Goal: Task Accomplishment & Management: Use online tool/utility

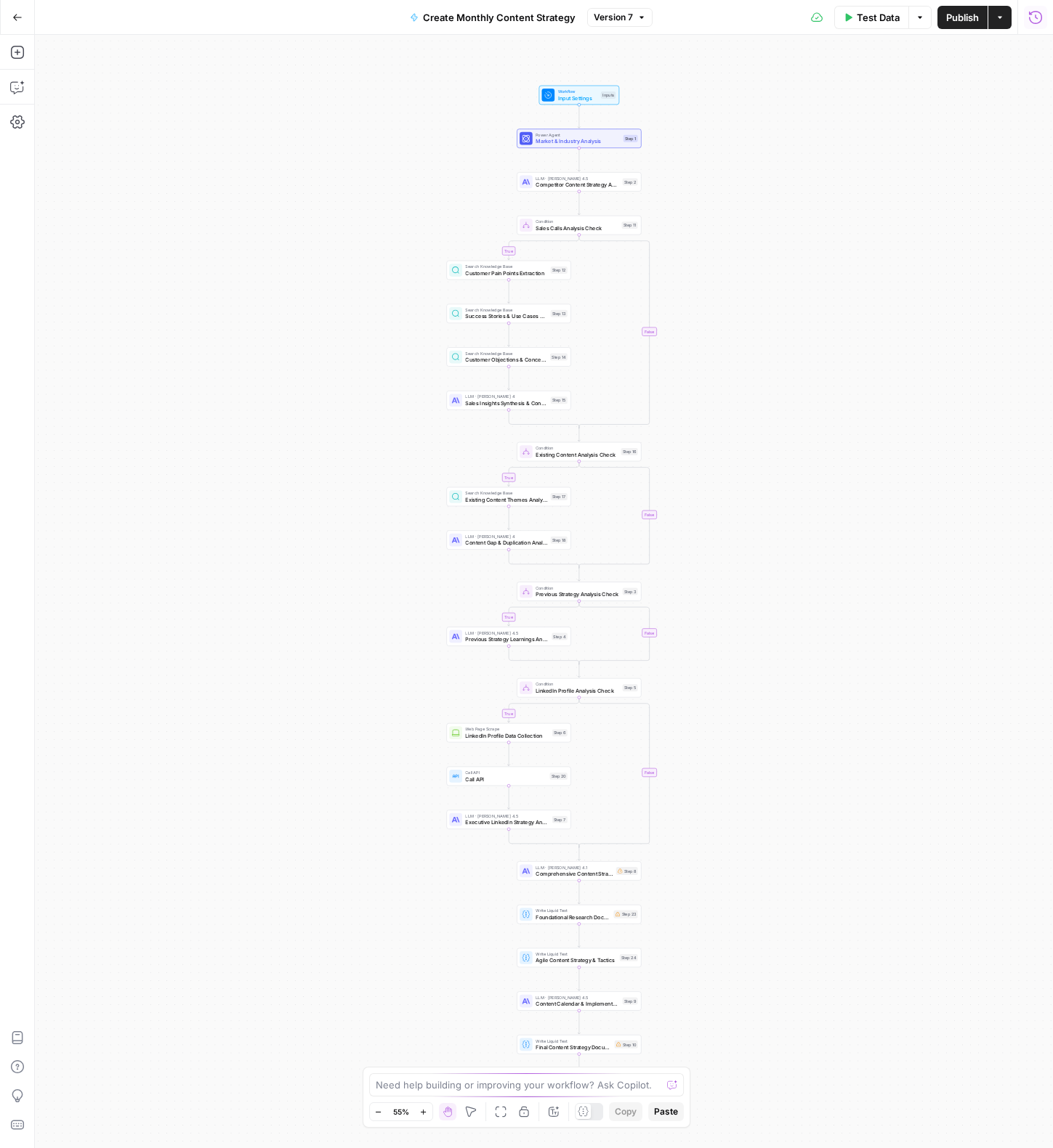
click at [1035, 16] on icon "button" at bounding box center [1036, 17] width 13 height 13
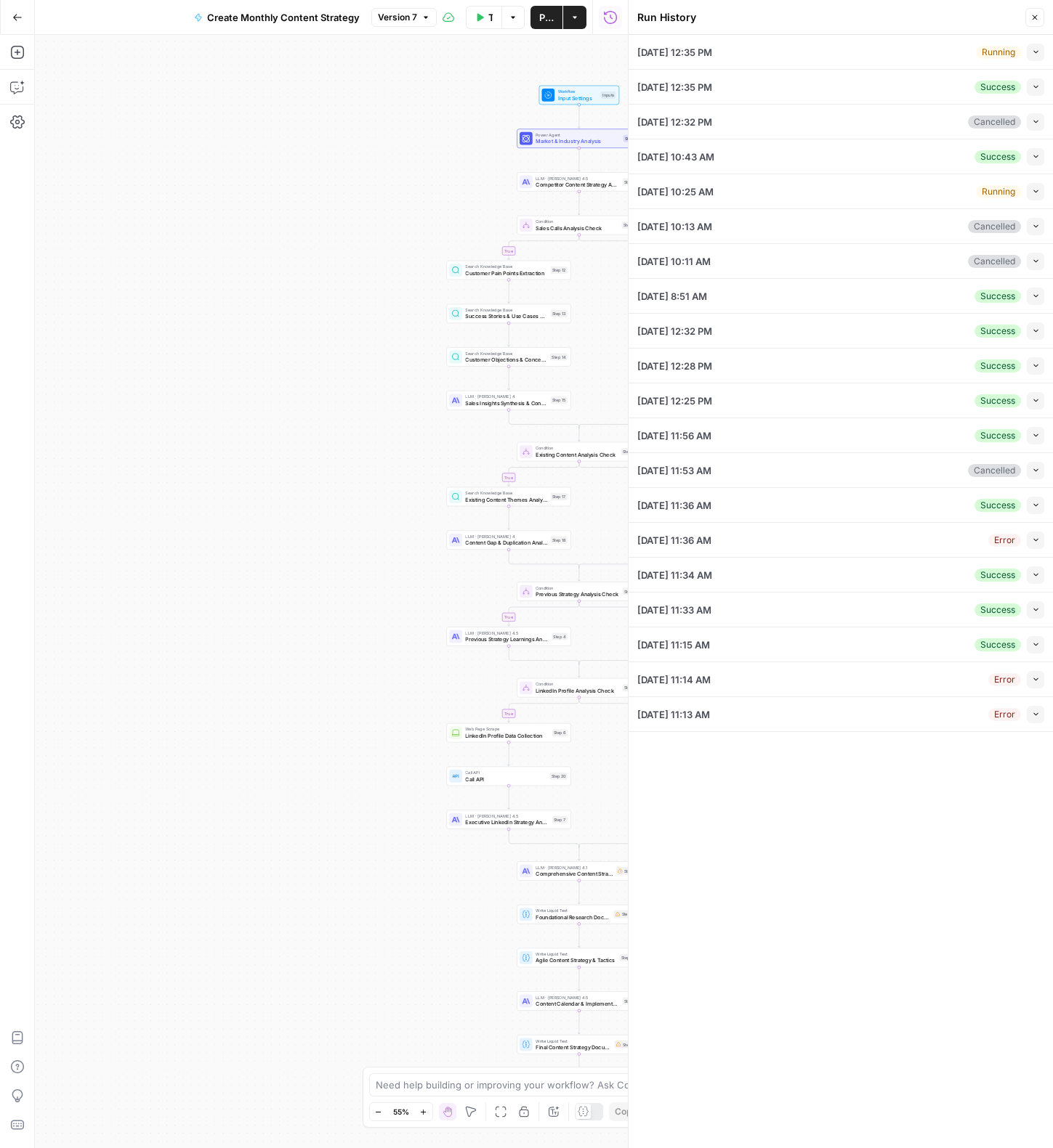
click at [1035, 54] on icon "button" at bounding box center [1036, 52] width 8 height 8
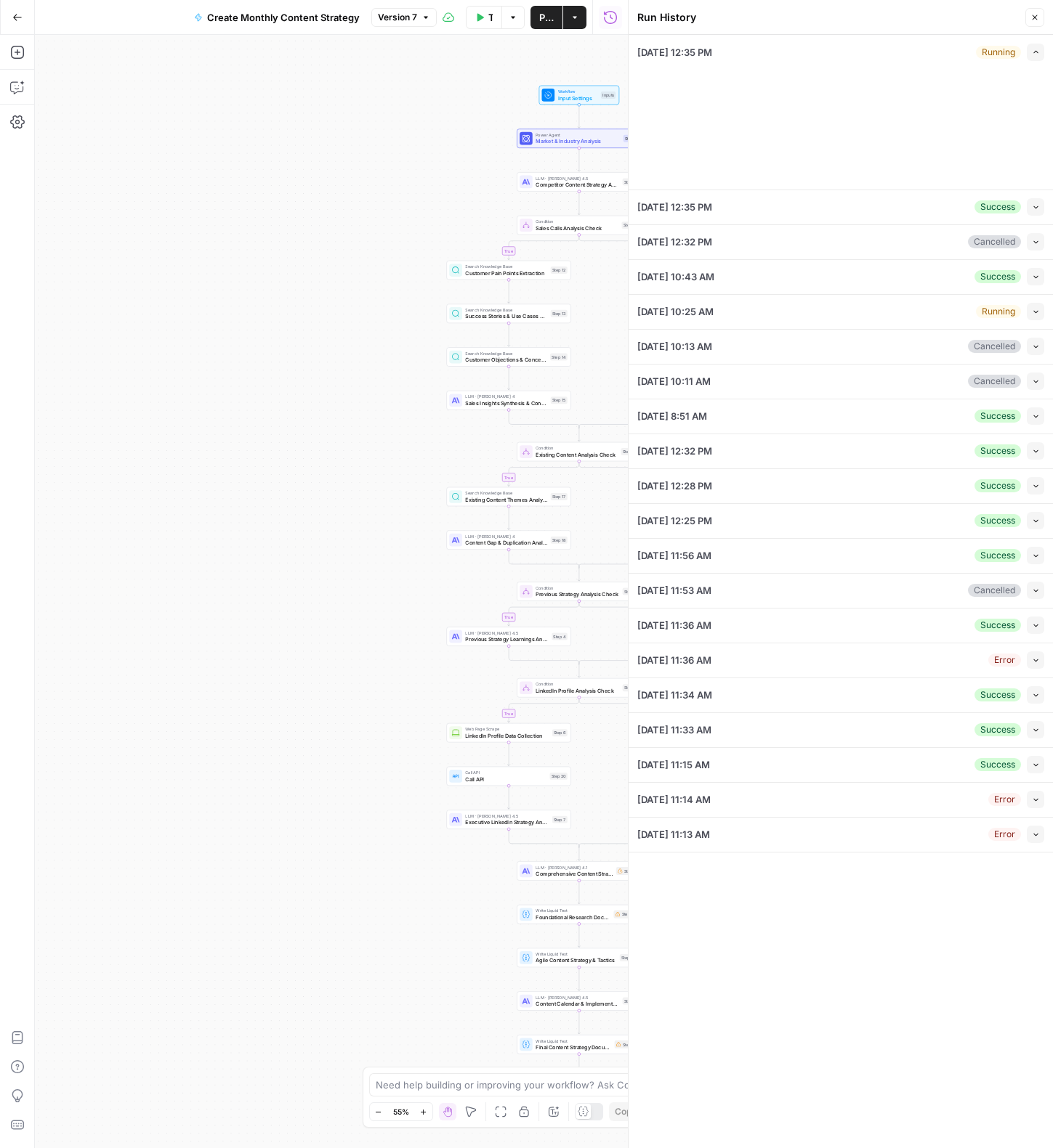
type input "StableDash"
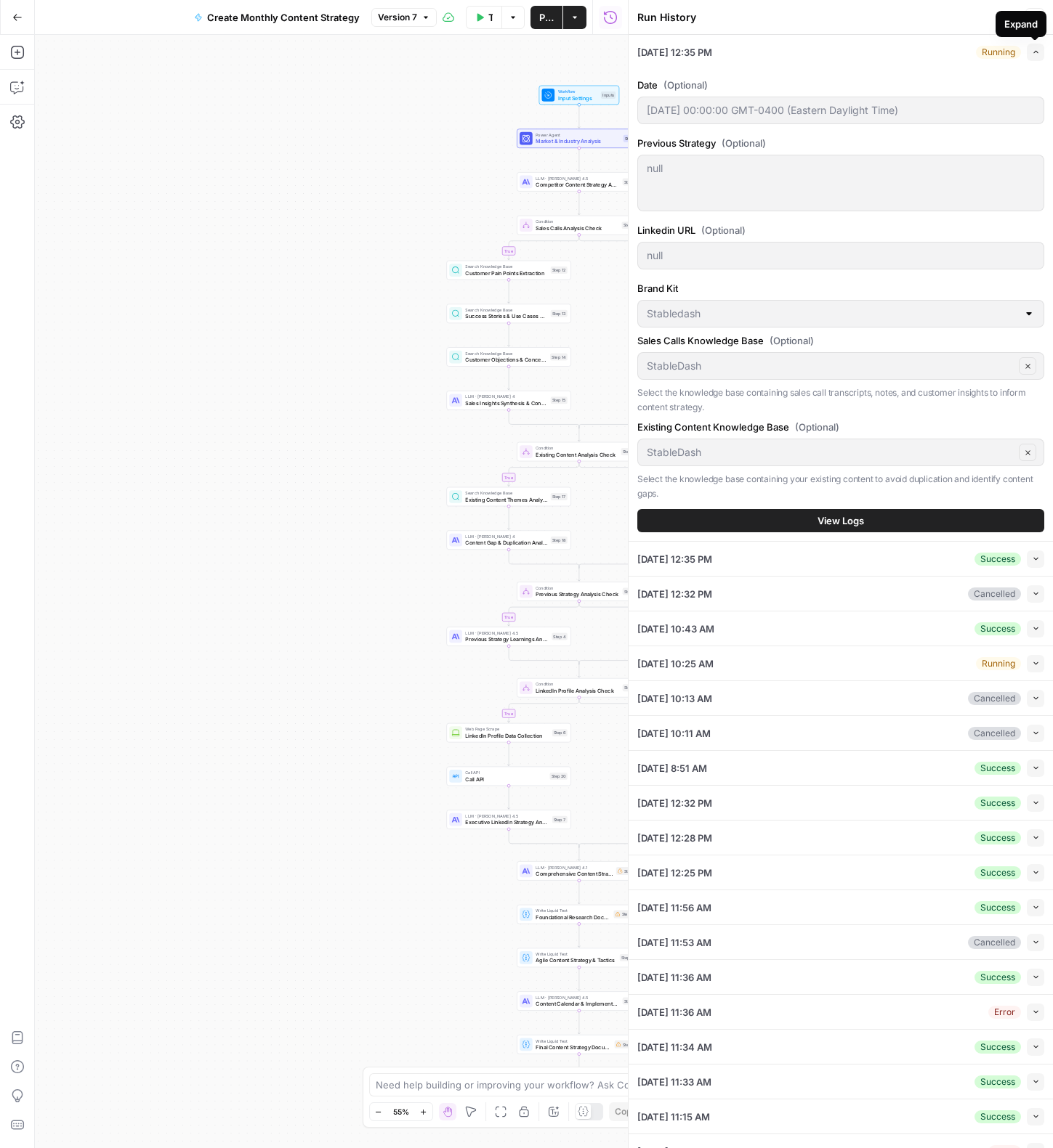
click at [1038, 52] on icon "button" at bounding box center [1036, 52] width 8 height 8
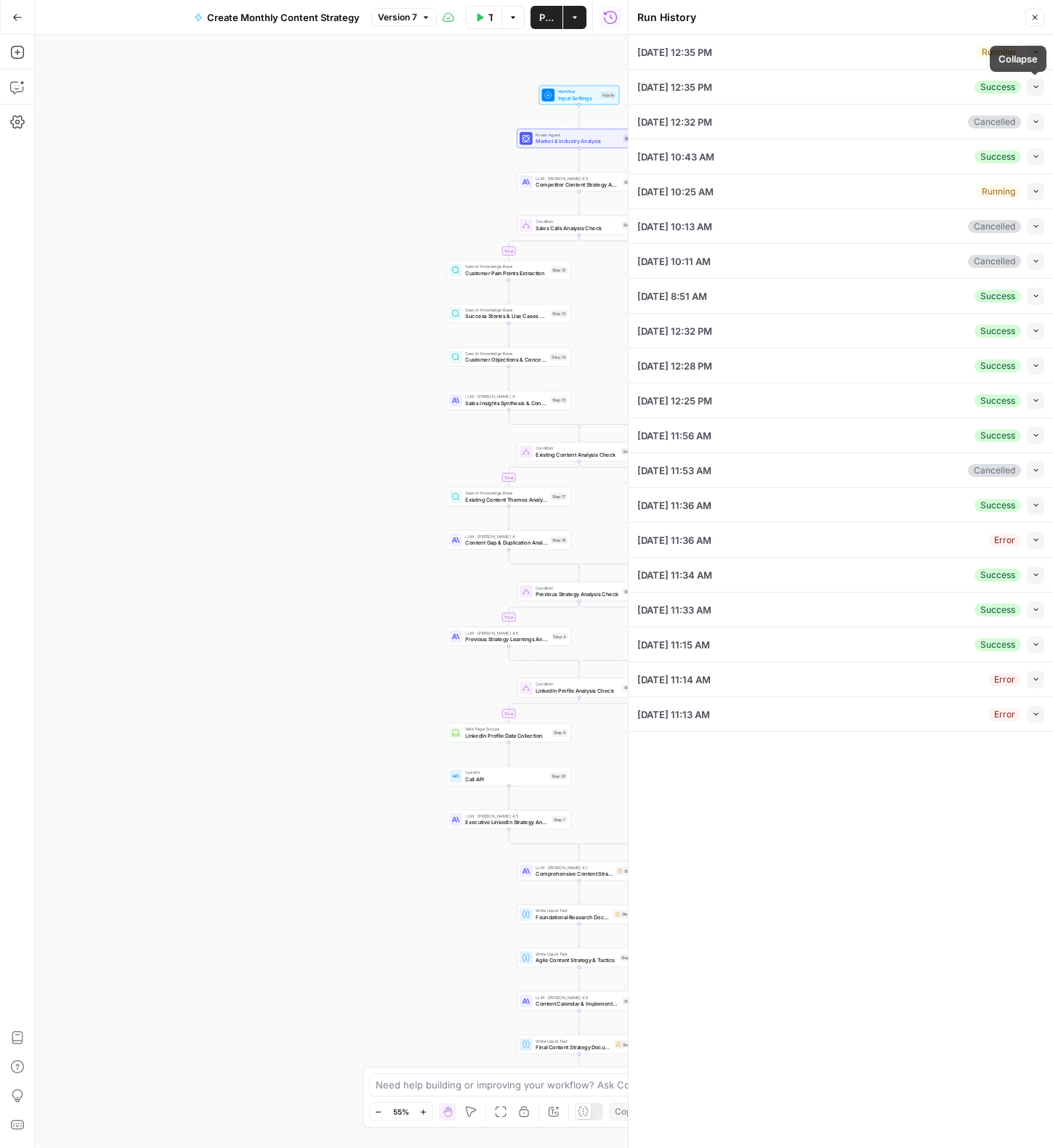
click at [1032, 90] on span "button" at bounding box center [1036, 87] width 8 height 8
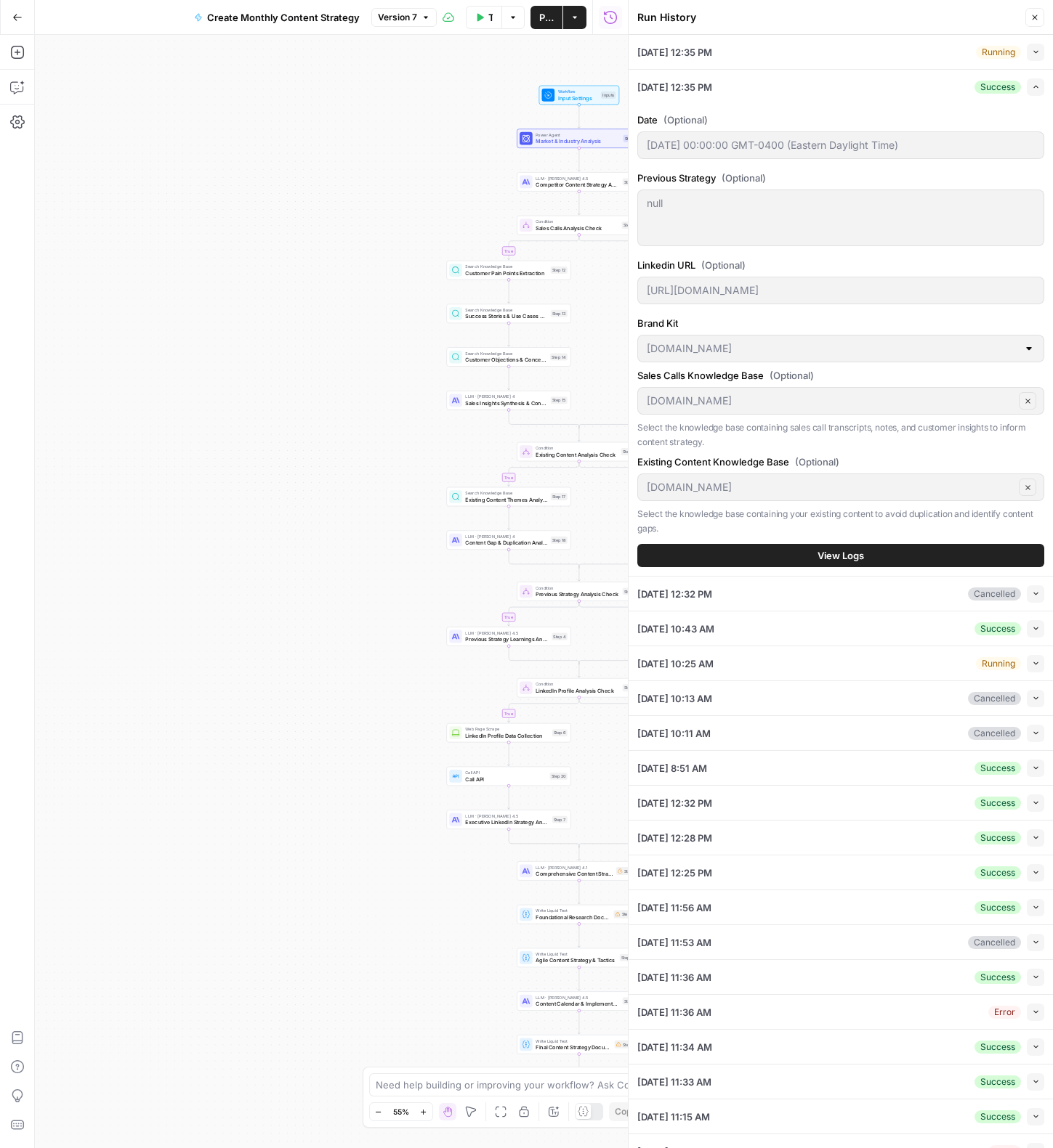
click at [11, 14] on button "Go Back" at bounding box center [17, 17] width 26 height 26
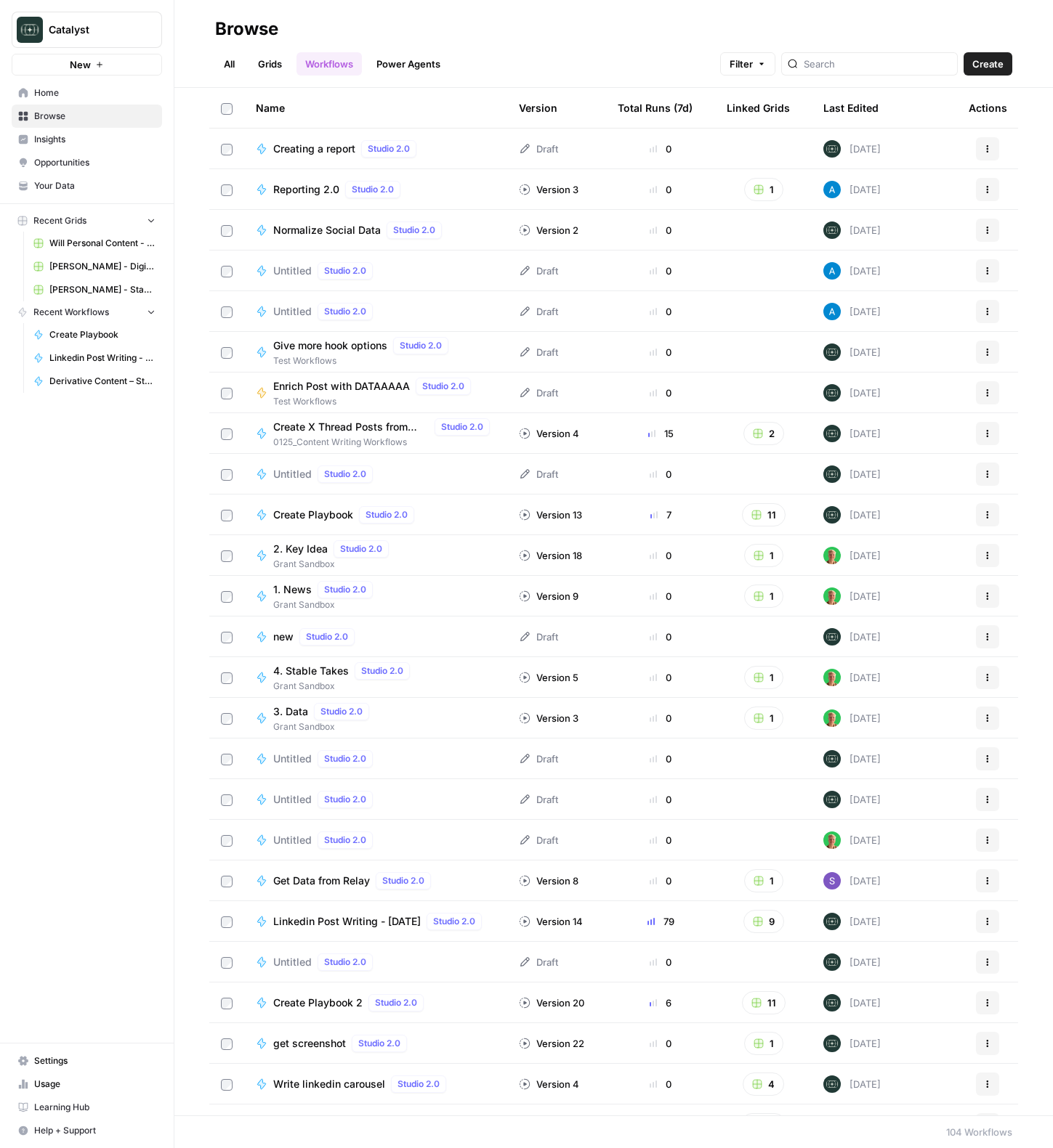
click at [100, 89] on span "Home" at bounding box center [94, 93] width 121 height 13
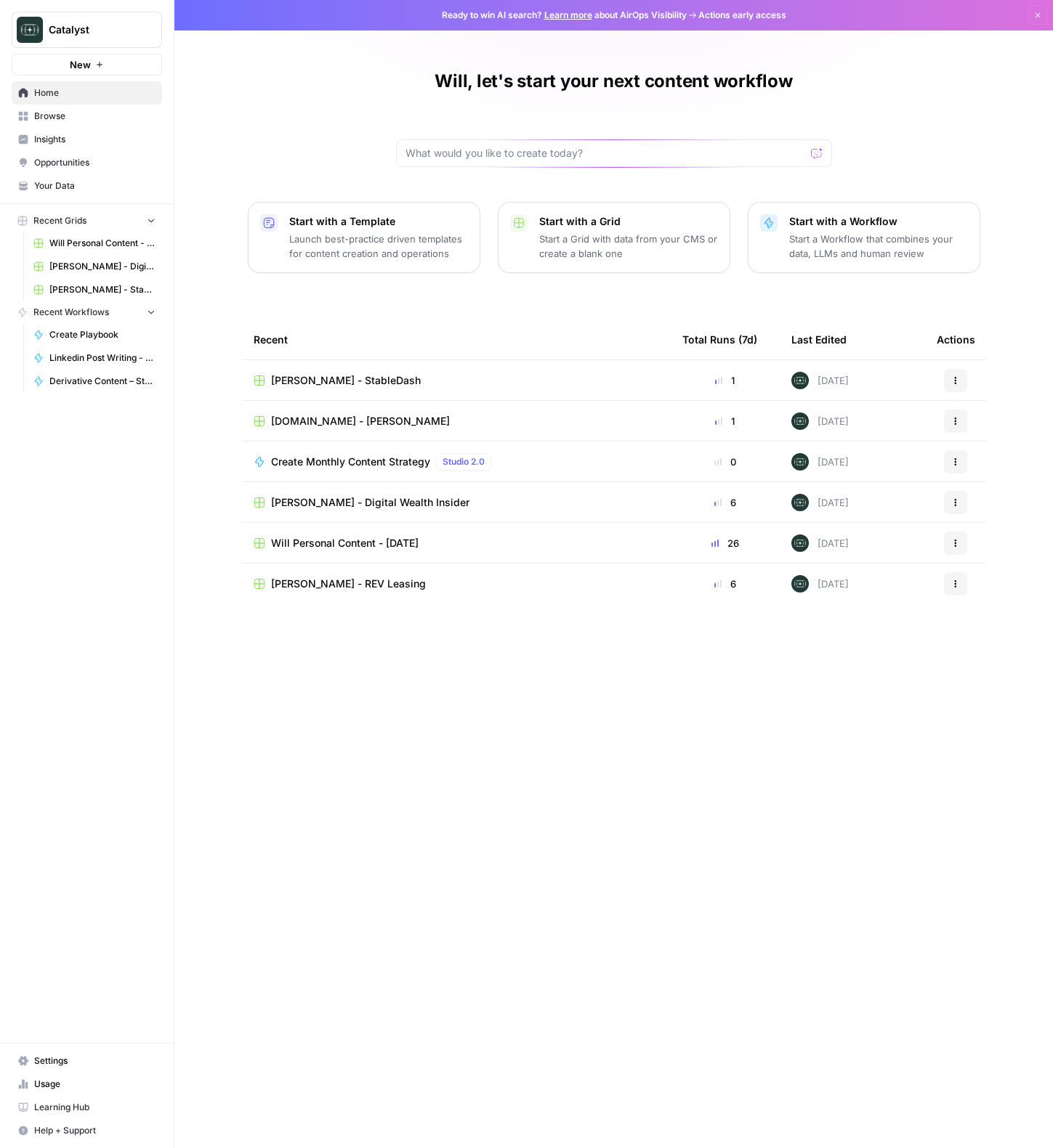
click at [338, 419] on span "[DOMAIN_NAME] - [PERSON_NAME]" at bounding box center [359, 421] width 178 height 14
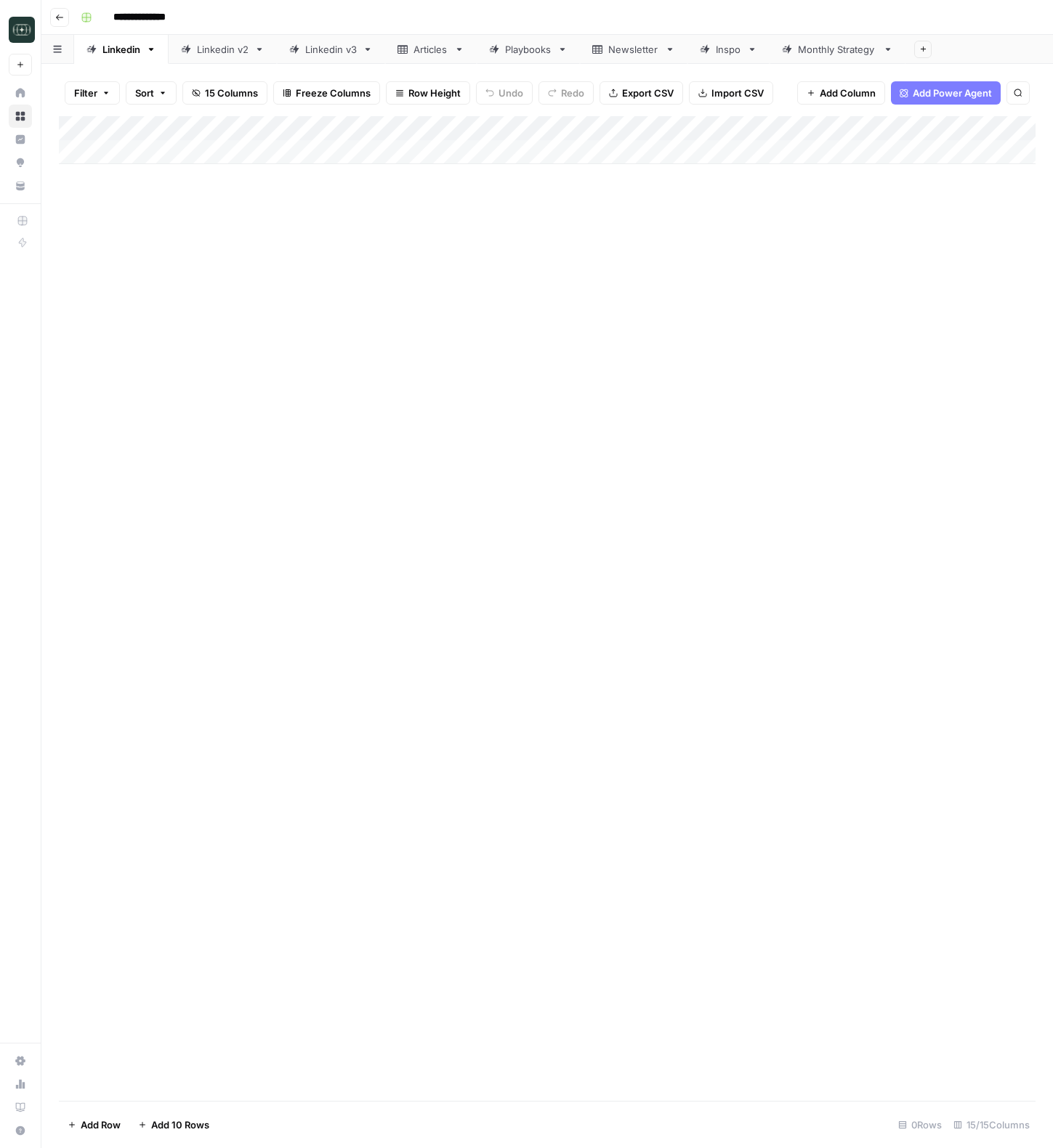
click at [844, 46] on div "Monthly Strategy" at bounding box center [837, 49] width 79 height 14
click at [740, 153] on div "Add Column" at bounding box center [546, 152] width 976 height 72
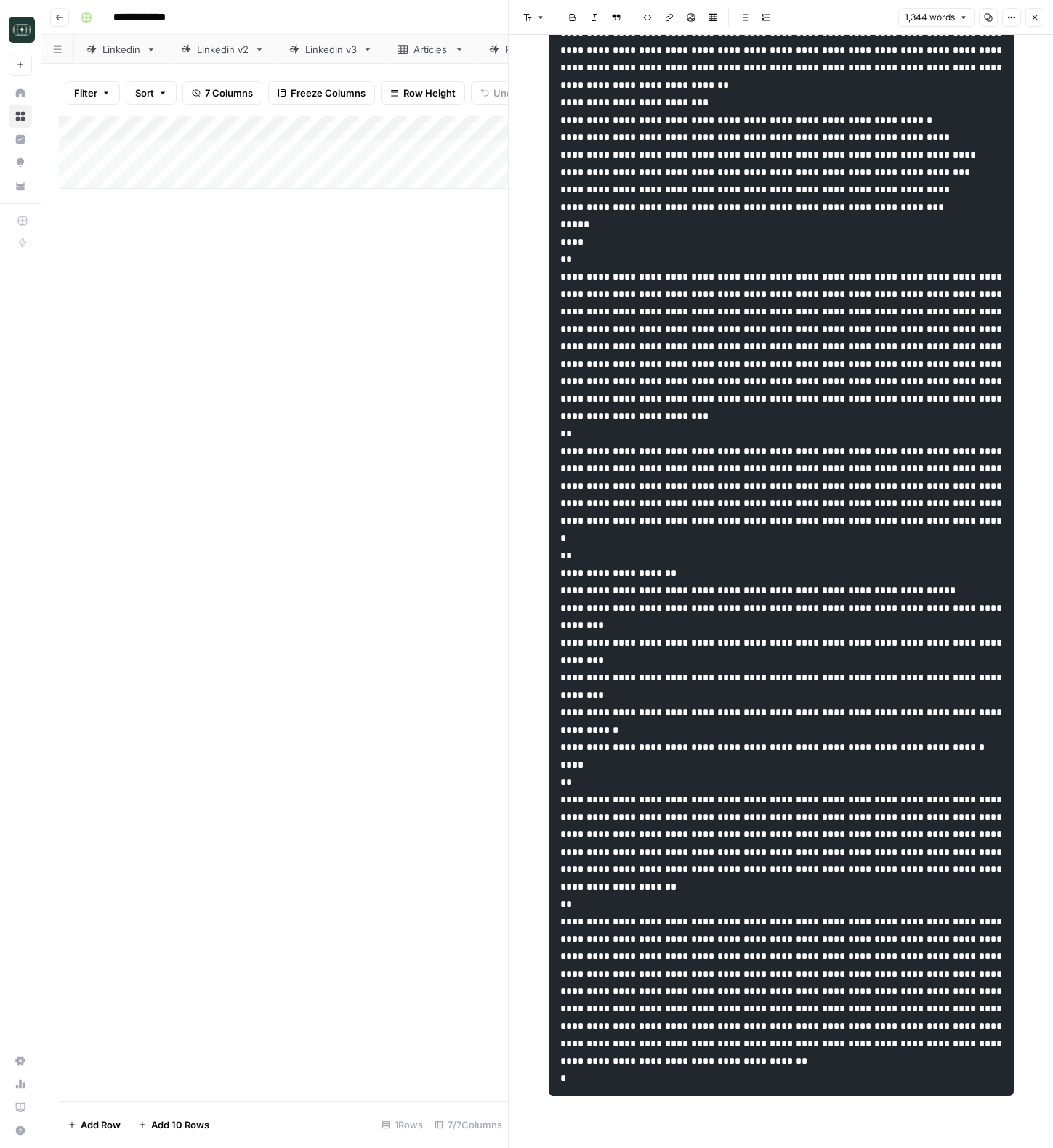
scroll to position [2837, 0]
click at [1031, 17] on icon "button" at bounding box center [1034, 17] width 9 height 9
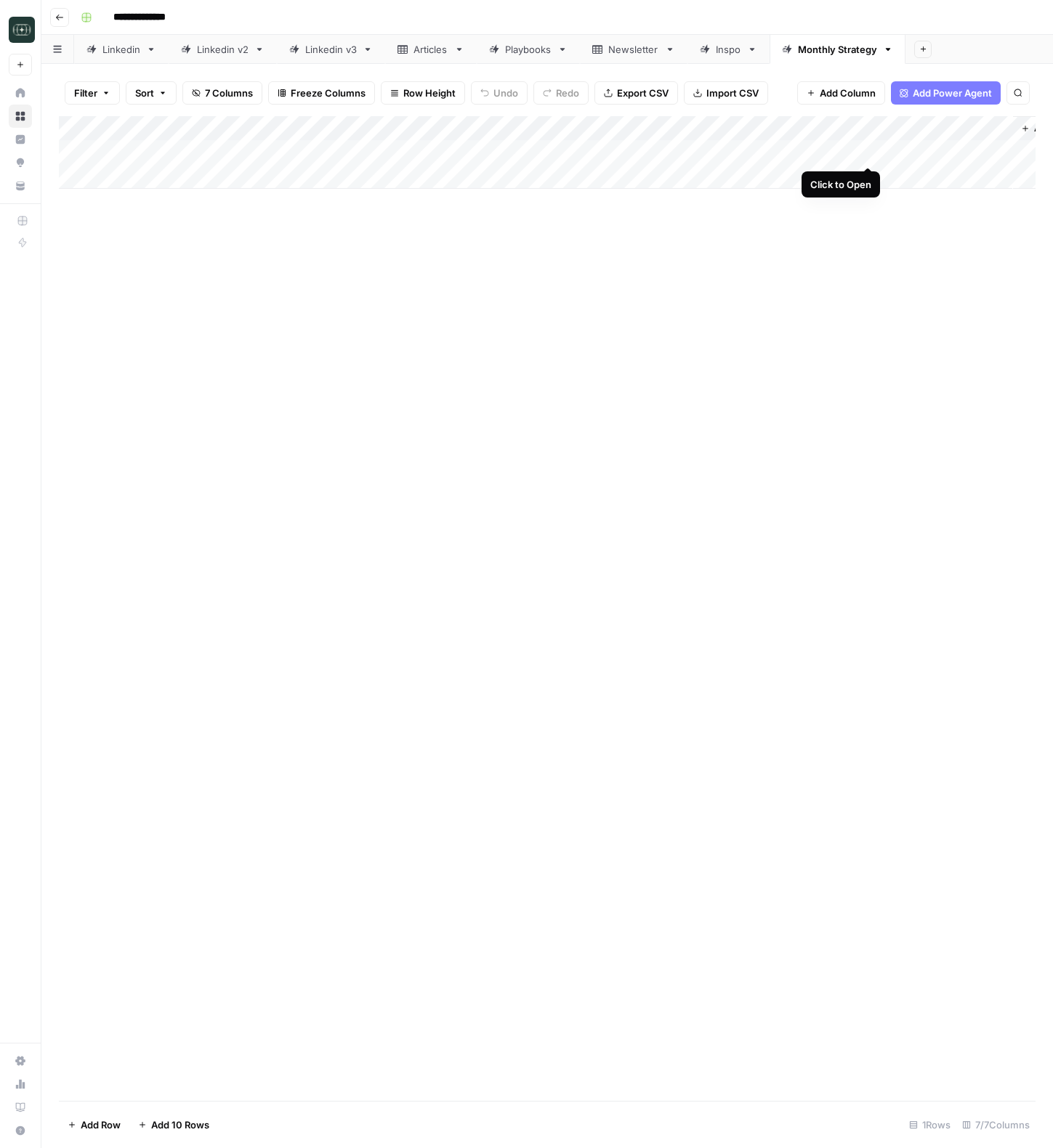
click at [865, 155] on div "Add Column" at bounding box center [546, 152] width 976 height 72
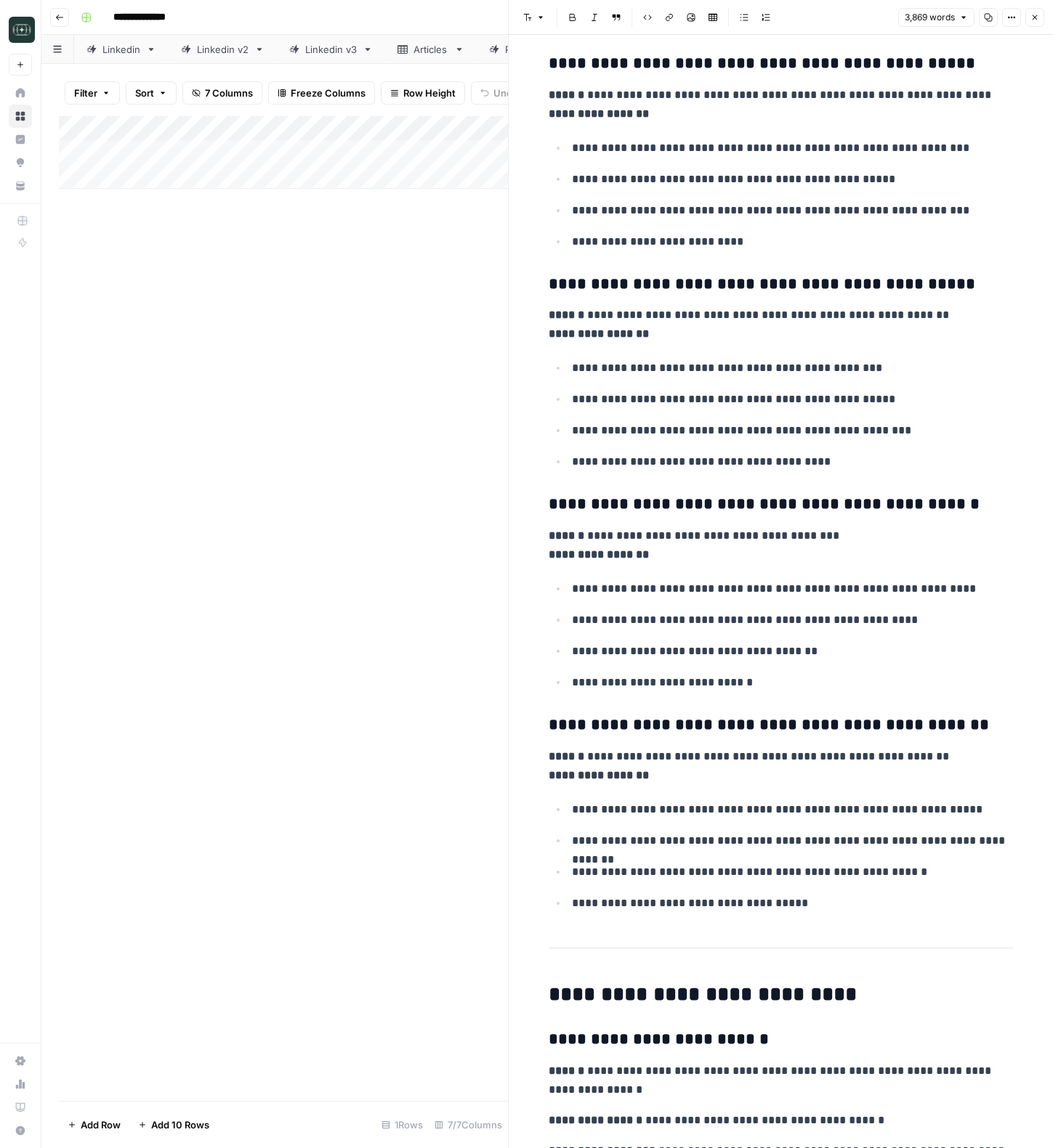
scroll to position [1149, 0]
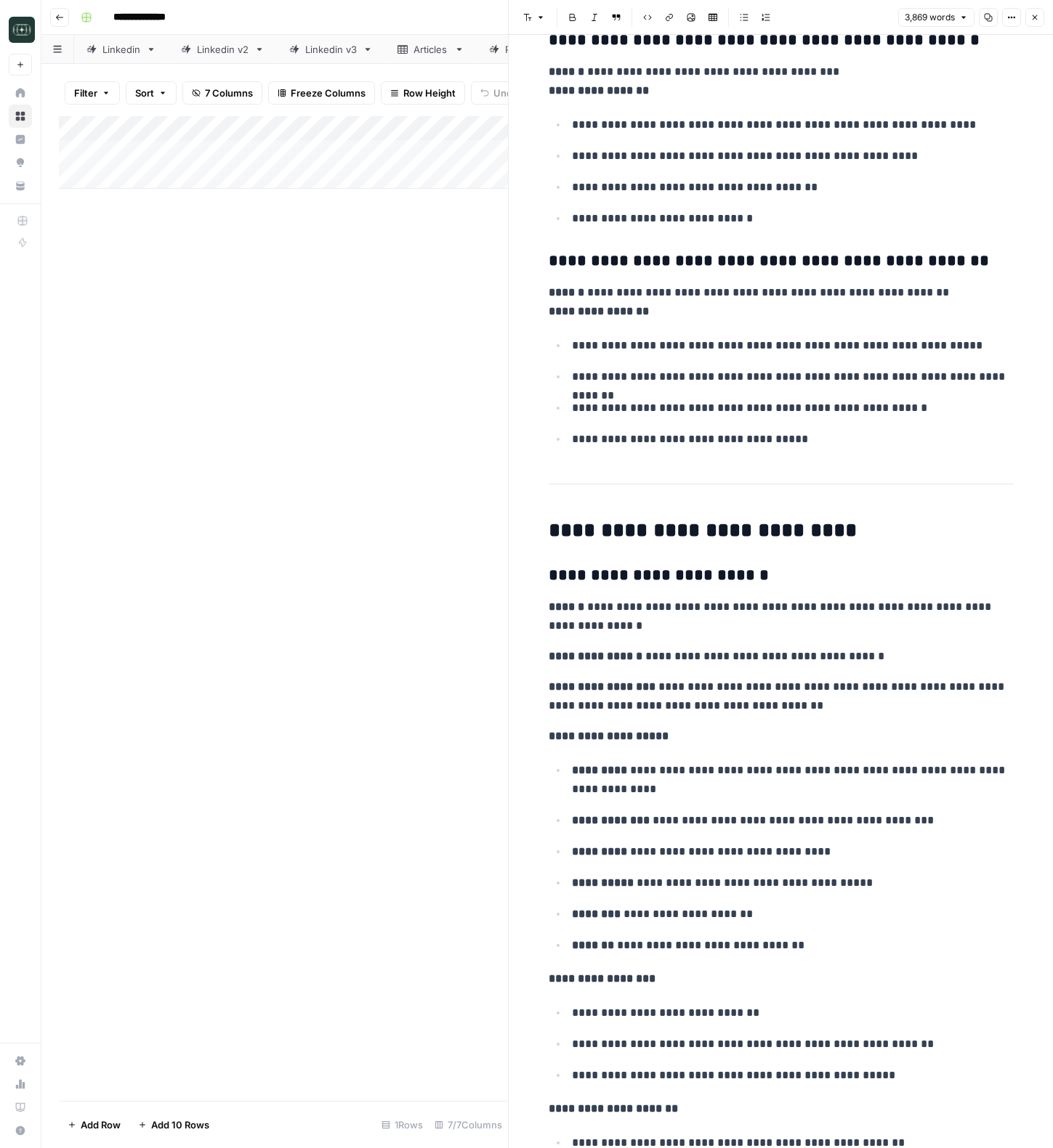
click at [1032, 18] on icon "button" at bounding box center [1034, 17] width 9 height 9
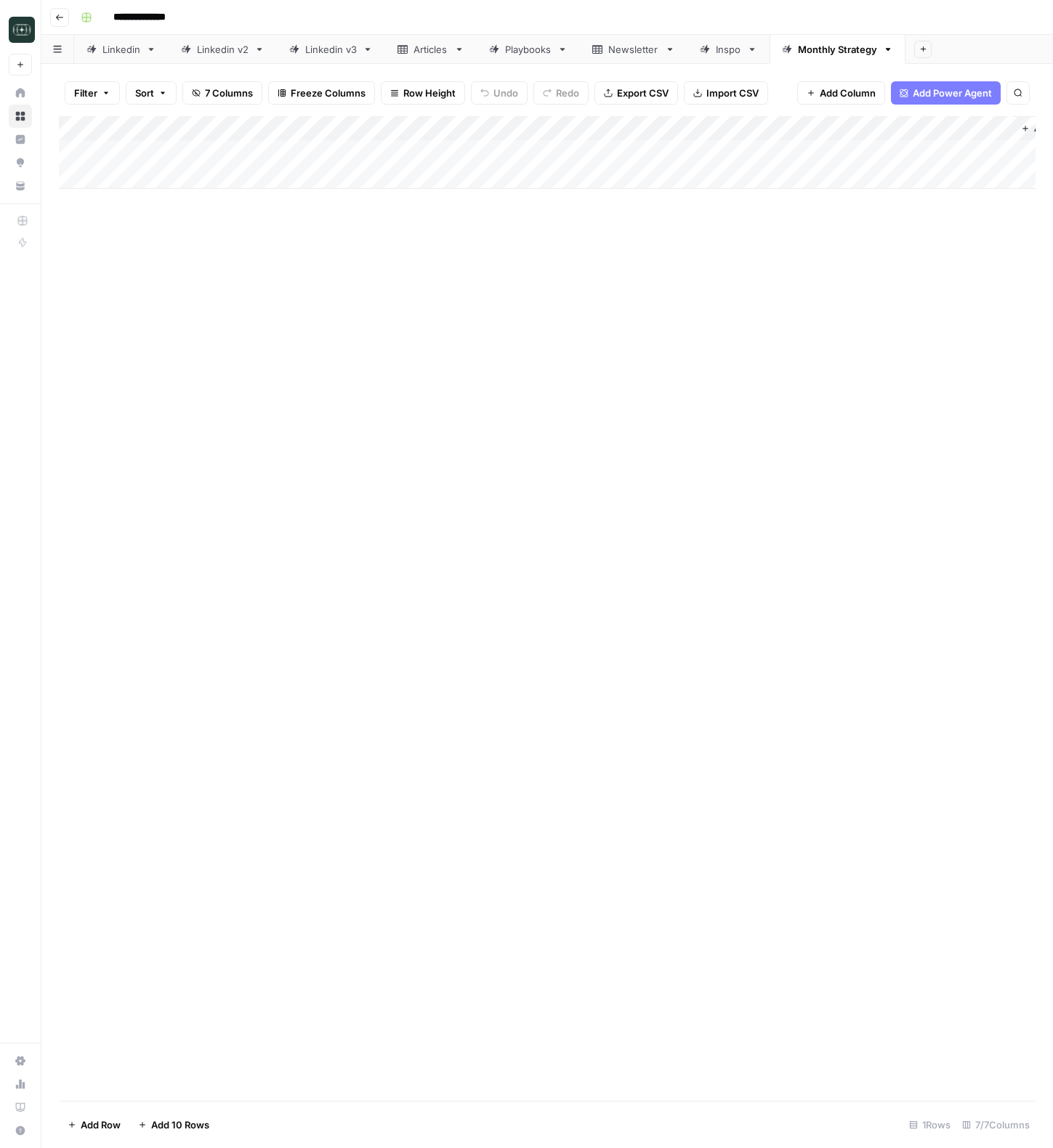
click at [997, 154] on div "Add Column" at bounding box center [546, 152] width 976 height 72
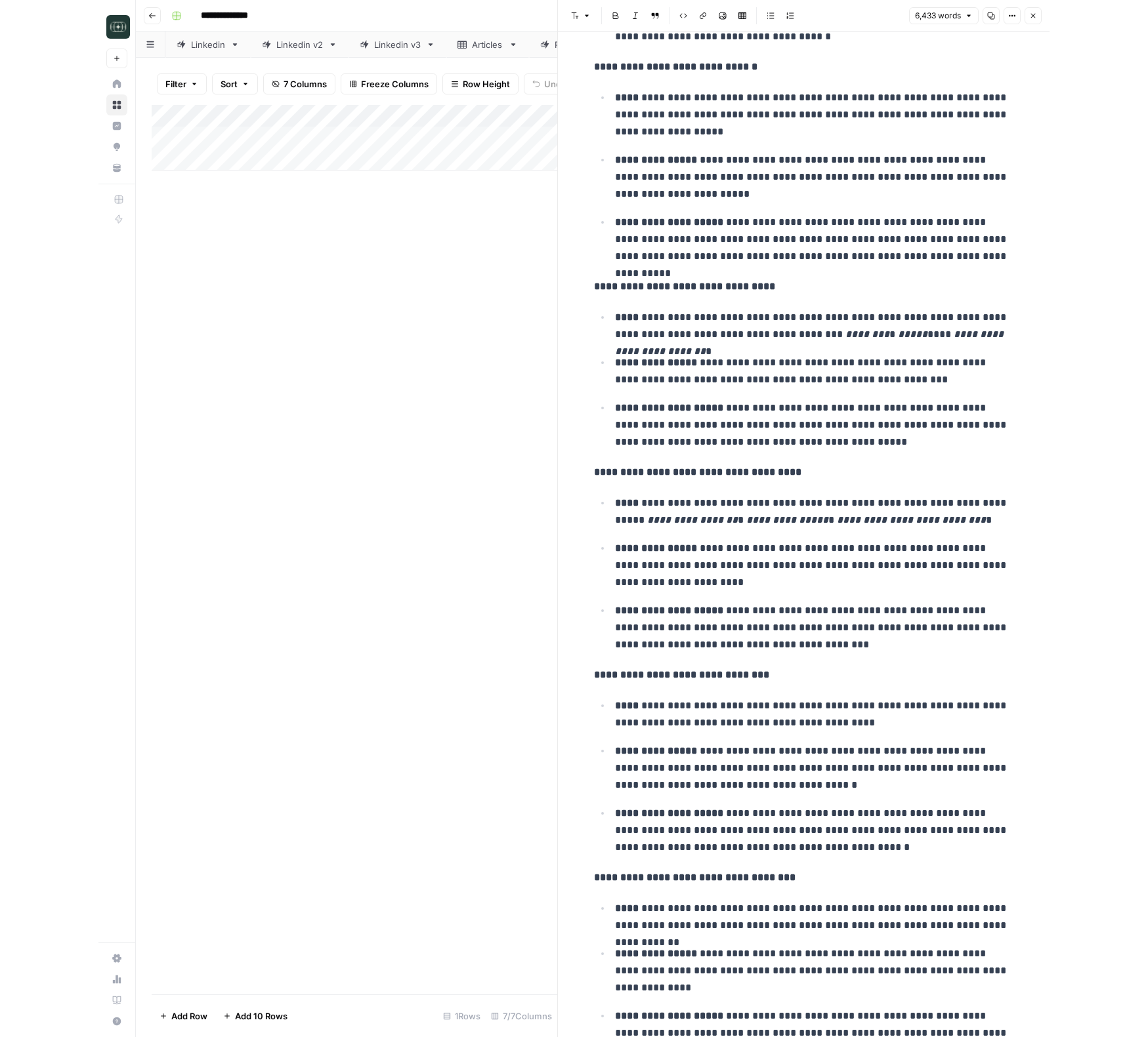
scroll to position [5348, 0]
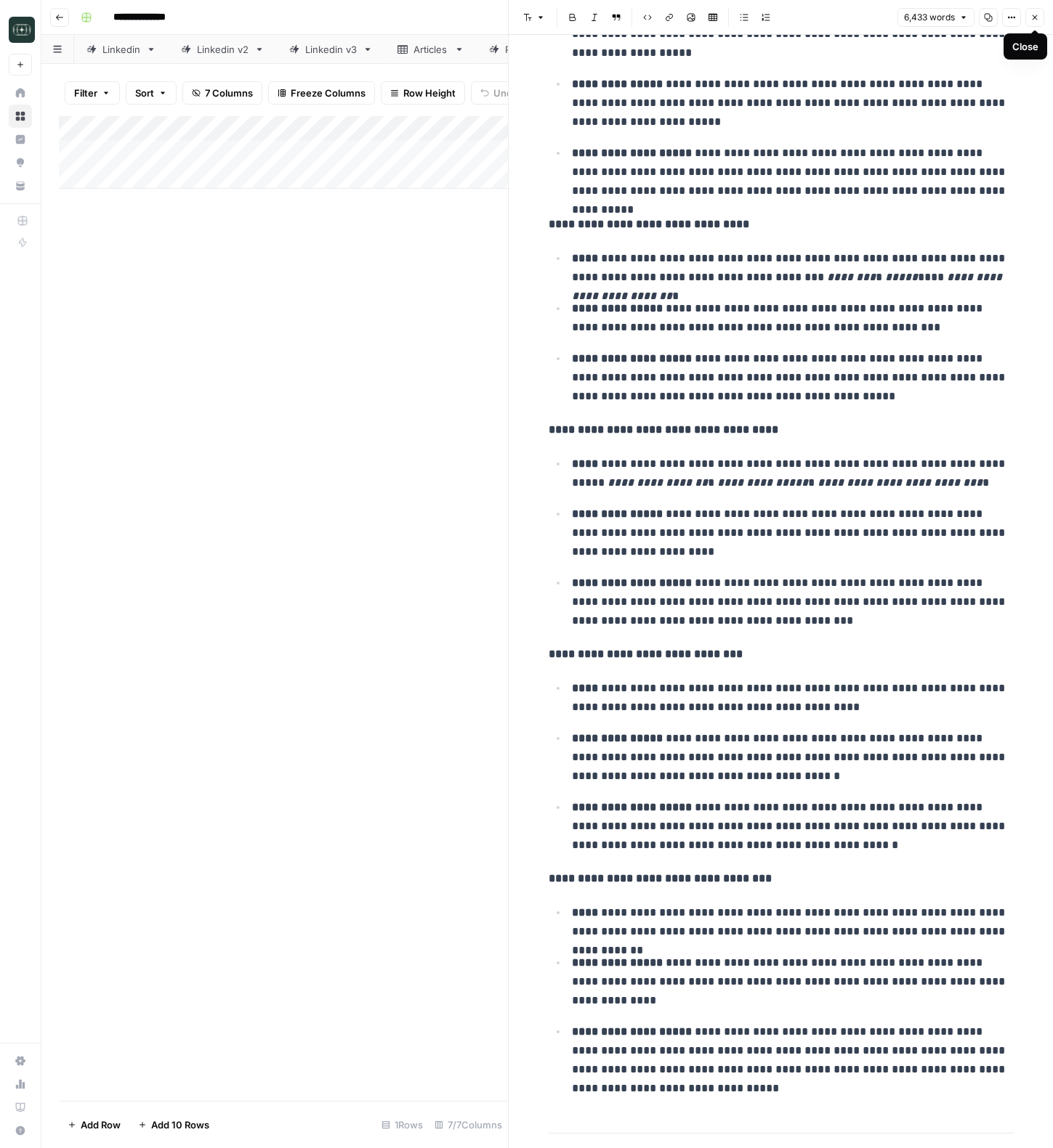
click at [1031, 18] on icon "button" at bounding box center [1034, 17] width 9 height 9
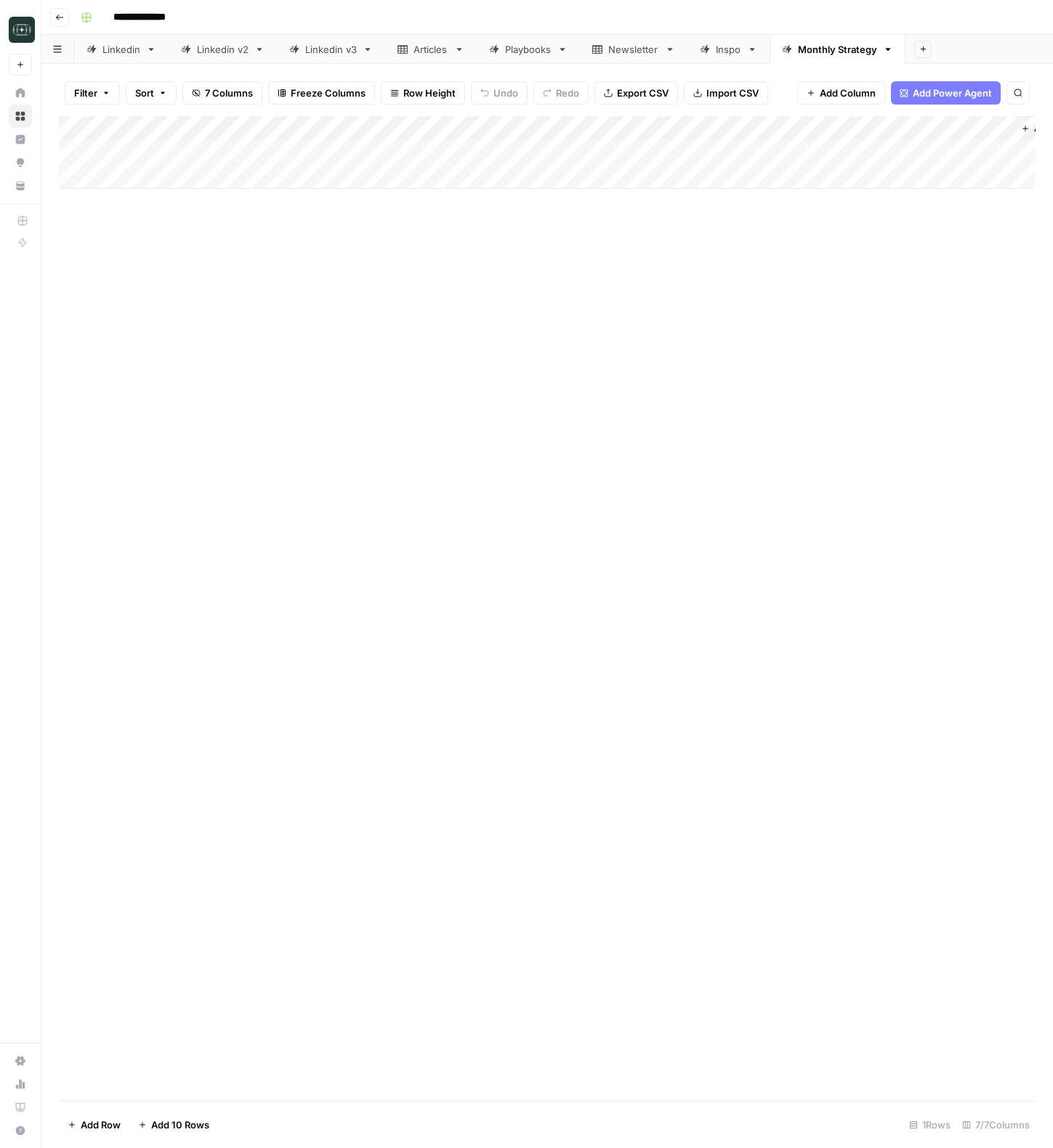
click at [734, 154] on div "Add Column" at bounding box center [546, 152] width 976 height 72
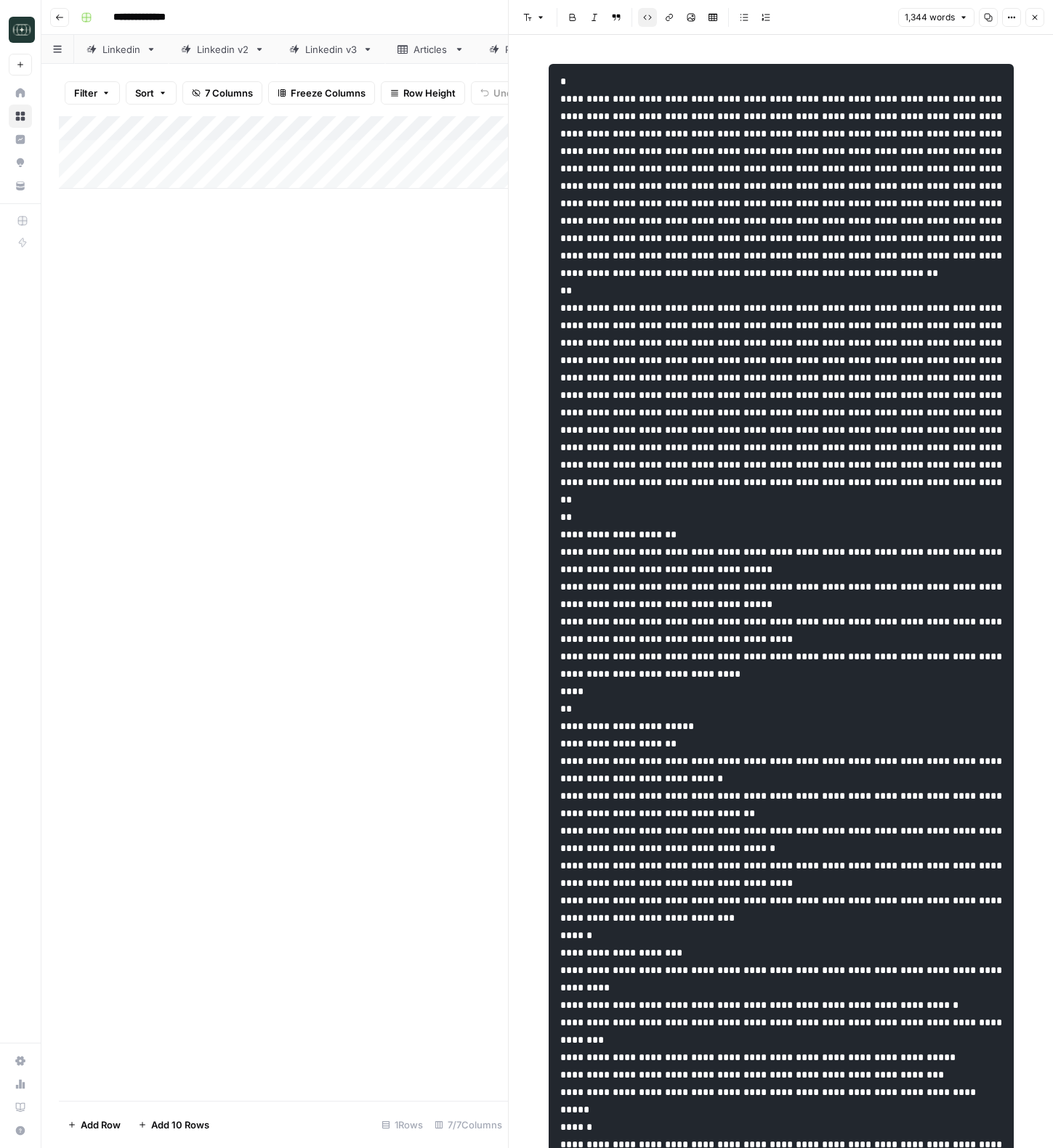
click at [1032, 13] on icon "button" at bounding box center [1034, 17] width 9 height 9
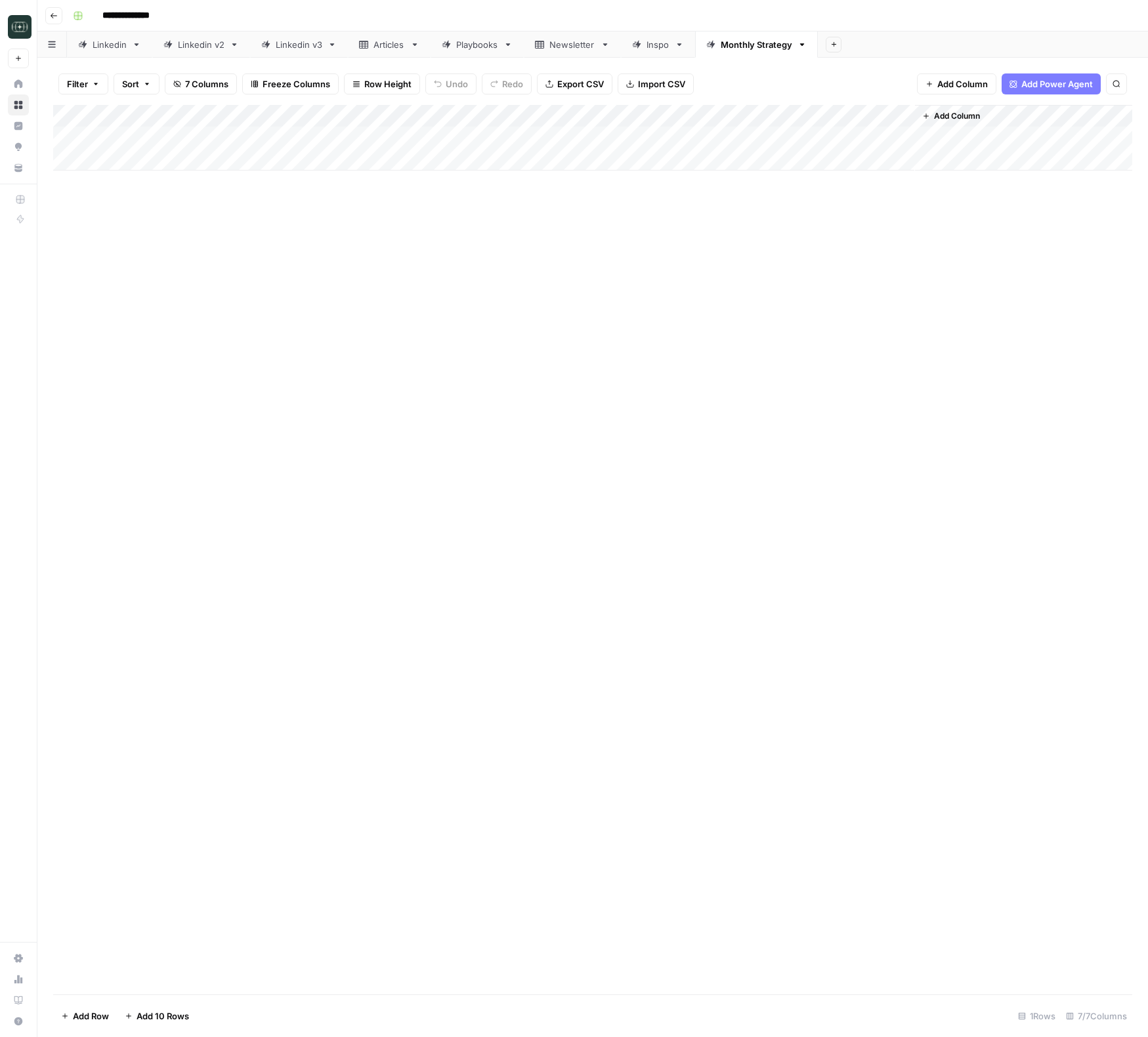
click at [666, 140] on div "Add Column" at bounding box center [593, 137] width 1079 height 65
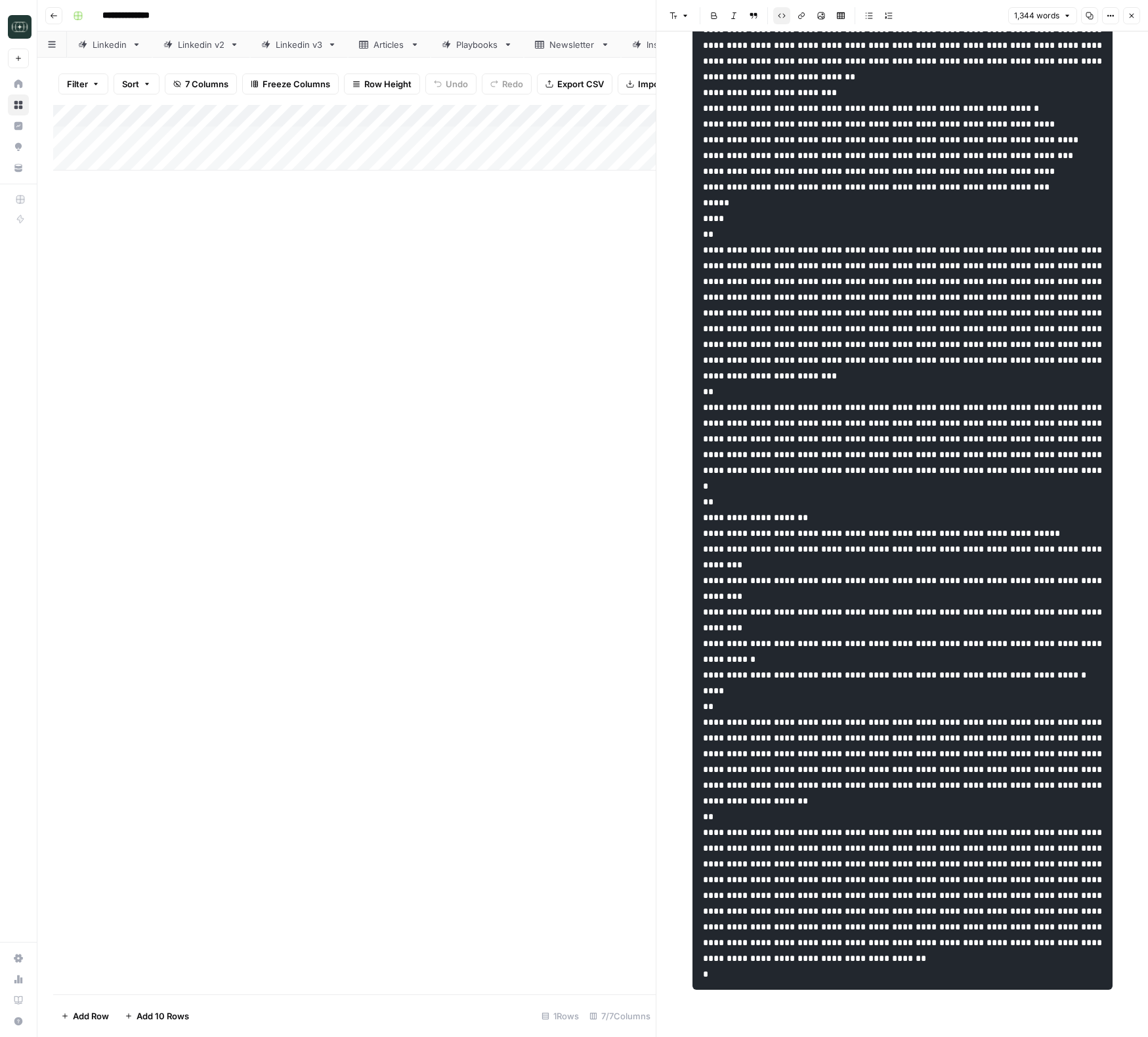
scroll to position [2563, 0]
click at [950, 16] on icon "button" at bounding box center [1131, 16] width 4 height 4
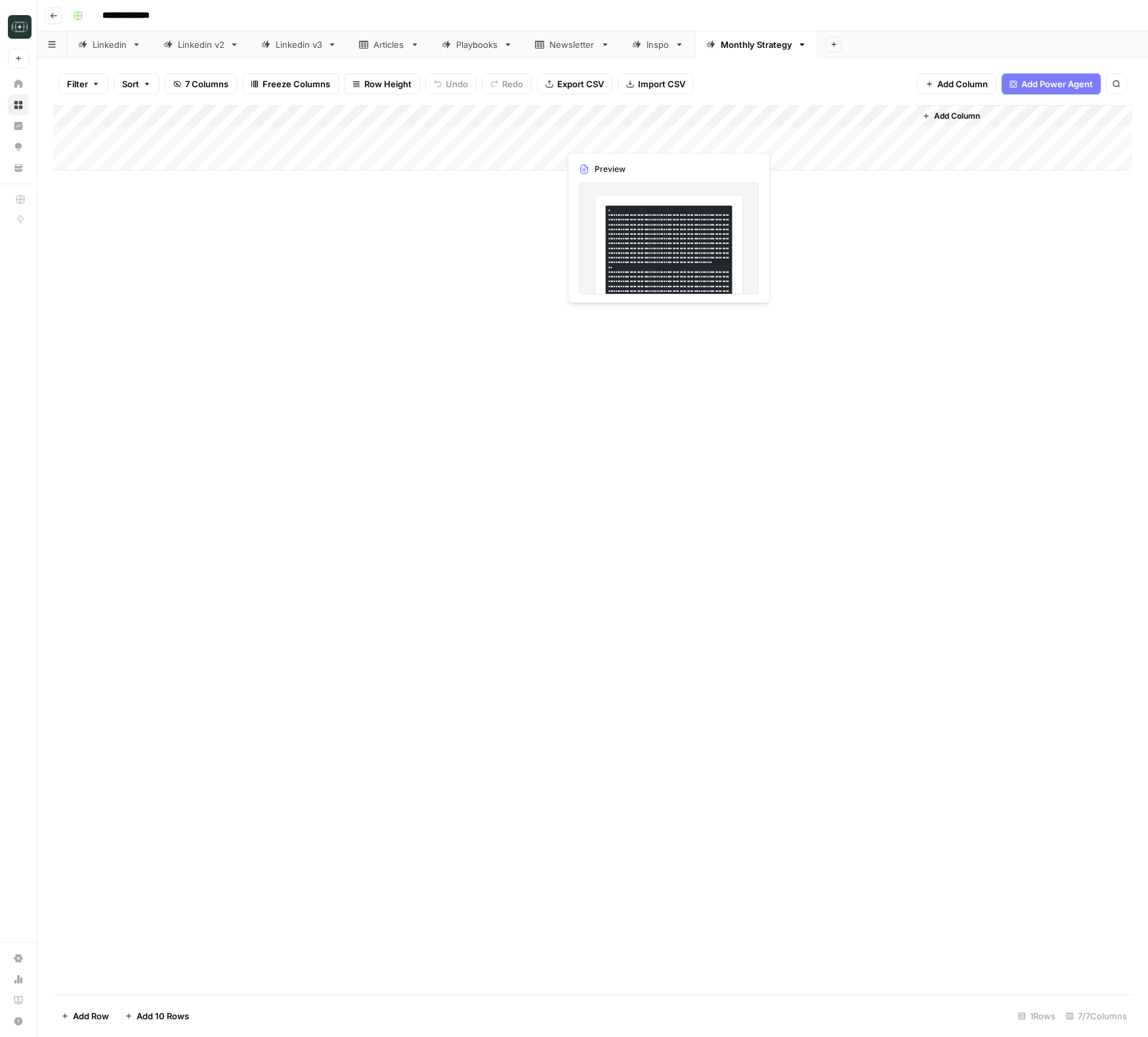
click at [624, 142] on div "Add Column" at bounding box center [593, 137] width 1079 height 65
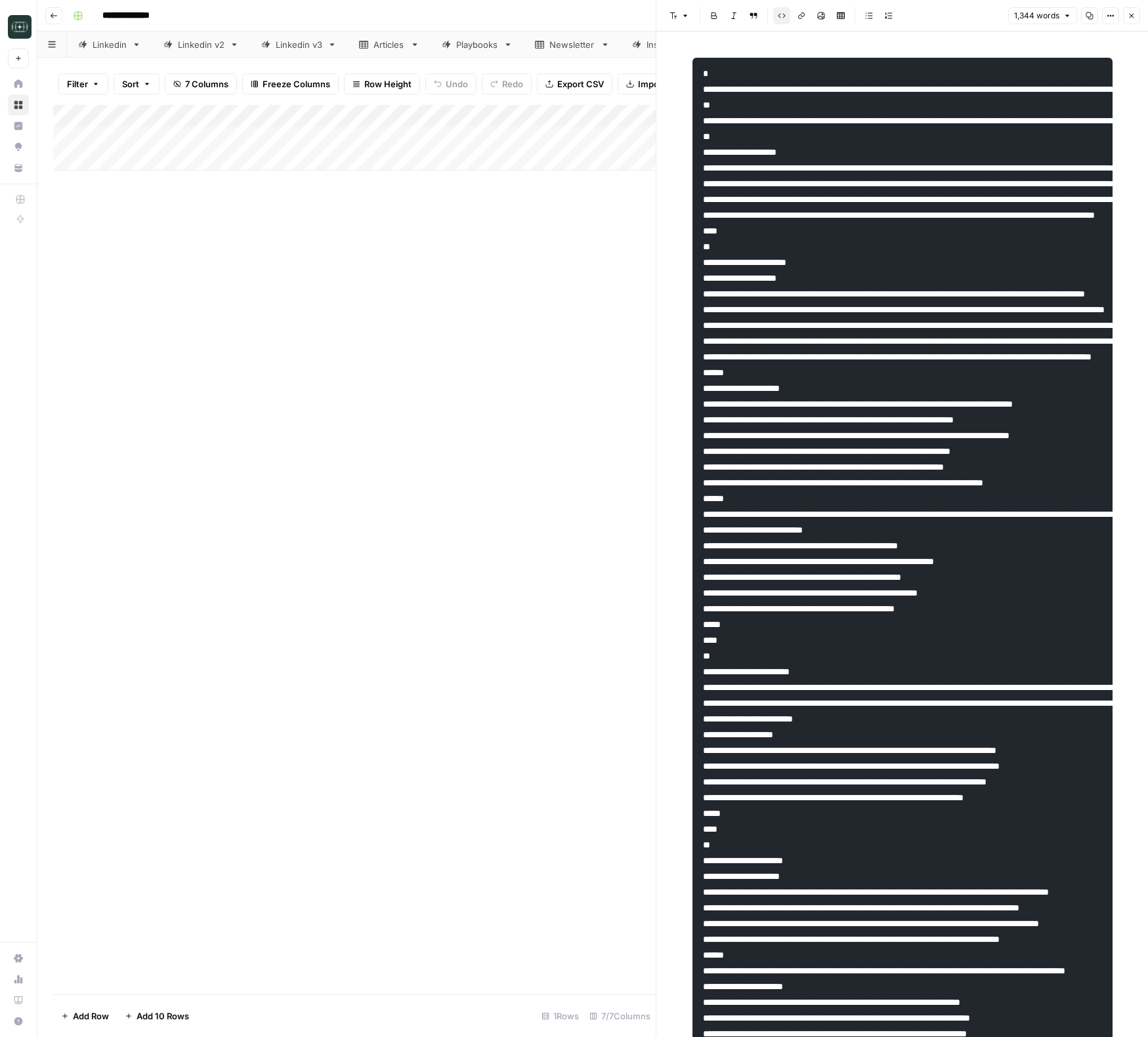
click at [950, 17] on button "Close" at bounding box center [1131, 16] width 17 height 17
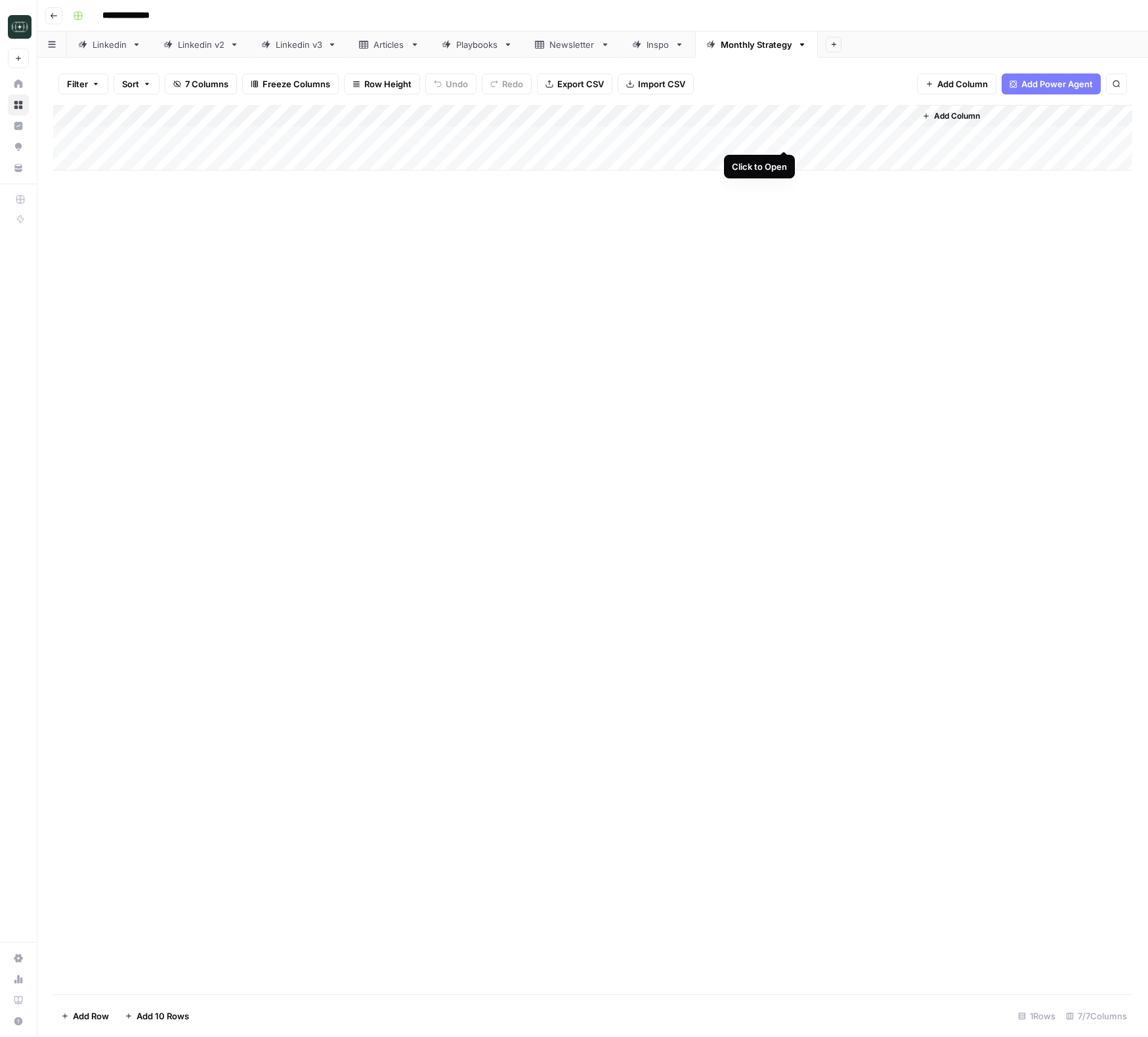
click at [781, 137] on div "Add Column" at bounding box center [593, 137] width 1079 height 65
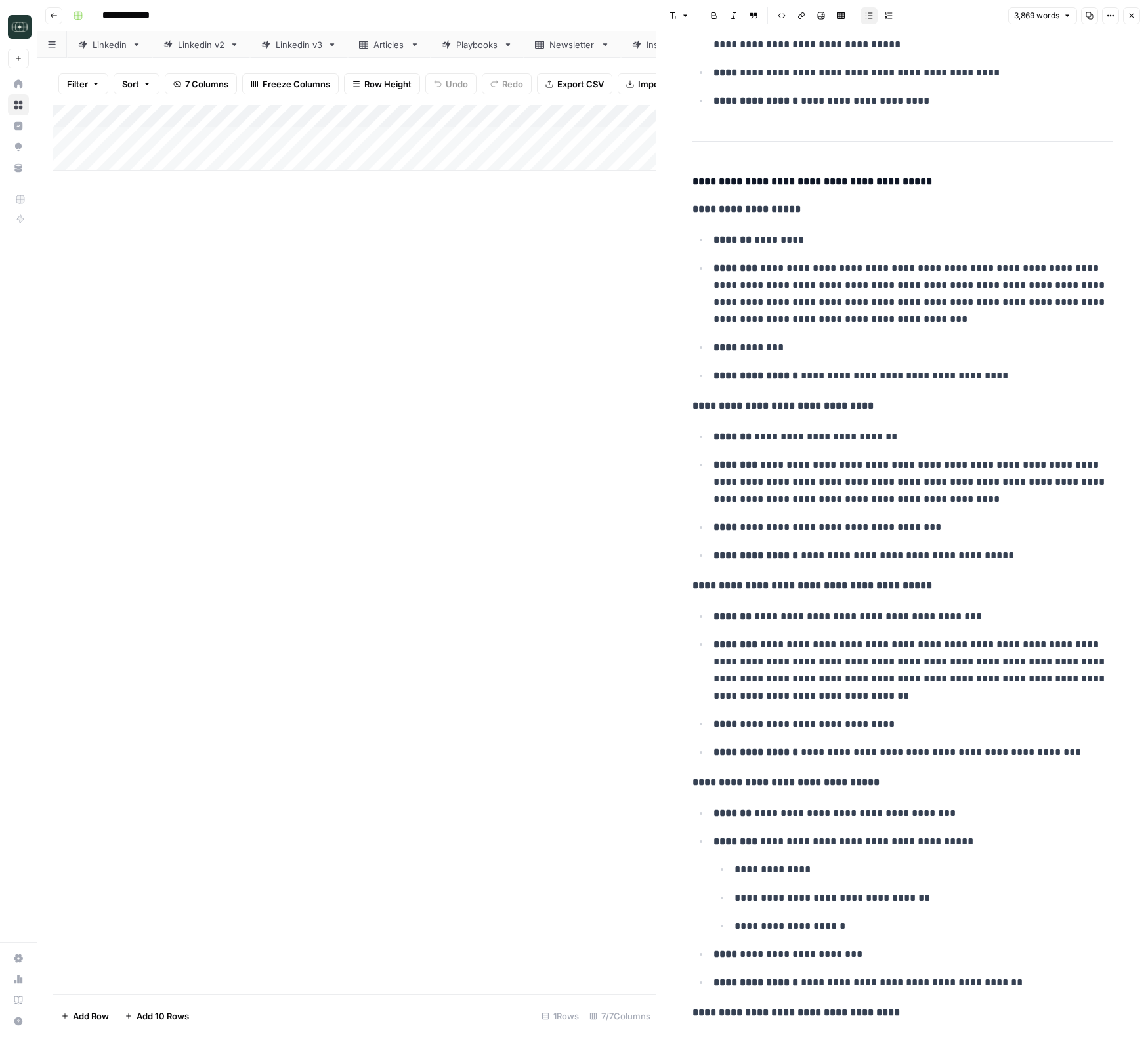
scroll to position [15054, 0]
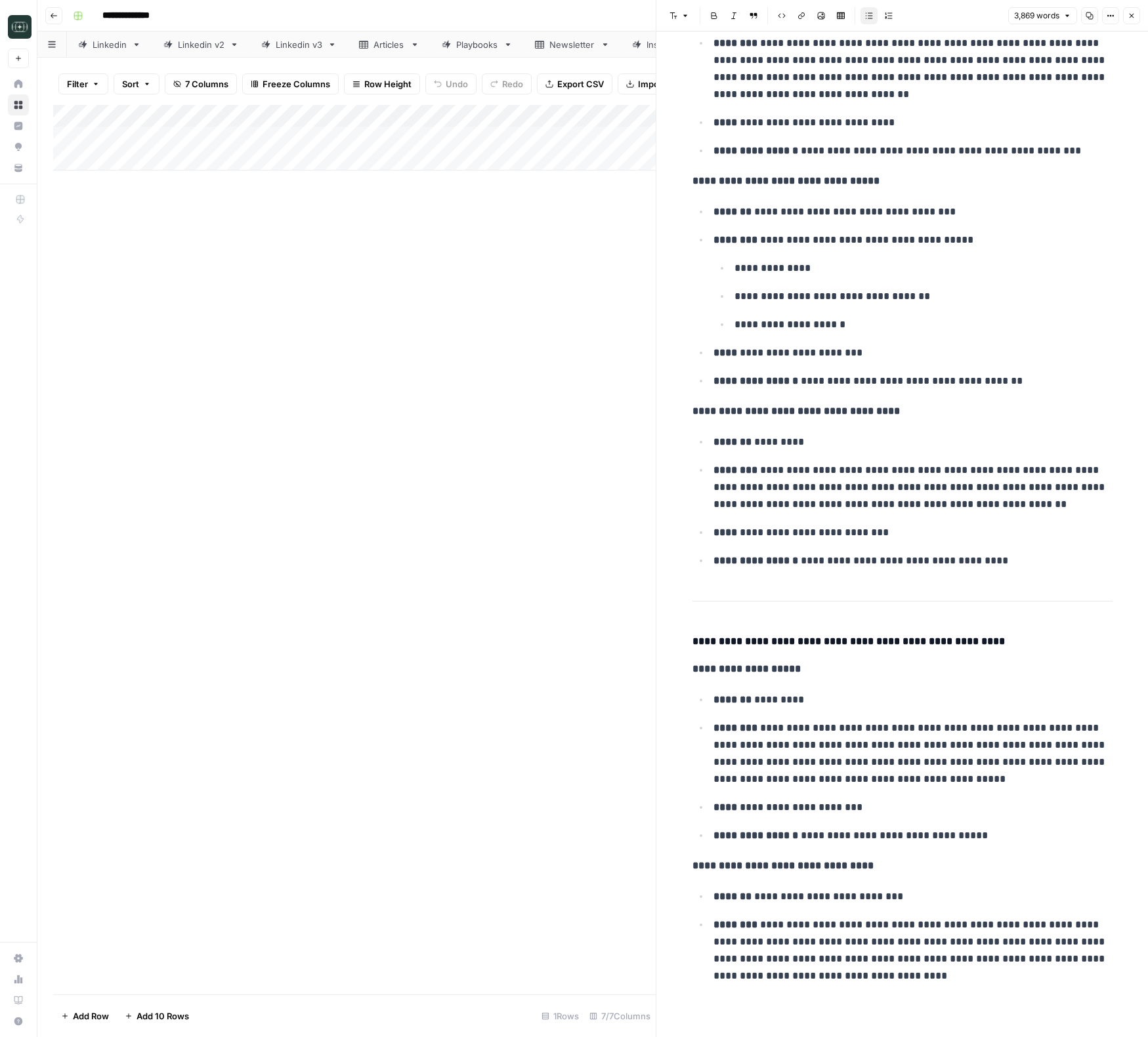
click at [950, 7] on button "Close" at bounding box center [1131, 16] width 17 height 17
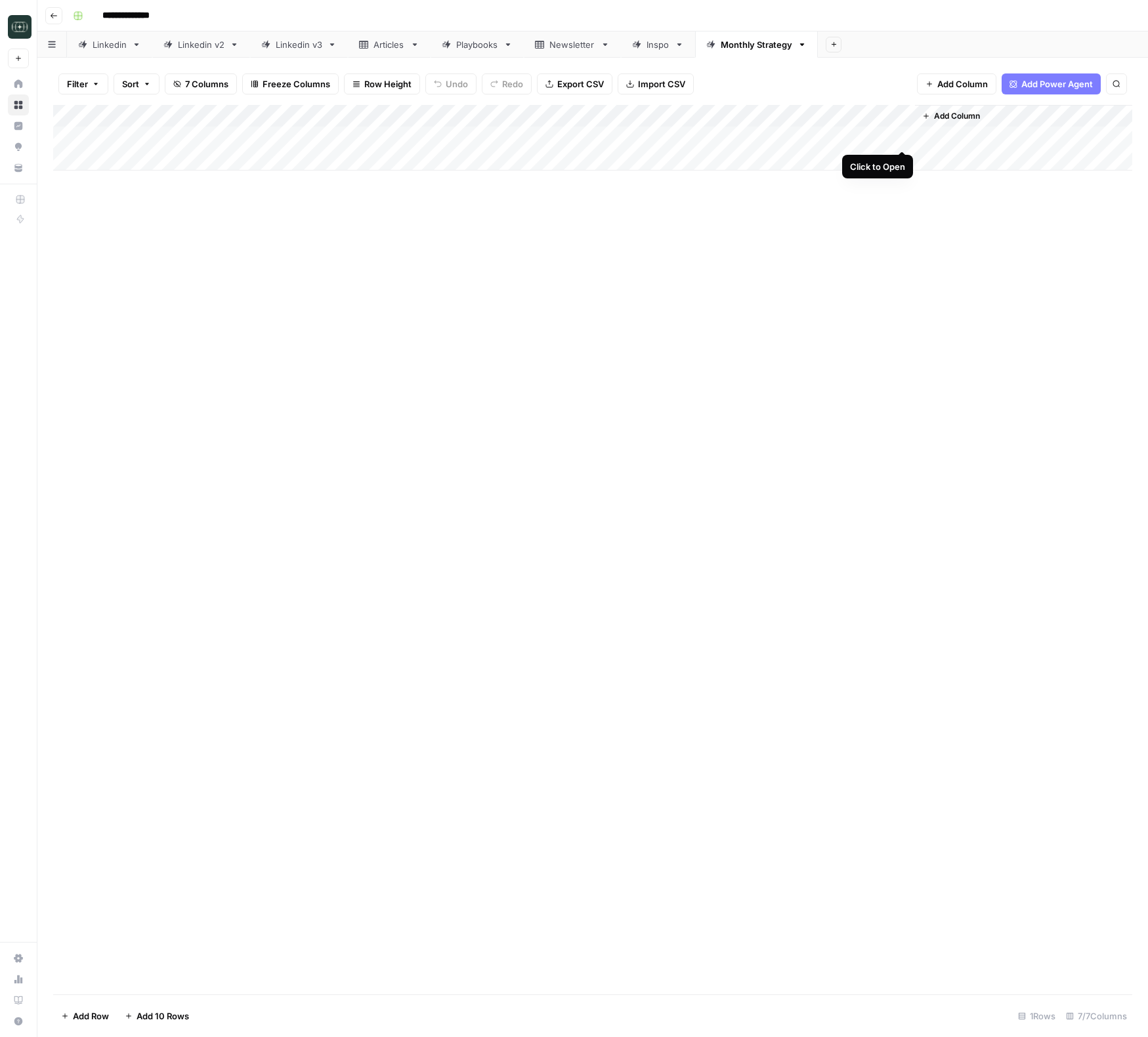
click at [903, 138] on div "Add Column" at bounding box center [593, 137] width 1079 height 65
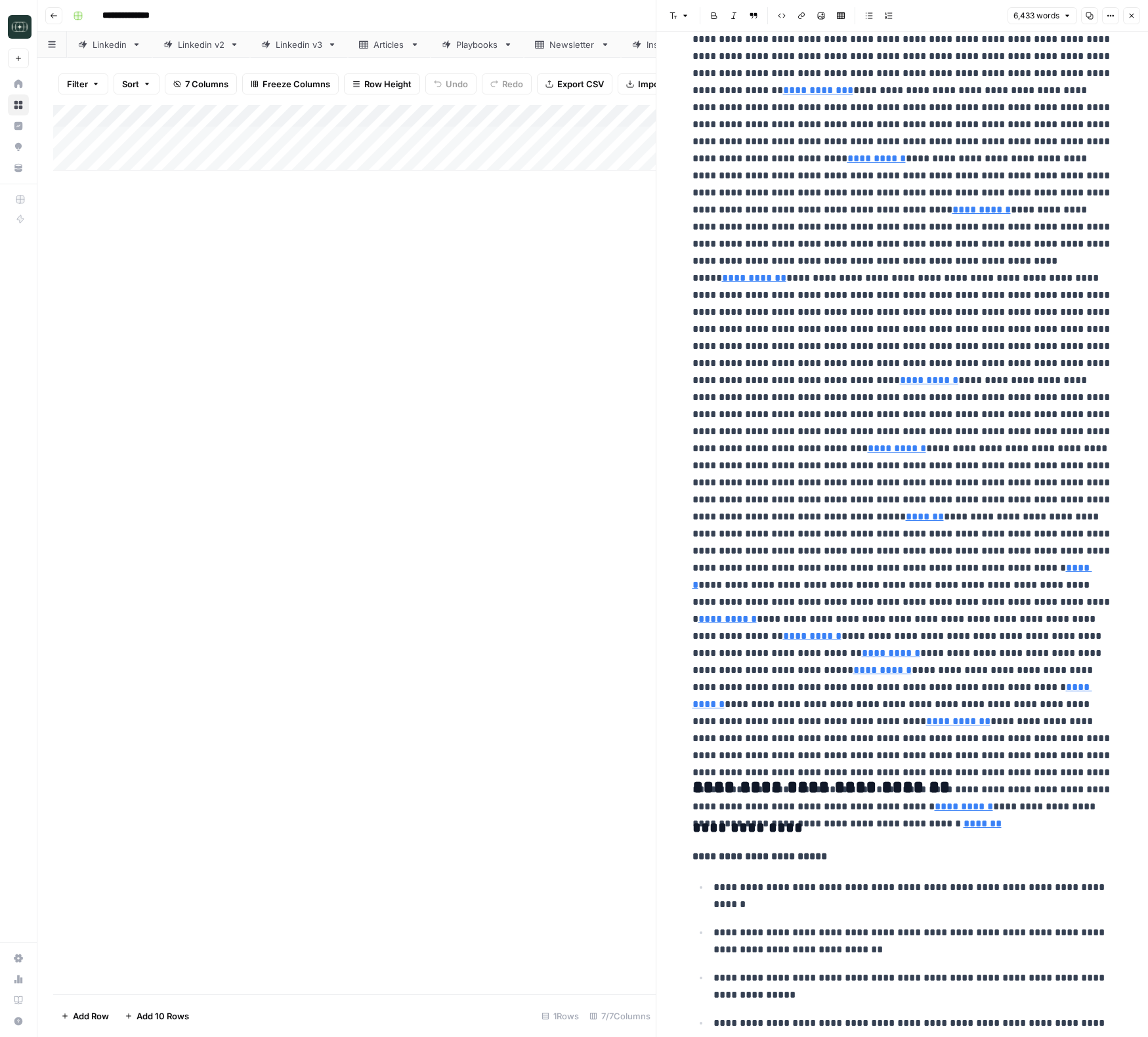
scroll to position [1803, 0]
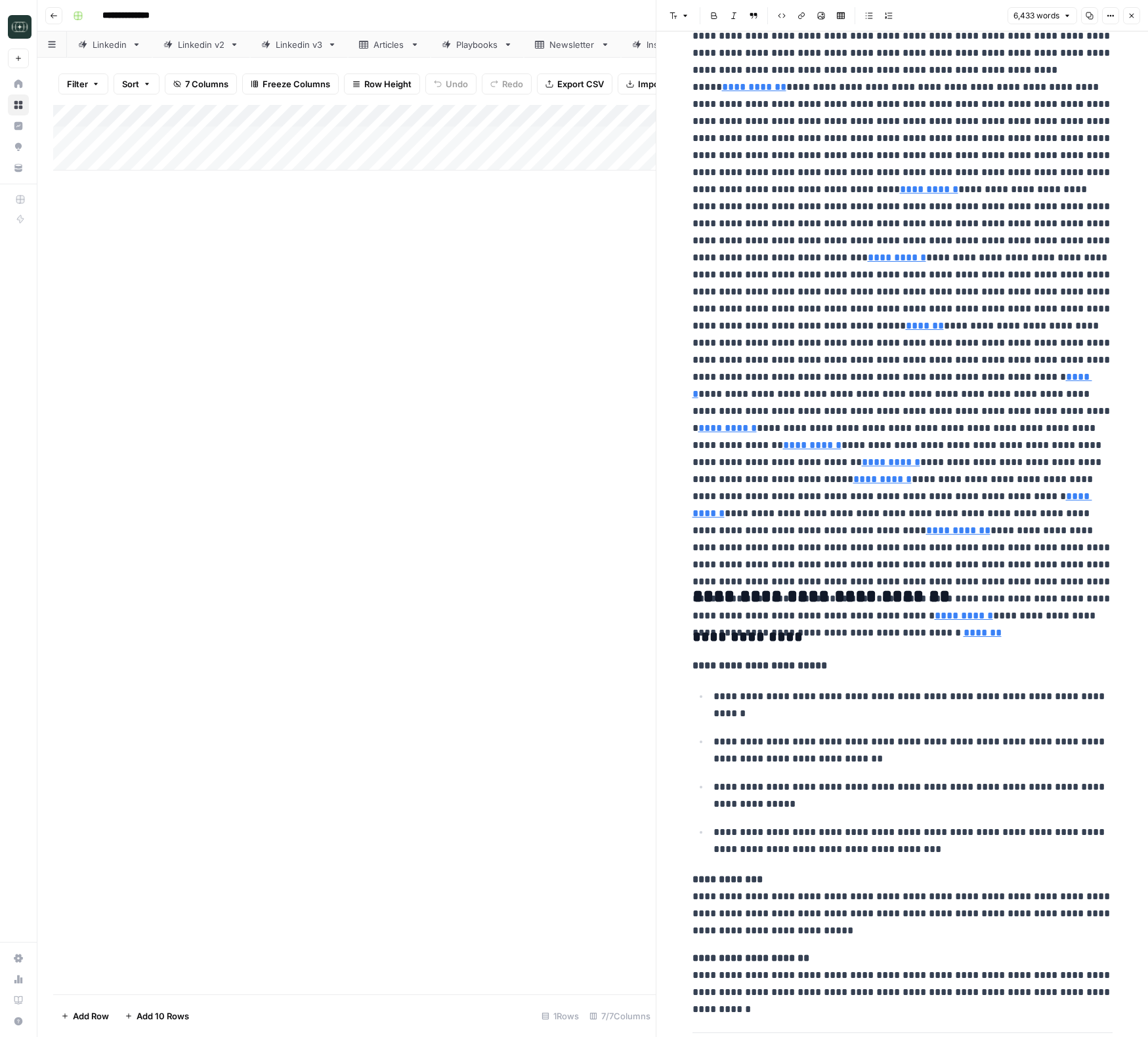
click at [950, 12] on icon "button" at bounding box center [1090, 16] width 7 height 7
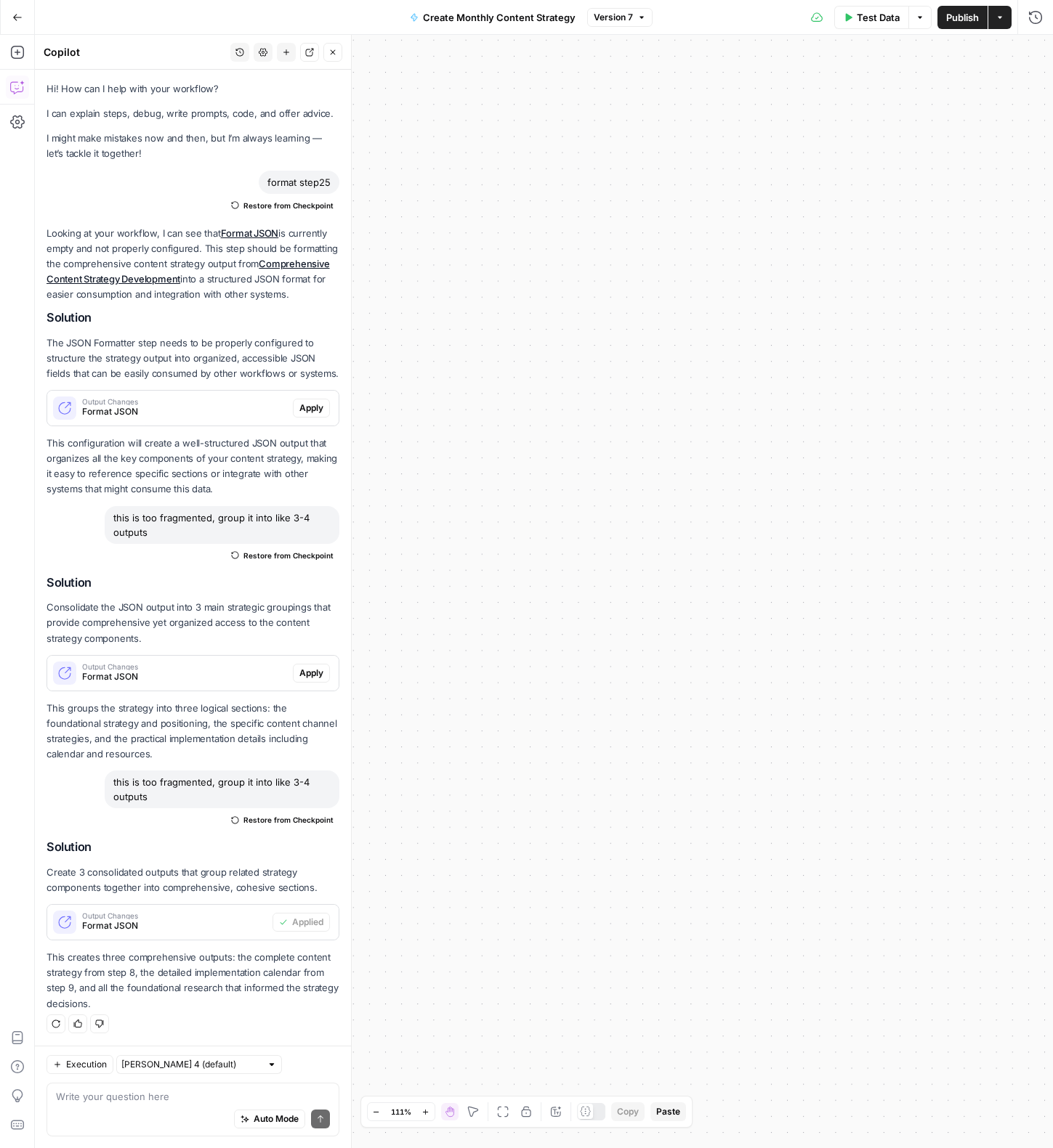
scroll to position [1, 0]
click at [140, 1097] on textarea at bounding box center [193, 1096] width 274 height 14
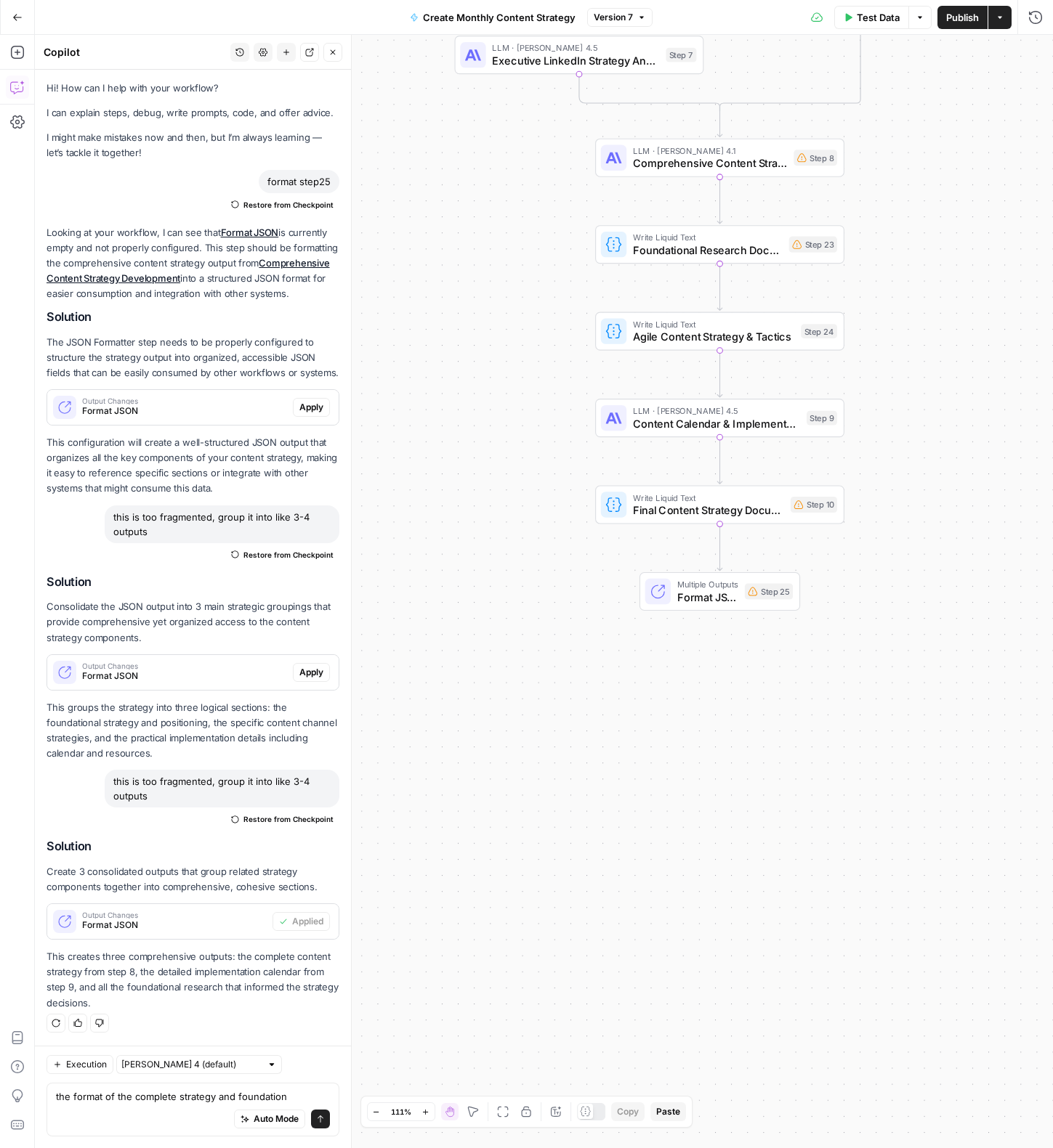
click at [704, 594] on span "Format JSON" at bounding box center [707, 596] width 61 height 16
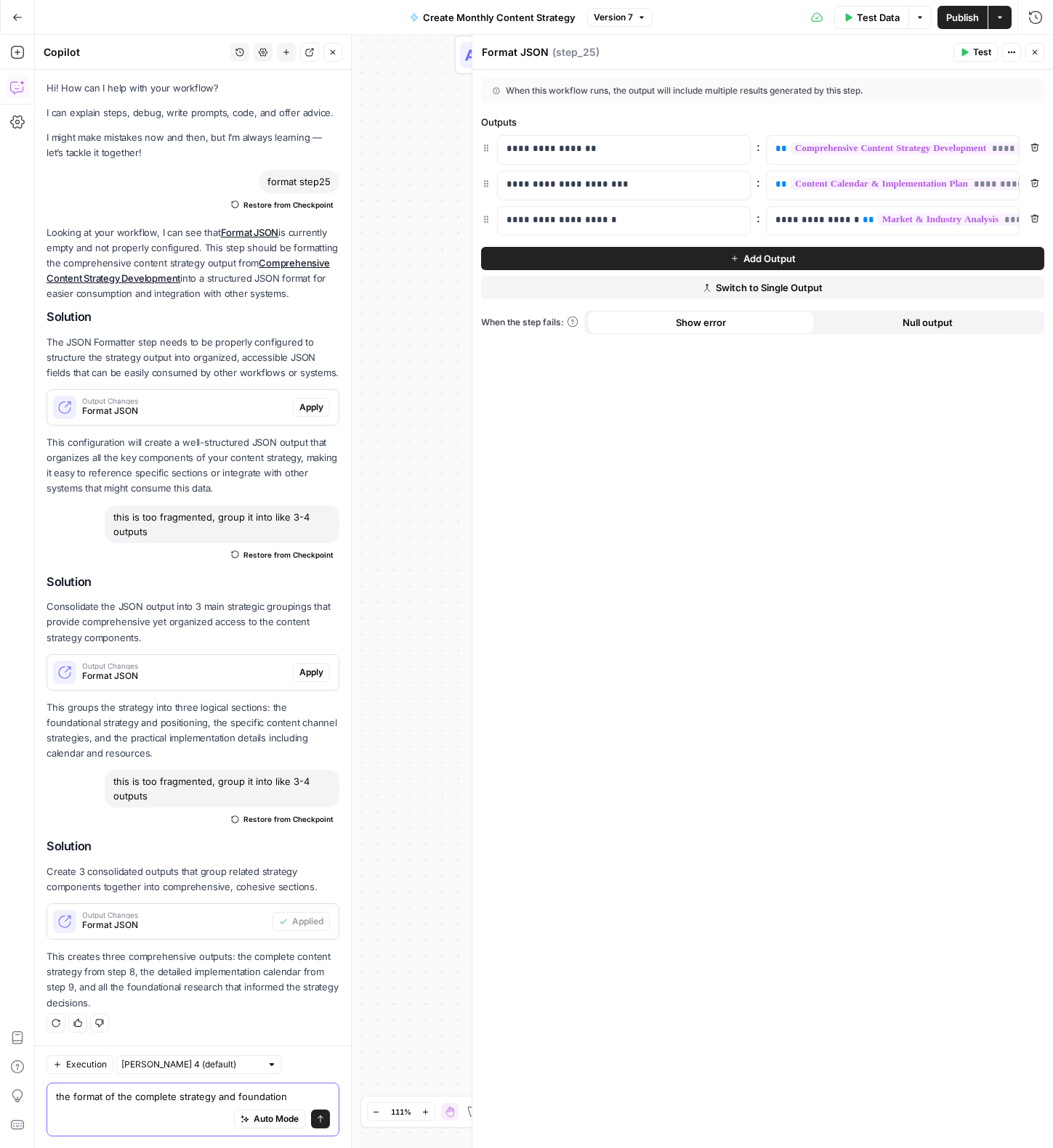
drag, startPoint x: 245, startPoint y: 1101, endPoint x: 257, endPoint y: 1100, distance: 12.0
click at [249, 1100] on textarea "the format of the complete strategy and foundation" at bounding box center [193, 1096] width 274 height 14
click at [293, 1099] on textarea "the format of the complete strategy and foundation" at bounding box center [193, 1096] width 274 height 14
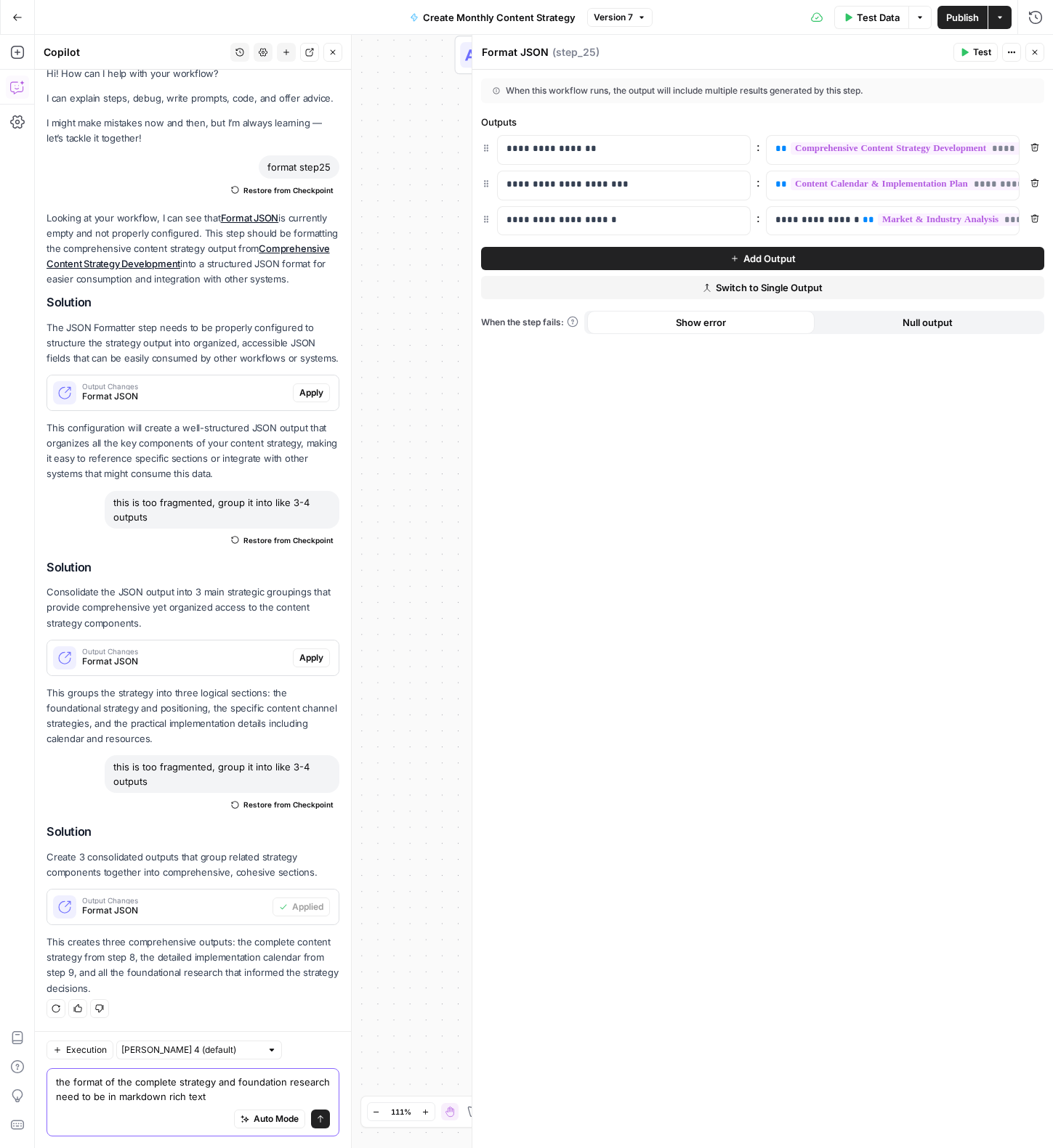
type textarea "the format of the complete strategy and foundation research need to be in markd…"
click at [326, 1121] on button "Send" at bounding box center [321, 1119] width 19 height 19
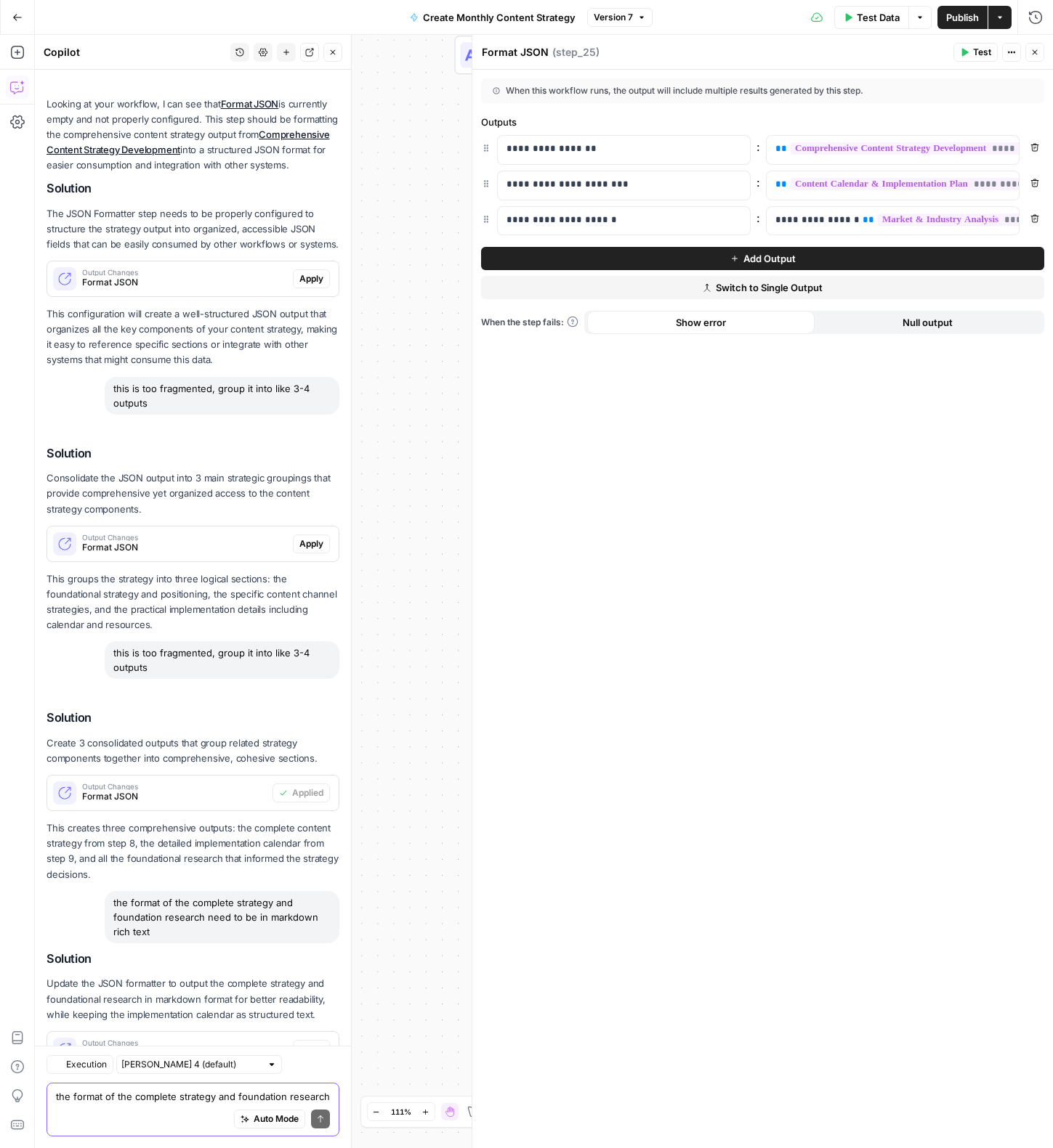
scroll to position [241, 0]
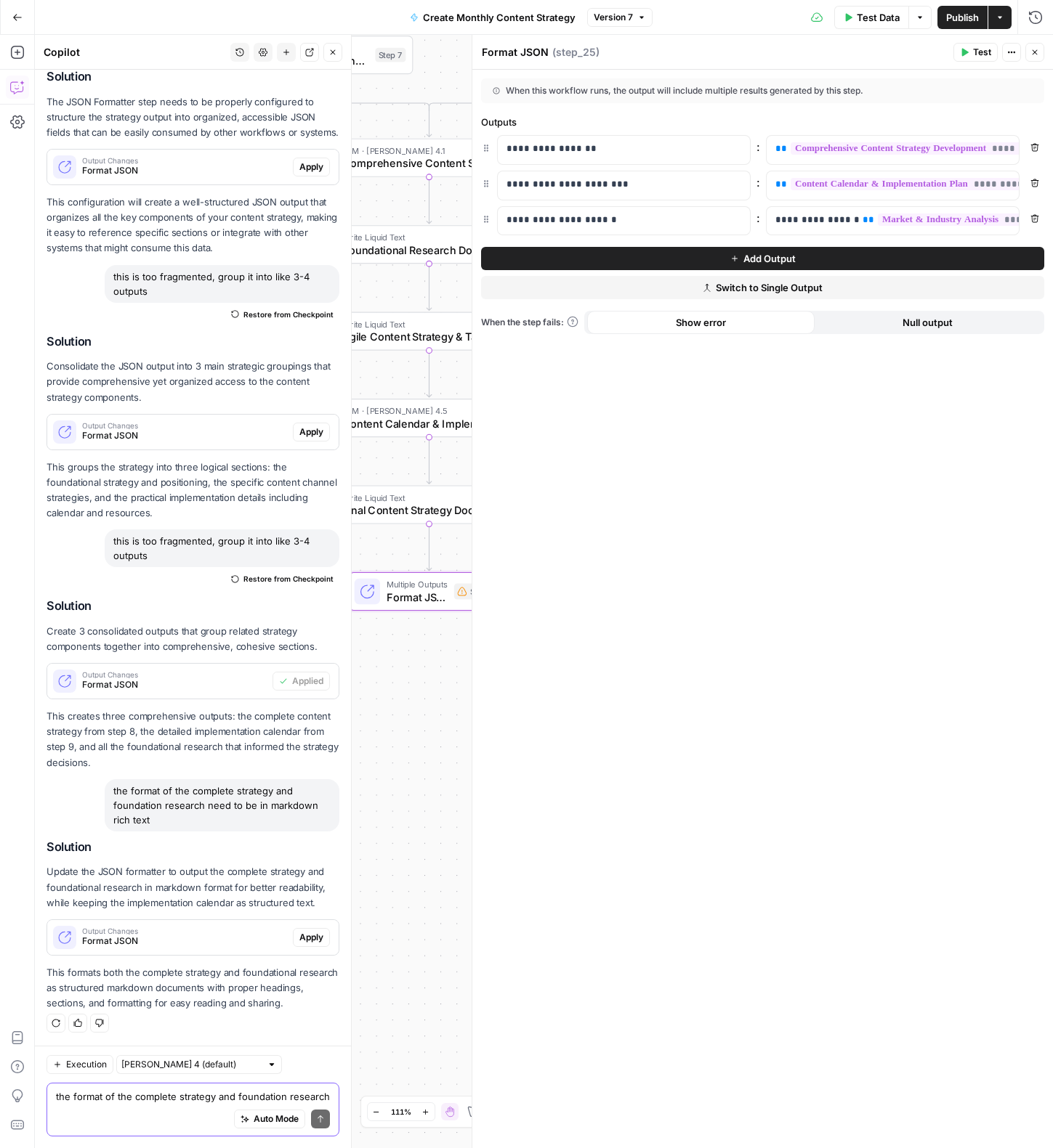
click at [300, 936] on span "Apply" at bounding box center [311, 938] width 24 height 13
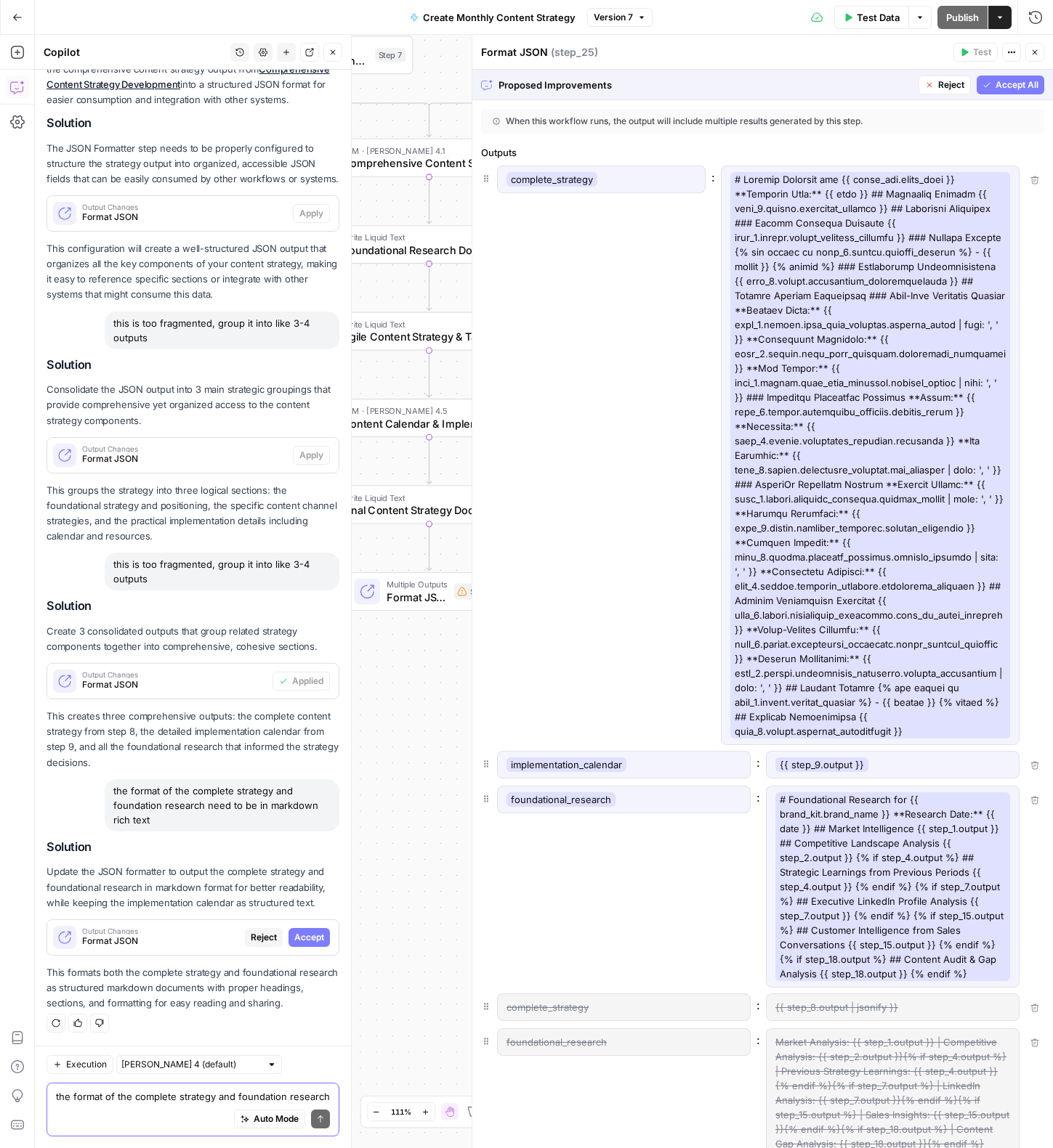
scroll to position [138, 0]
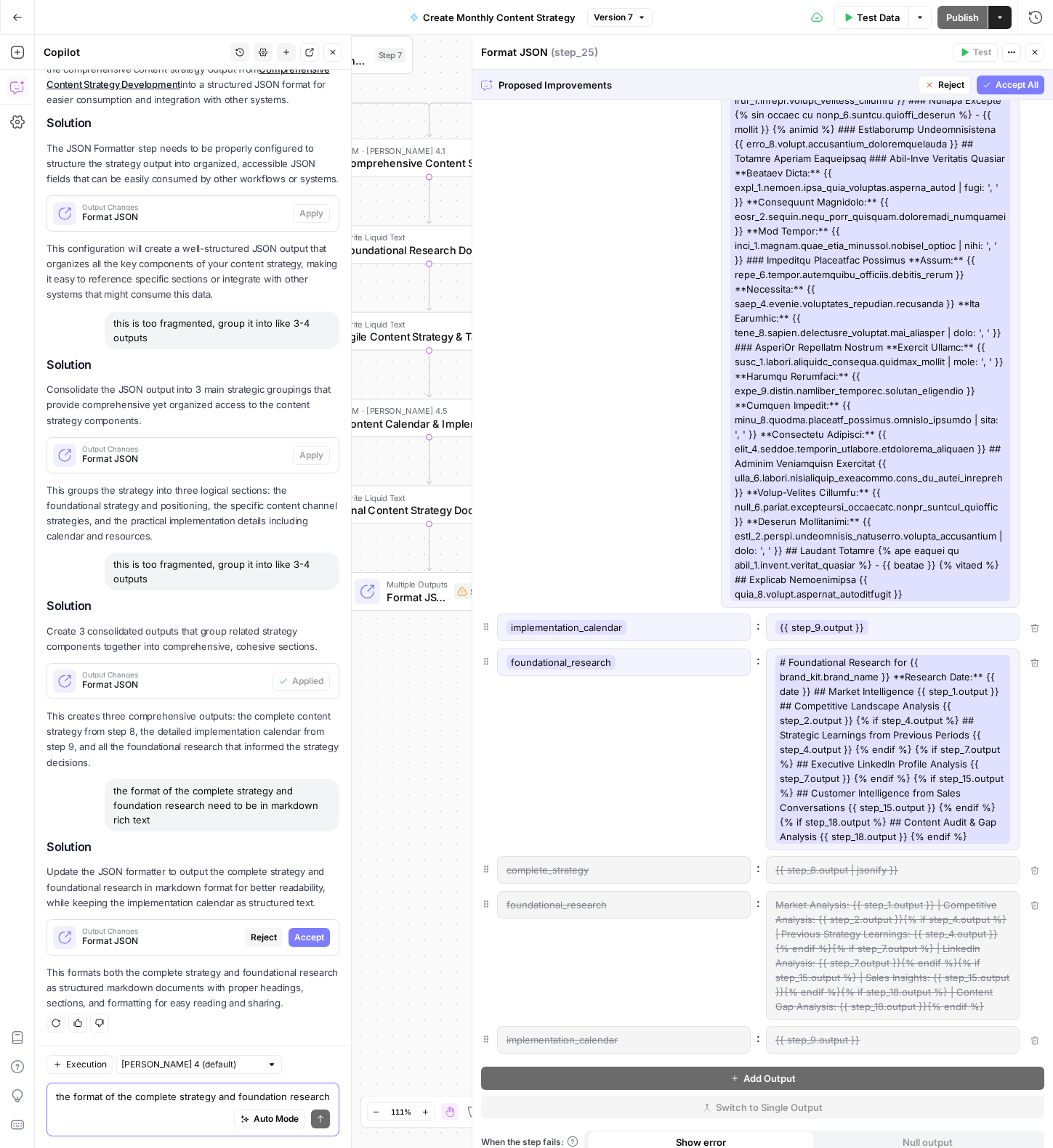
click at [1024, 91] on button "Accept All" at bounding box center [1010, 85] width 67 height 19
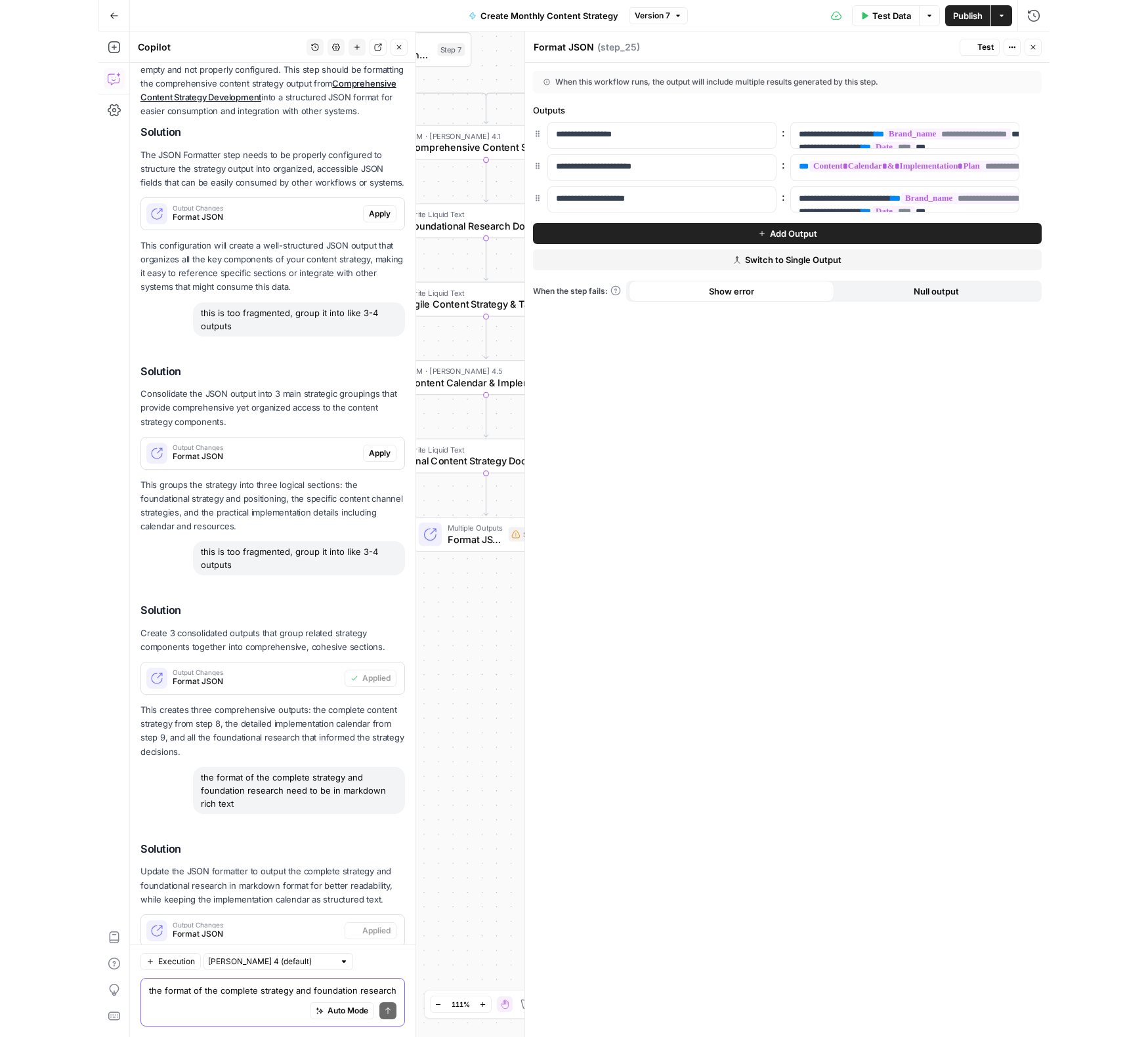
scroll to position [0, 0]
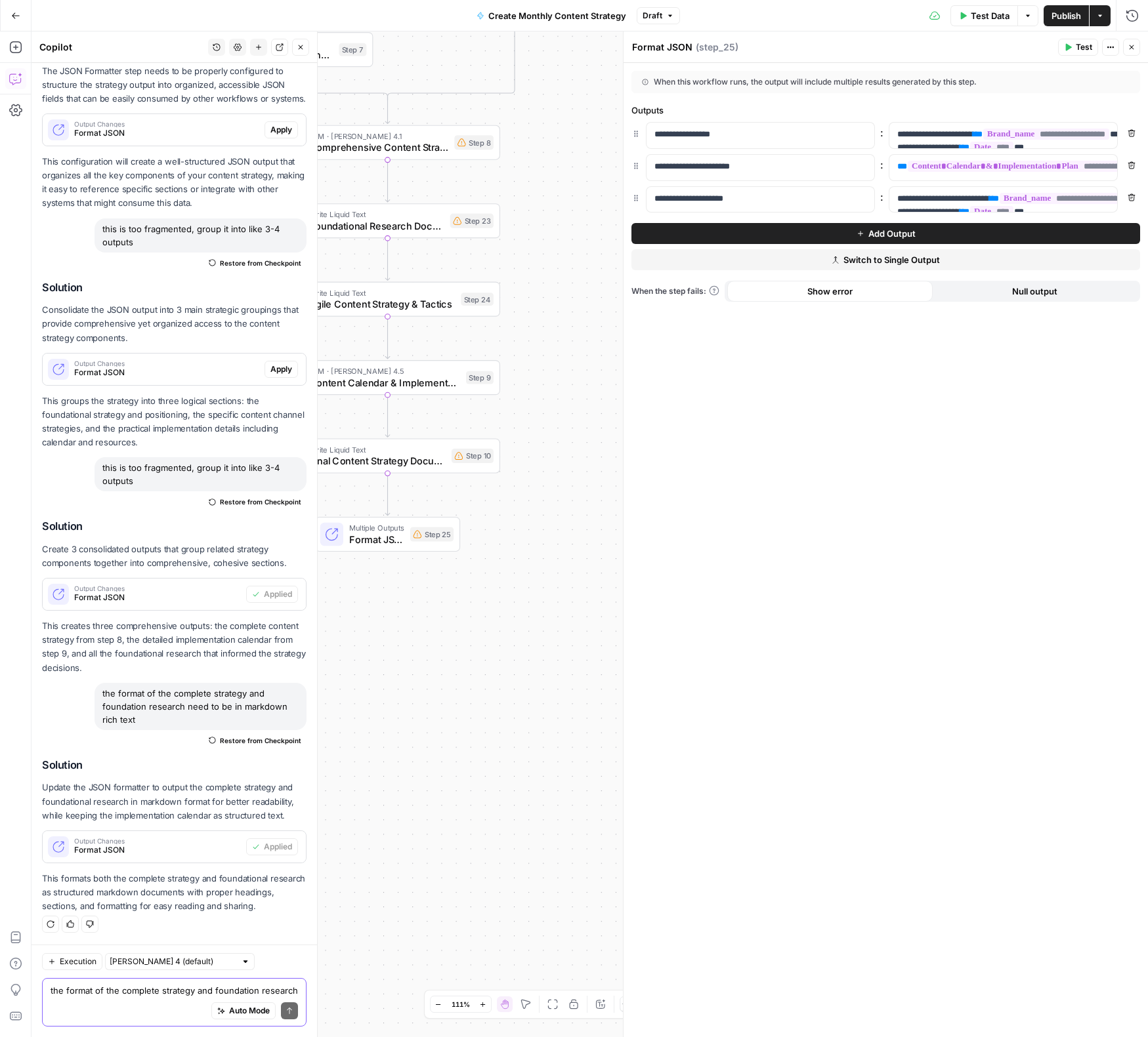
click at [112, 1006] on div "Auto Mode Send" at bounding box center [174, 1011] width 247 height 29
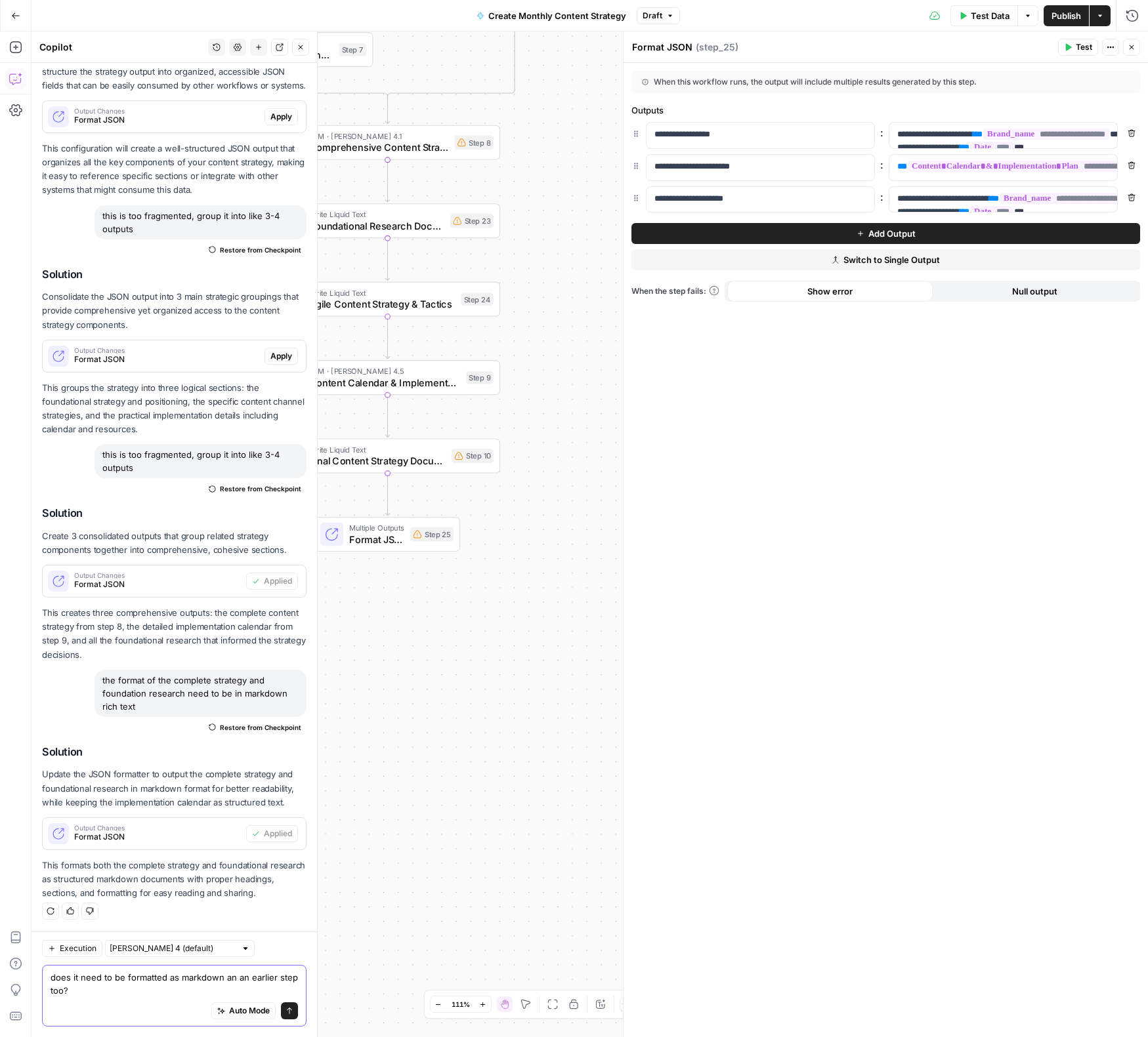
type textarea "does it need to be formatted as markdown an an earlier step too?"
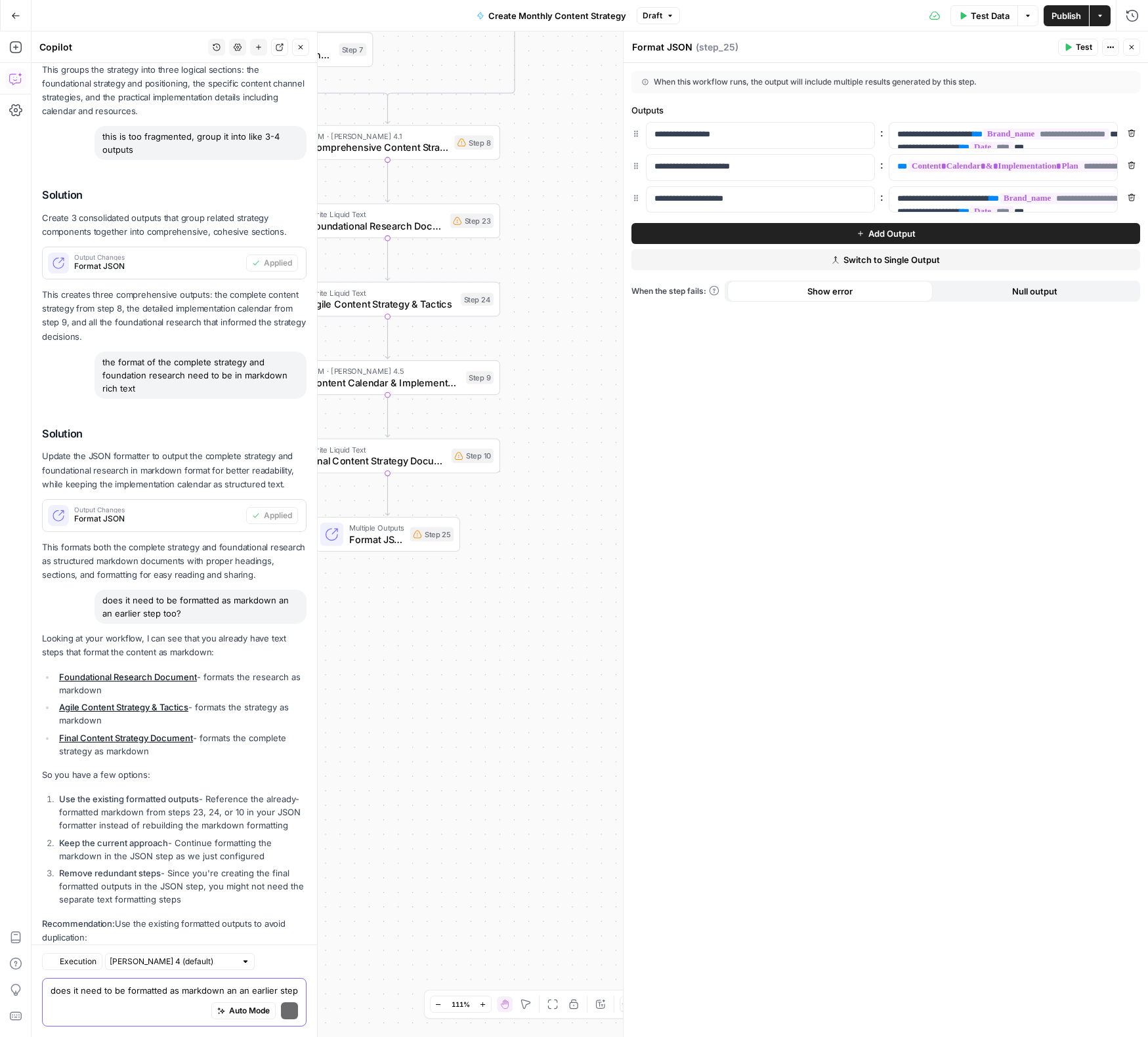
scroll to position [692, 0]
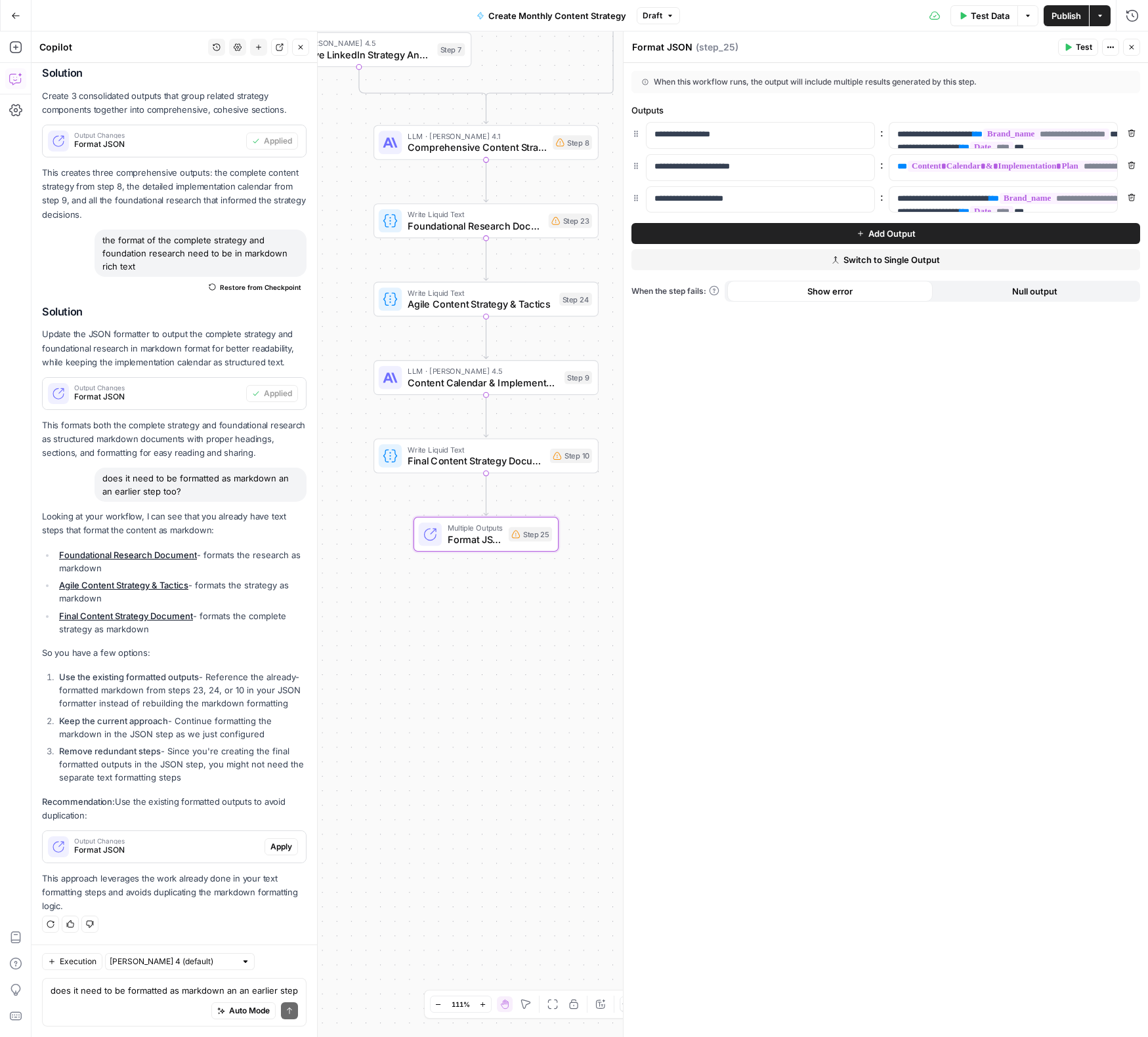
click at [283, 843] on span "Apply" at bounding box center [281, 847] width 22 height 12
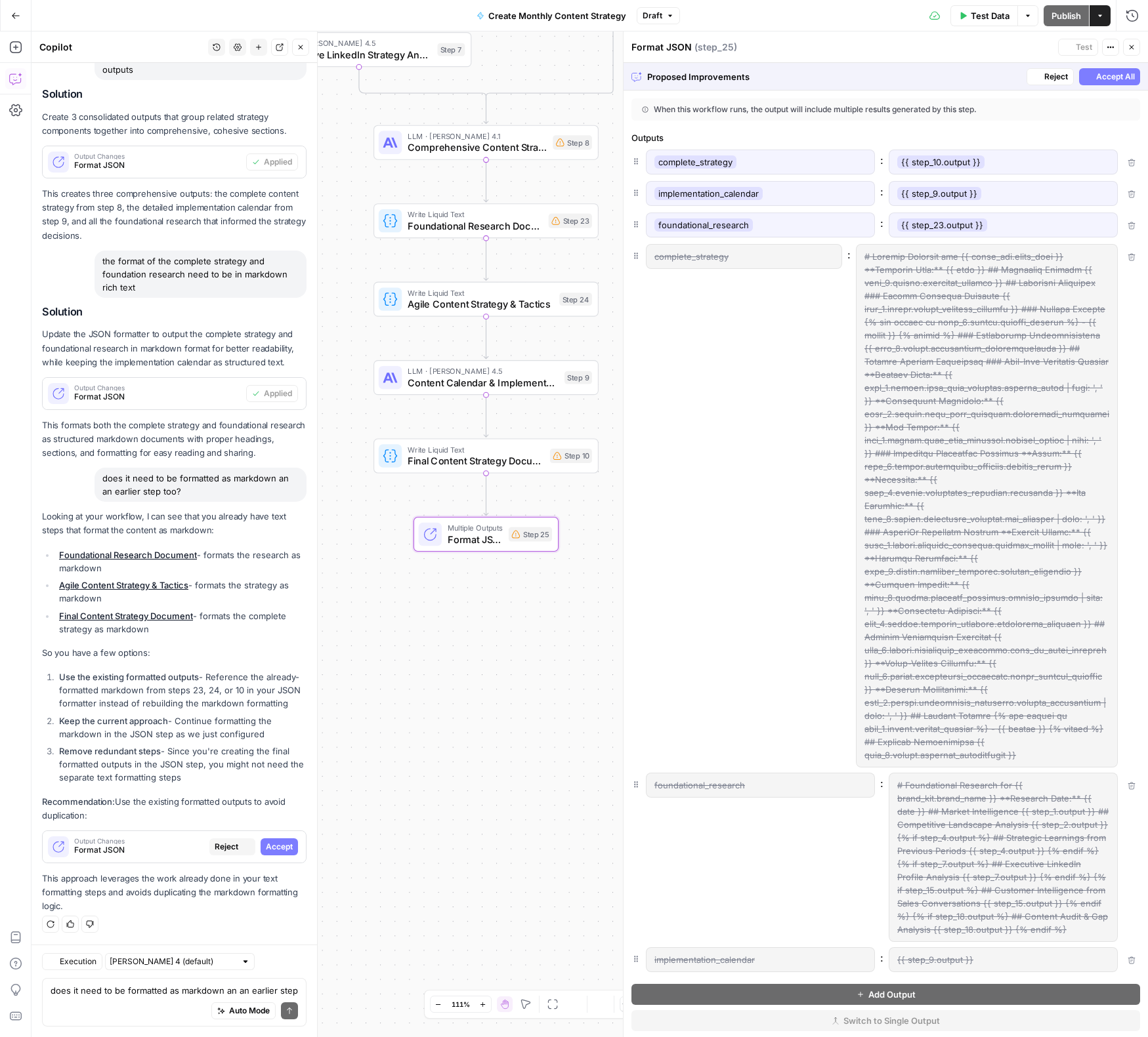
scroll to position [608, 0]
click at [292, 852] on button "Accept" at bounding box center [279, 847] width 37 height 17
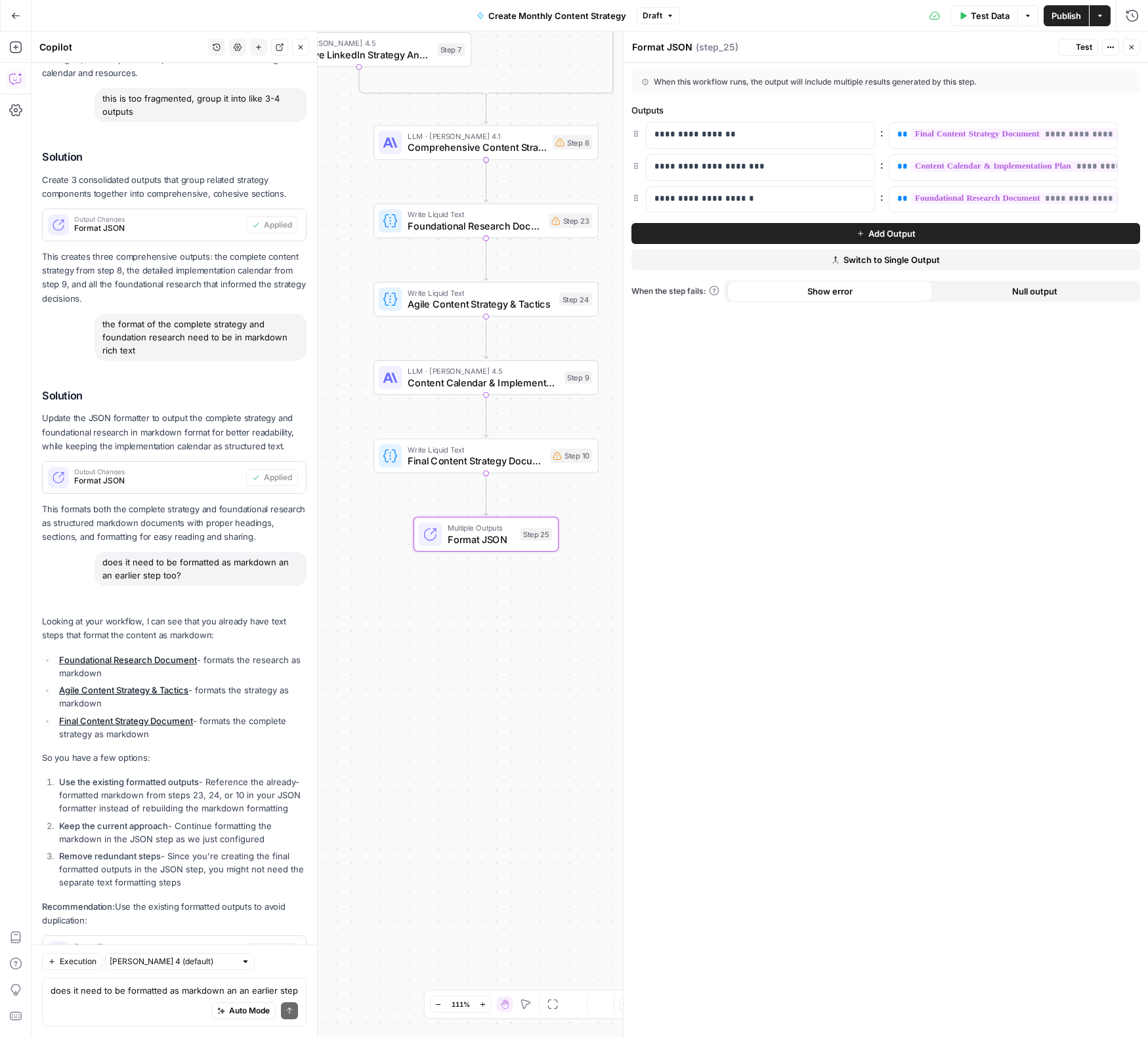
scroll to position [713, 0]
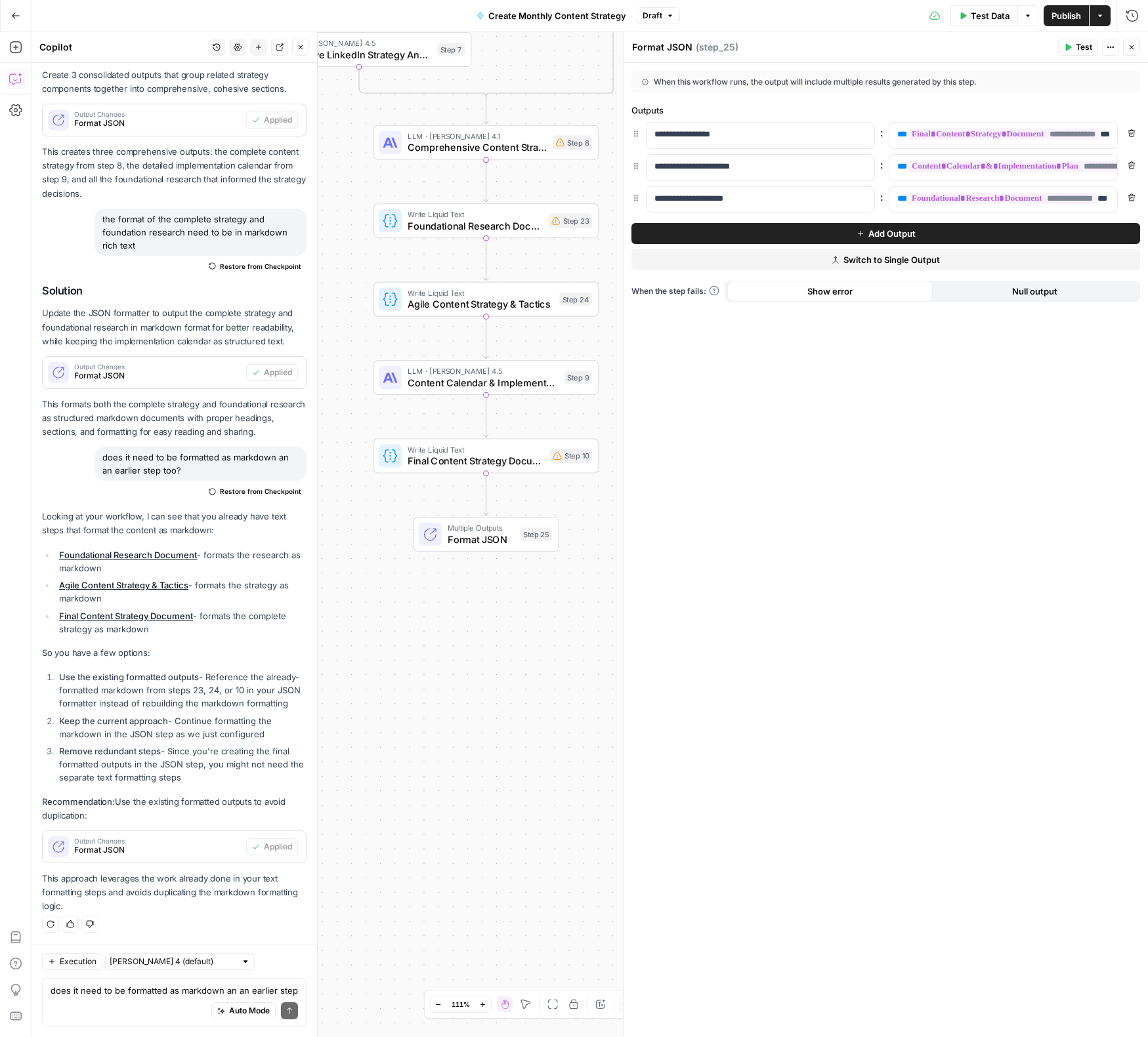
click at [950, 50] on icon "button" at bounding box center [1131, 47] width 8 height 8
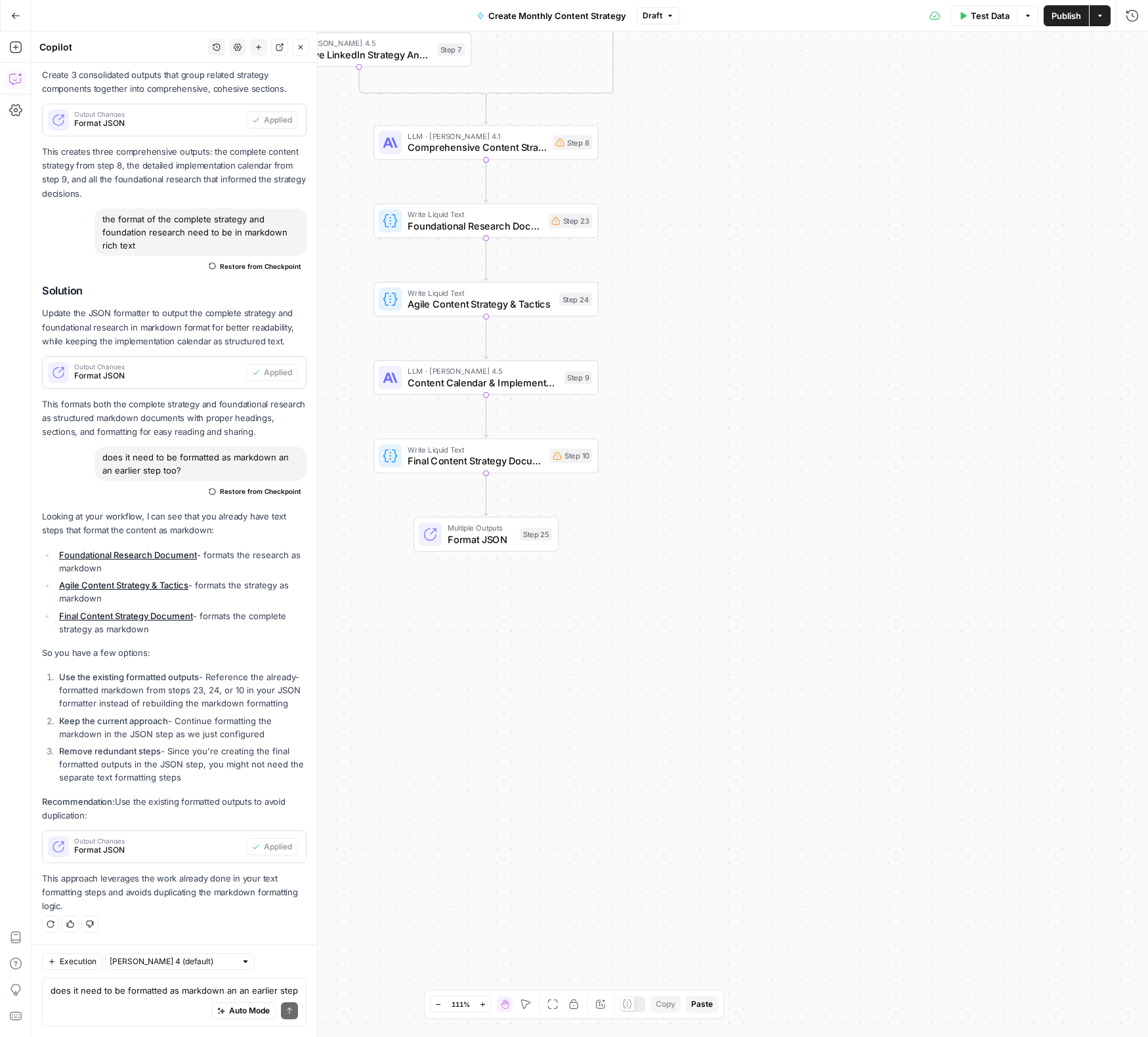
click at [95, 1006] on div "Auto Mode Send" at bounding box center [174, 1011] width 247 height 29
type textarea "hmm but the output is showing up as JSON"
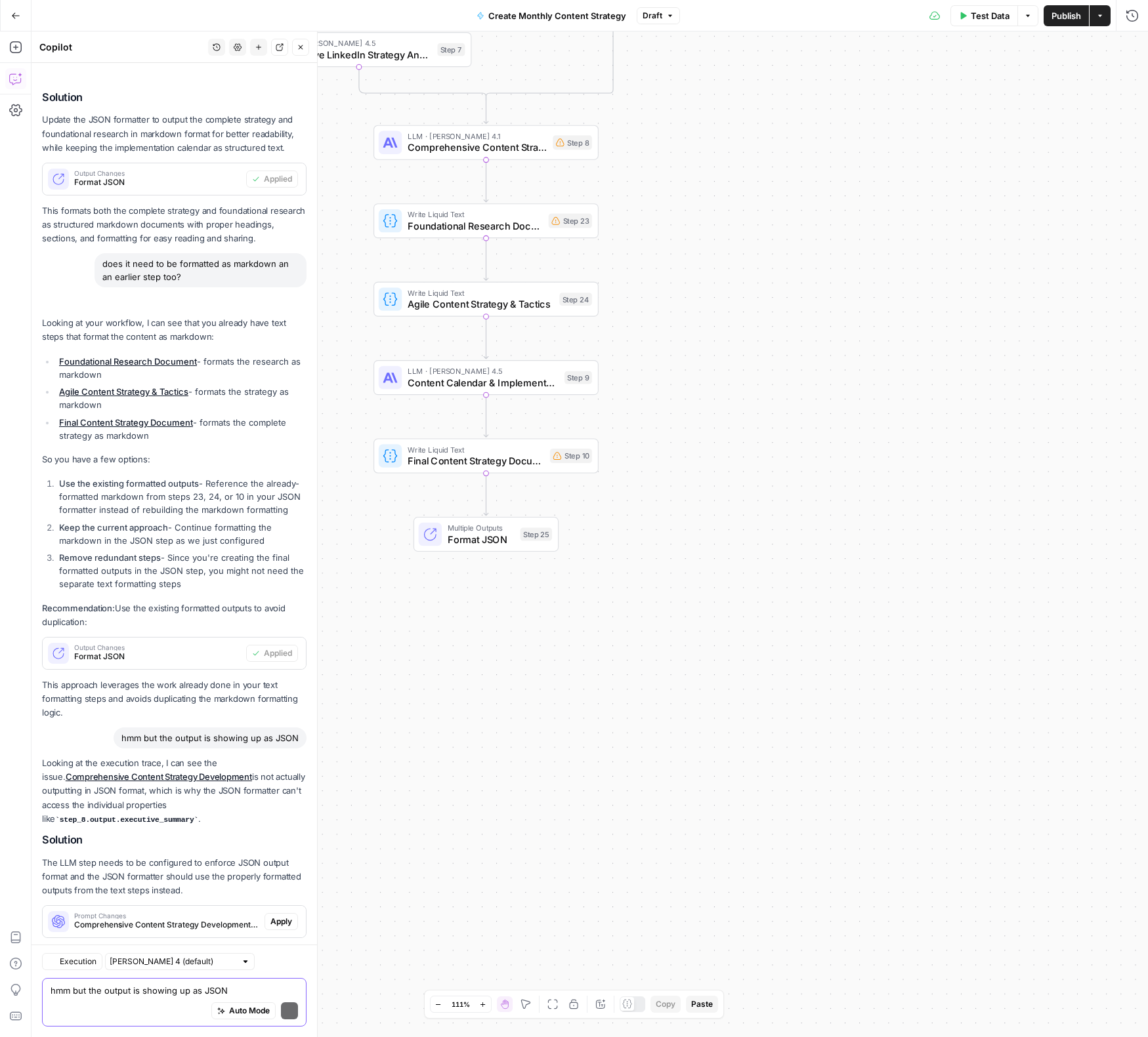
scroll to position [1049, 0]
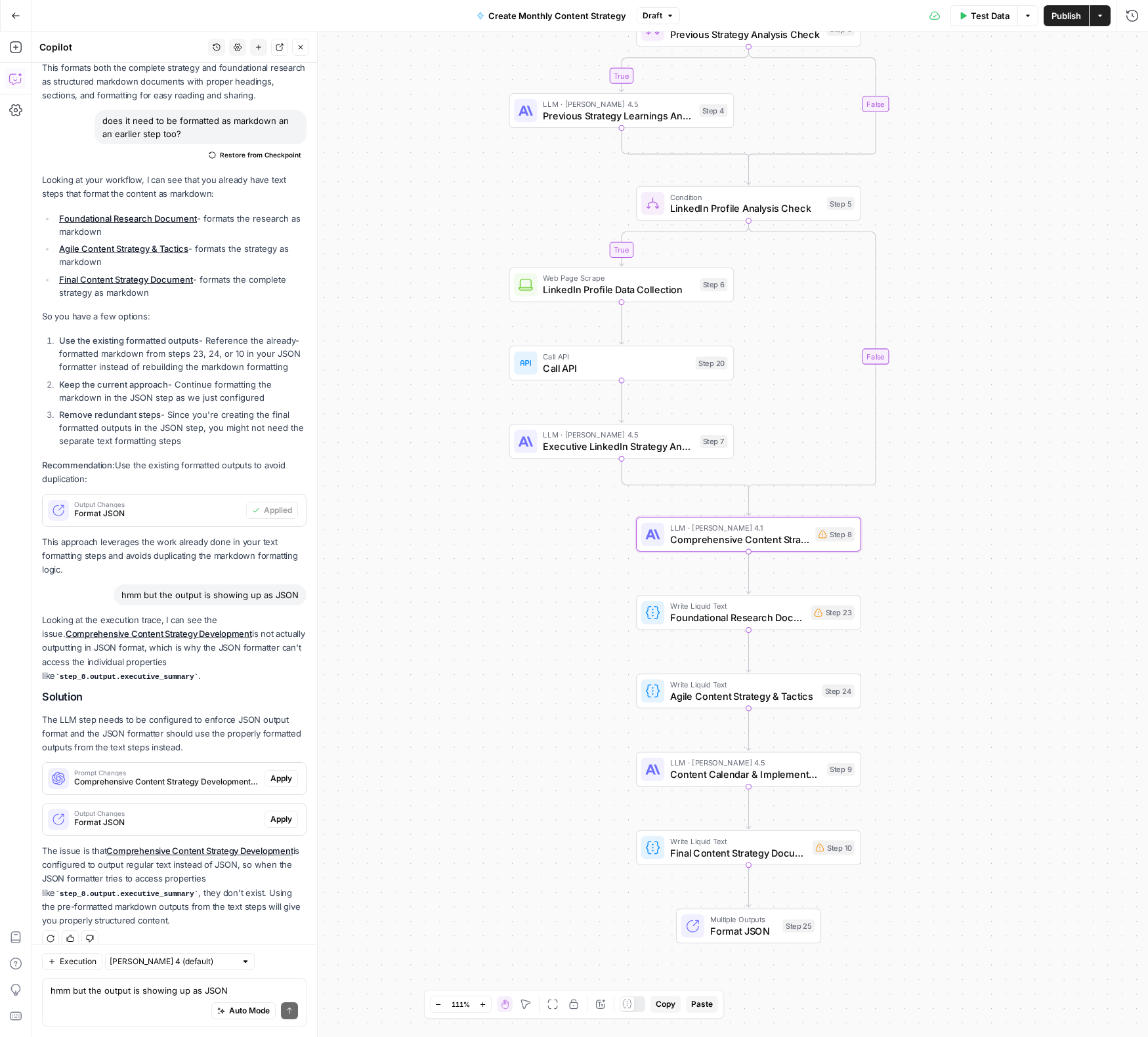
click at [281, 773] on span "Apply" at bounding box center [281, 779] width 22 height 12
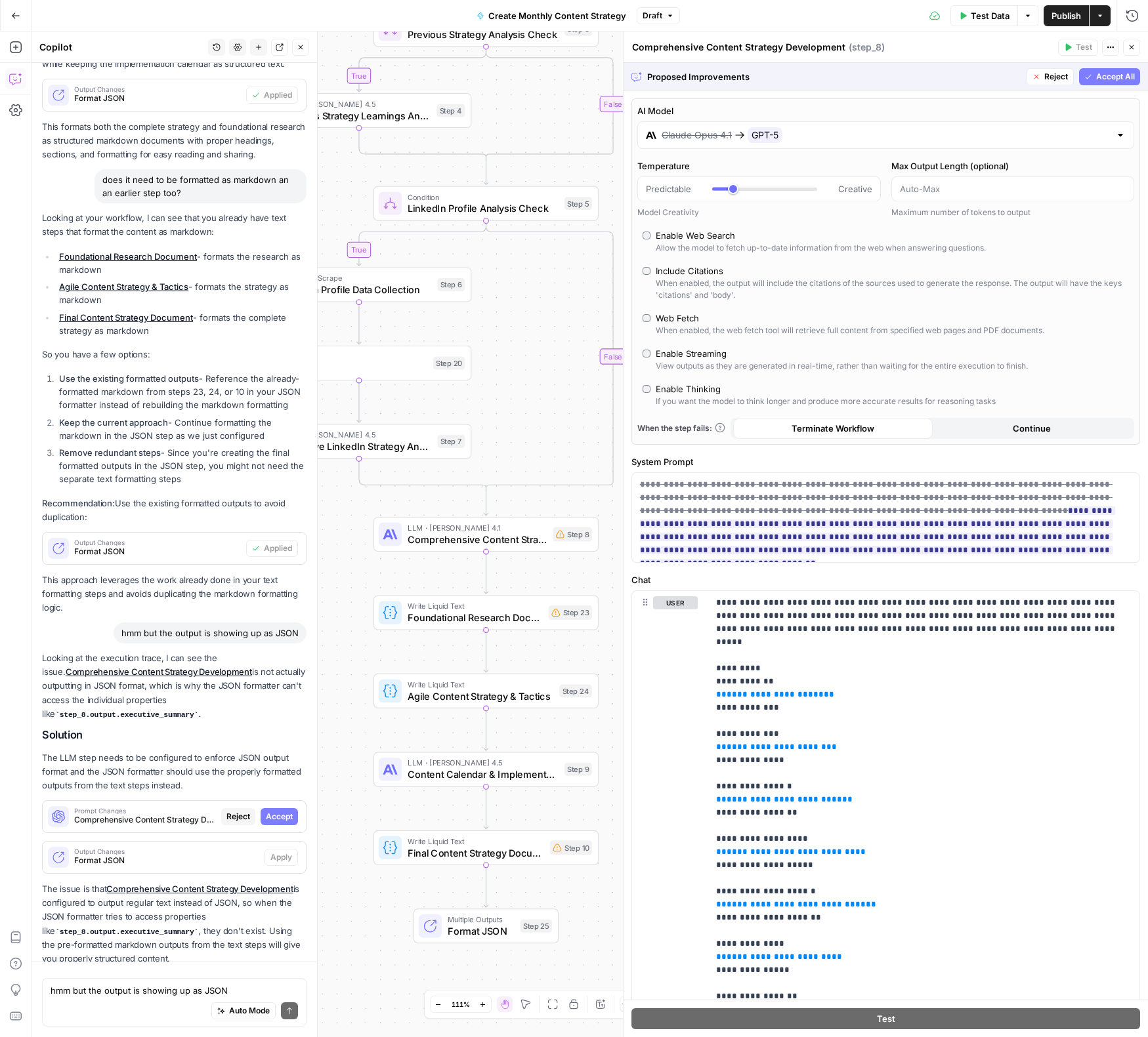
scroll to position [945, 0]
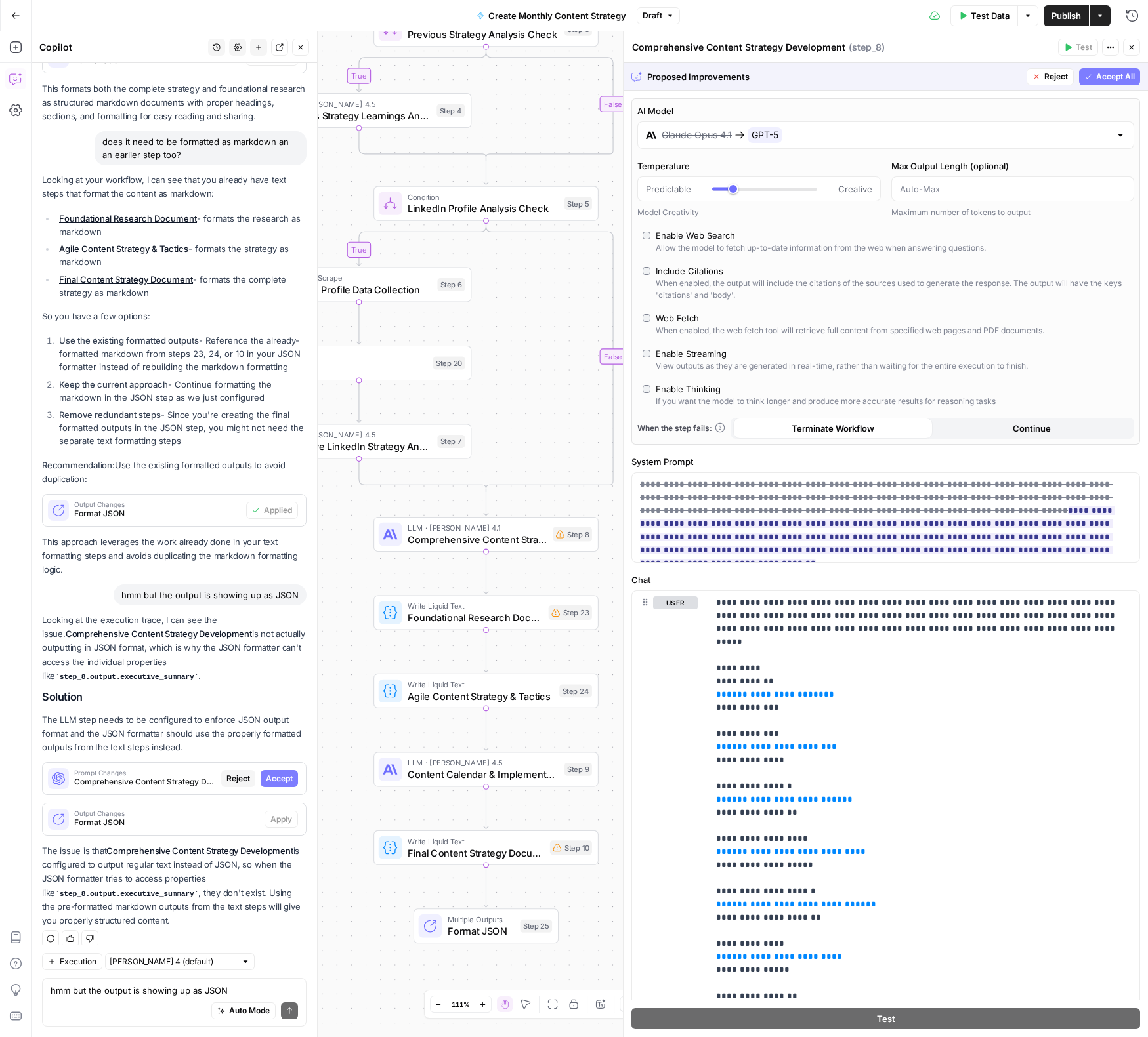
click at [950, 78] on span "Accept All" at bounding box center [1115, 77] width 38 height 12
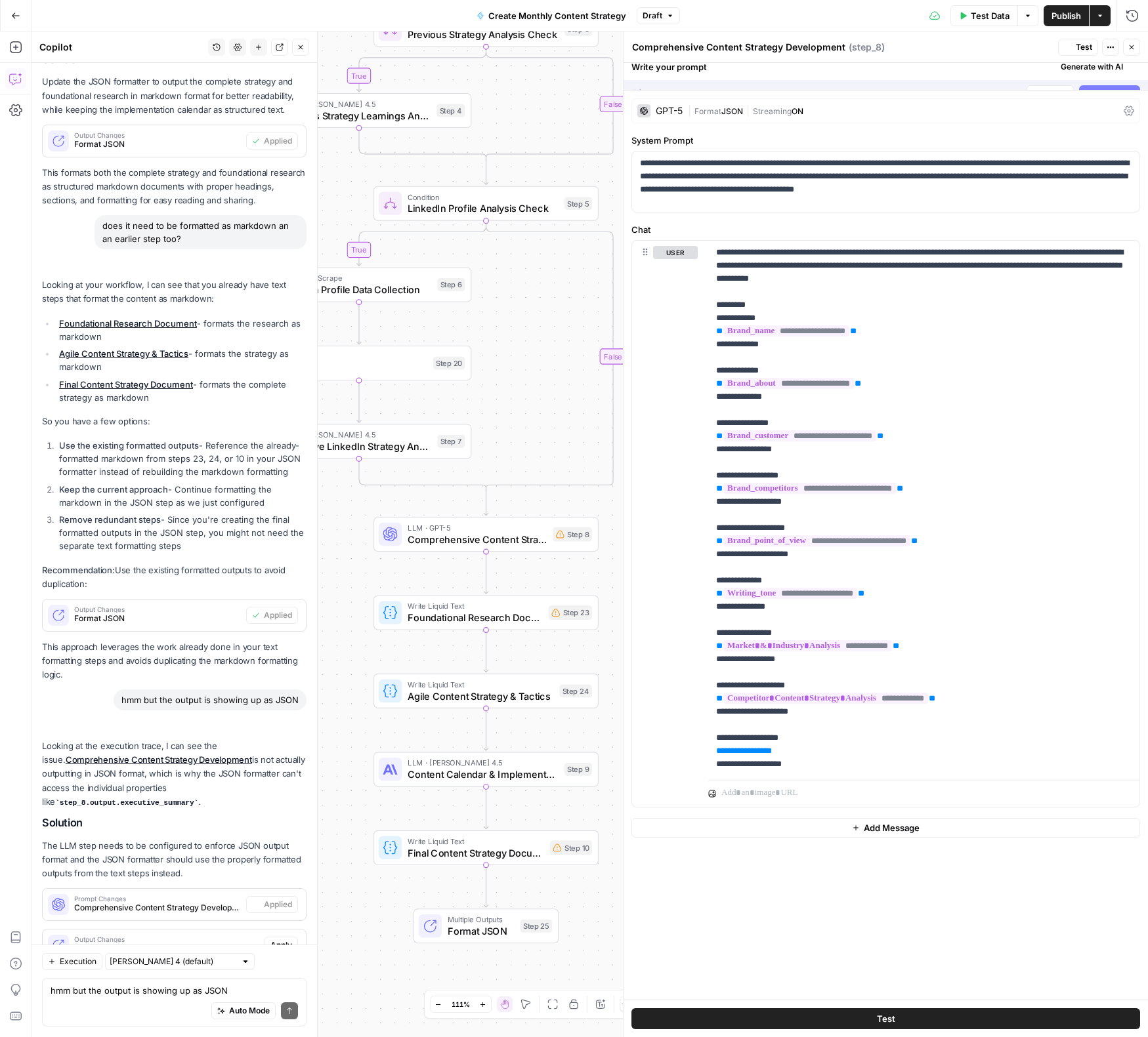
scroll to position [1070, 0]
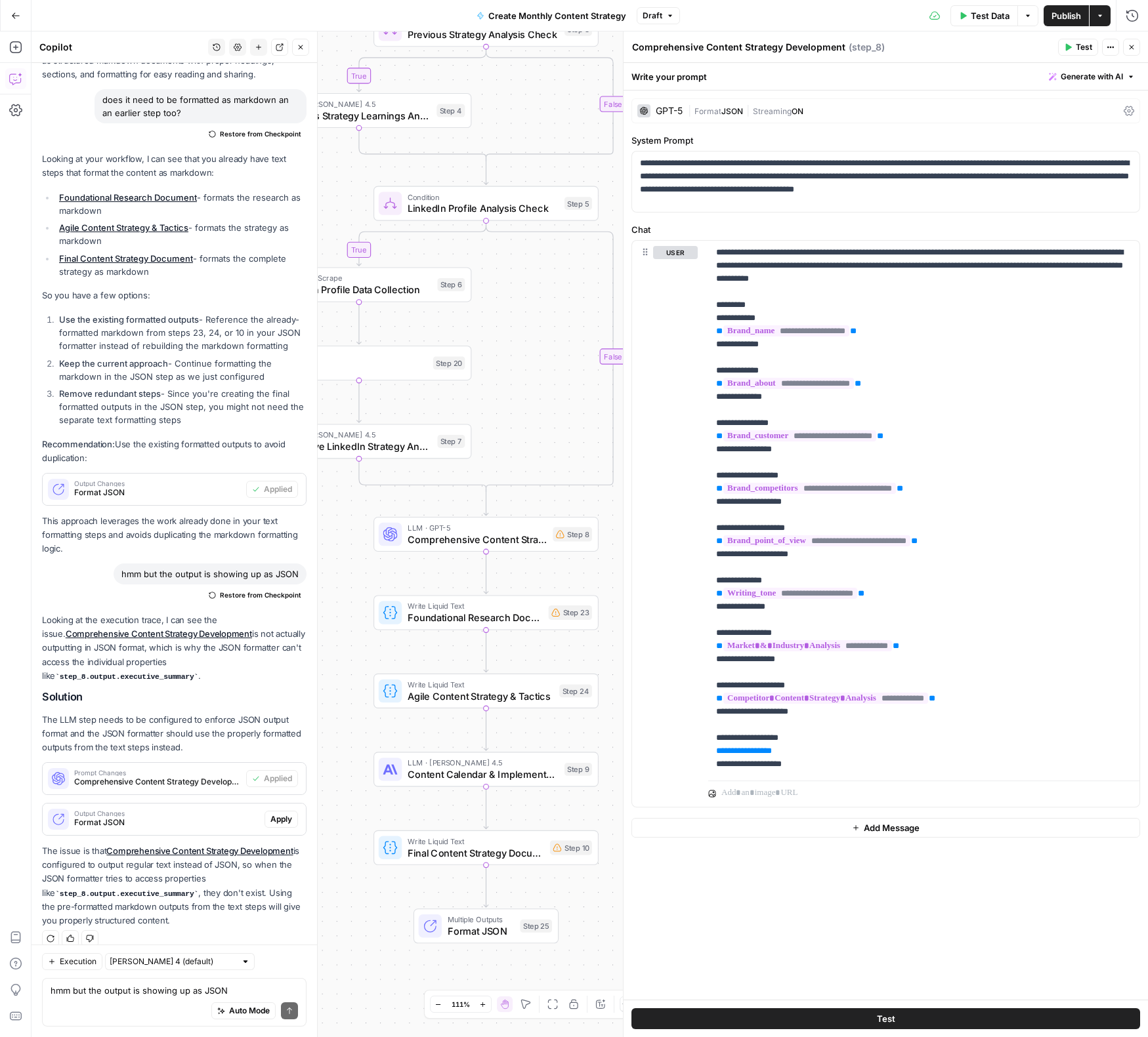
click at [666, 110] on div "GPT-5" at bounding box center [668, 110] width 27 height 10
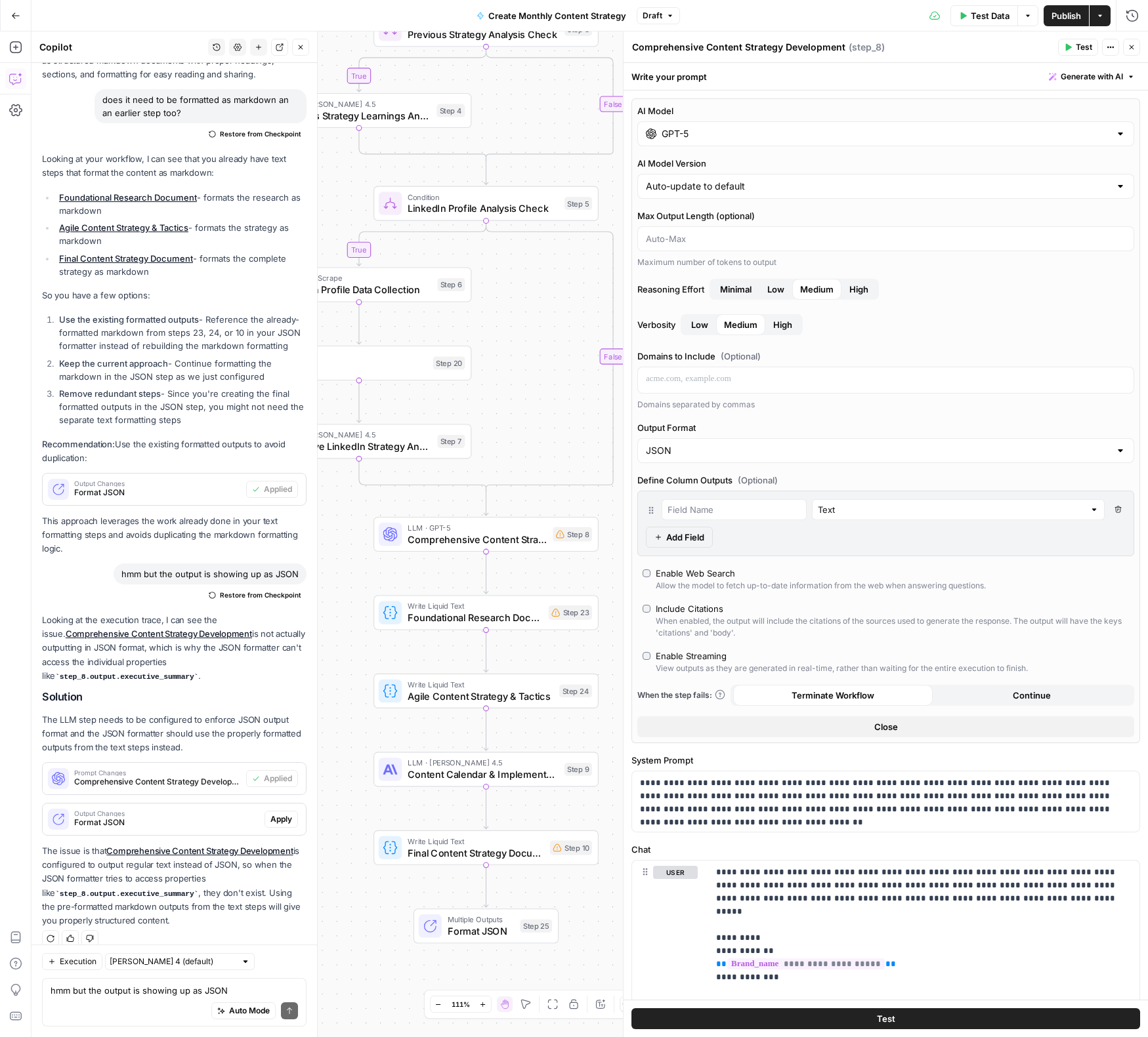
click at [705, 129] on input "GPT-5" at bounding box center [885, 133] width 448 height 13
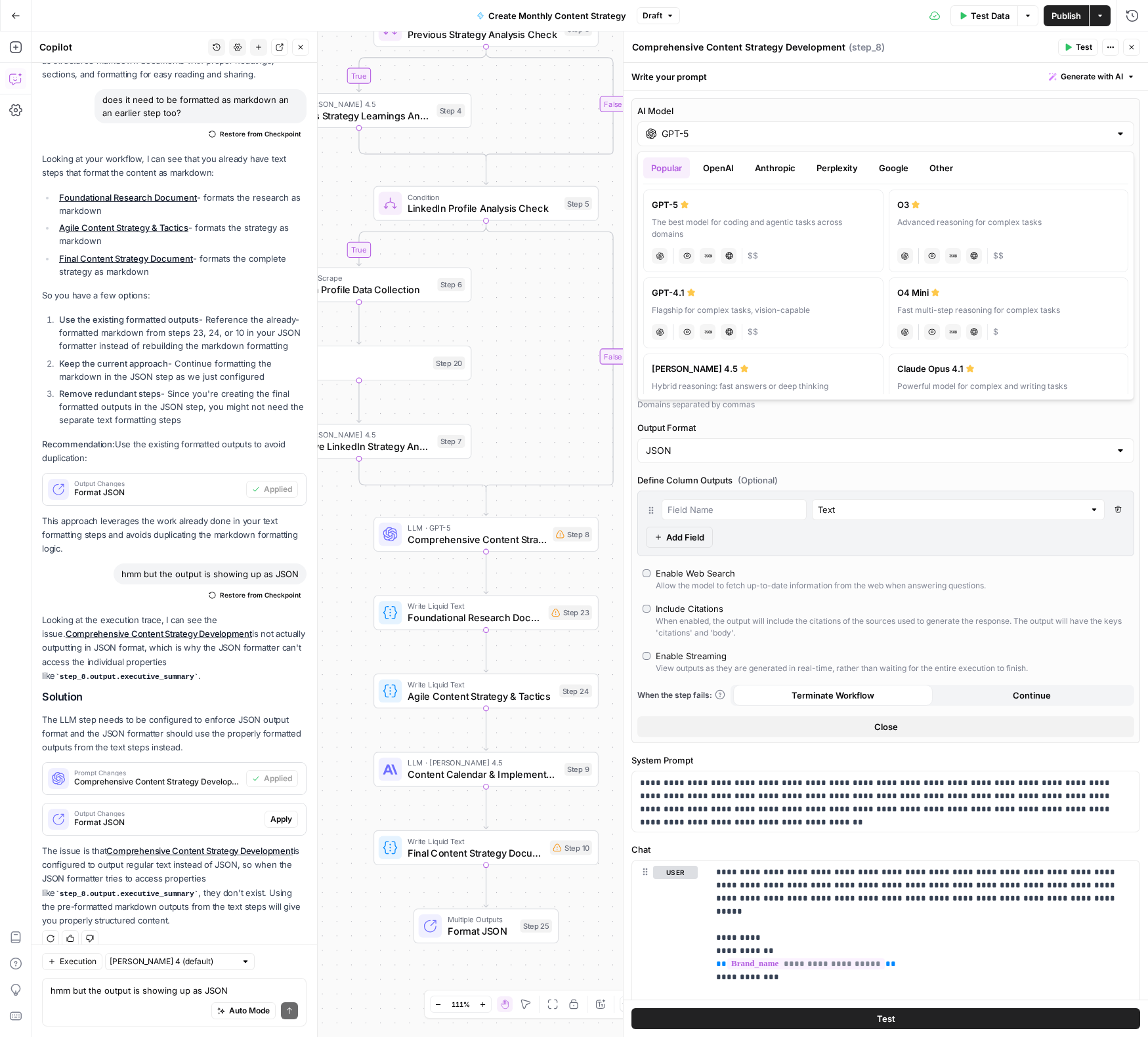
click at [855, 380] on div "Hybrid reasoning: fast answers or deep thinking" at bounding box center [763, 386] width 223 height 12
type input "[PERSON_NAME] 4.5"
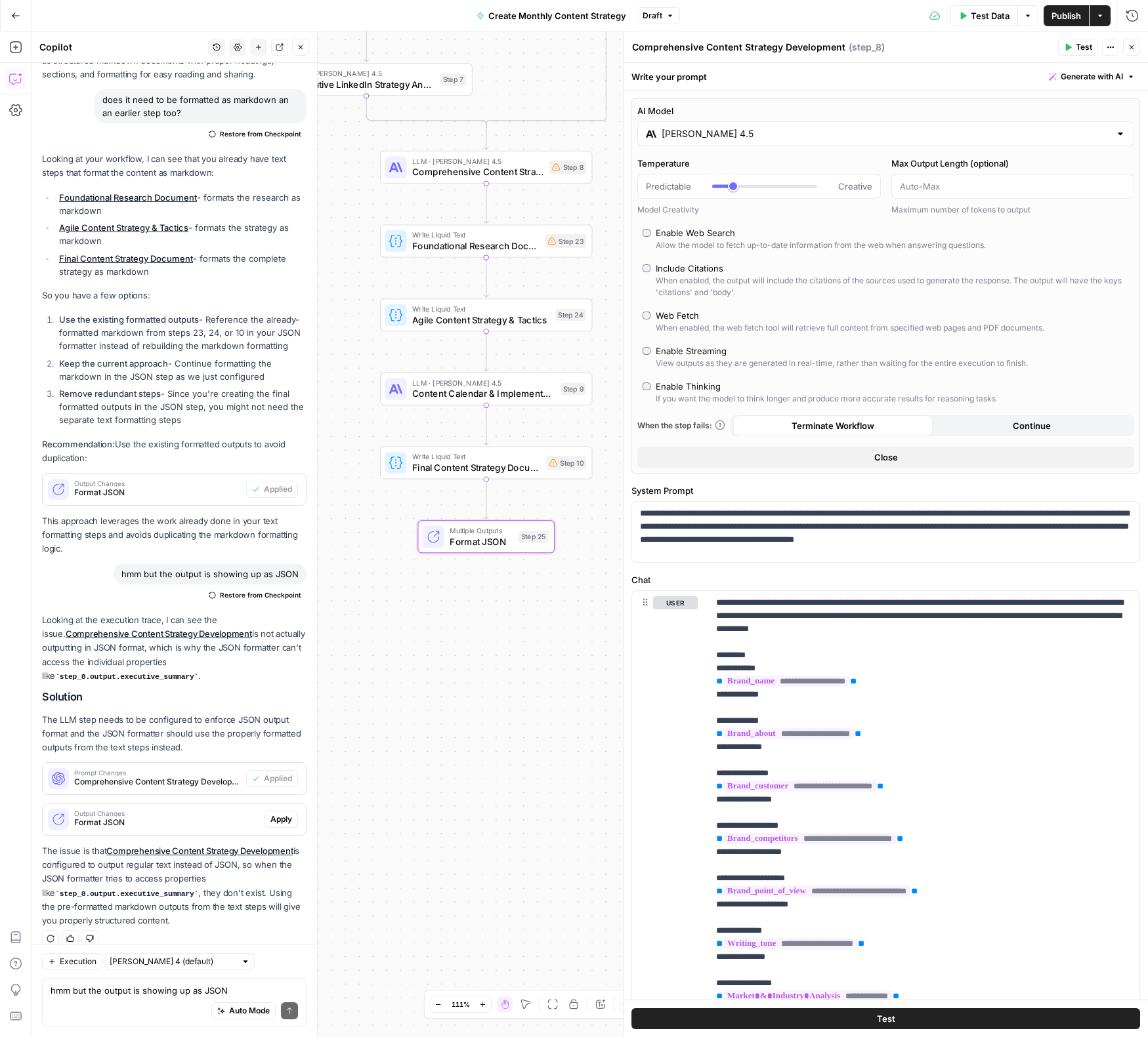
click at [284, 813] on span "Apply" at bounding box center [281, 820] width 22 height 12
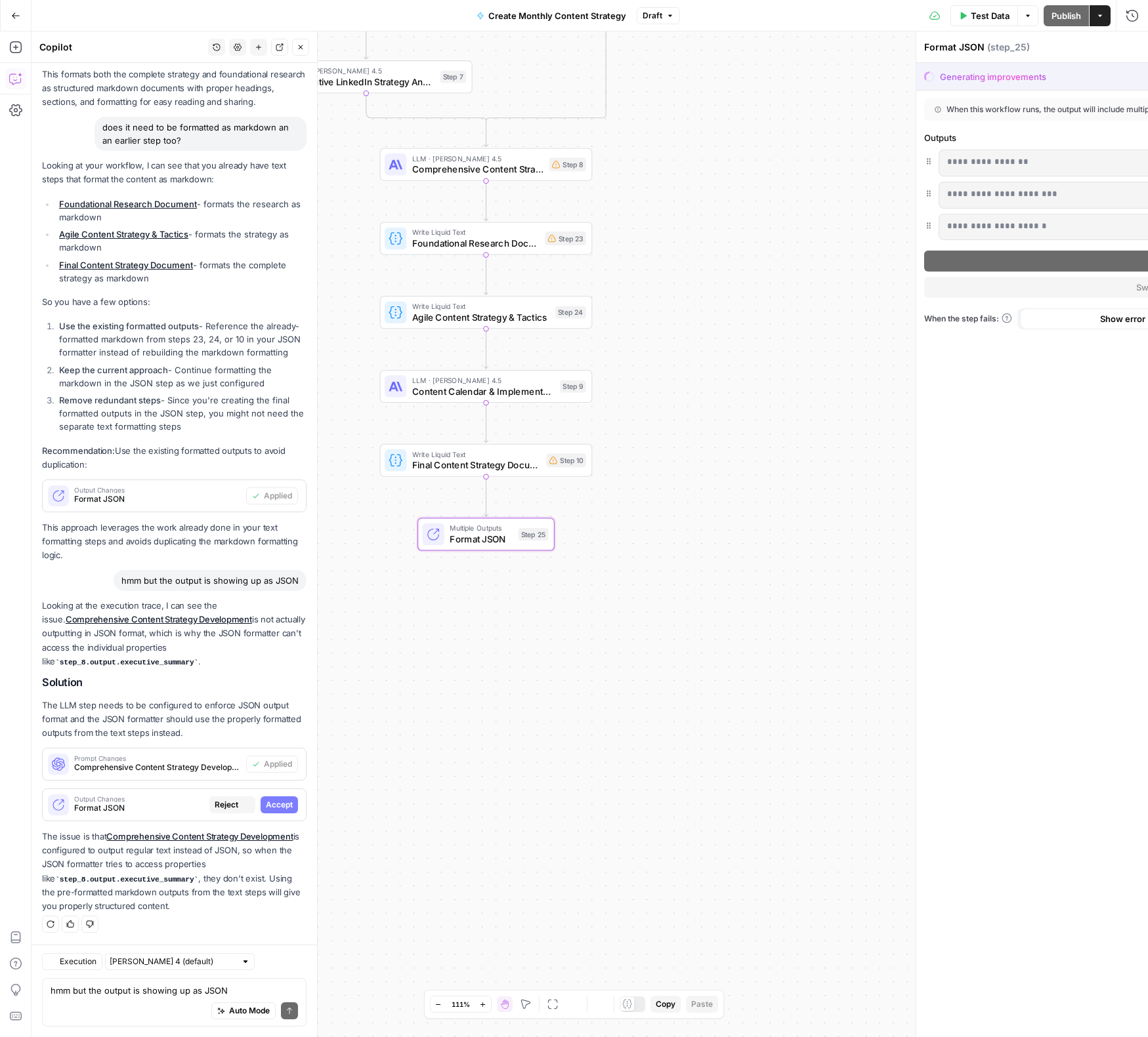
scroll to position [945, 0]
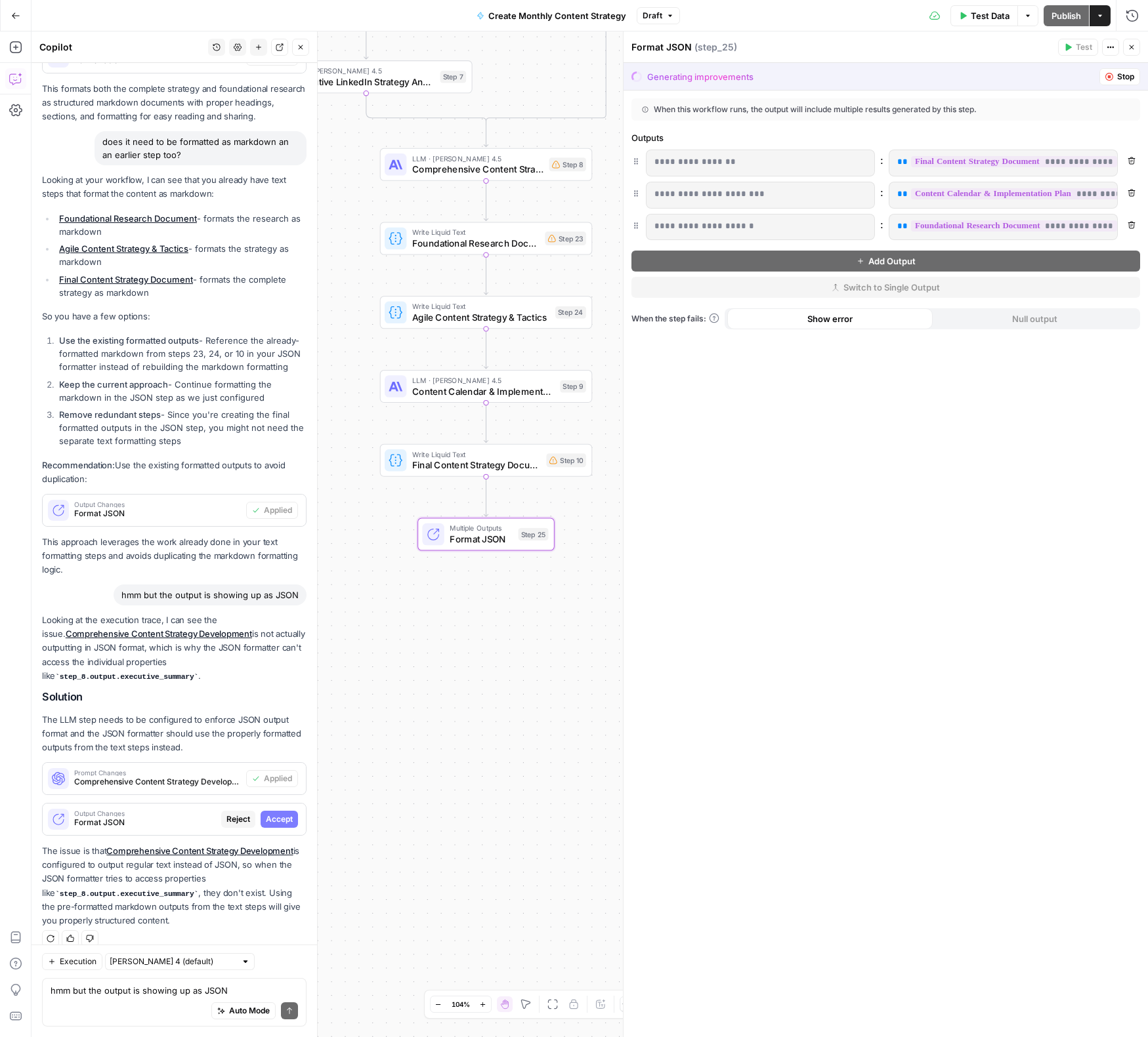
click at [288, 813] on span "Accept" at bounding box center [279, 820] width 27 height 12
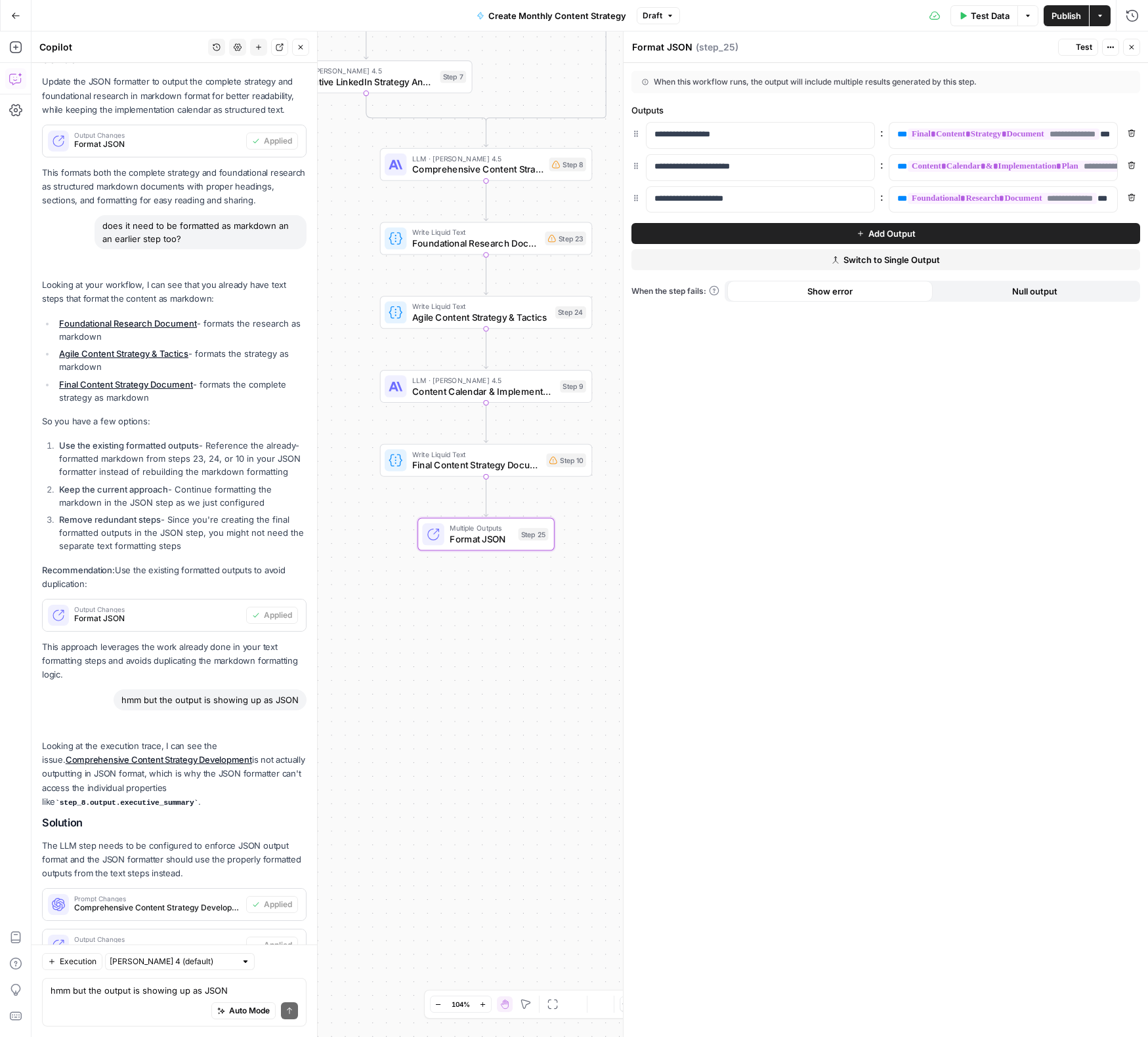
scroll to position [1070, 0]
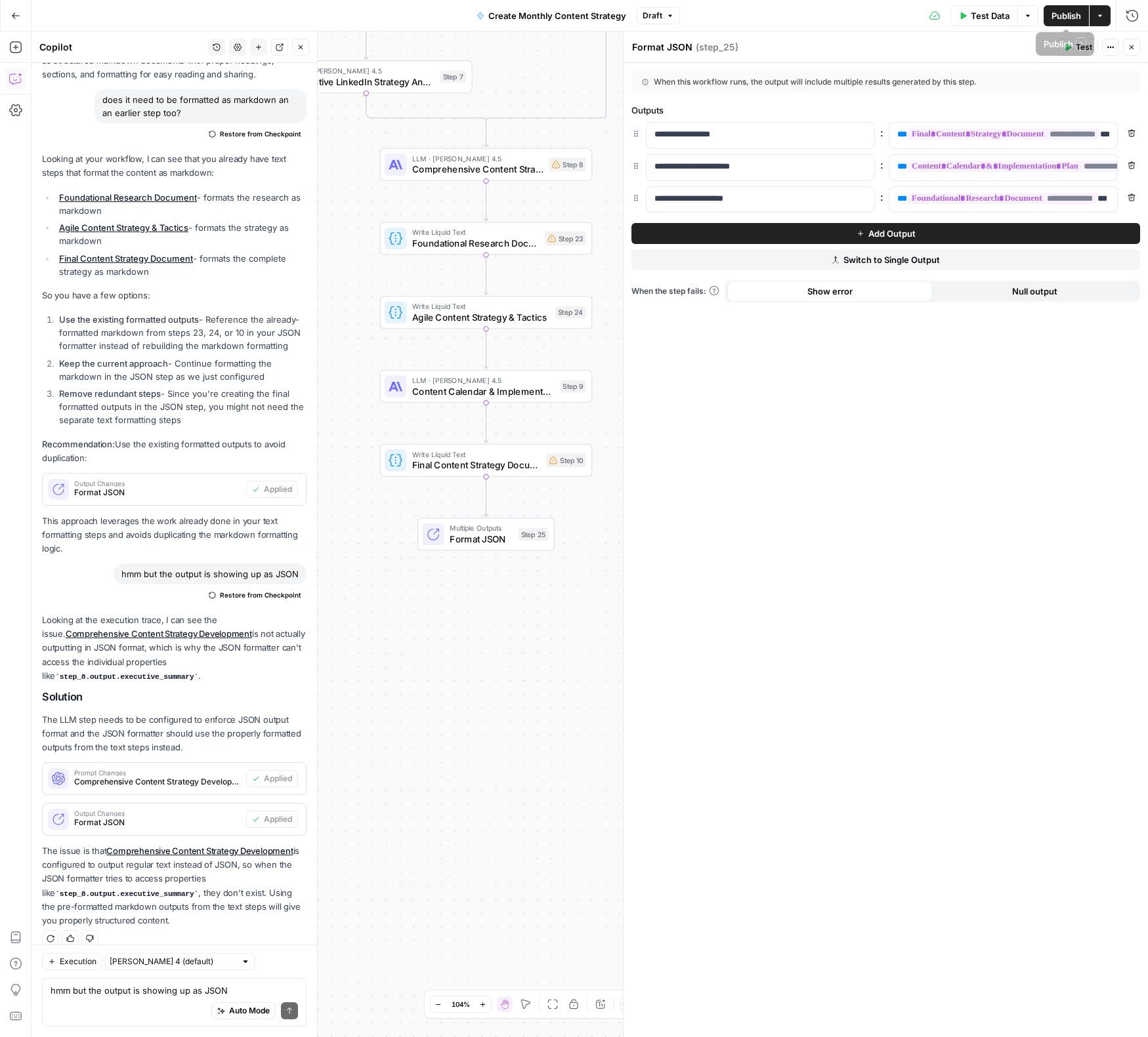
click at [950, 10] on span "Publish" at bounding box center [1066, 16] width 30 height 13
click at [950, 43] on icon "button" at bounding box center [1131, 47] width 8 height 8
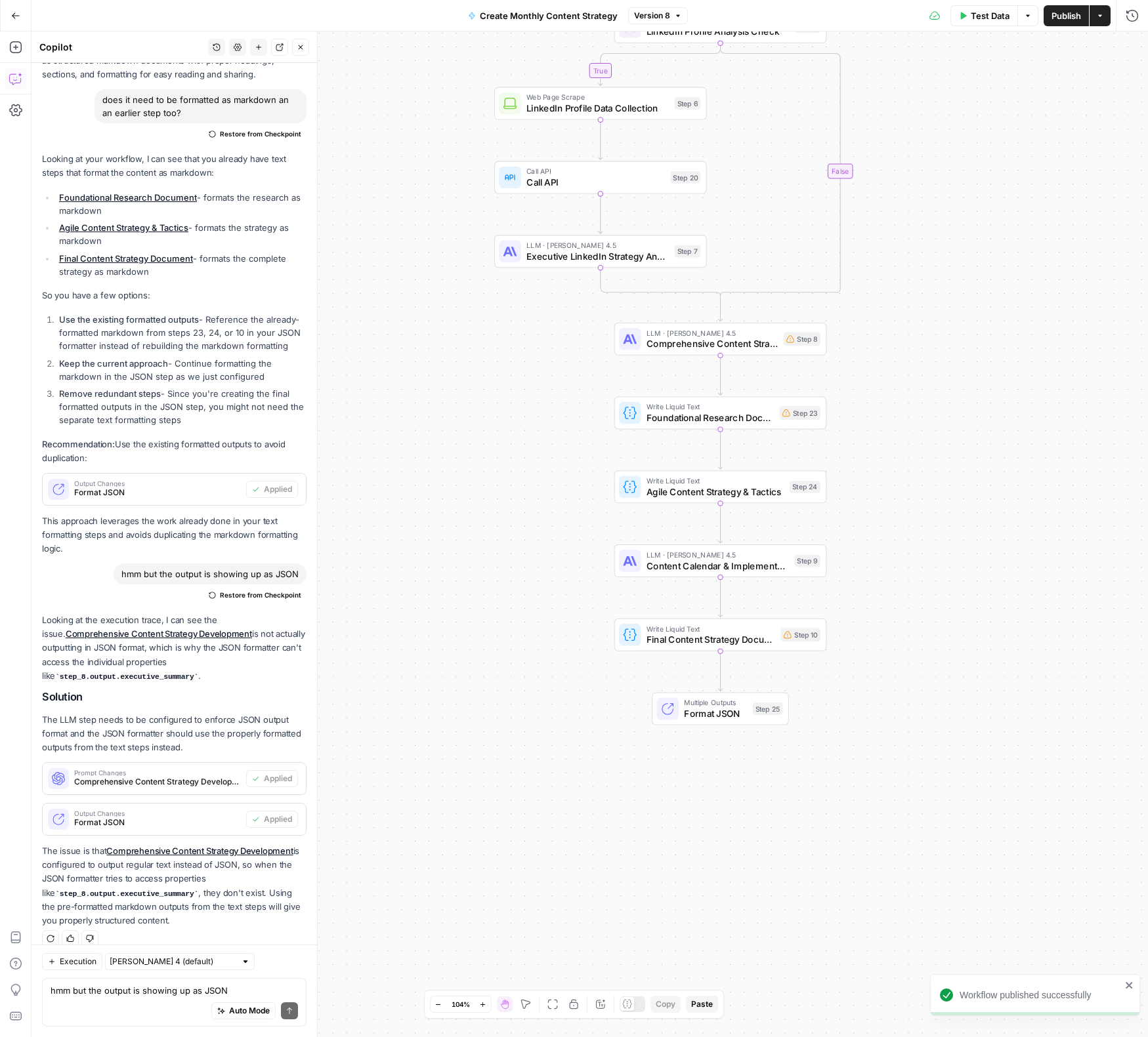
drag, startPoint x: 951, startPoint y: 381, endPoint x: 998, endPoint y: 406, distance: 53.2
click at [950, 406] on div "true true true true false false false false Workflow Input Settings Inputs Powe…" at bounding box center [589, 534] width 1117 height 1006
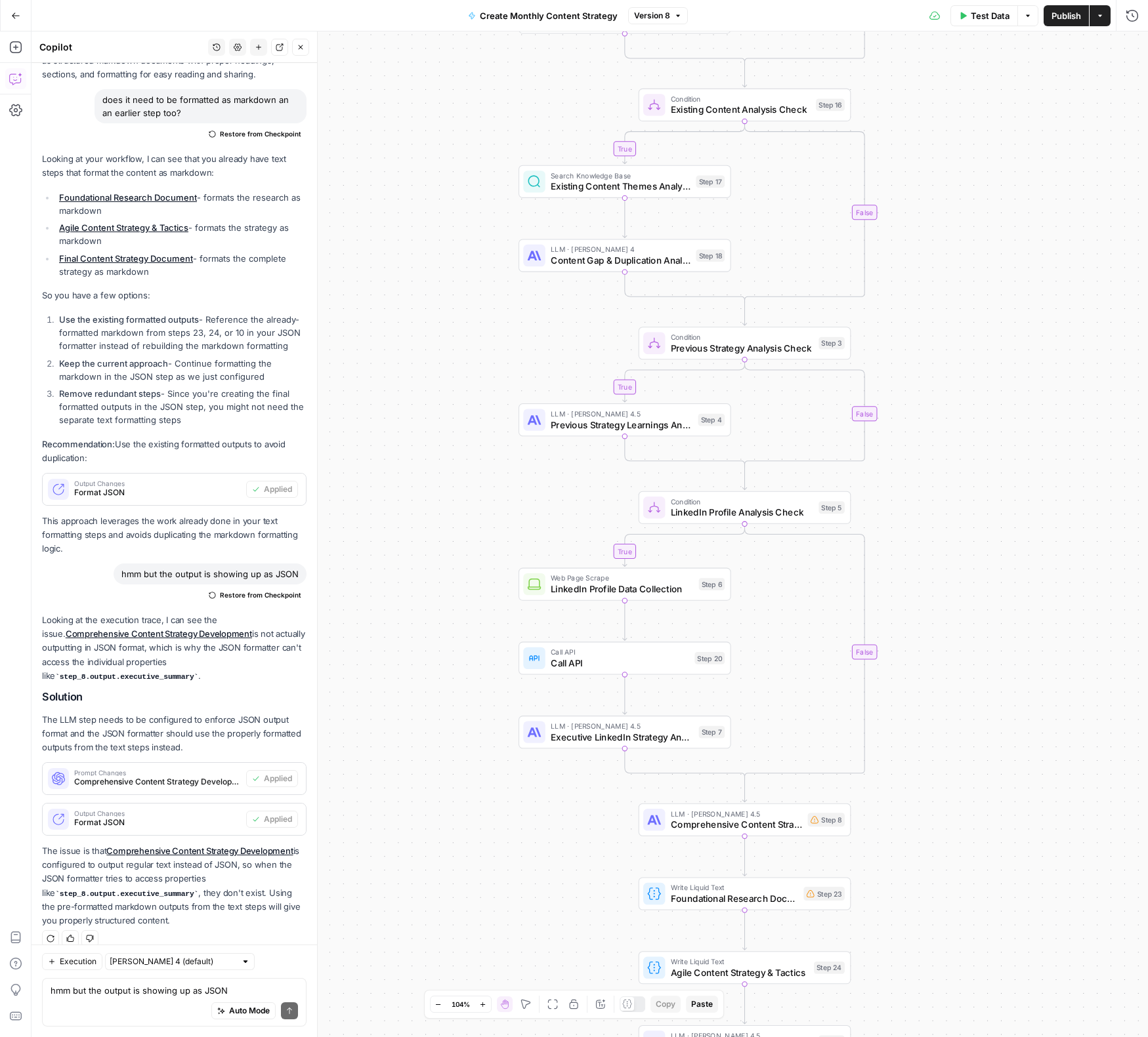
drag, startPoint x: 385, startPoint y: 162, endPoint x: 400, endPoint y: 545, distance: 383.3
click at [409, 641] on div "true true true true false false false false Workflow Input Settings Inputs Powe…" at bounding box center [589, 534] width 1117 height 1006
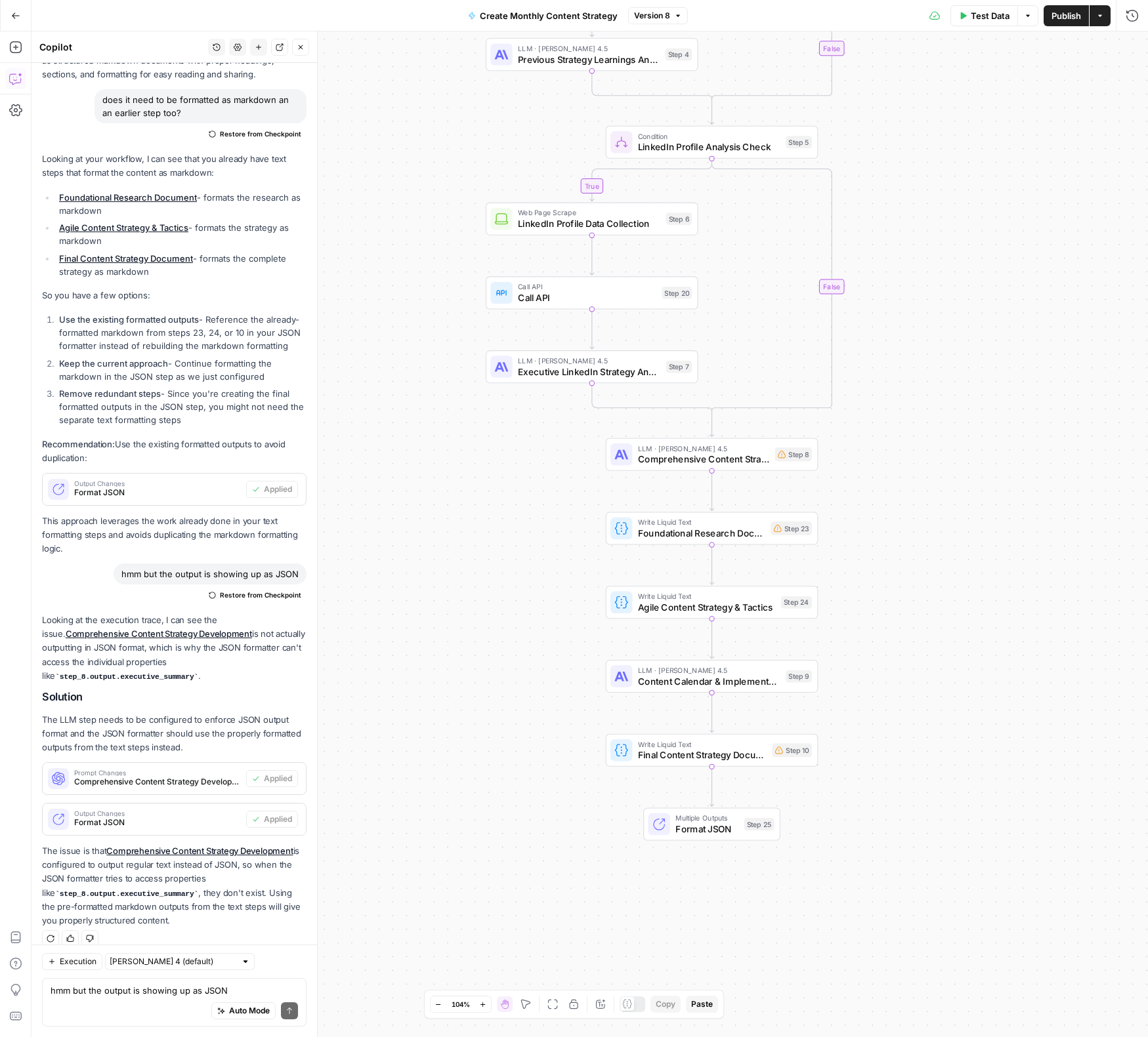
drag, startPoint x: 433, startPoint y: 468, endPoint x: 406, endPoint y: 148, distance: 321.1
click at [406, 148] on div "true true true true false false false false Workflow Input Settings Inputs Powe…" at bounding box center [589, 534] width 1117 height 1006
click at [788, 436] on button "Test" at bounding box center [789, 429] width 43 height 17
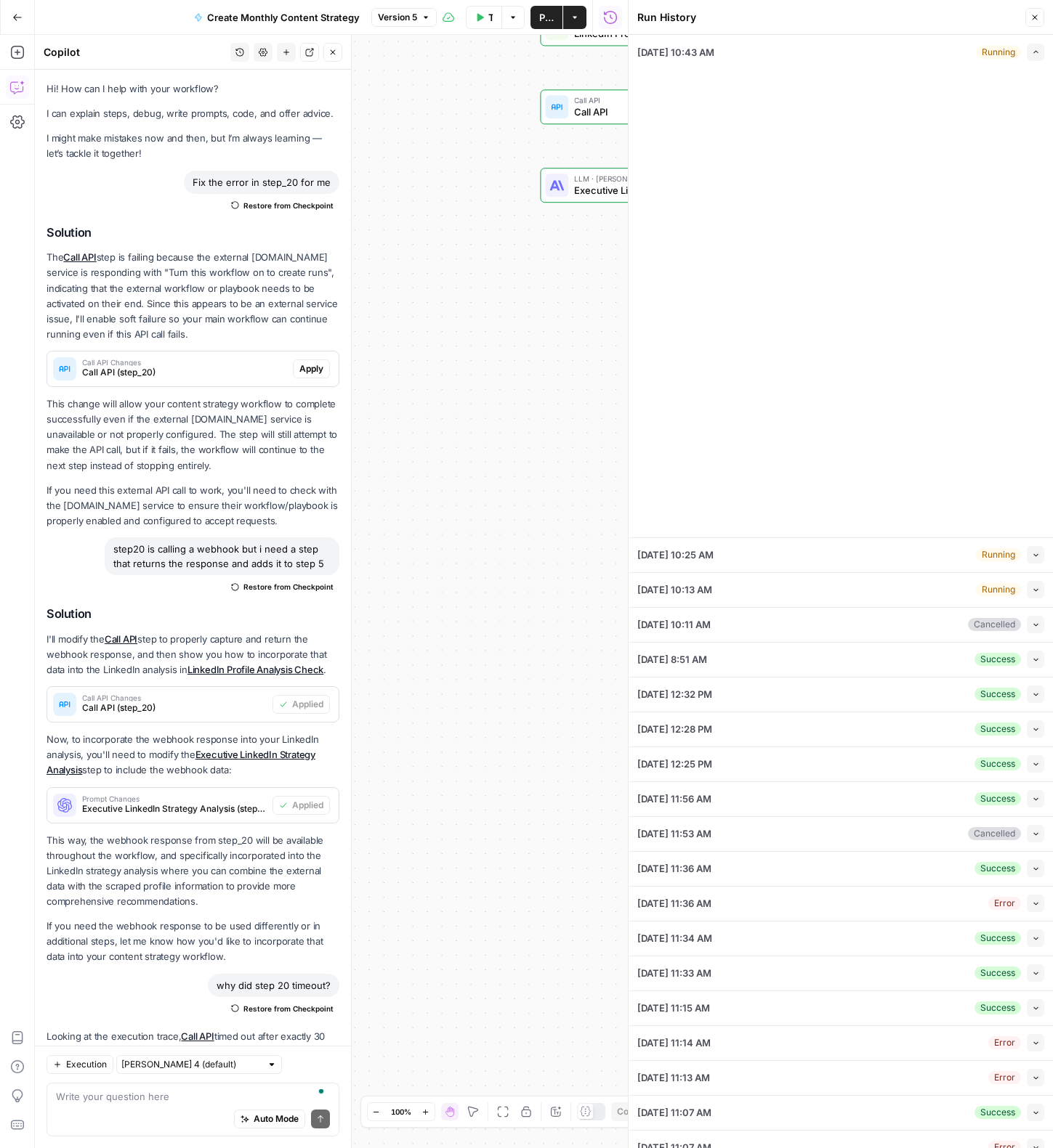
scroll to position [2611, 0]
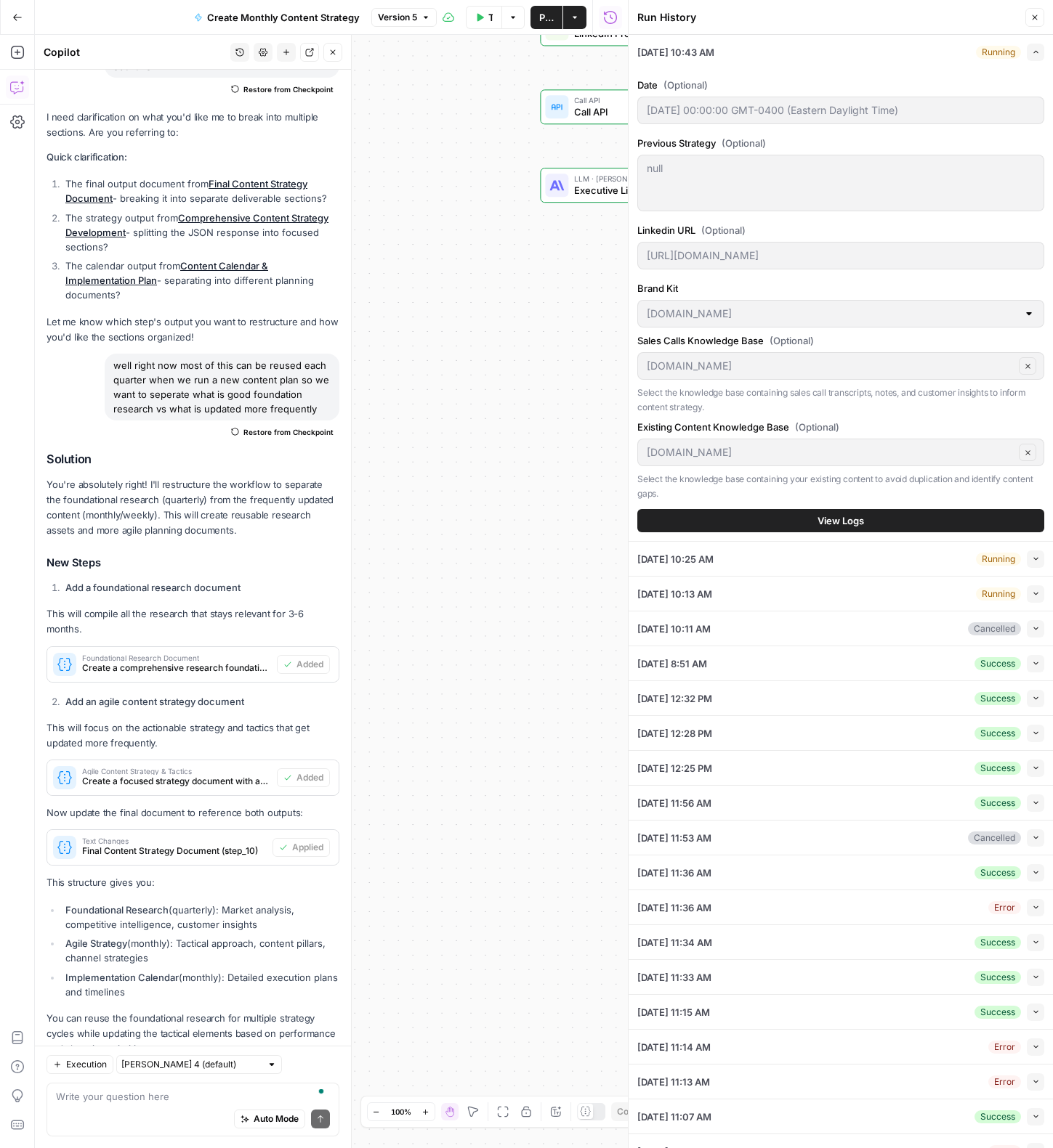
click at [1037, 52] on icon "button" at bounding box center [1036, 52] width 8 height 8
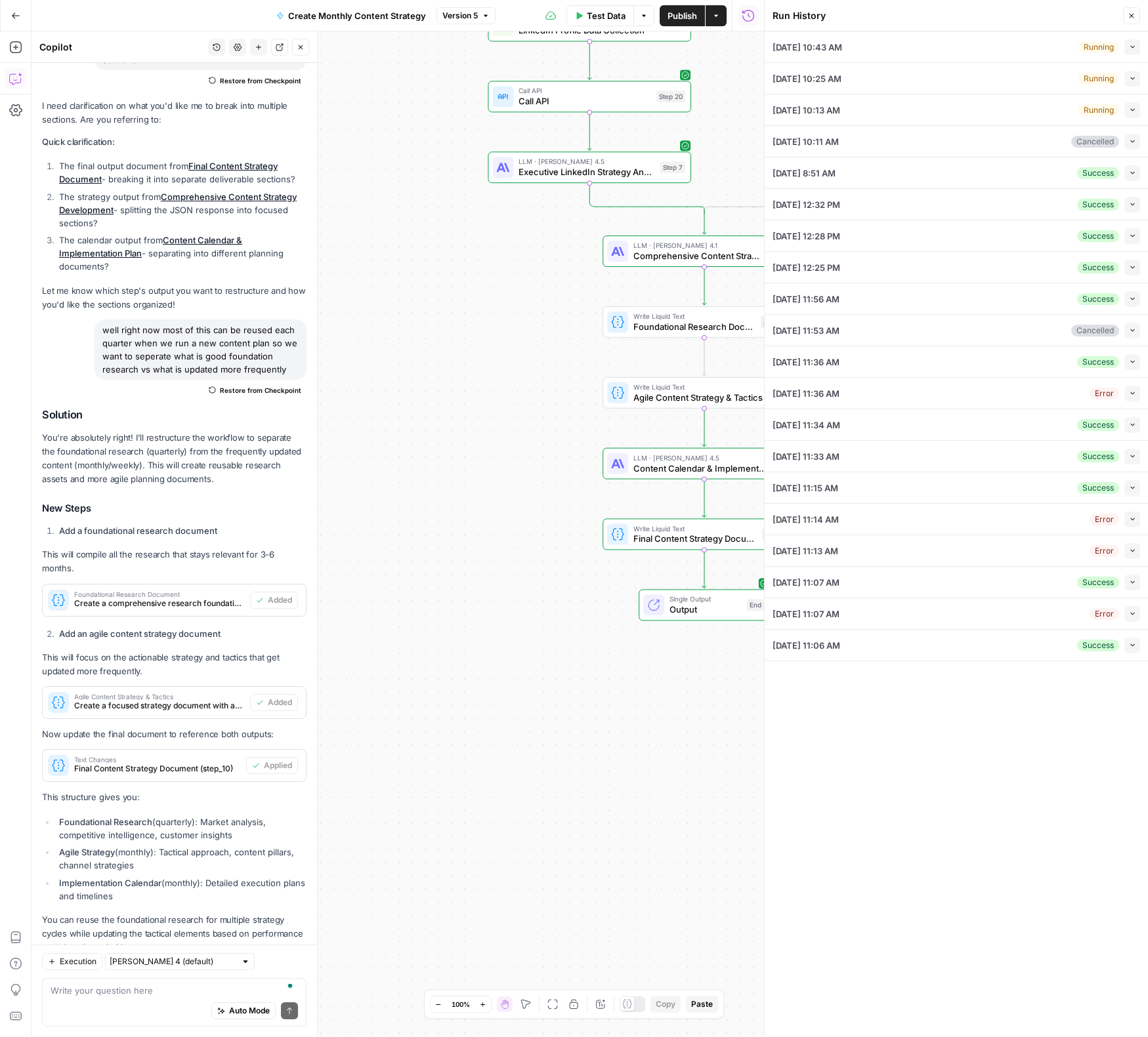
click at [950, 12] on icon "button" at bounding box center [1131, 16] width 8 height 8
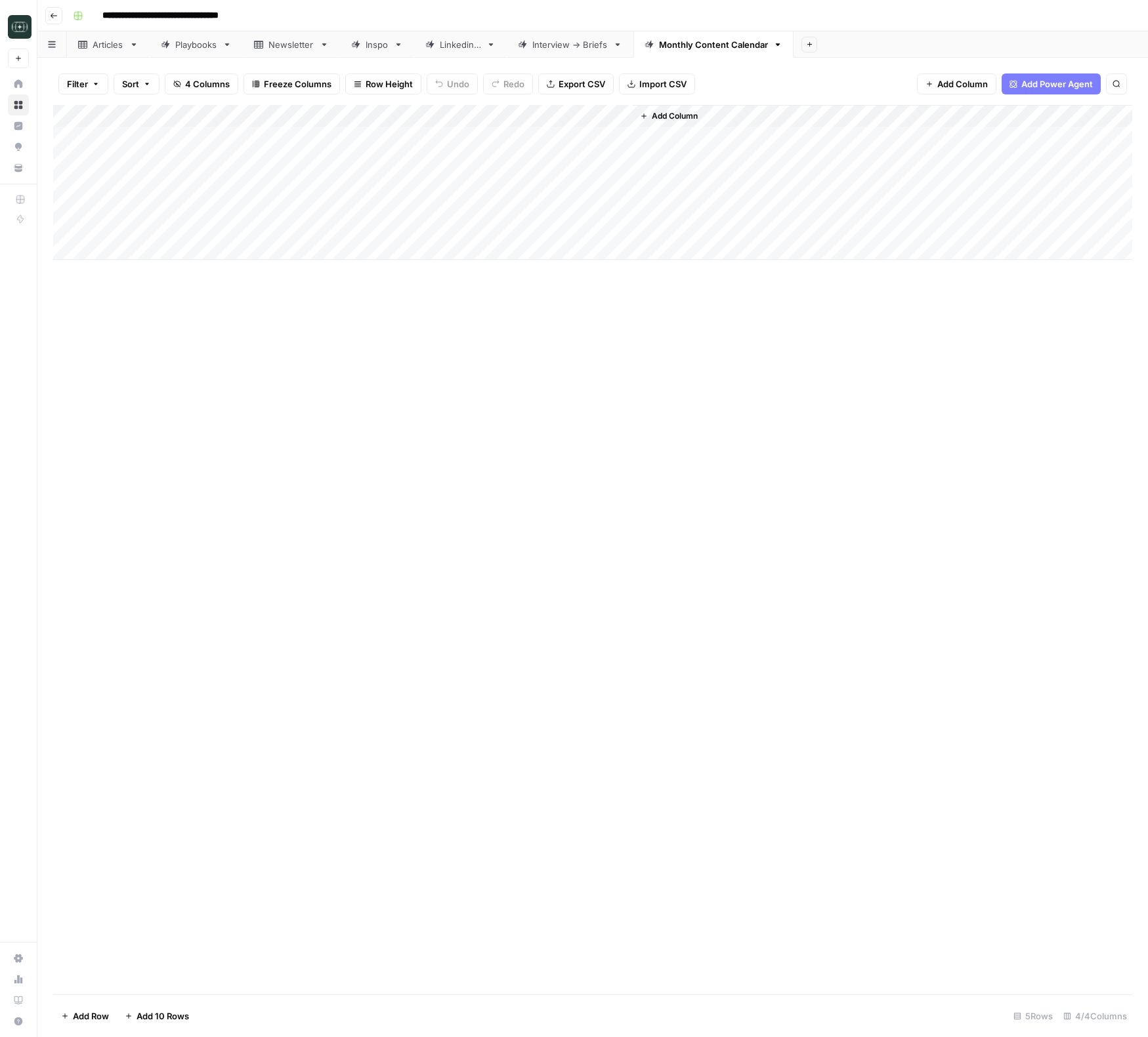
click at [604, 138] on div "Add Column" at bounding box center [593, 183] width 1079 height 155
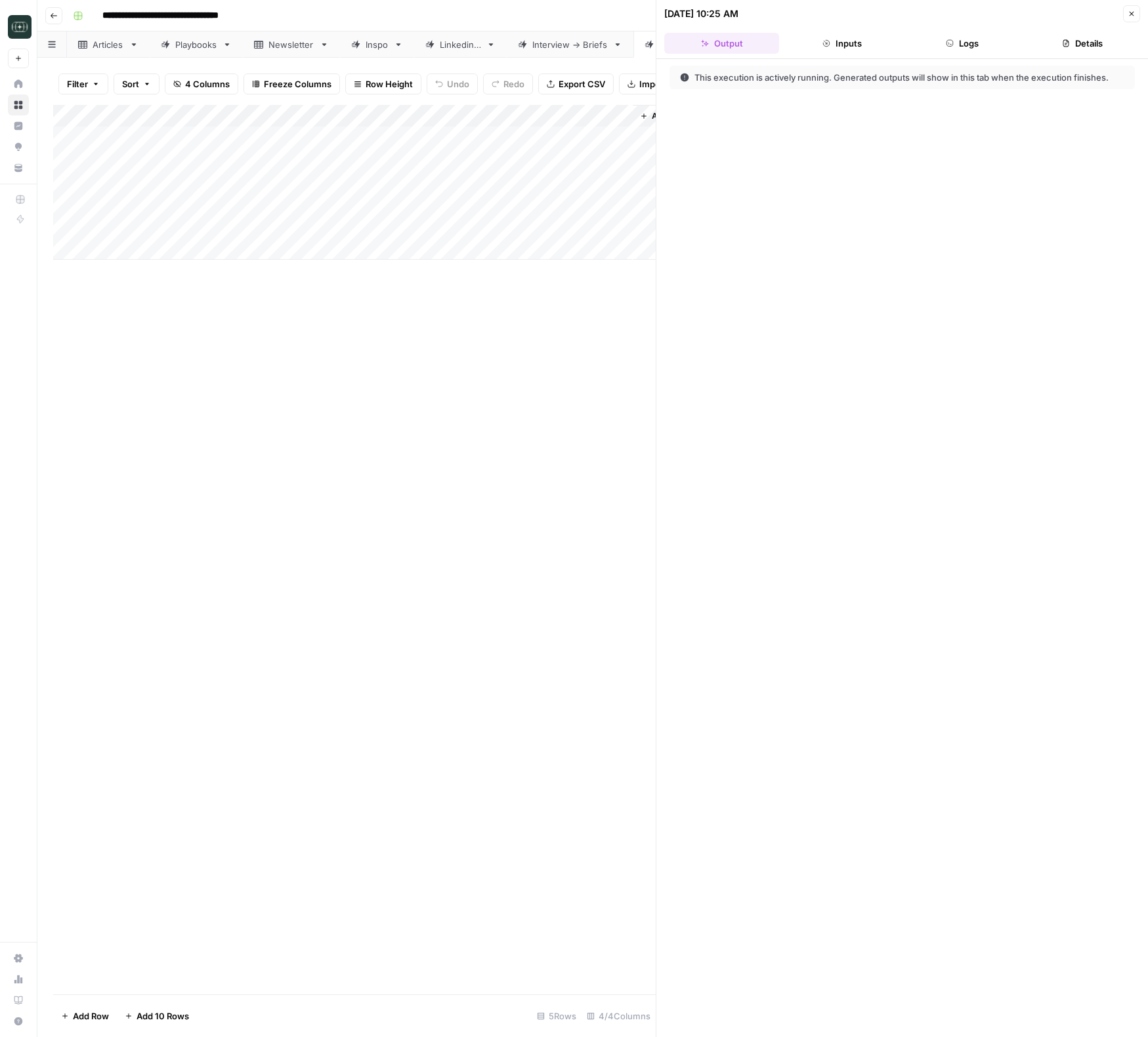
click at [968, 39] on button "Logs" at bounding box center [963, 43] width 115 height 21
click at [691, 74] on icon "button" at bounding box center [695, 77] width 10 height 10
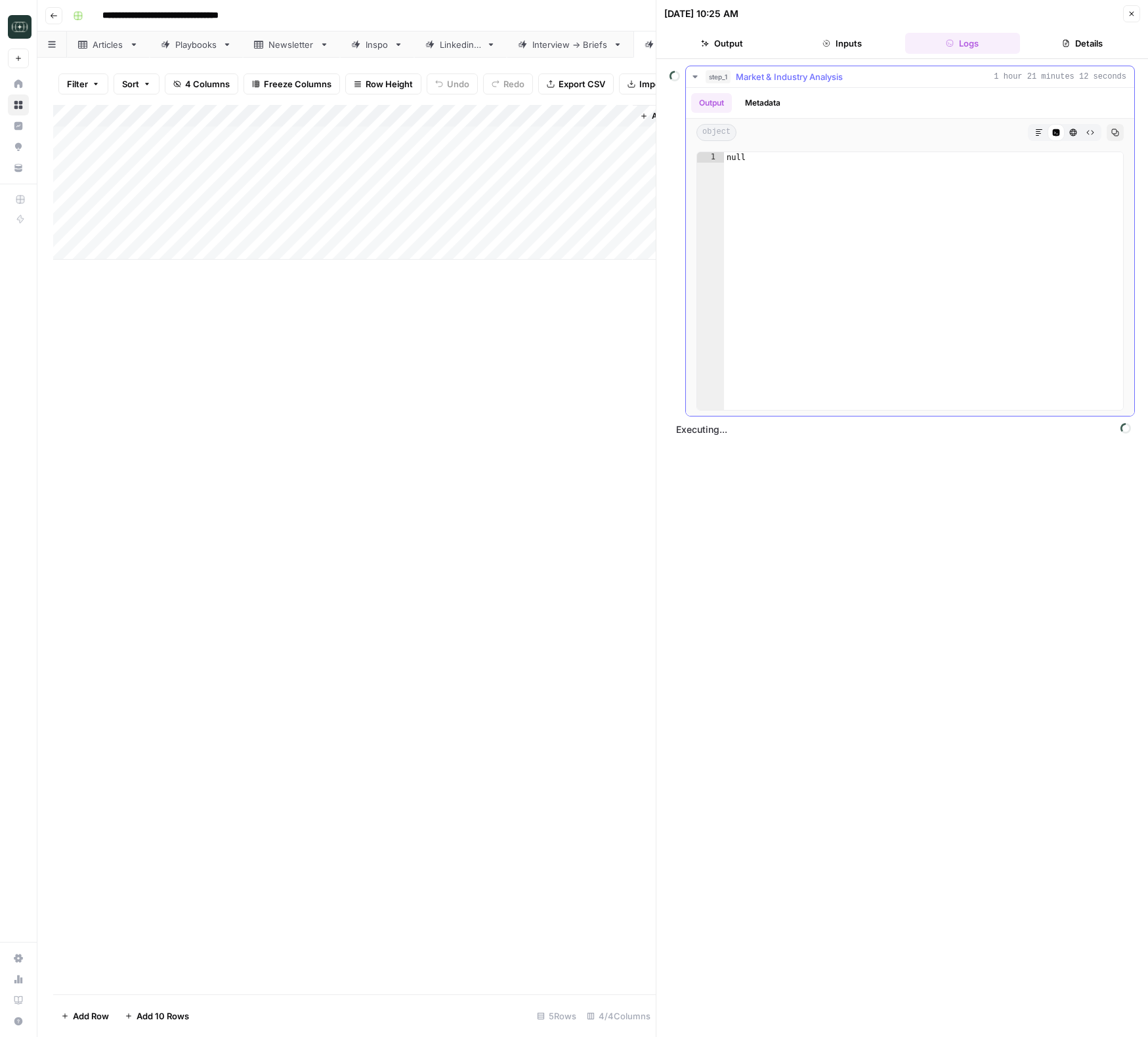
click at [767, 105] on button "Metadata" at bounding box center [762, 103] width 51 height 20
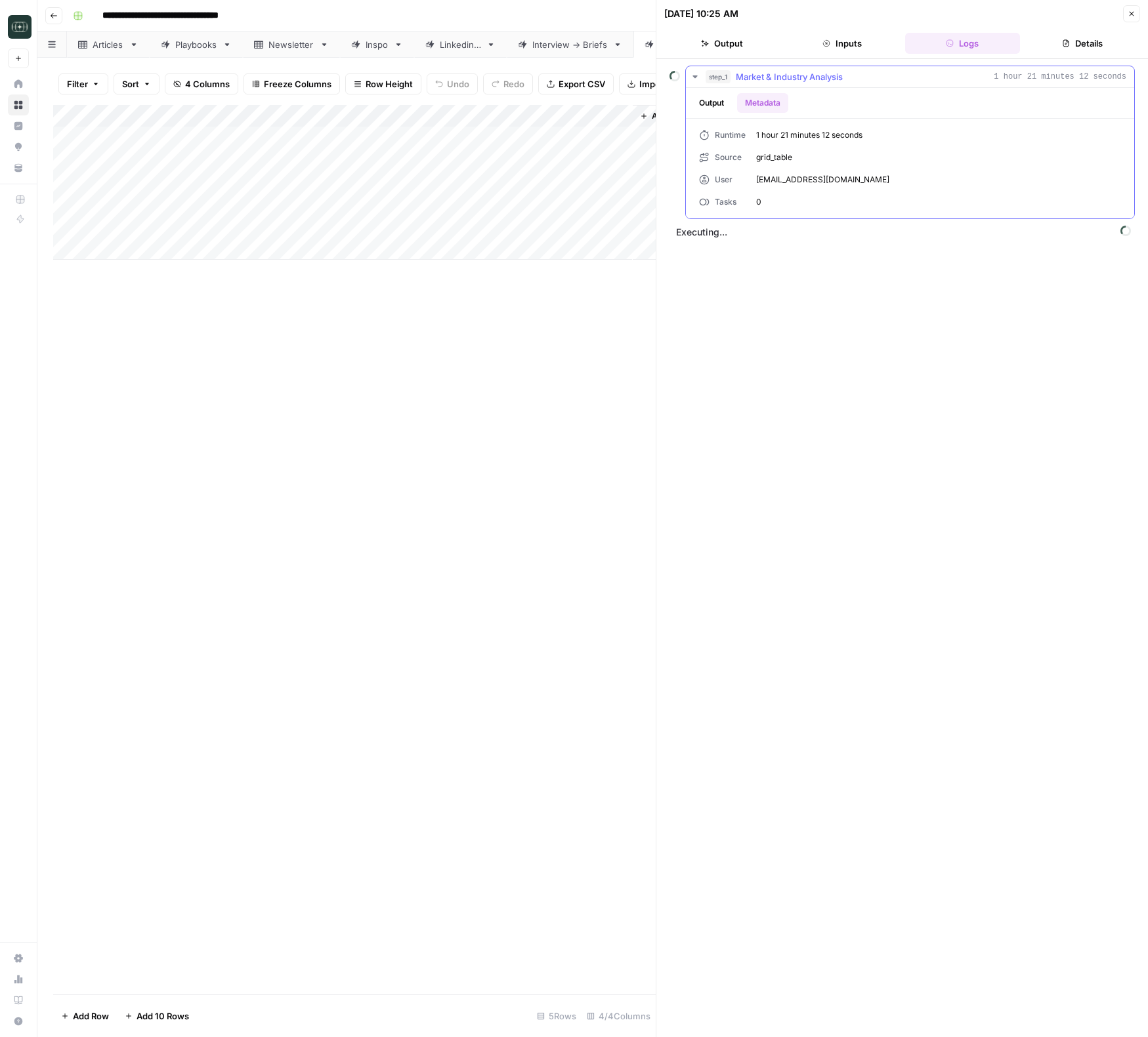
click at [698, 103] on button "Output" at bounding box center [711, 103] width 41 height 20
click at [1135, 14] on span "Close" at bounding box center [1135, 14] width 1 height 1
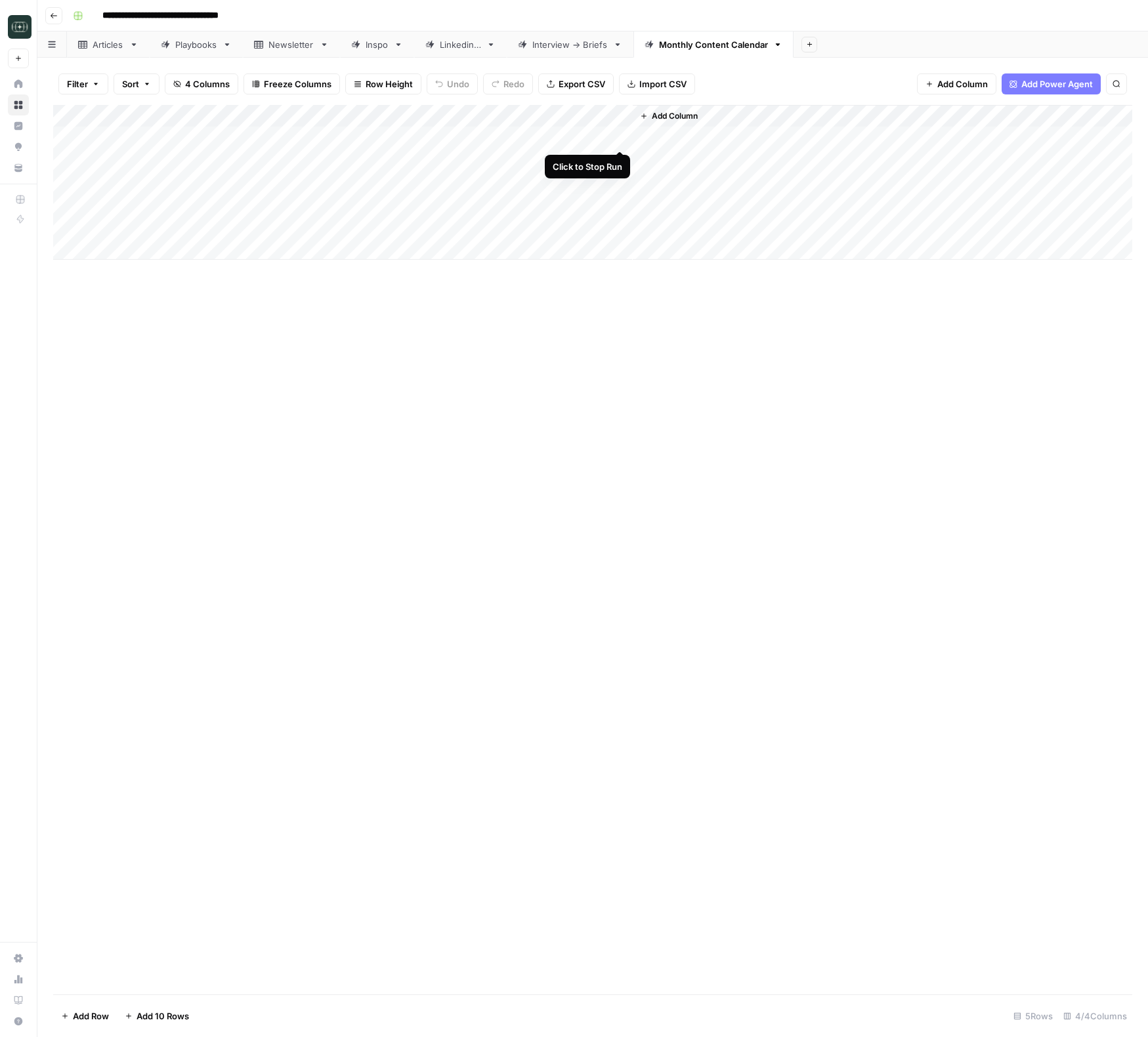
click at [620, 137] on div "Add Column" at bounding box center [593, 183] width 1079 height 155
click at [601, 137] on div "Add Column" at bounding box center [593, 183] width 1079 height 155
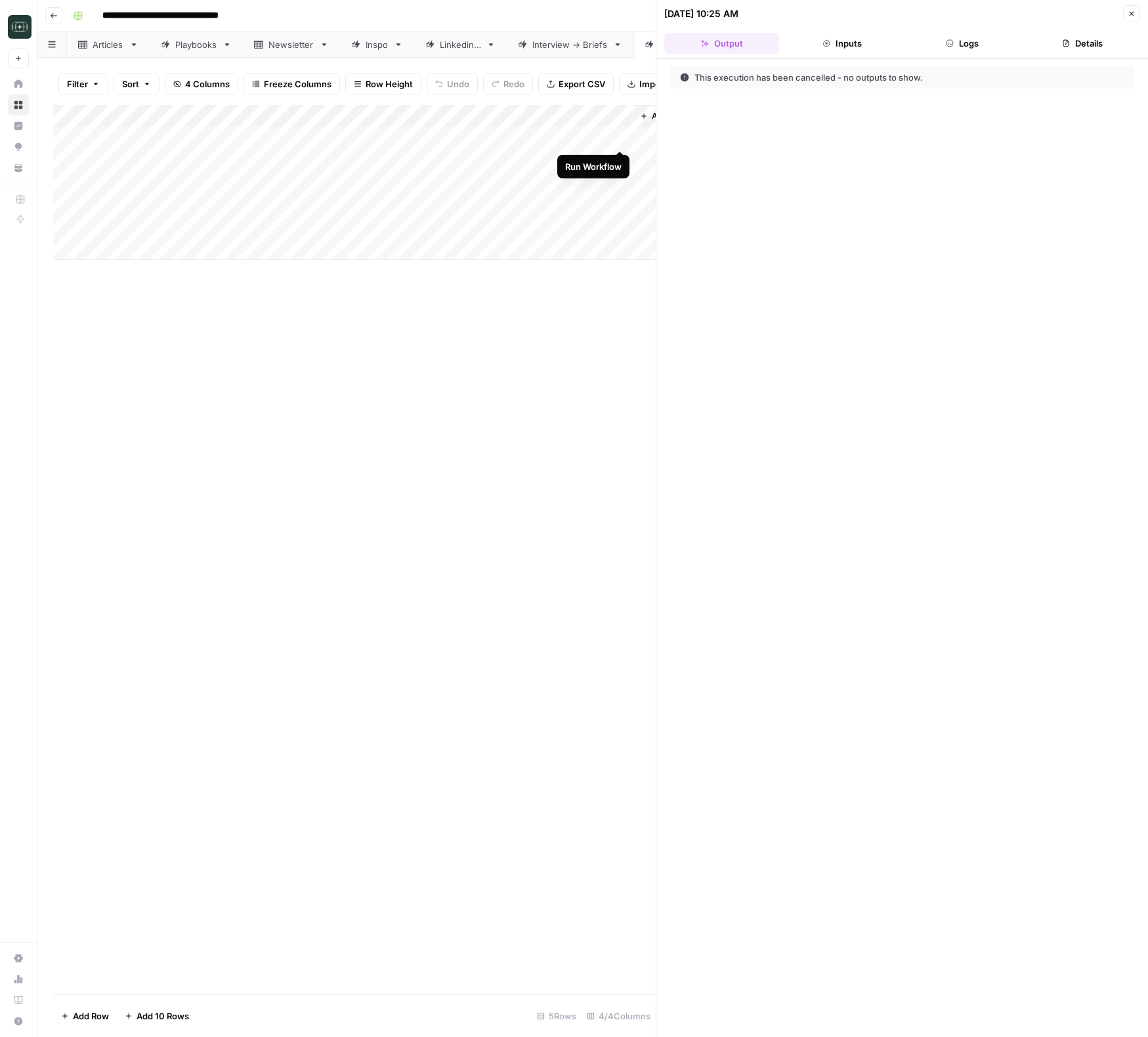
click at [620, 136] on div "Add Column" at bounding box center [354, 183] width 602 height 155
click at [1138, 10] on button "Close" at bounding box center [1131, 14] width 17 height 17
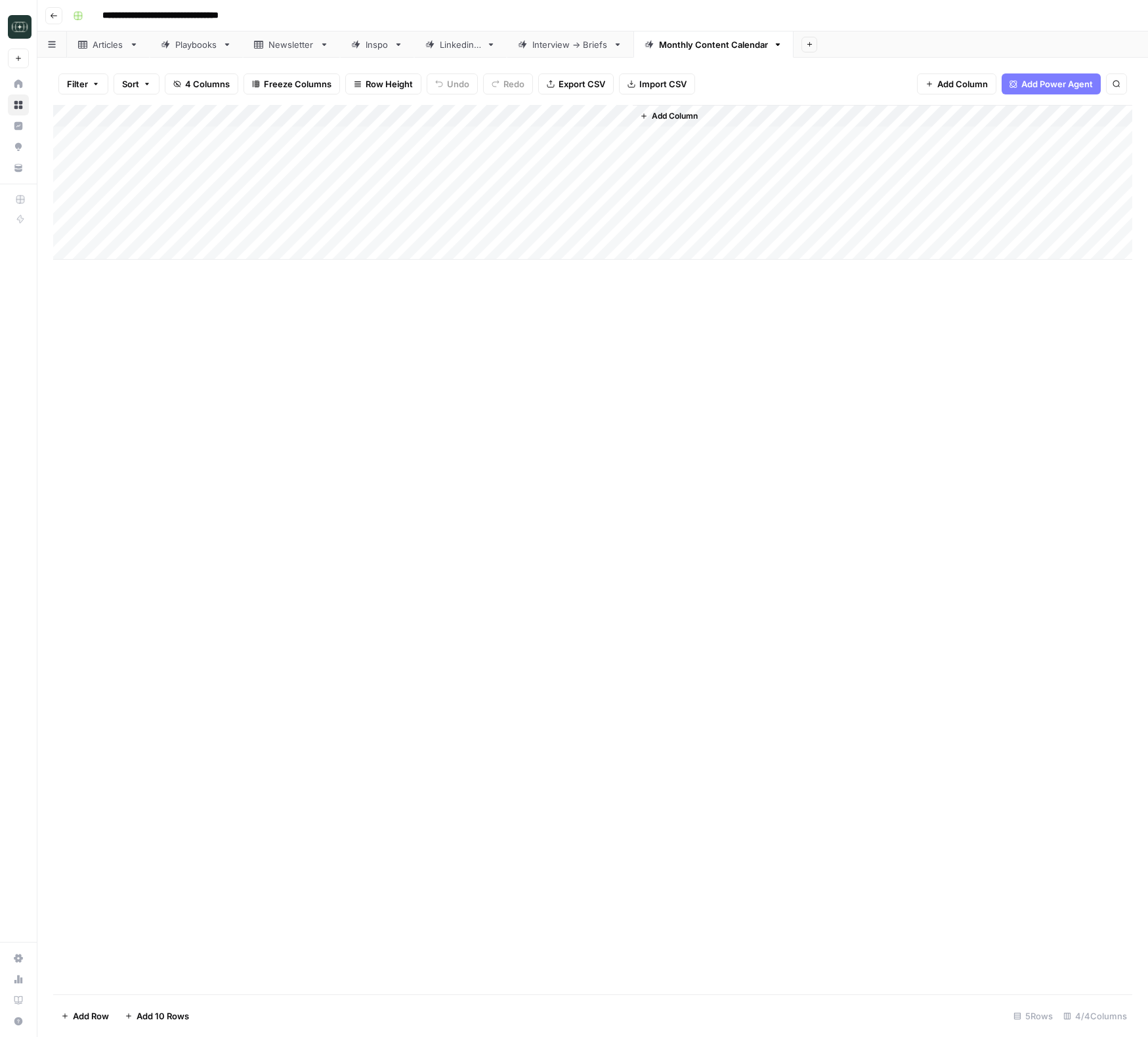
click at [49, 17] on button "Go back" at bounding box center [54, 16] width 17 height 17
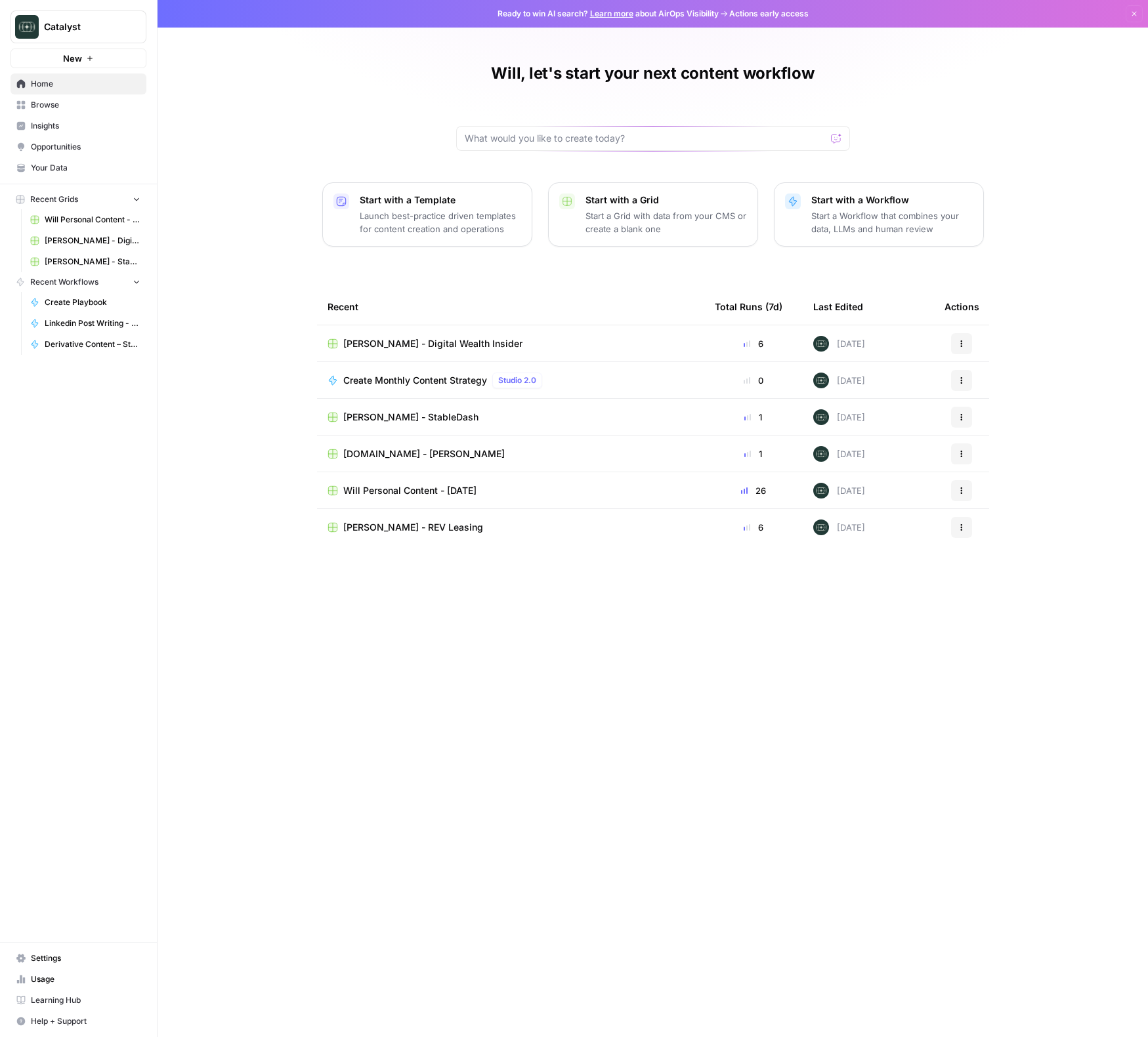
click at [70, 105] on span "Browse" at bounding box center [85, 105] width 110 height 12
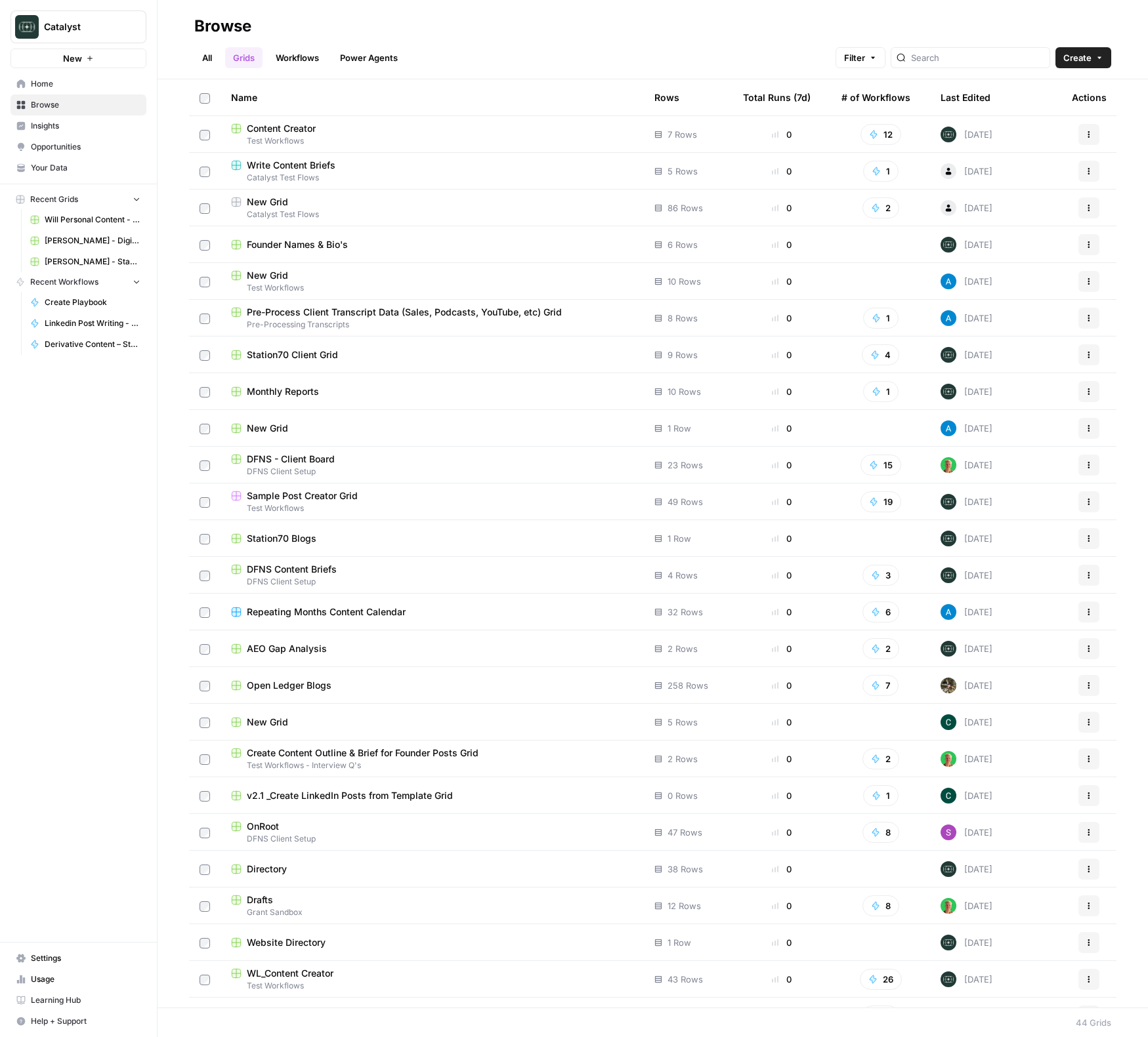
click at [305, 52] on link "Workflows" at bounding box center [298, 57] width 59 height 21
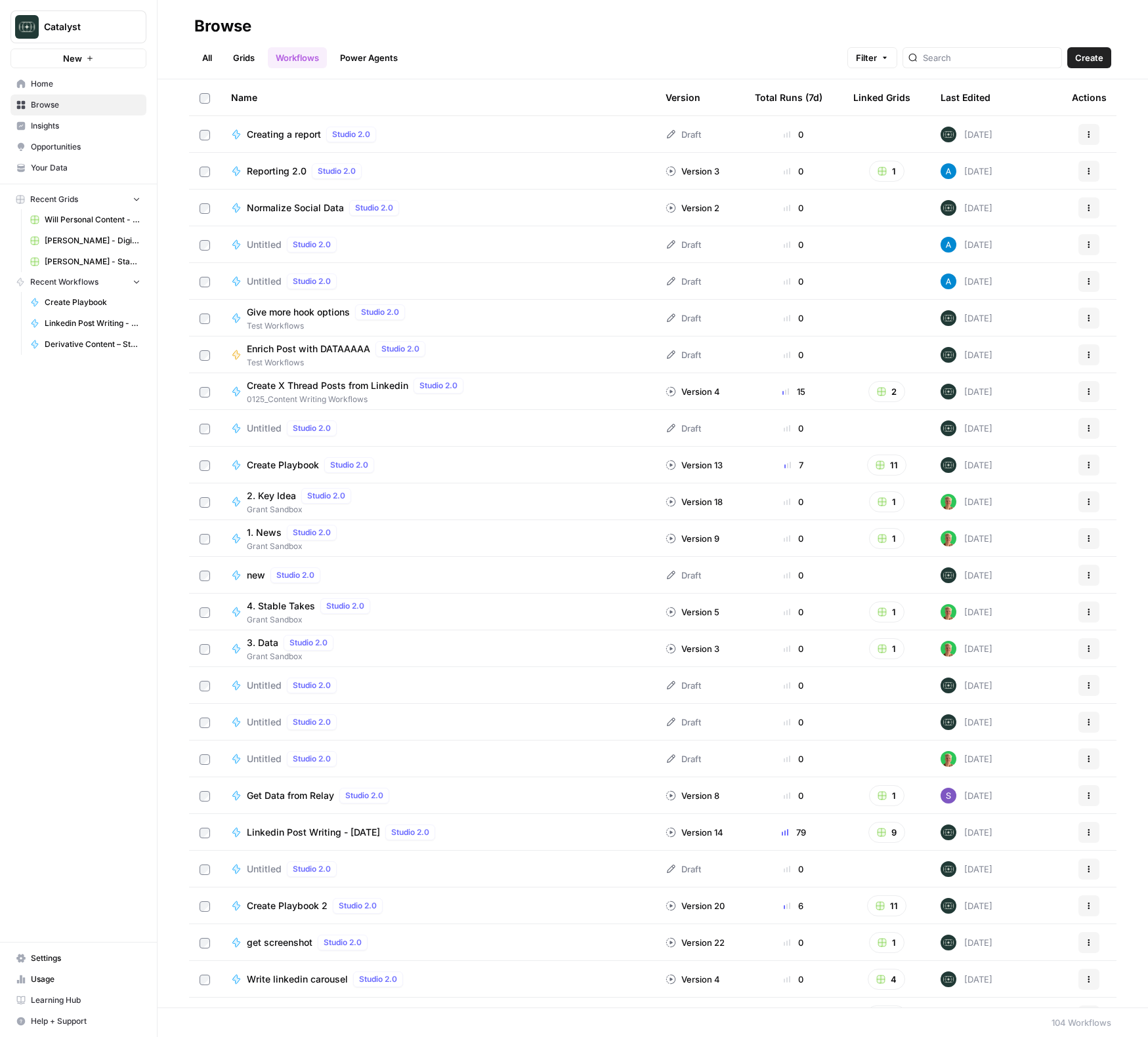
click at [255, 60] on link "Grids" at bounding box center [244, 57] width 37 height 21
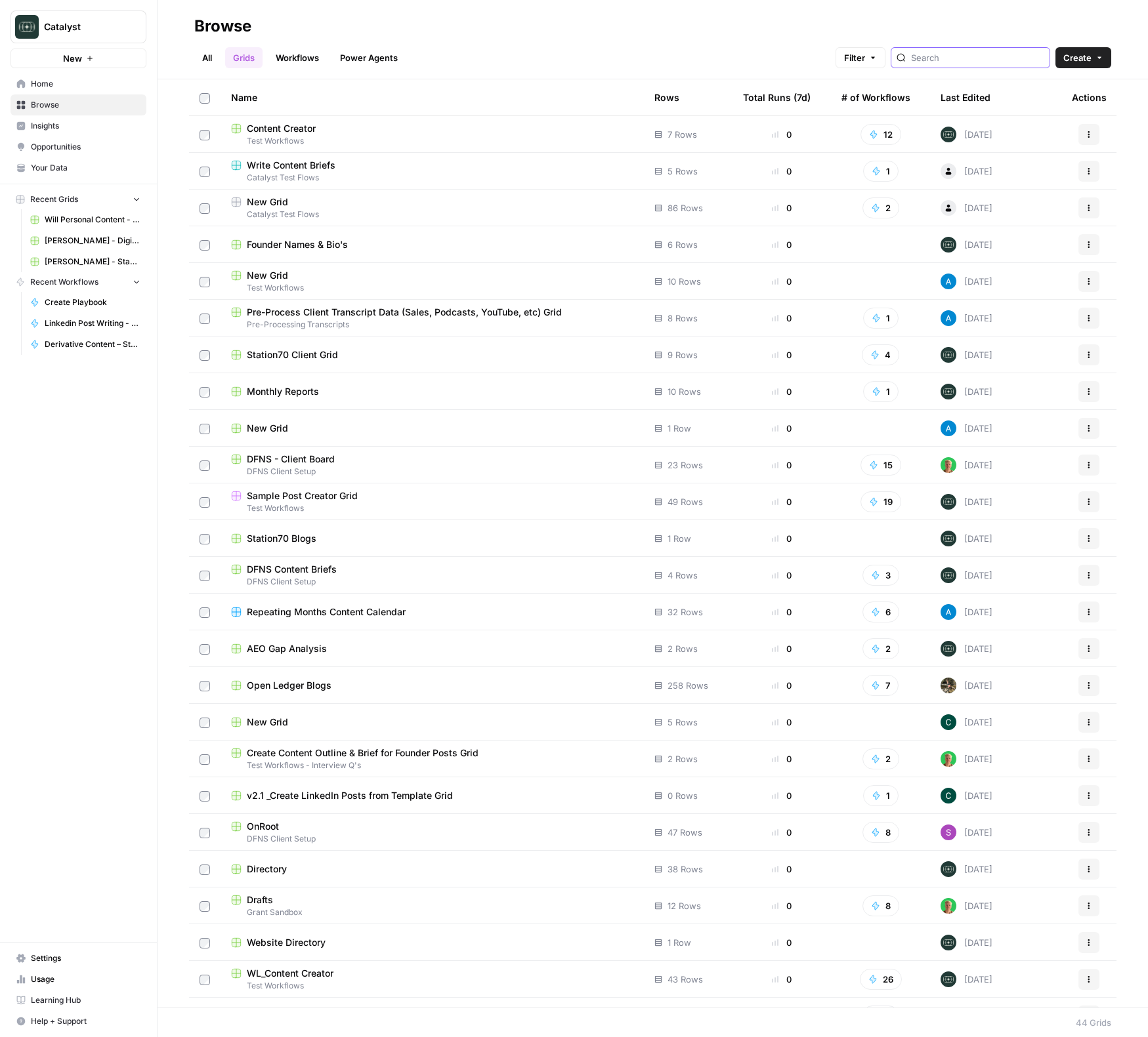
click at [999, 60] on input "search" at bounding box center [977, 57] width 133 height 13
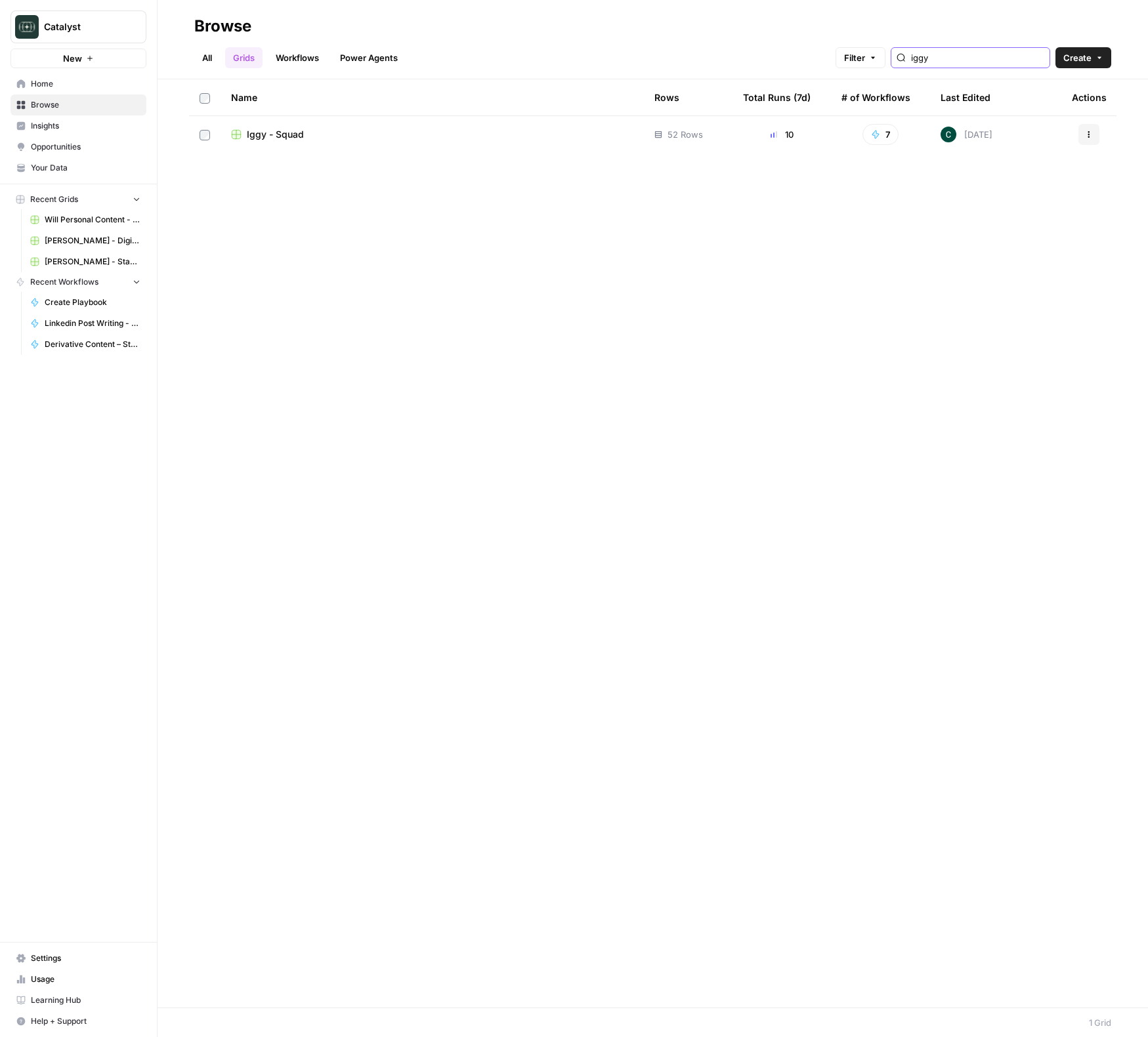
type input "iggy"
click at [351, 132] on div "Iggy - Squad" at bounding box center [432, 134] width 402 height 13
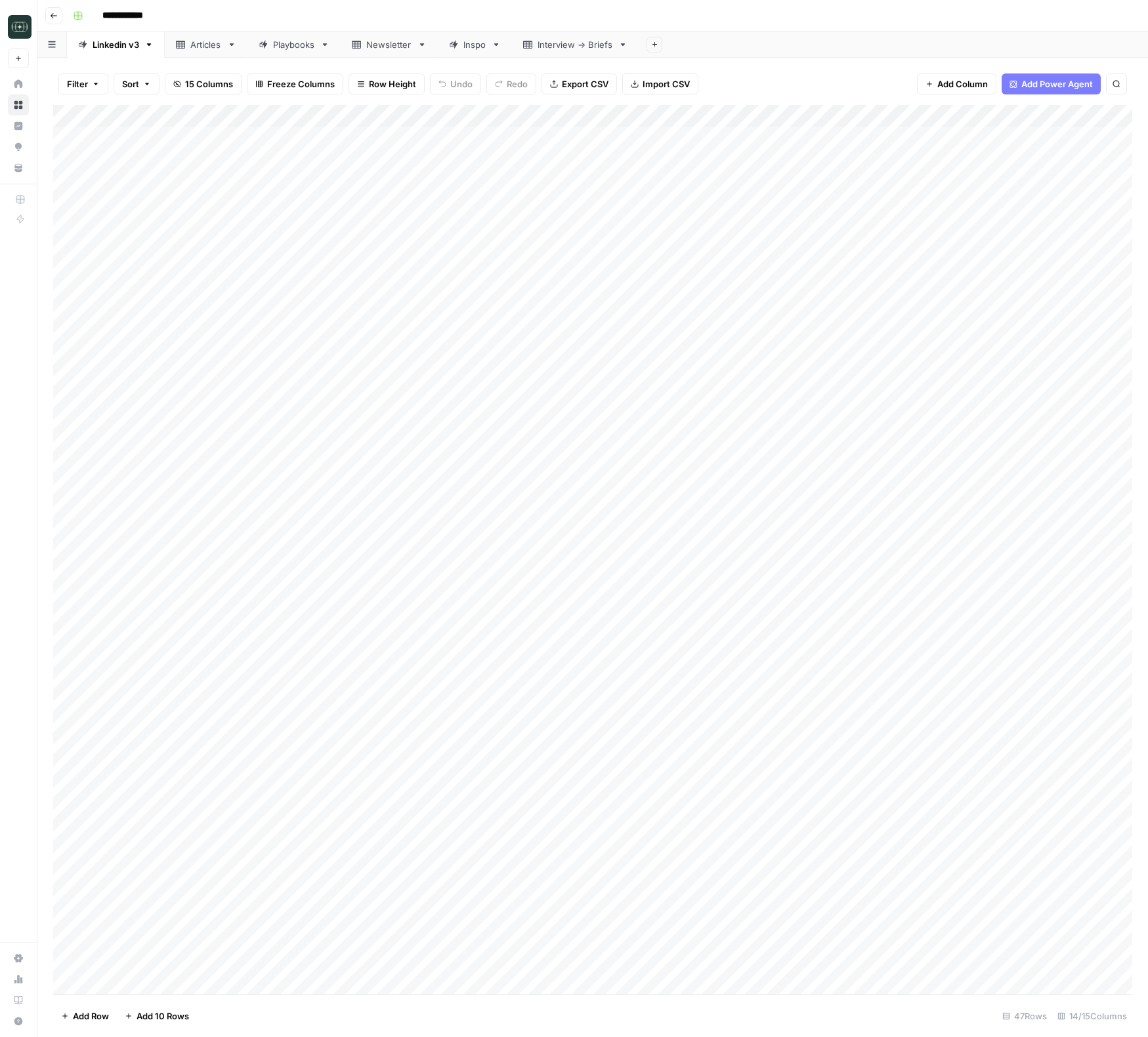
click at [648, 43] on button "Add Sheet" at bounding box center [655, 44] width 16 height 16
click at [689, 87] on span "Blank" at bounding box center [721, 90] width 97 height 13
click at [124, 113] on div "Add Column" at bounding box center [593, 183] width 1079 height 155
click at [124, 113] on div at bounding box center [194, 118] width 190 height 26
click at [140, 153] on input "Title" at bounding box center [177, 147] width 133 height 13
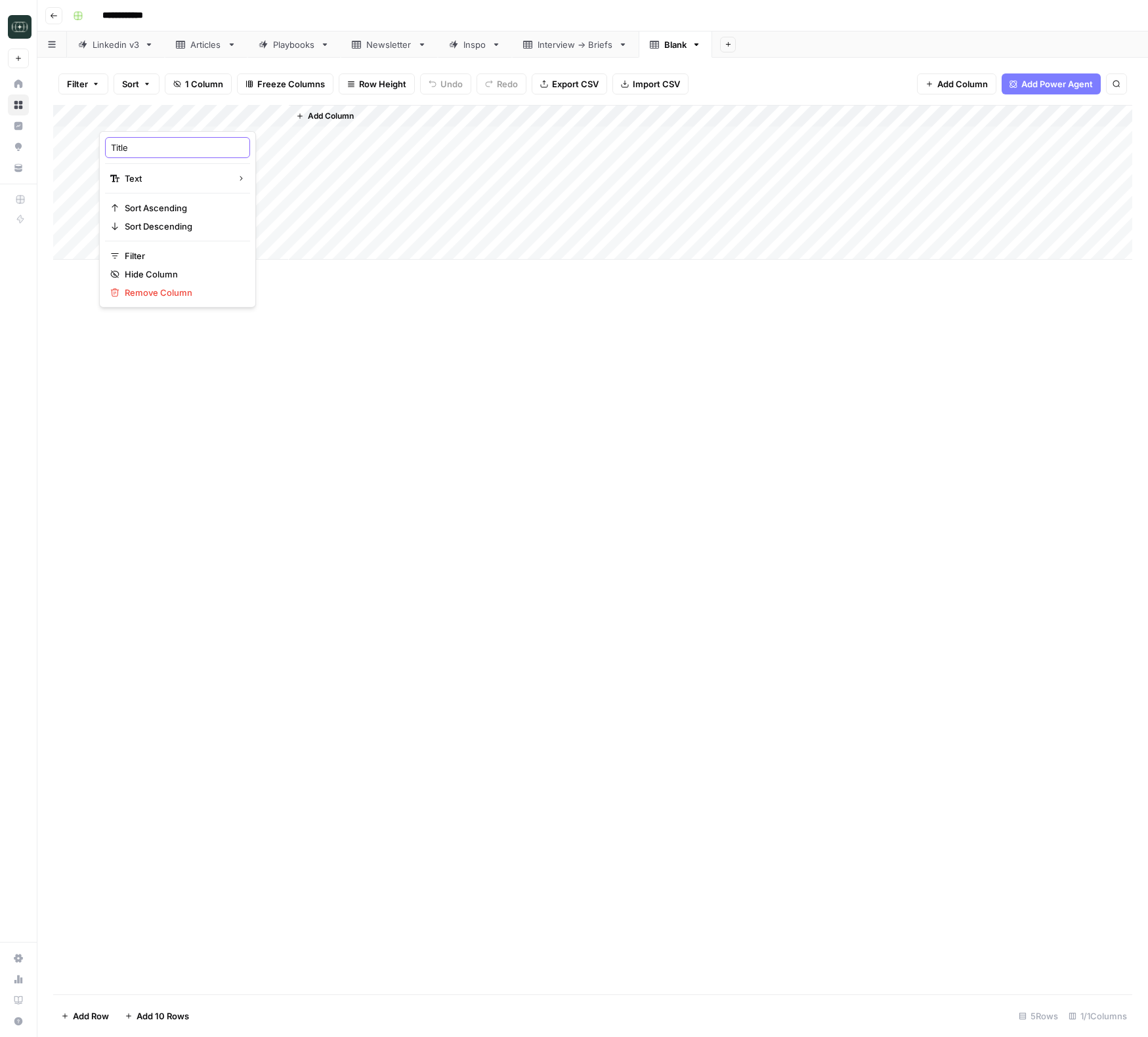
click at [140, 153] on input "Title" at bounding box center [177, 147] width 133 height 13
type input "Date"
drag, startPoint x: 467, startPoint y: 327, endPoint x: 383, endPoint y: 171, distance: 177.2
click at [467, 326] on div "Add Column" at bounding box center [593, 550] width 1079 height 889
click at [339, 119] on span "Add Column" at bounding box center [331, 117] width 46 height 12
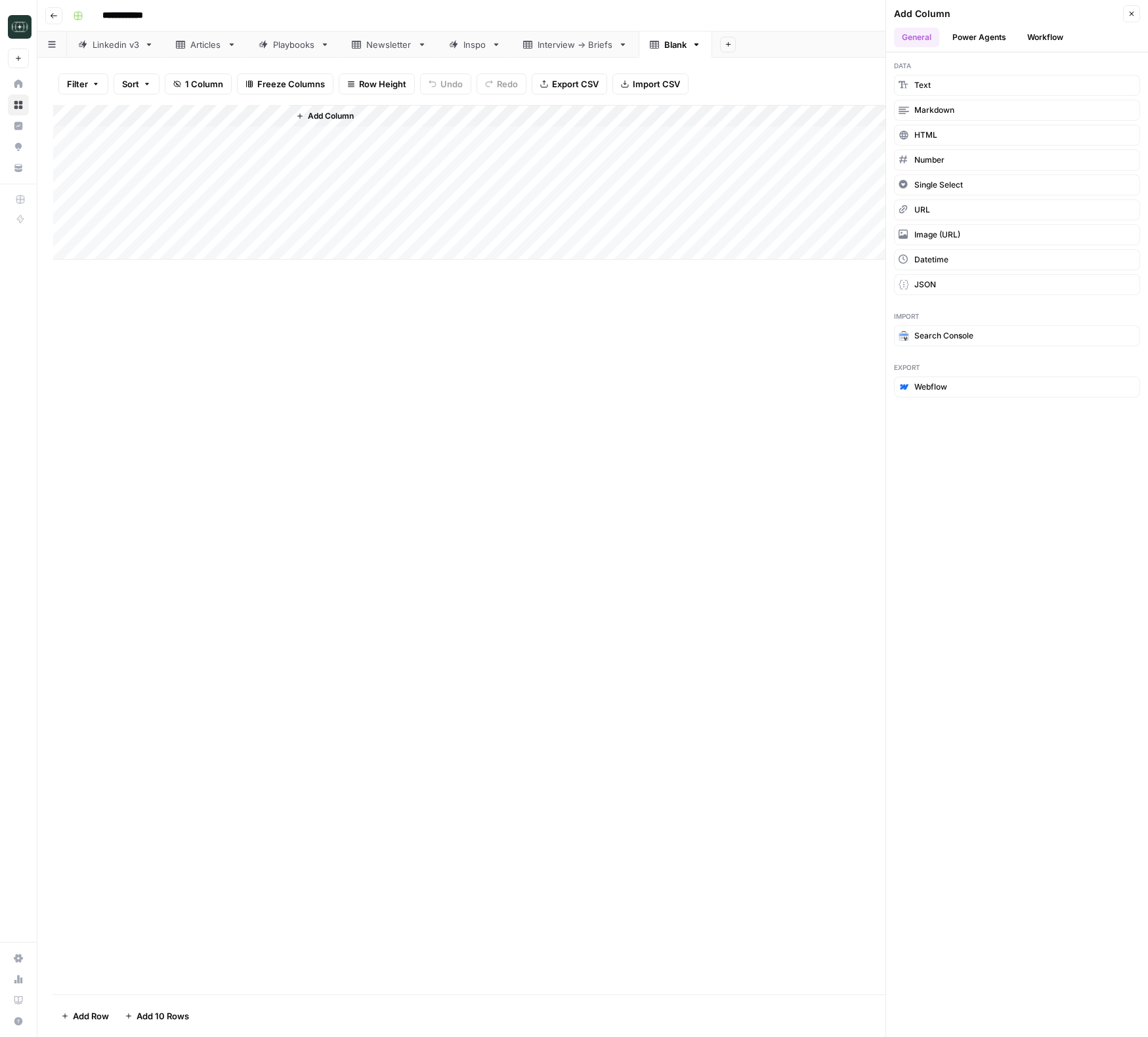
click at [314, 114] on span "Add Column" at bounding box center [331, 117] width 46 height 12
click at [940, 85] on button "Text" at bounding box center [1017, 85] width 246 height 21
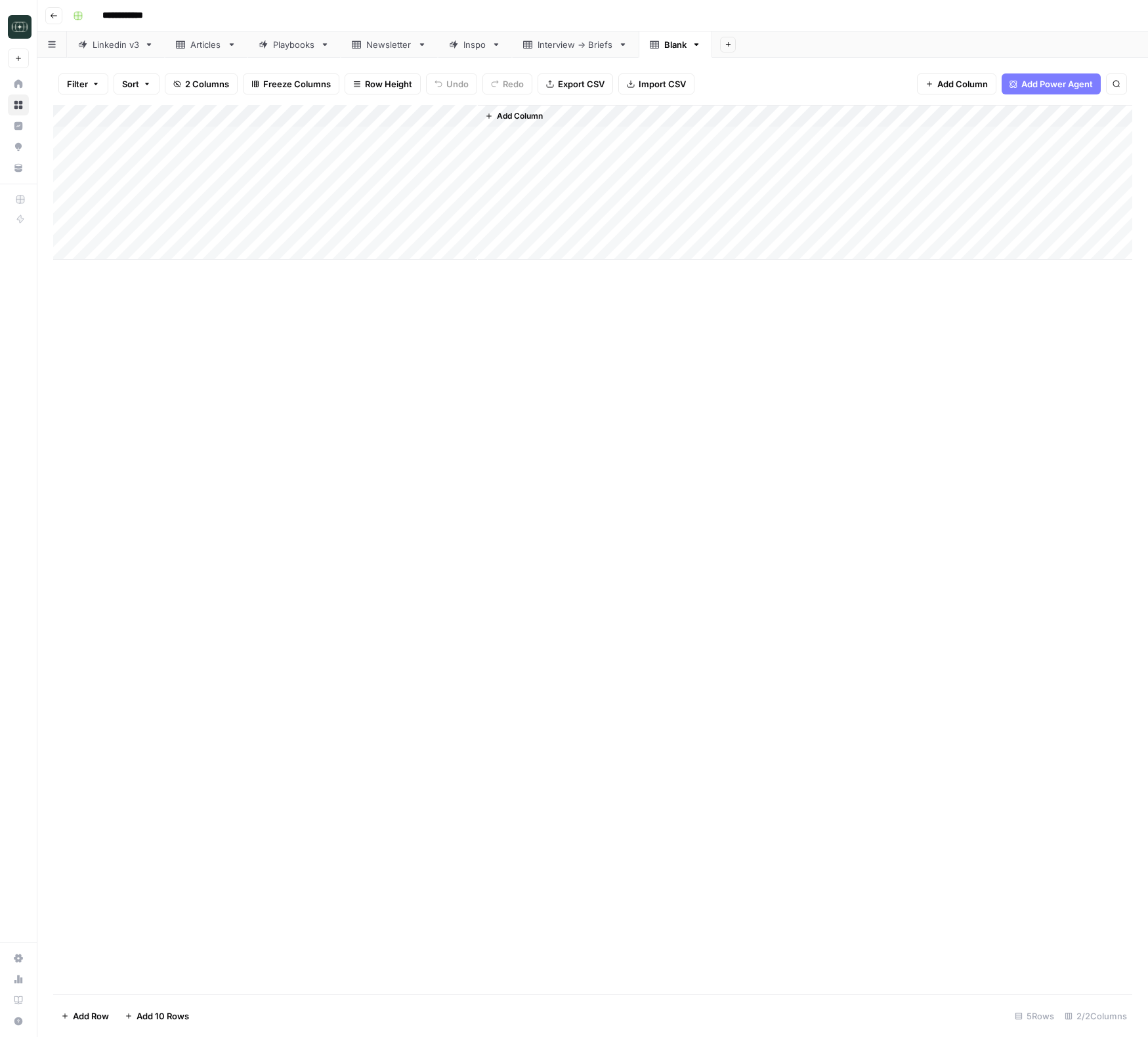
click at [508, 116] on span "Add Column" at bounding box center [520, 117] width 46 height 12
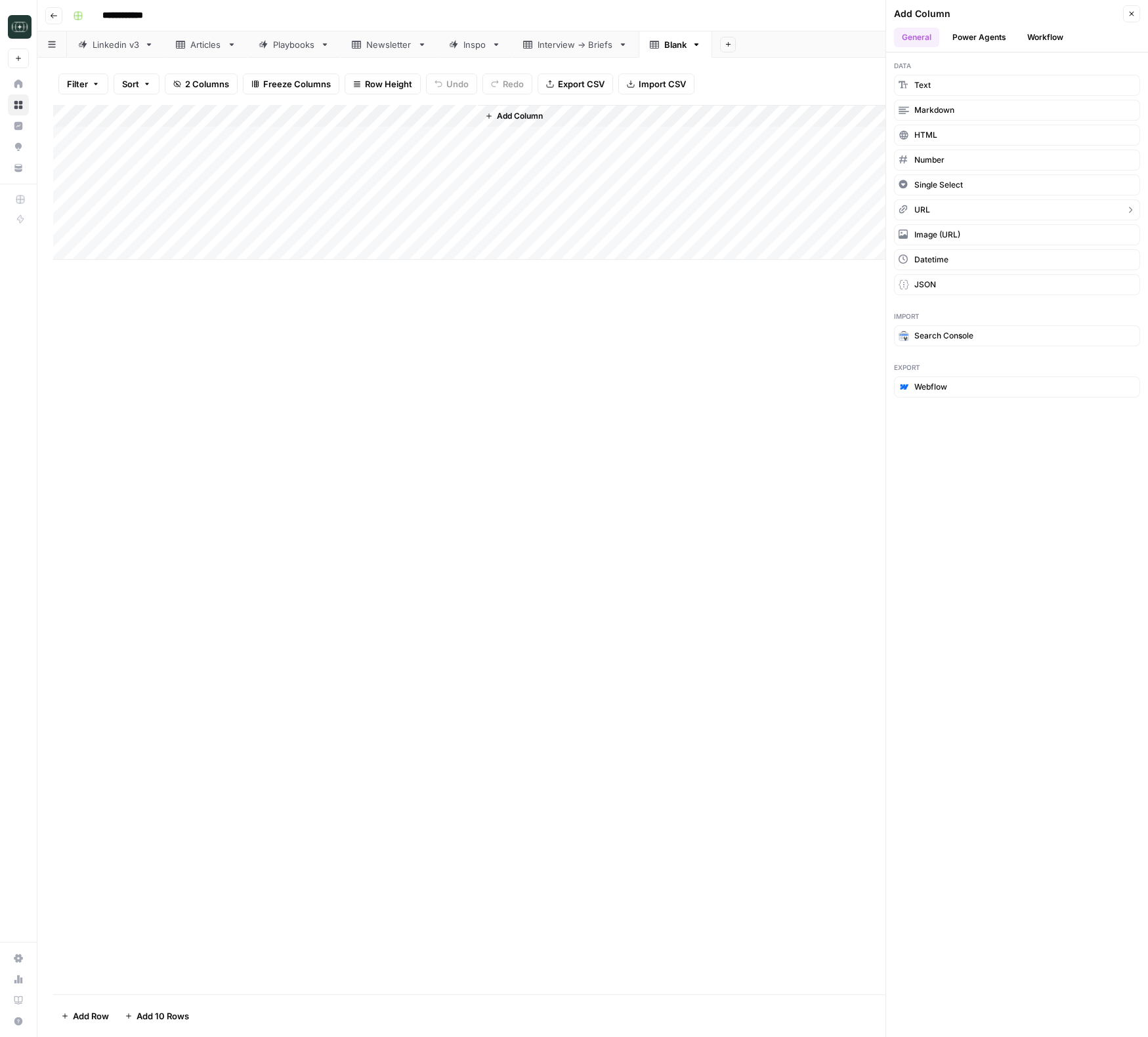
click at [922, 209] on span "URL" at bounding box center [922, 210] width 16 height 12
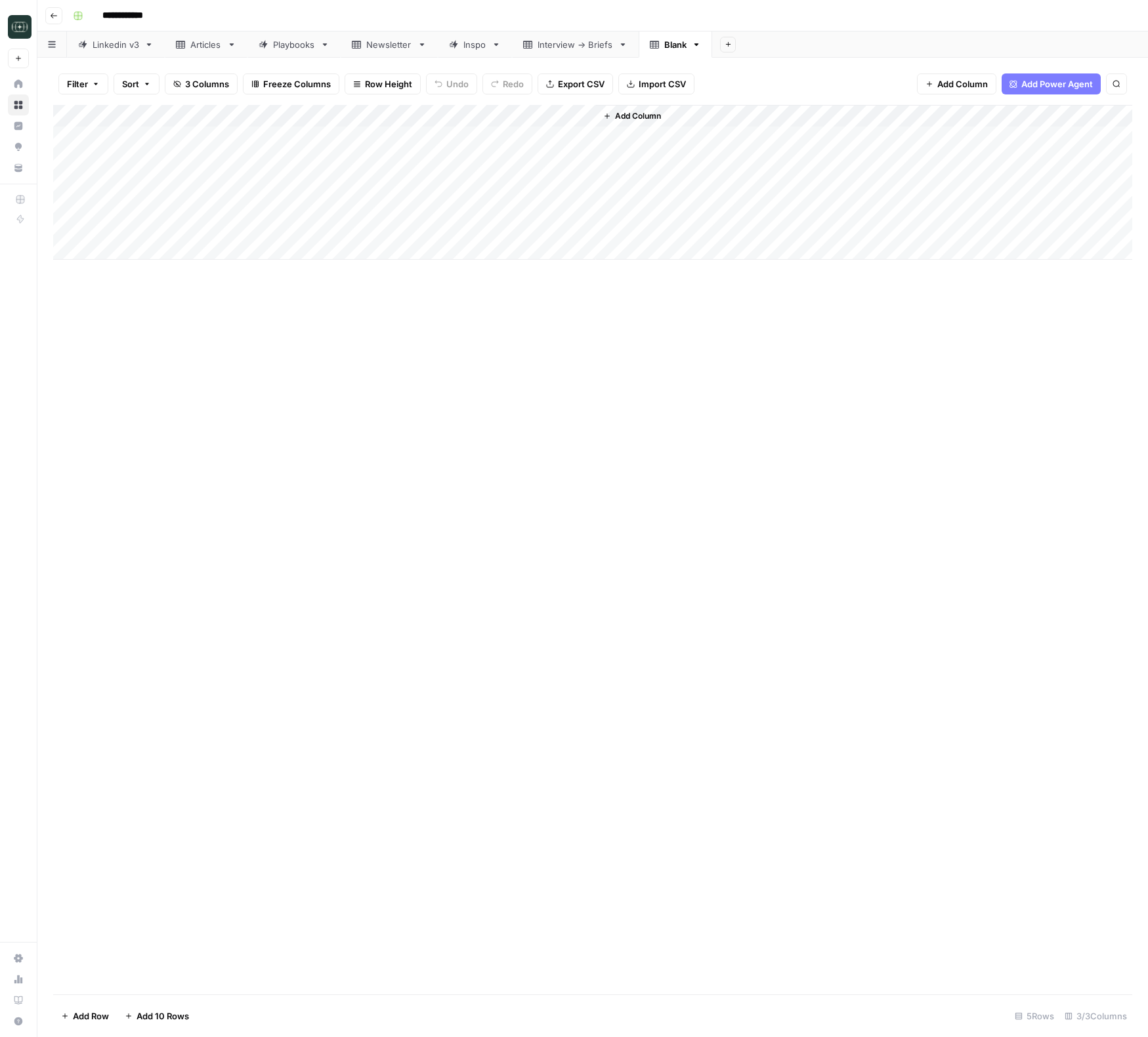
click at [127, 118] on div "Add Column" at bounding box center [593, 183] width 1079 height 155
click at [166, 174] on span "Text" at bounding box center [175, 178] width 102 height 13
click at [275, 298] on span "Datetime" at bounding box center [270, 291] width 63 height 13
click at [198, 147] on div "Add Column" at bounding box center [593, 183] width 1079 height 155
click at [172, 138] on div "Add Column" at bounding box center [593, 183] width 1079 height 155
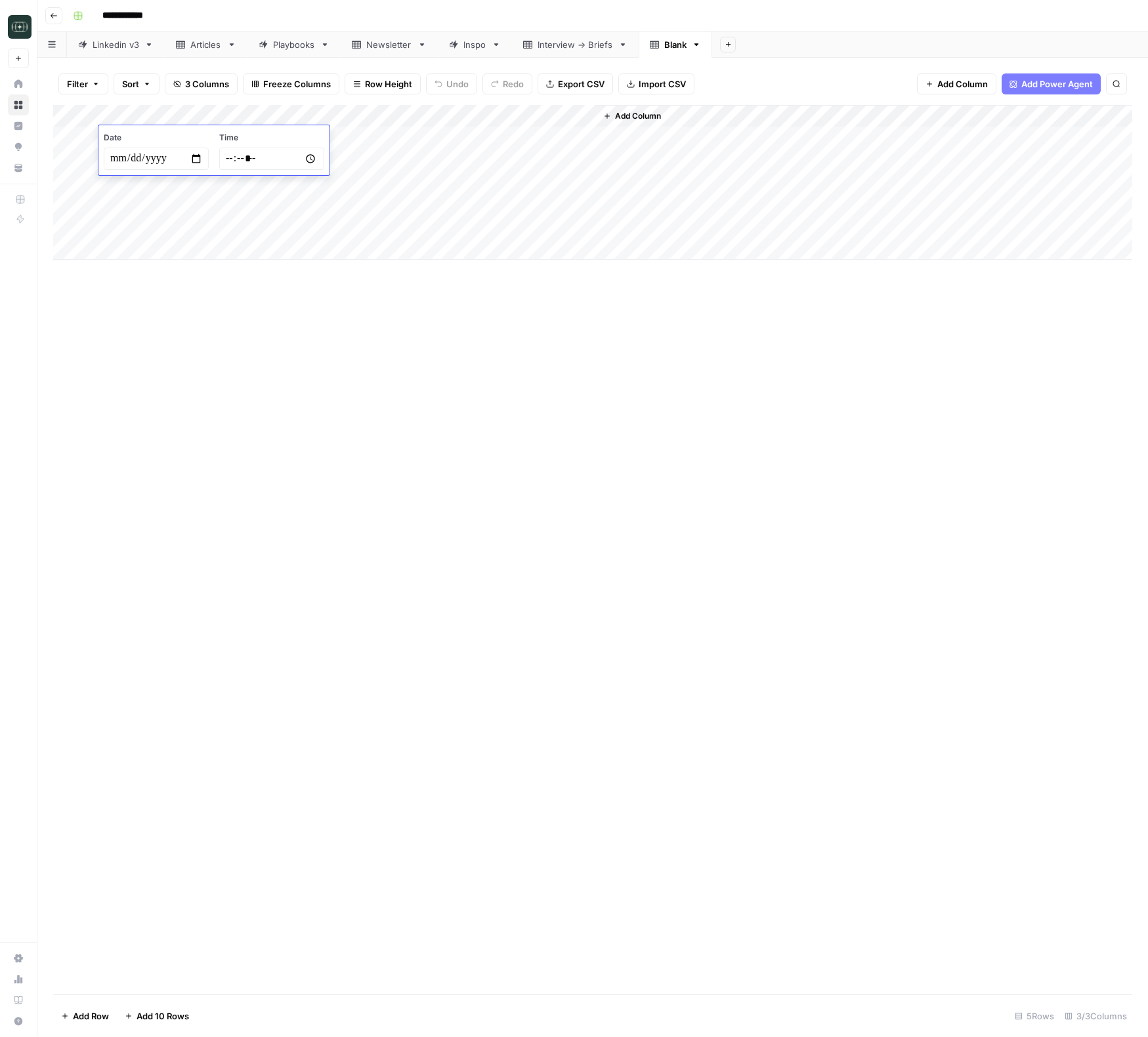
click at [193, 153] on input "date" at bounding box center [156, 159] width 105 height 23
type input "**********"
drag, startPoint x: 333, startPoint y: 304, endPoint x: 330, endPoint y: 292, distance: 12.4
click at [332, 303] on div "Add Column" at bounding box center [593, 550] width 1079 height 889
drag, startPoint x: 288, startPoint y: 113, endPoint x: 217, endPoint y: 113, distance: 71.0
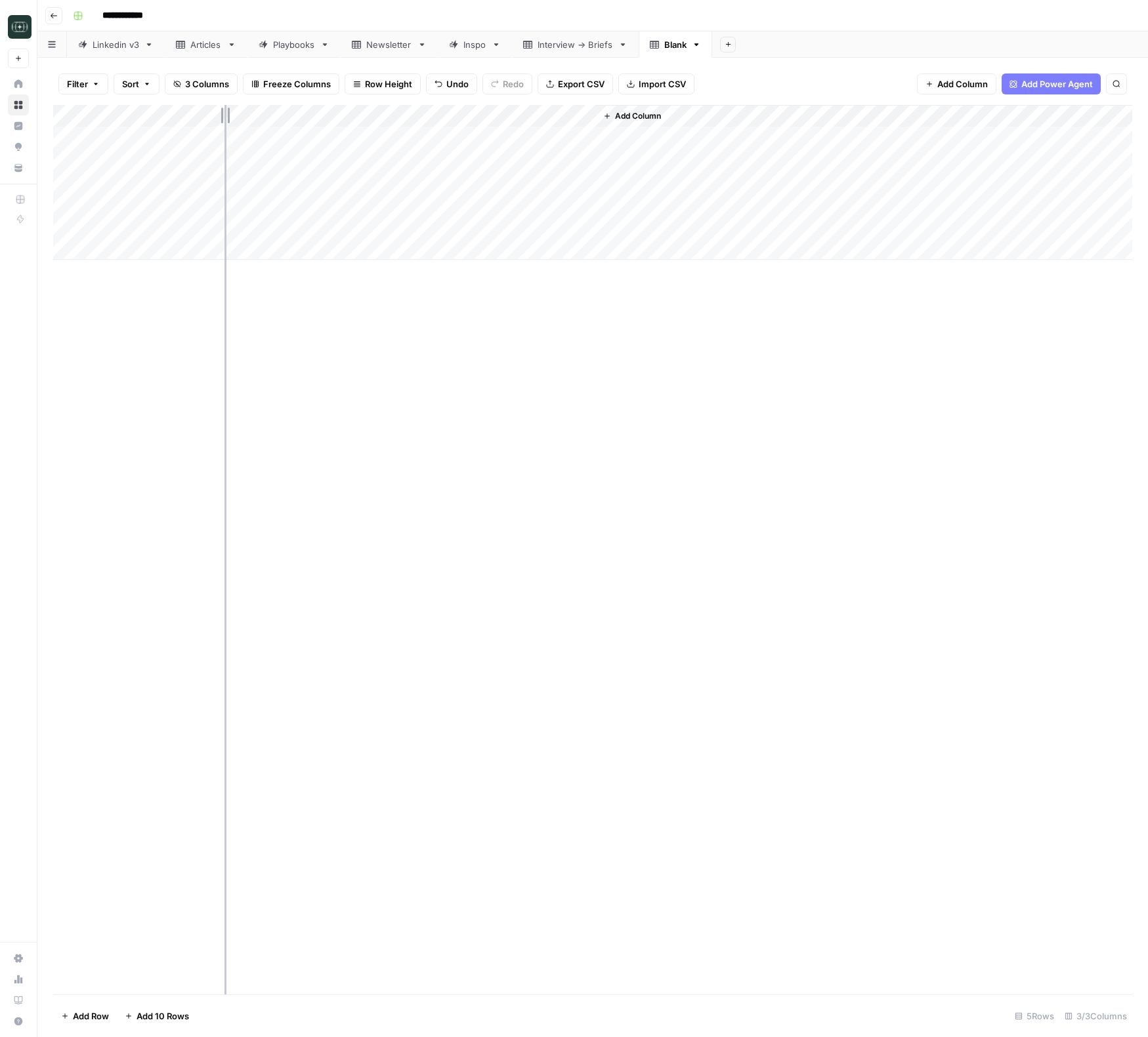
click at [217, 113] on div "Add Column" at bounding box center [593, 183] width 1079 height 155
click at [262, 112] on div "Add Column" at bounding box center [593, 183] width 1079 height 155
click at [262, 112] on div at bounding box center [312, 118] width 190 height 26
click at [276, 143] on input "New Column" at bounding box center [294, 147] width 133 height 13
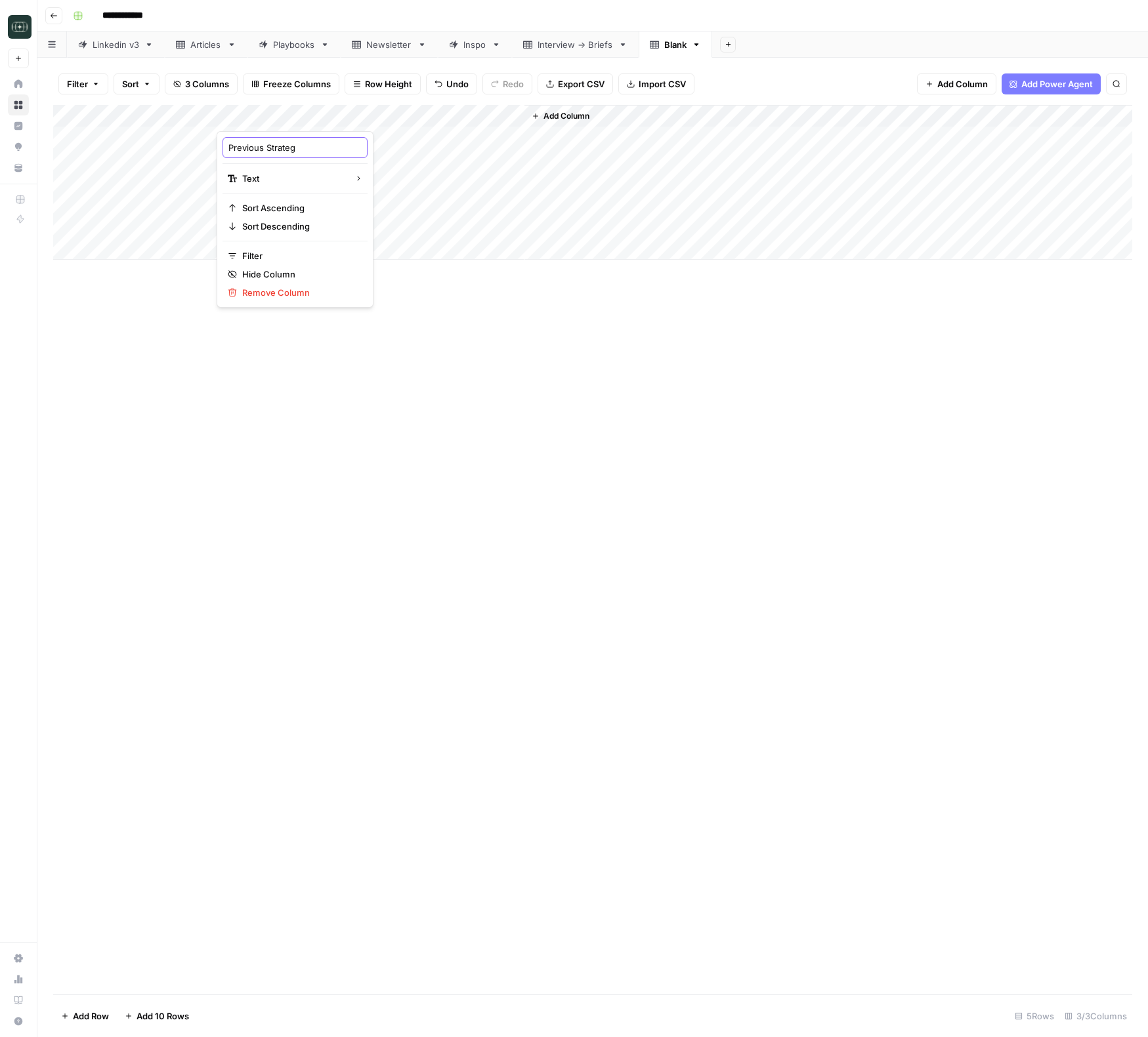
type input "Previous Strategy"
click at [462, 118] on div "Add Column" at bounding box center [593, 183] width 1079 height 155
click at [462, 118] on div at bounding box center [465, 118] width 118 height 26
click at [460, 140] on div "New Column (1)" at bounding box center [484, 148] width 145 height 21
click at [460, 140] on div "Add Column" at bounding box center [593, 183] width 1079 height 155
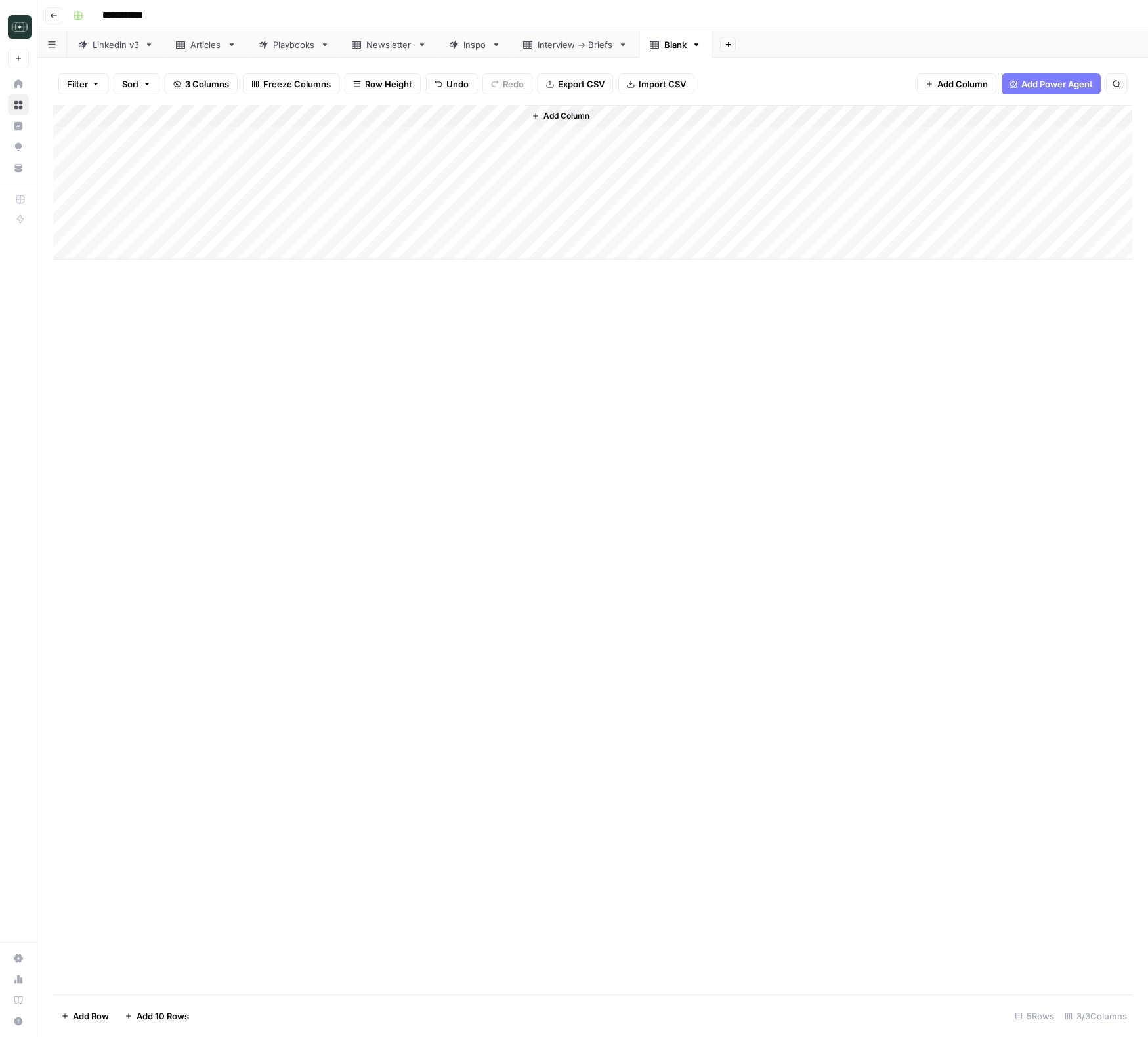
click at [460, 117] on div "Add Column" at bounding box center [593, 183] width 1079 height 155
click at [460, 117] on div at bounding box center [465, 118] width 118 height 26
click at [457, 145] on input "New Column (1)" at bounding box center [484, 147] width 133 height 13
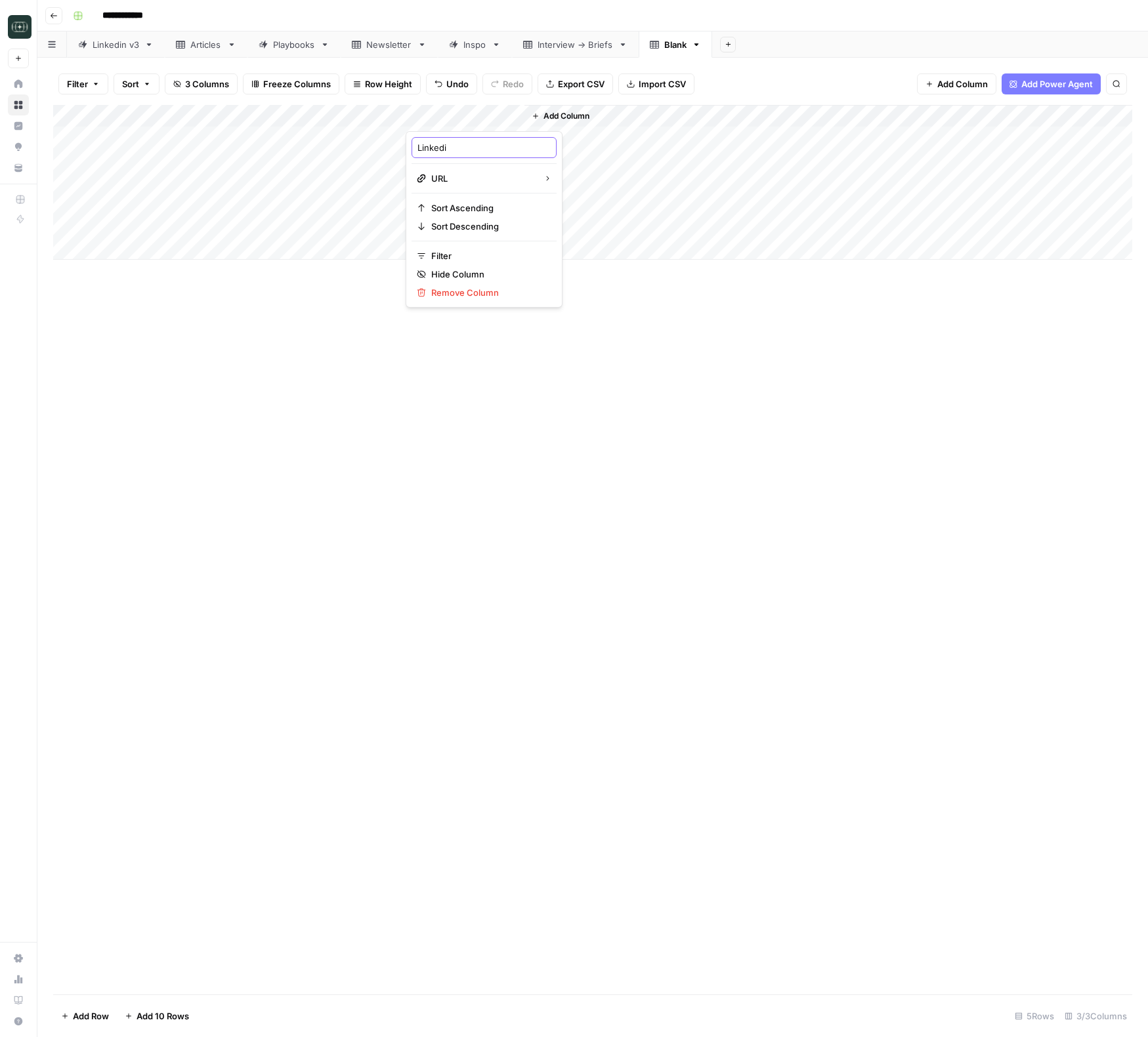
type input "Linkedin"
click at [606, 446] on div "Add Column" at bounding box center [593, 550] width 1079 height 889
click at [440, 132] on div "Add Column" at bounding box center [593, 183] width 1079 height 155
type input "**********"
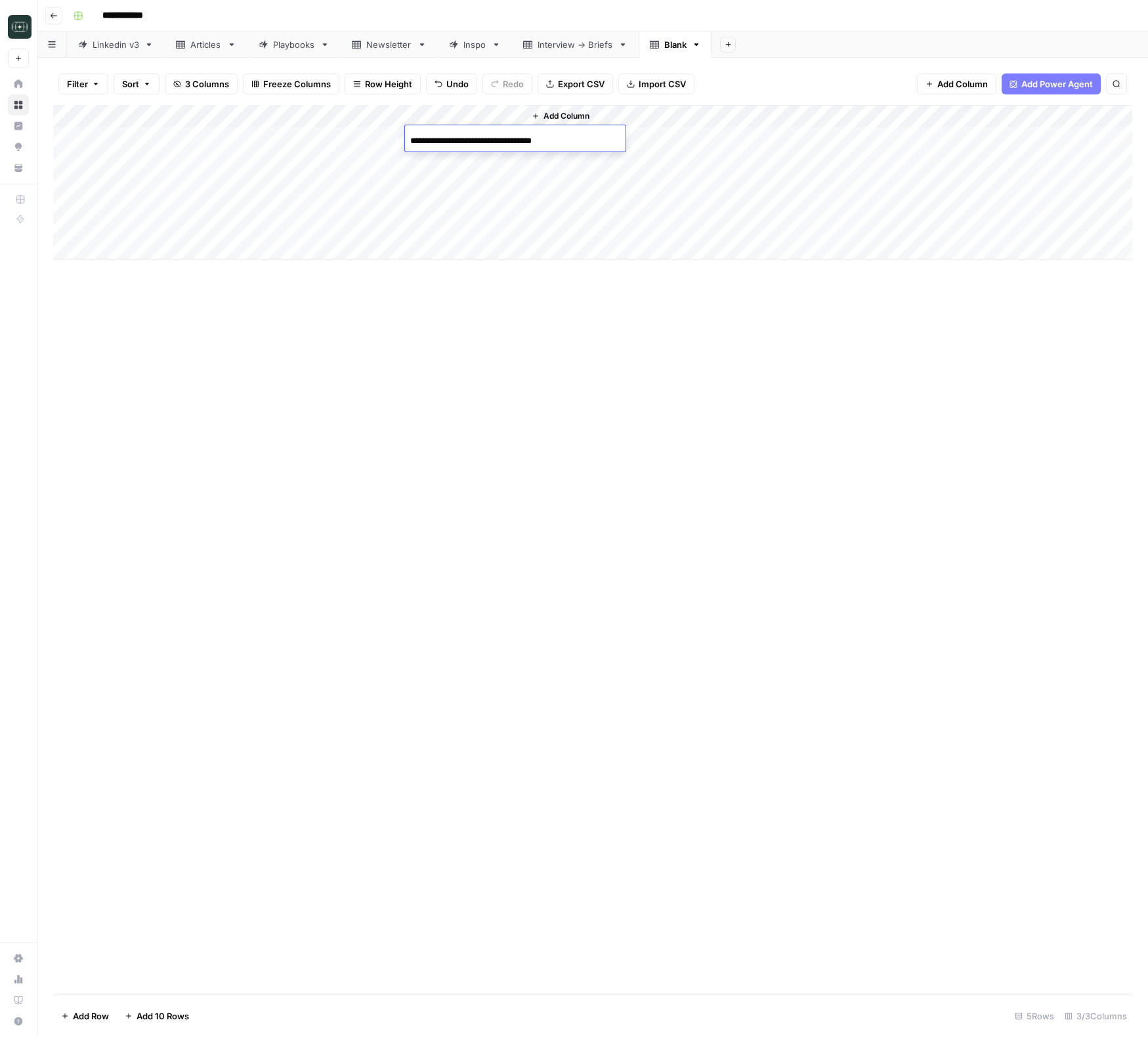
click at [665, 342] on div "Add Column" at bounding box center [593, 550] width 1079 height 889
click at [577, 119] on span "Add Column" at bounding box center [566, 117] width 46 height 12
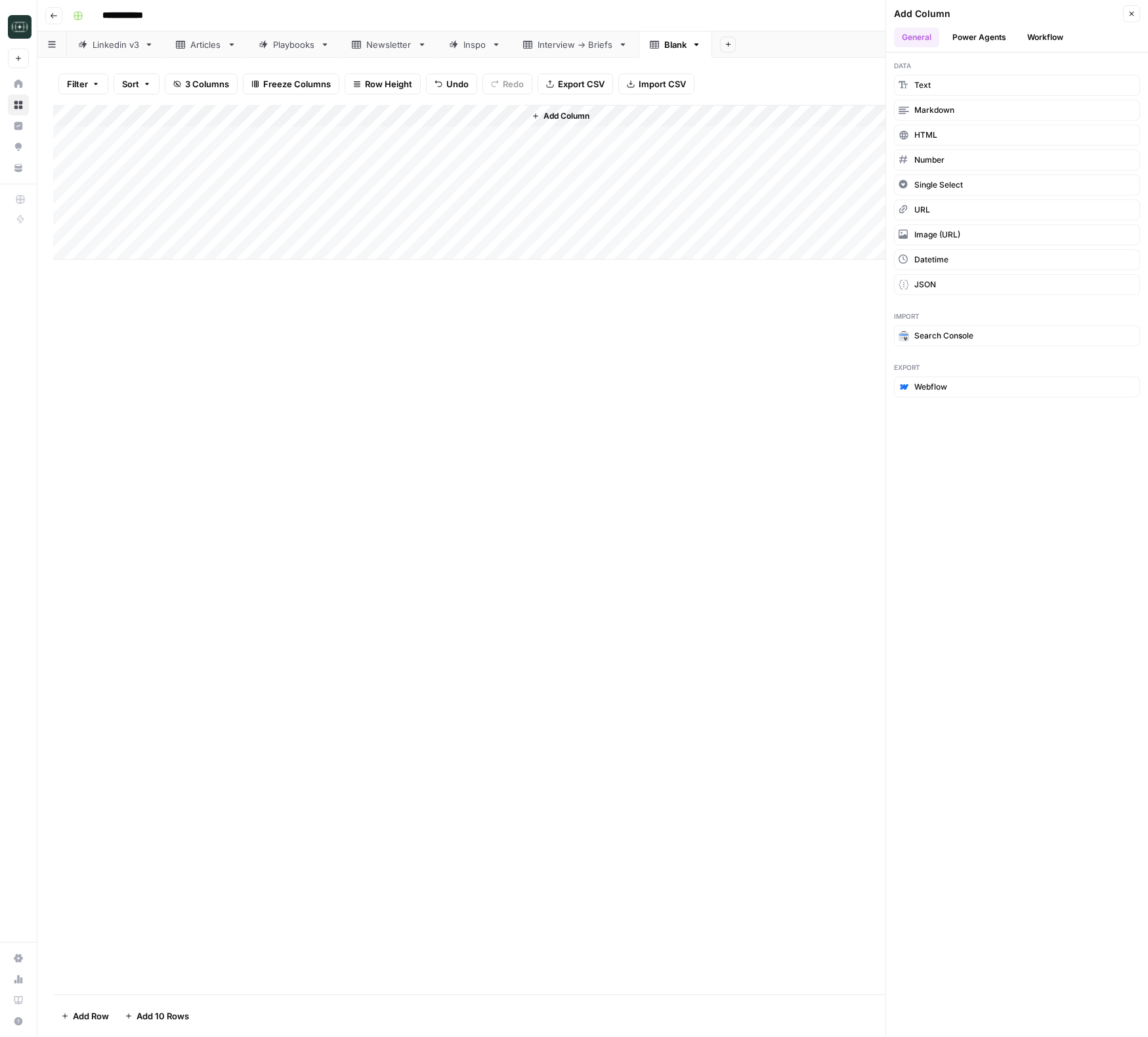
click at [1050, 33] on button "Workflow" at bounding box center [1045, 37] width 52 height 20
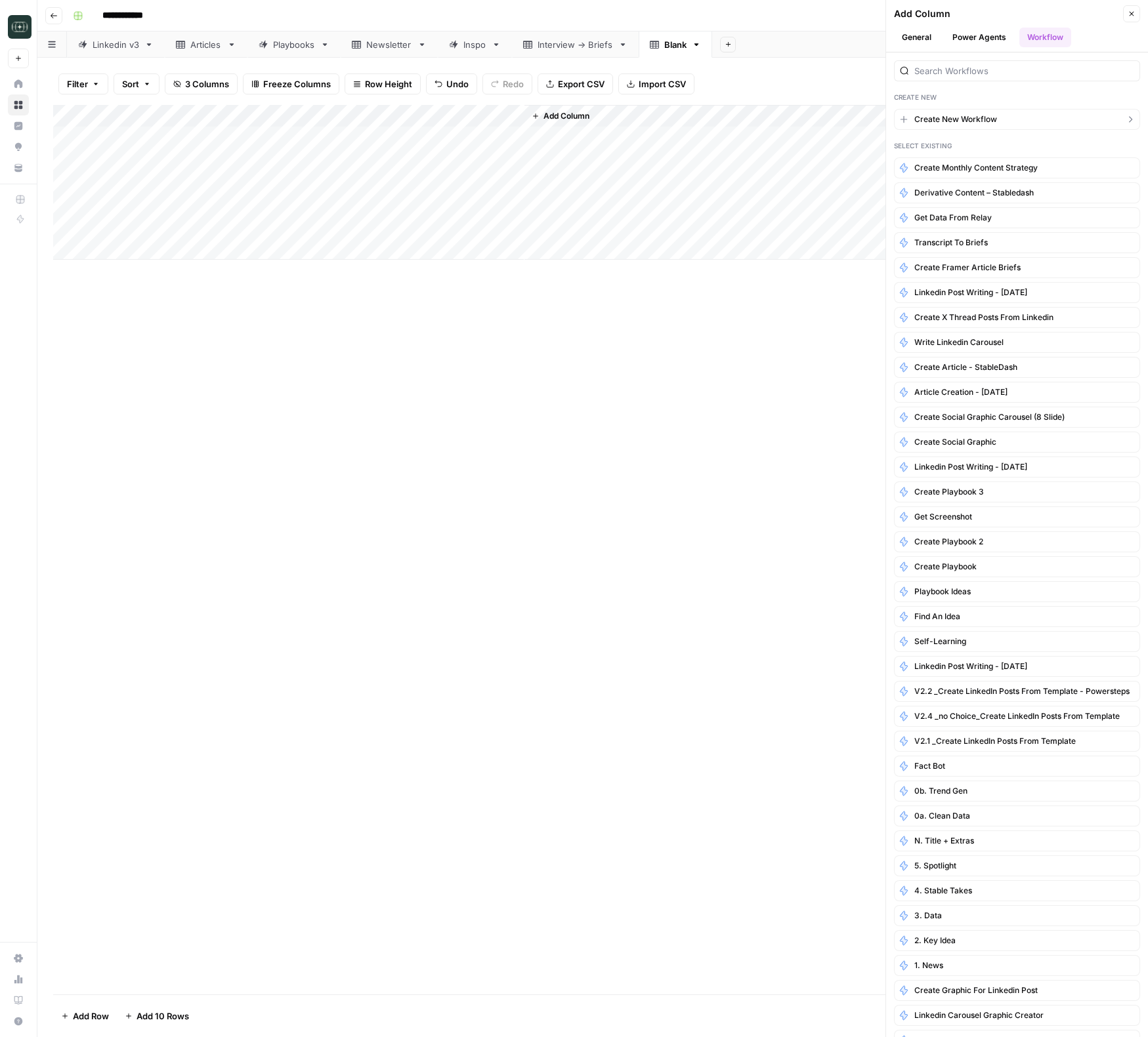
click at [980, 122] on span "Create New Workflow" at bounding box center [955, 119] width 83 height 12
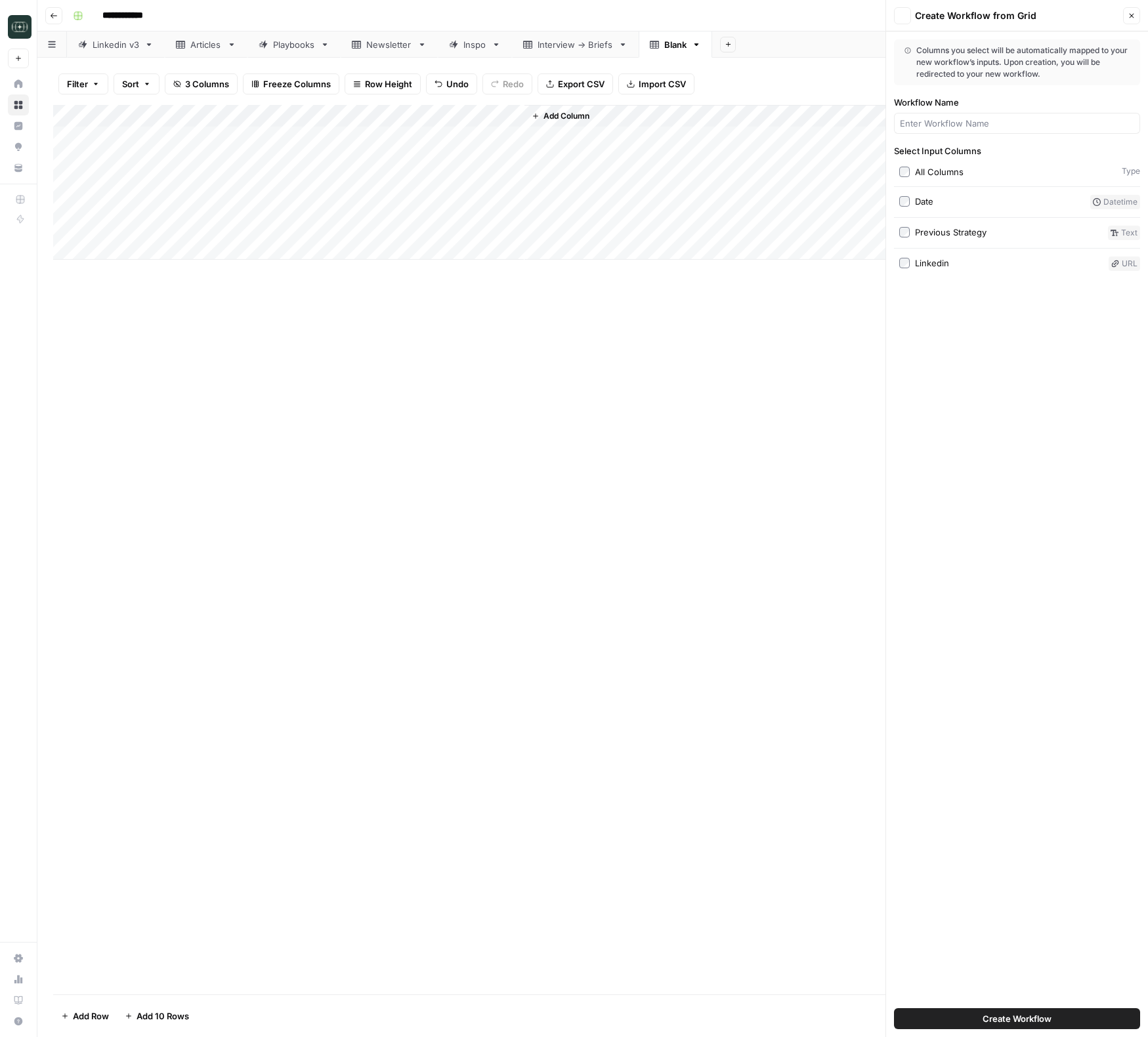
click at [980, 122] on input "Workflow Name" at bounding box center [1017, 123] width 234 height 13
click at [898, 12] on icon "button" at bounding box center [902, 16] width 8 height 8
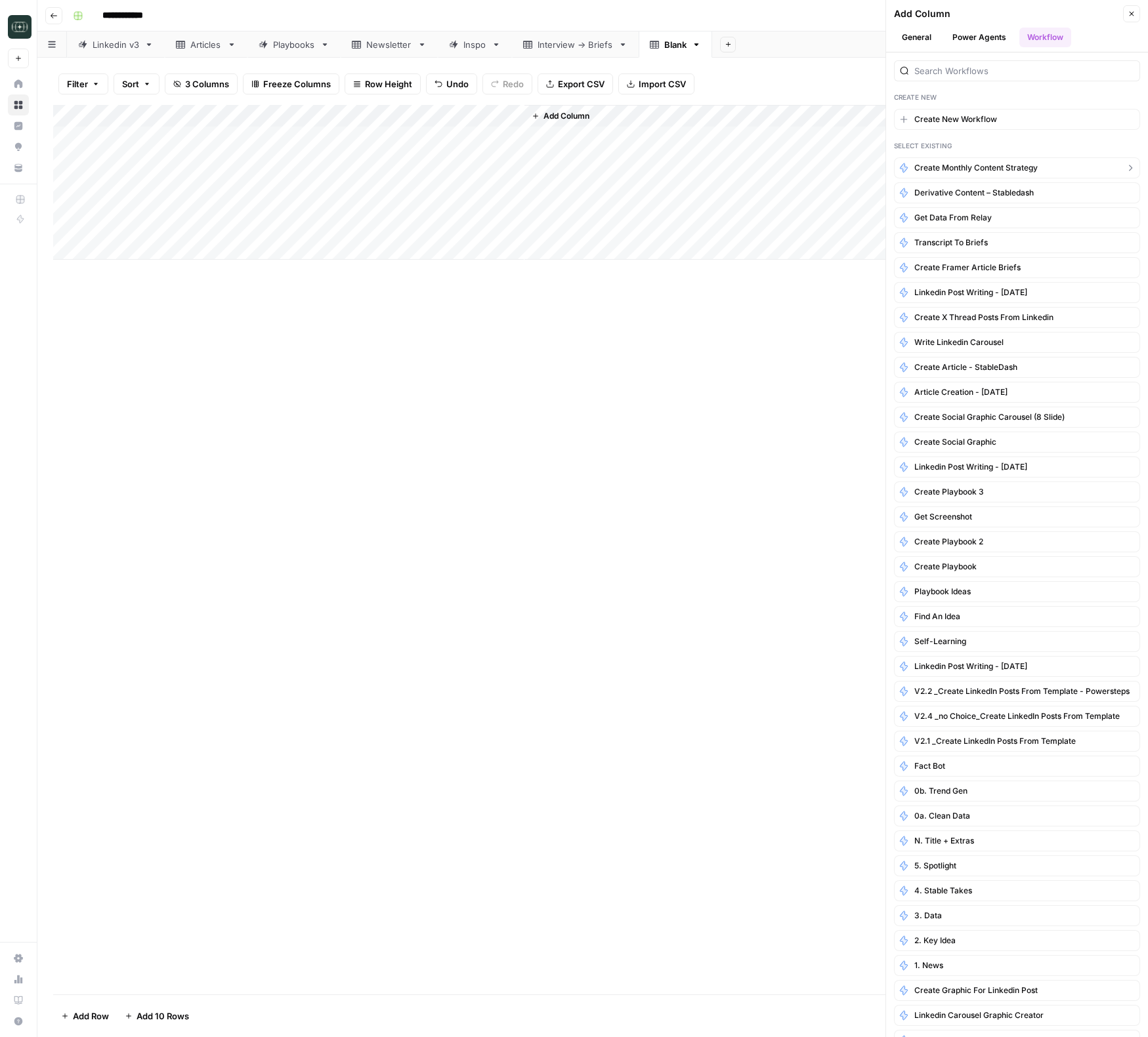
click at [966, 174] on button "Create Monthly Content Strategy" at bounding box center [1017, 168] width 246 height 21
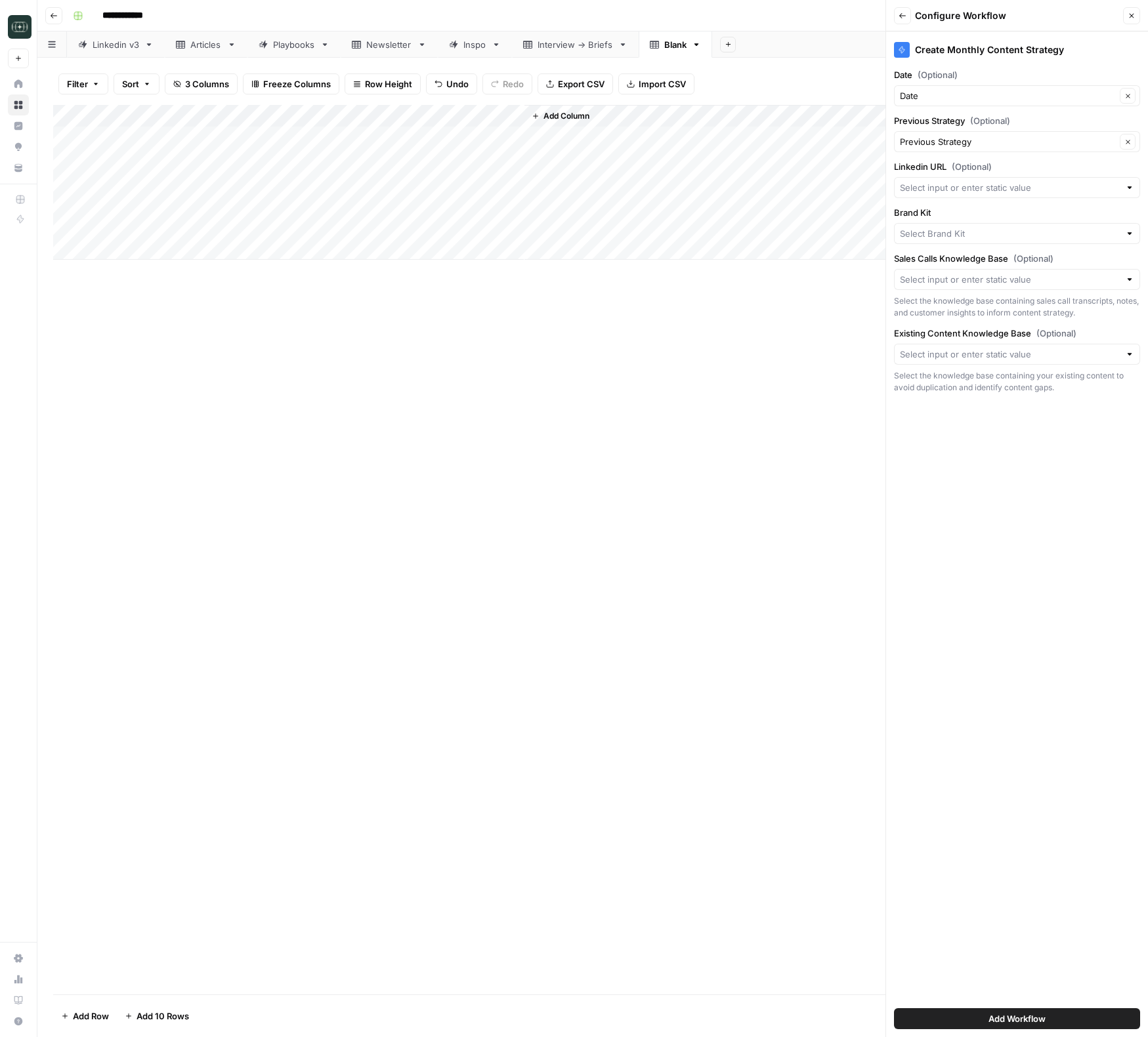
type input "Squad"
click at [970, 278] on input "Sales Calls Knowledge Base (Optional)" at bounding box center [1010, 279] width 220 height 13
drag, startPoint x: 989, startPoint y: 305, endPoint x: 959, endPoint y: 321, distance: 34.0
click at [989, 305] on span "Squad" at bounding box center [1014, 310] width 218 height 13
type input "Squad"
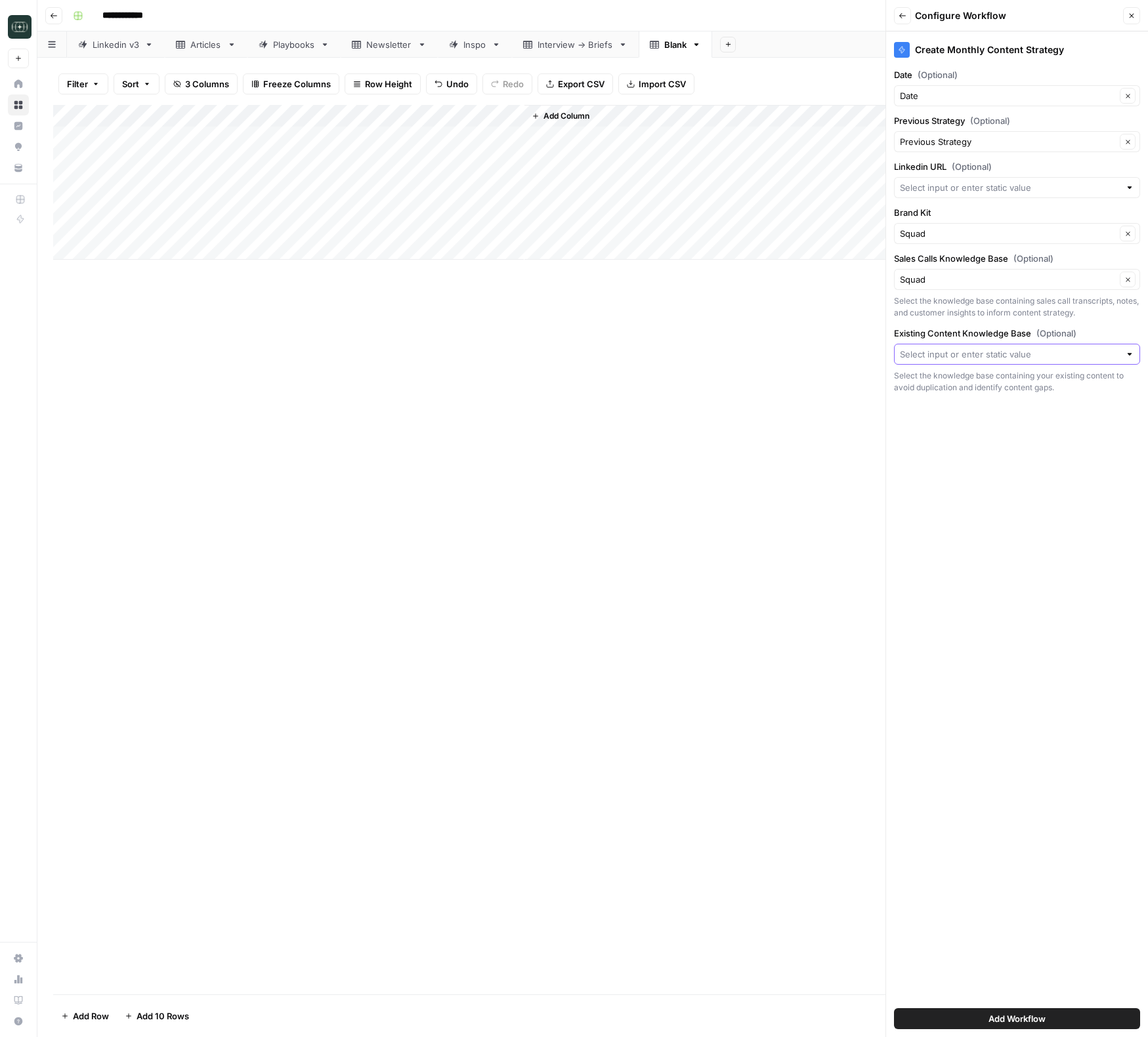
click at [941, 359] on input "Existing Content Knowledge Base (Optional)" at bounding box center [1010, 354] width 220 height 13
click at [940, 384] on span "Squad" at bounding box center [1014, 385] width 218 height 13
type input "Squad"
click at [957, 180] on div at bounding box center [1017, 188] width 246 height 21
click at [944, 260] on span "Linkedin" at bounding box center [1006, 261] width 203 height 13
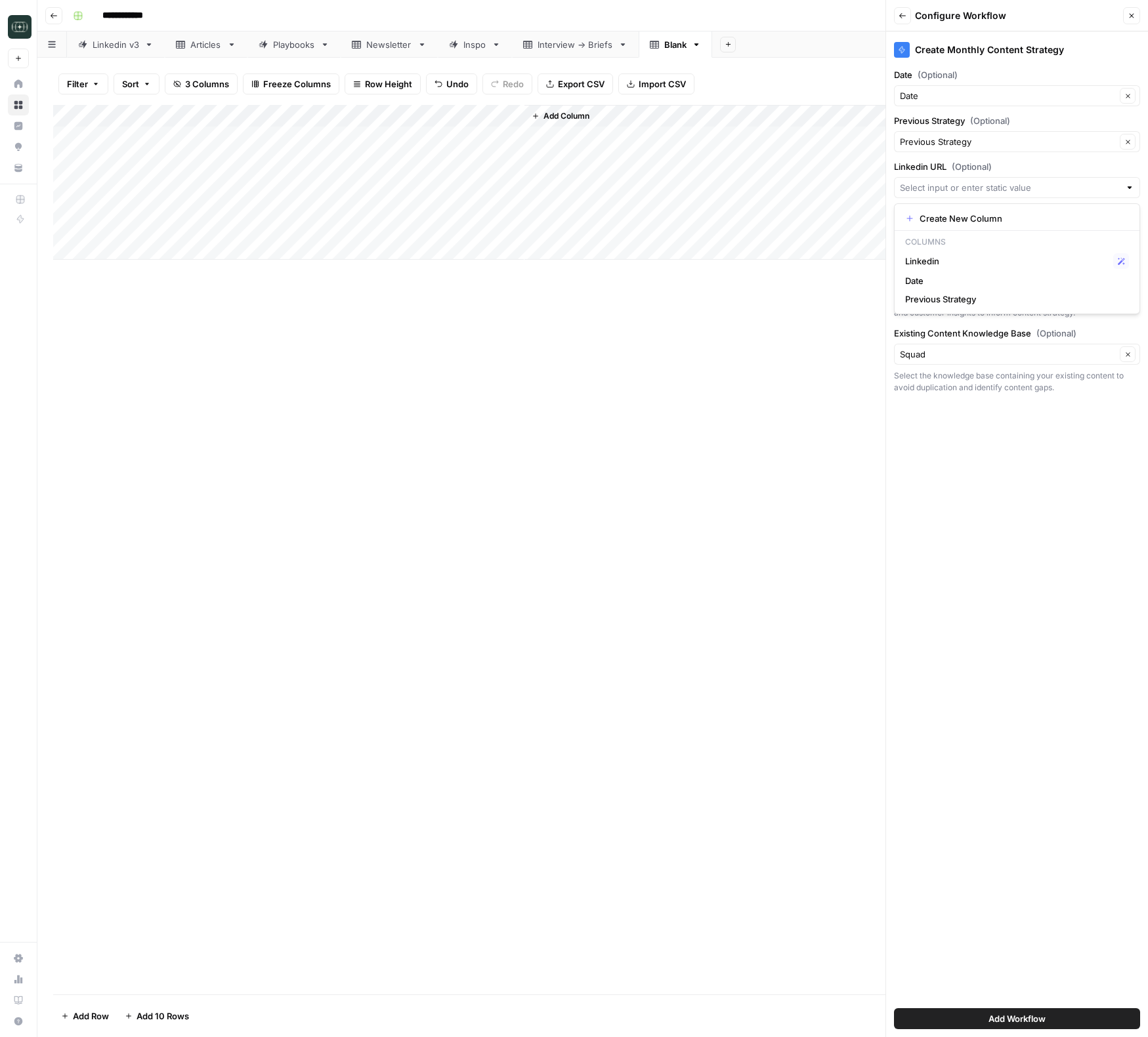
type input "Linkedin"
click at [982, 468] on div "Create Monthly Content Strategy Date (Optional) Date Clear Previous Strategy (O…" at bounding box center [1017, 534] width 262 height 1006
click at [996, 1022] on span "Add Workflow" at bounding box center [1017, 1018] width 57 height 13
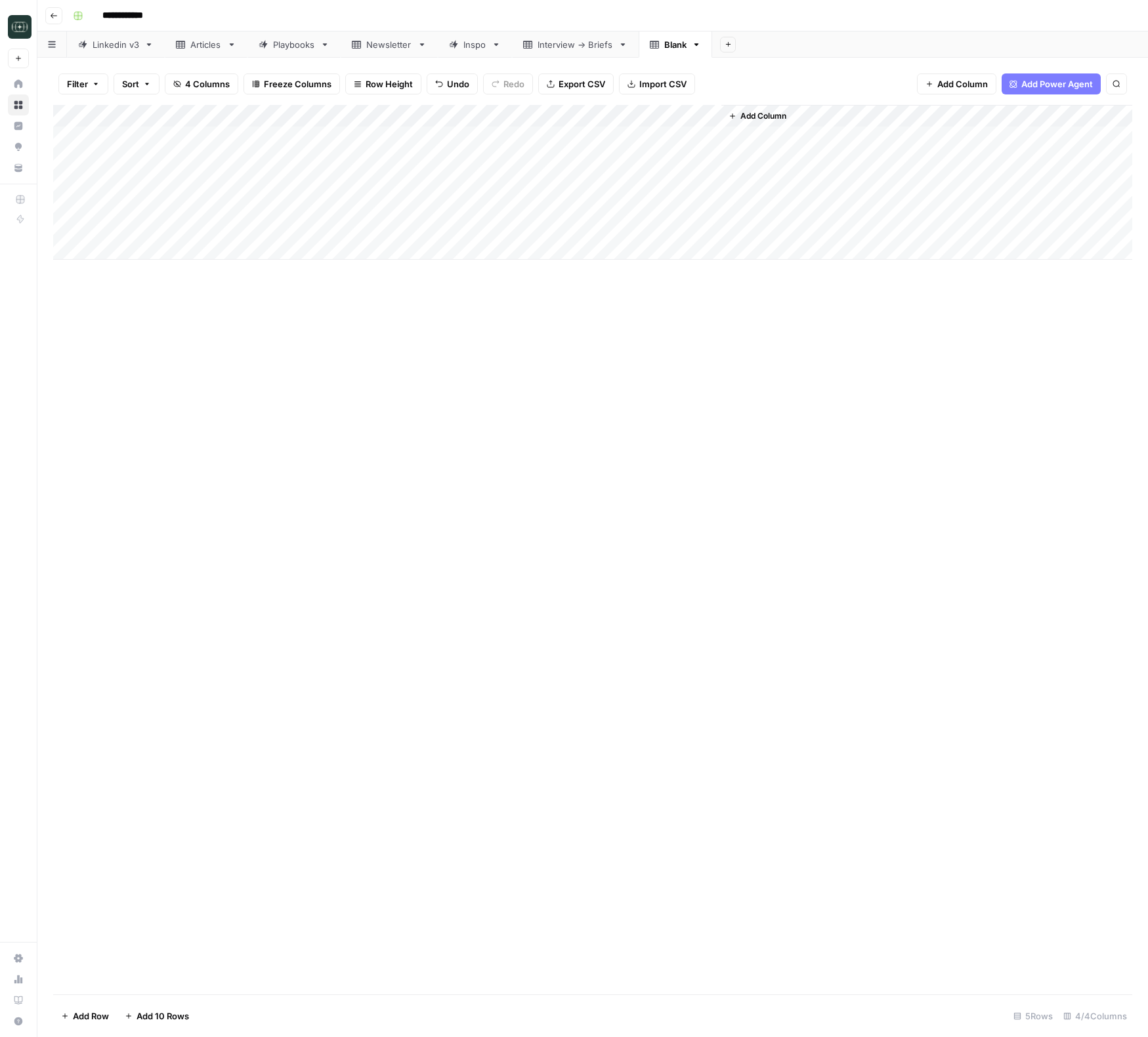
click at [700, 140] on div "Add Column" at bounding box center [593, 183] width 1079 height 155
click at [819, 492] on div "Add Column" at bounding box center [593, 550] width 1079 height 889
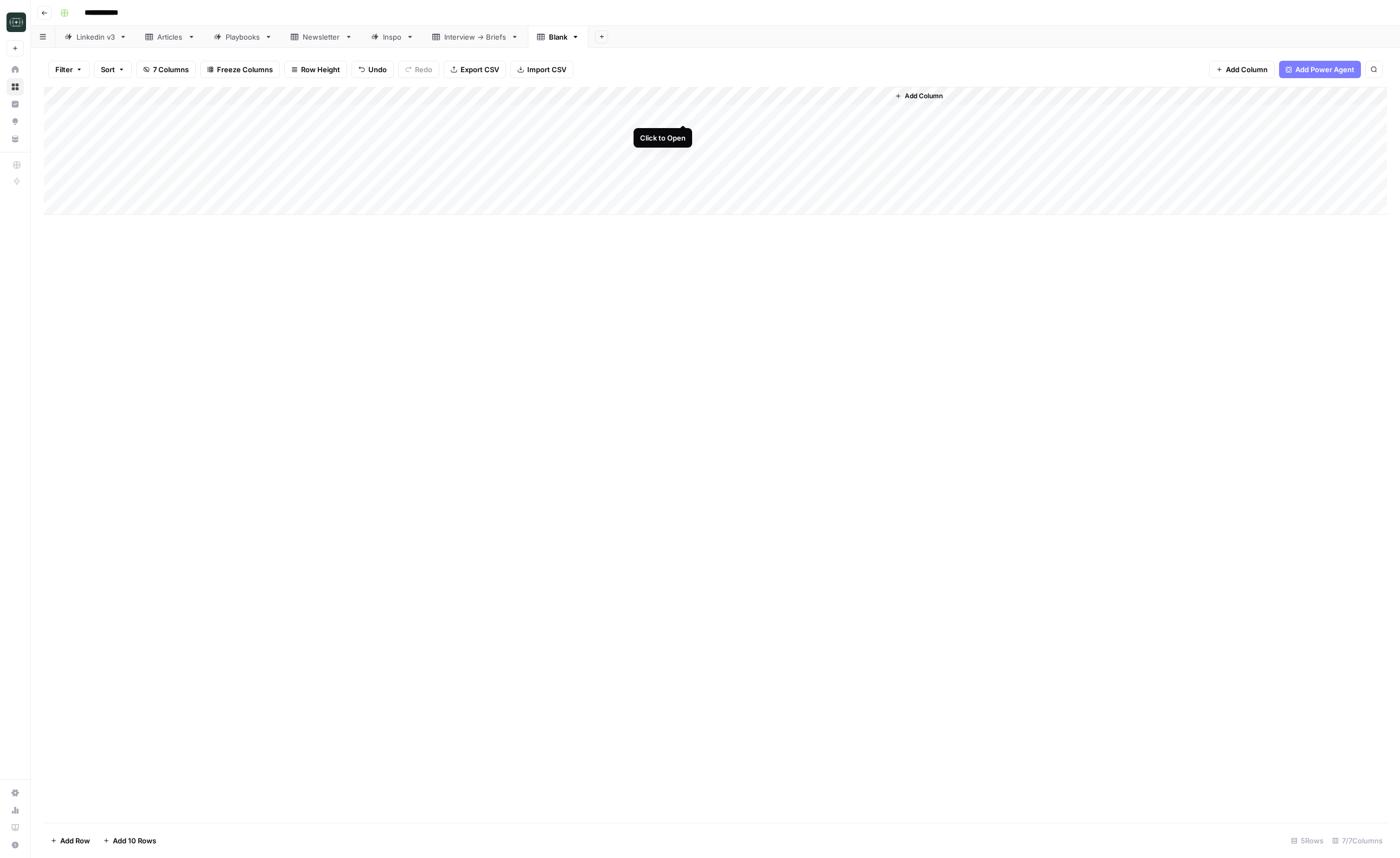
click at [683, 114] on div "Add Column" at bounding box center [715, 151] width 1343 height 128
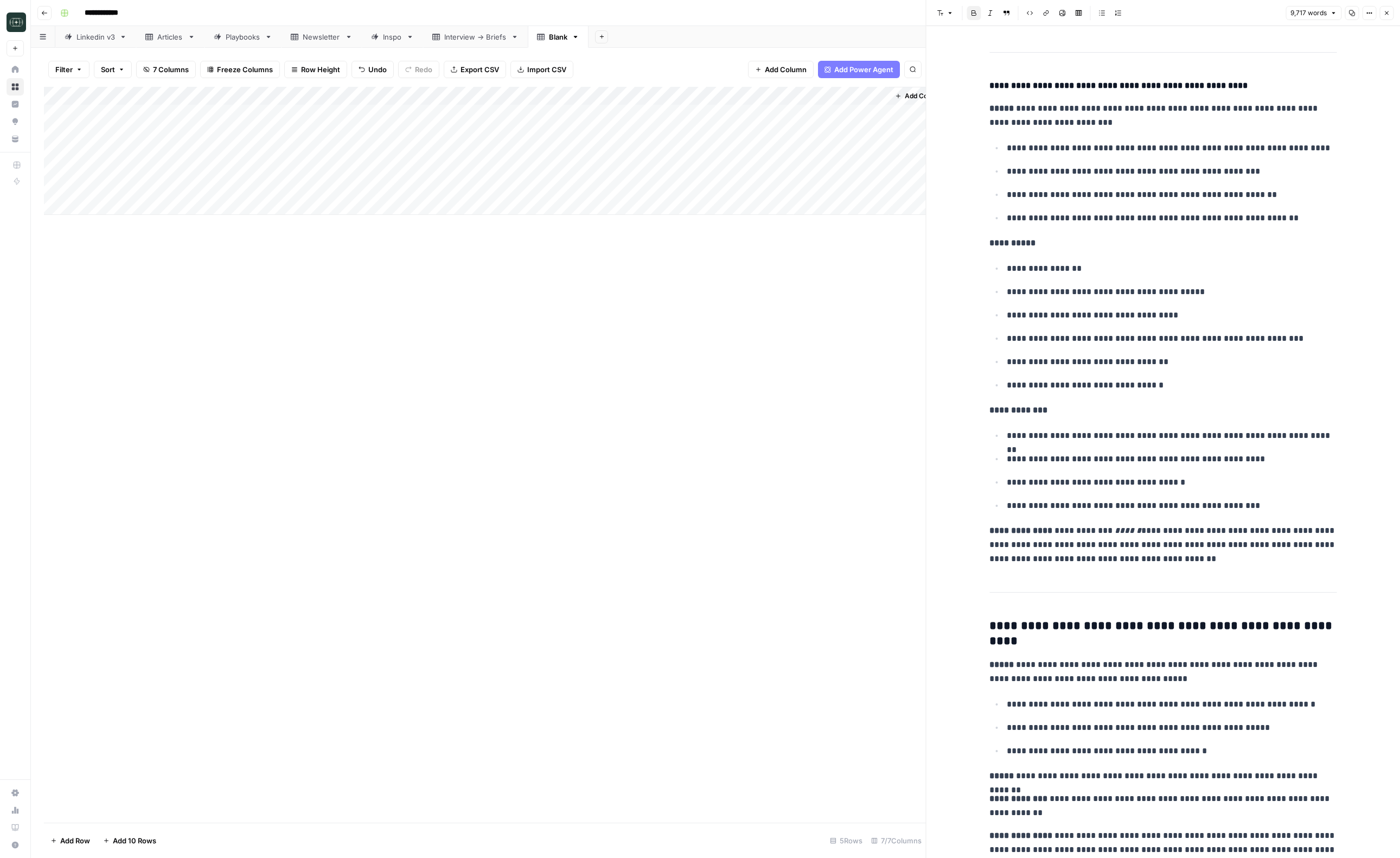
scroll to position [9624, 0]
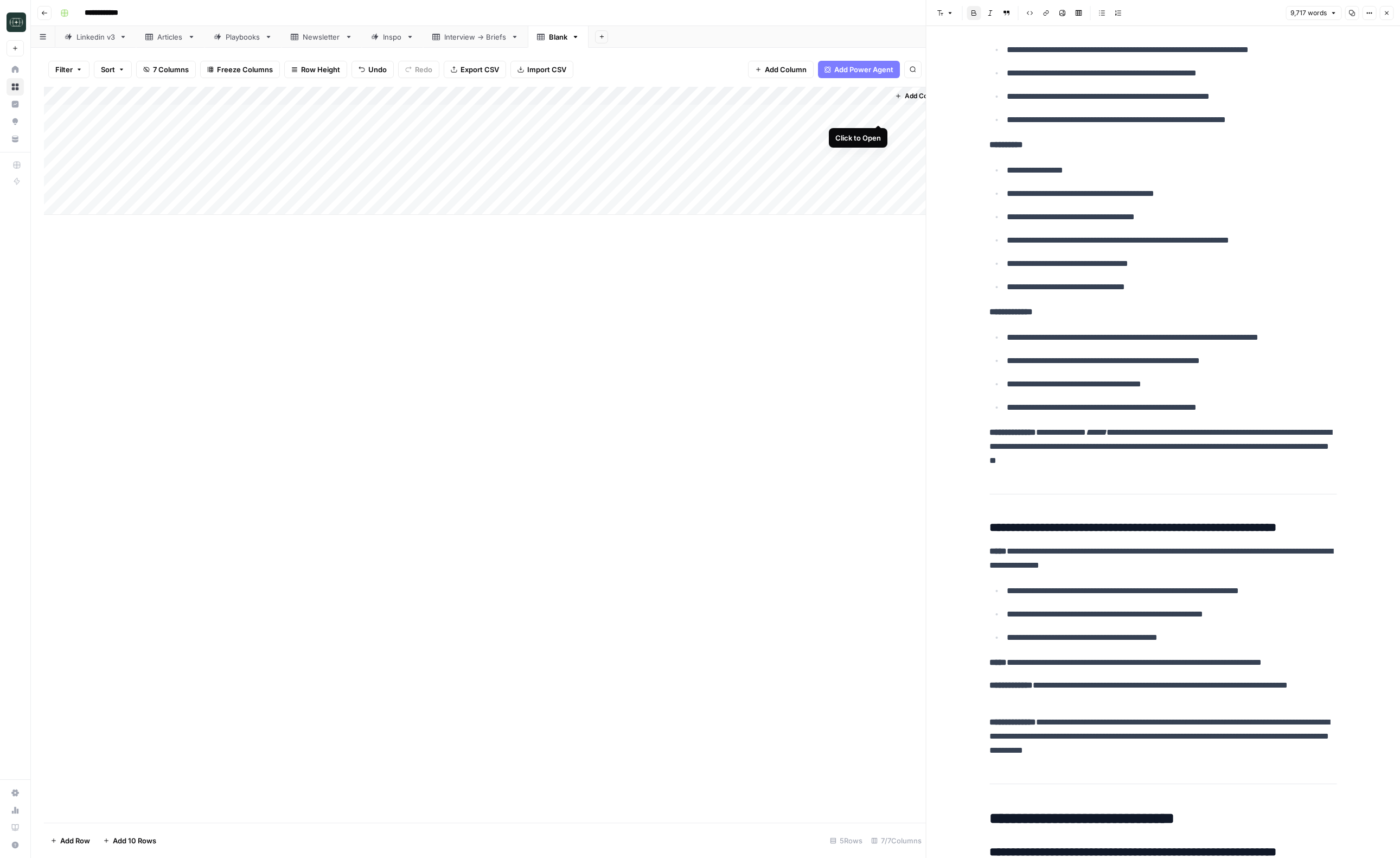
click at [881, 115] on div "Add Column" at bounding box center [485, 151] width 882 height 128
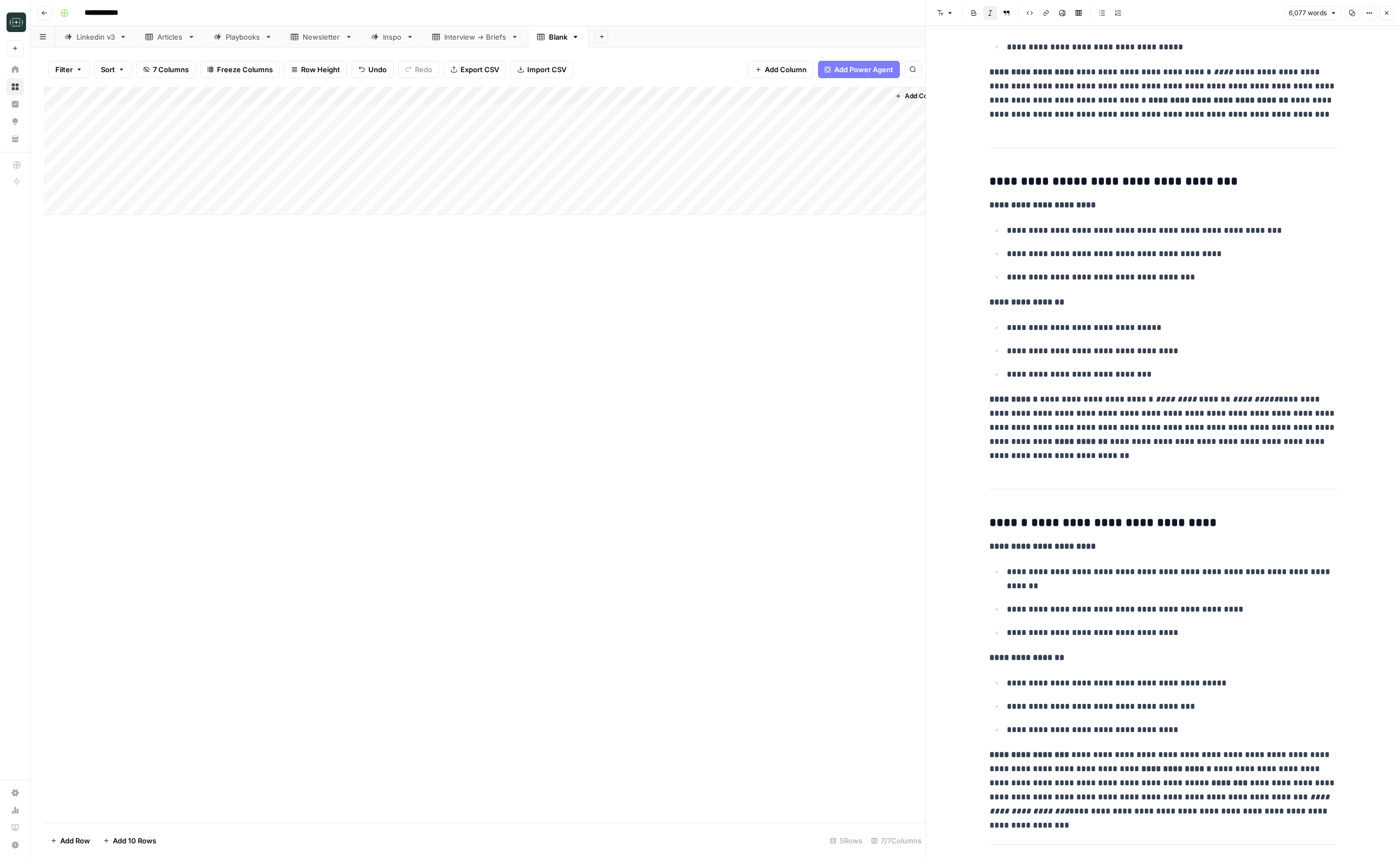
scroll to position [3808, 0]
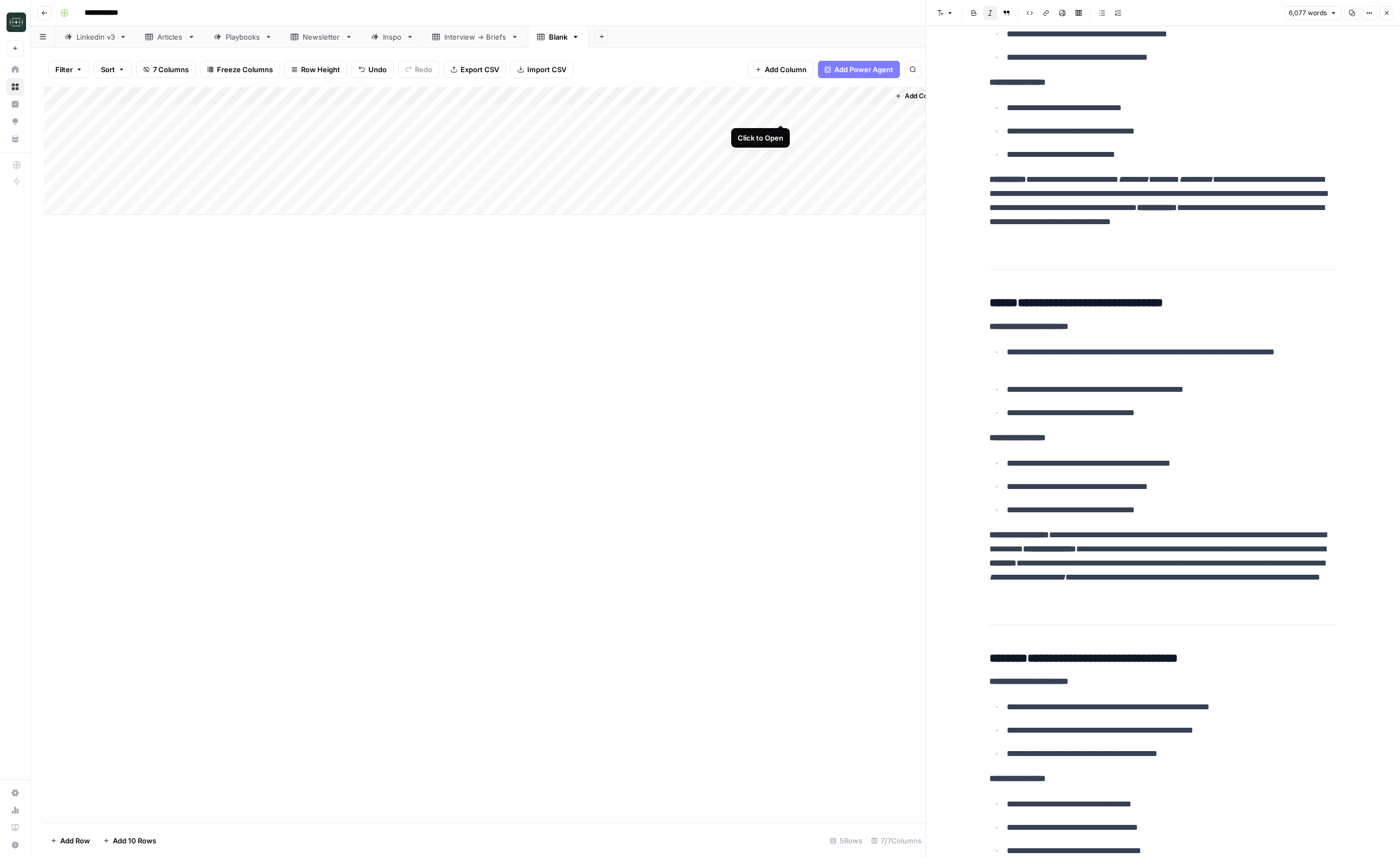
click at [780, 114] on div "Add Column" at bounding box center [485, 151] width 882 height 128
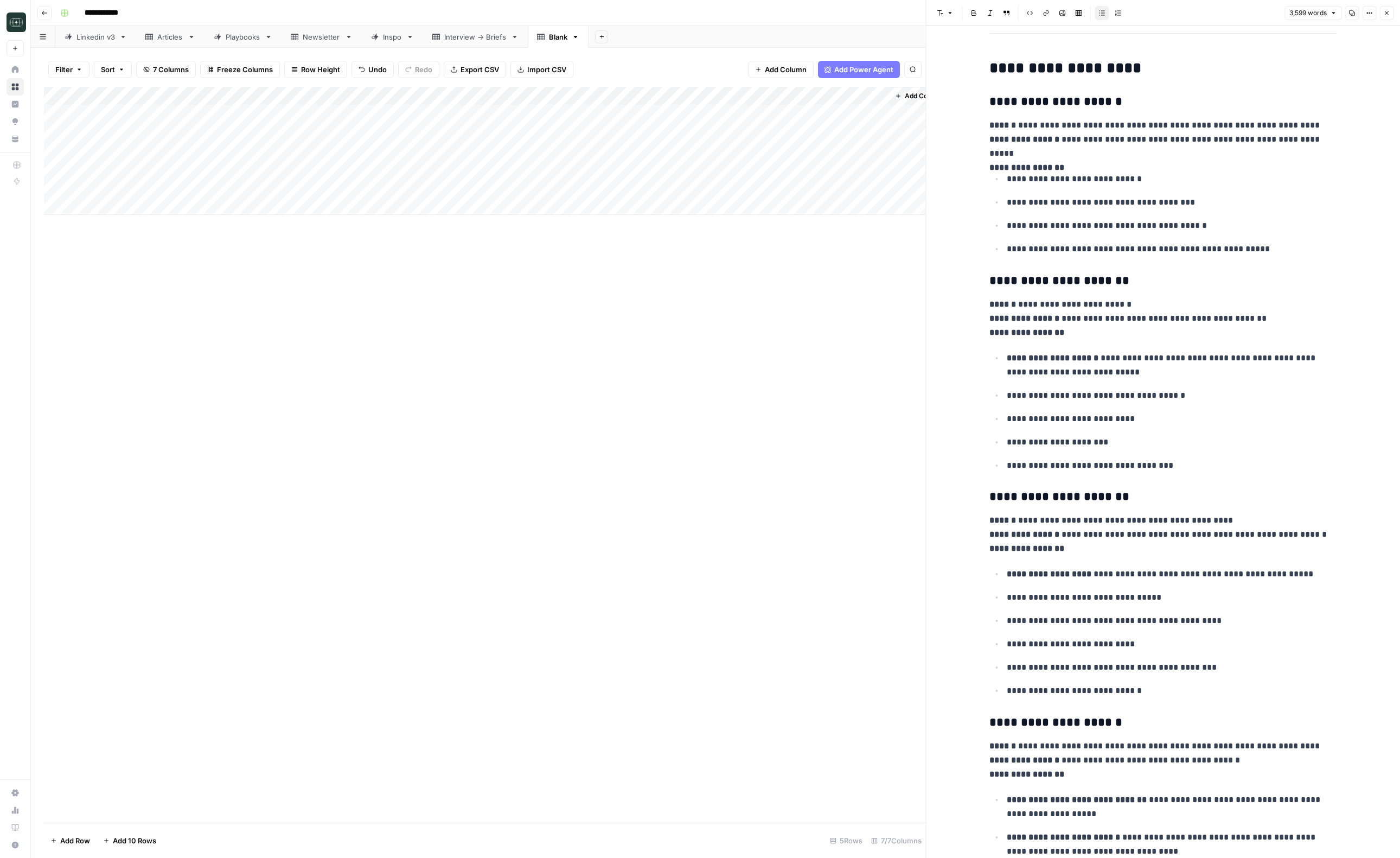
scroll to position [123, 0]
click at [47, 17] on button "Go back" at bounding box center [45, 13] width 14 height 14
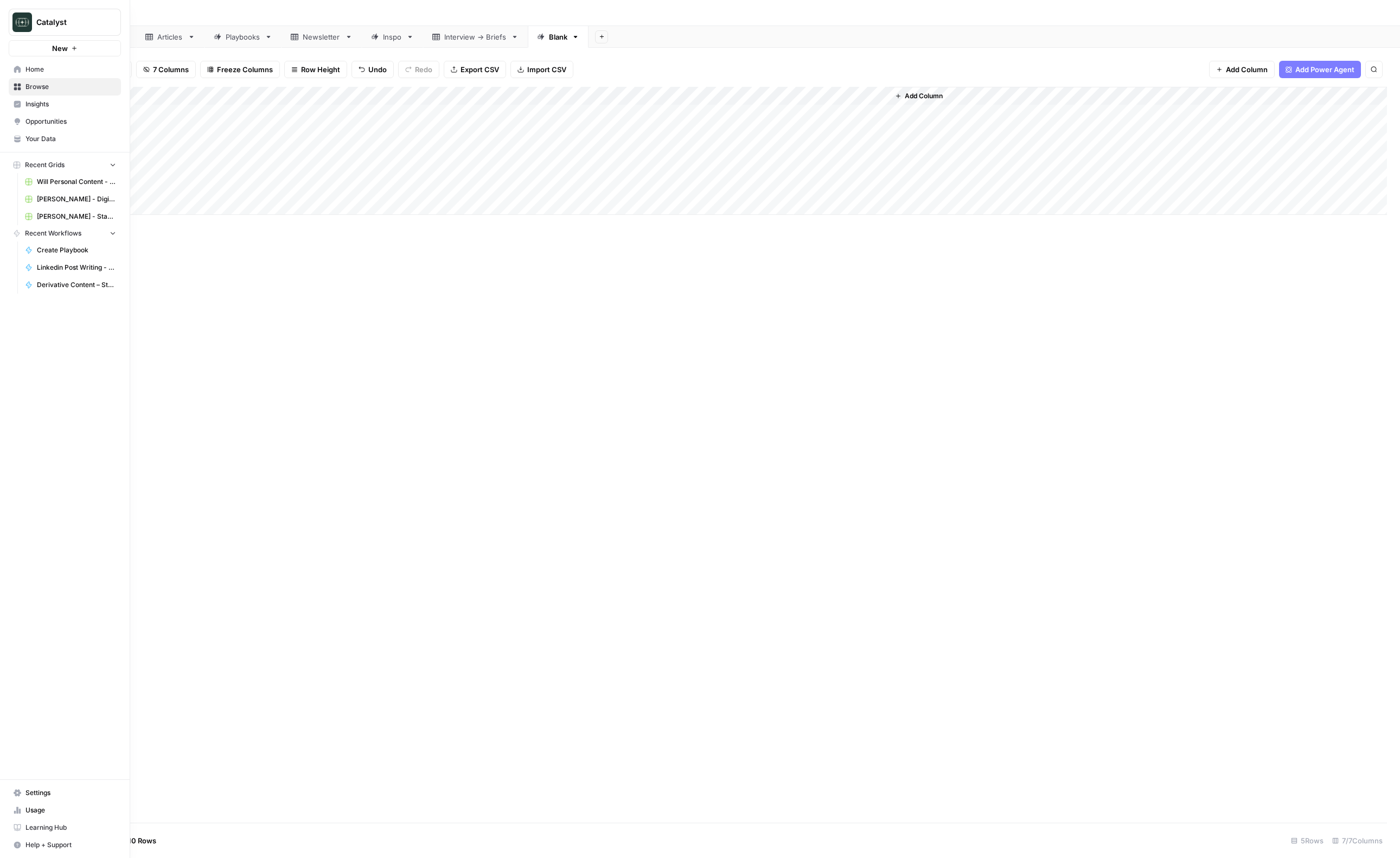
click at [21, 71] on icon at bounding box center [17, 69] width 8 height 8
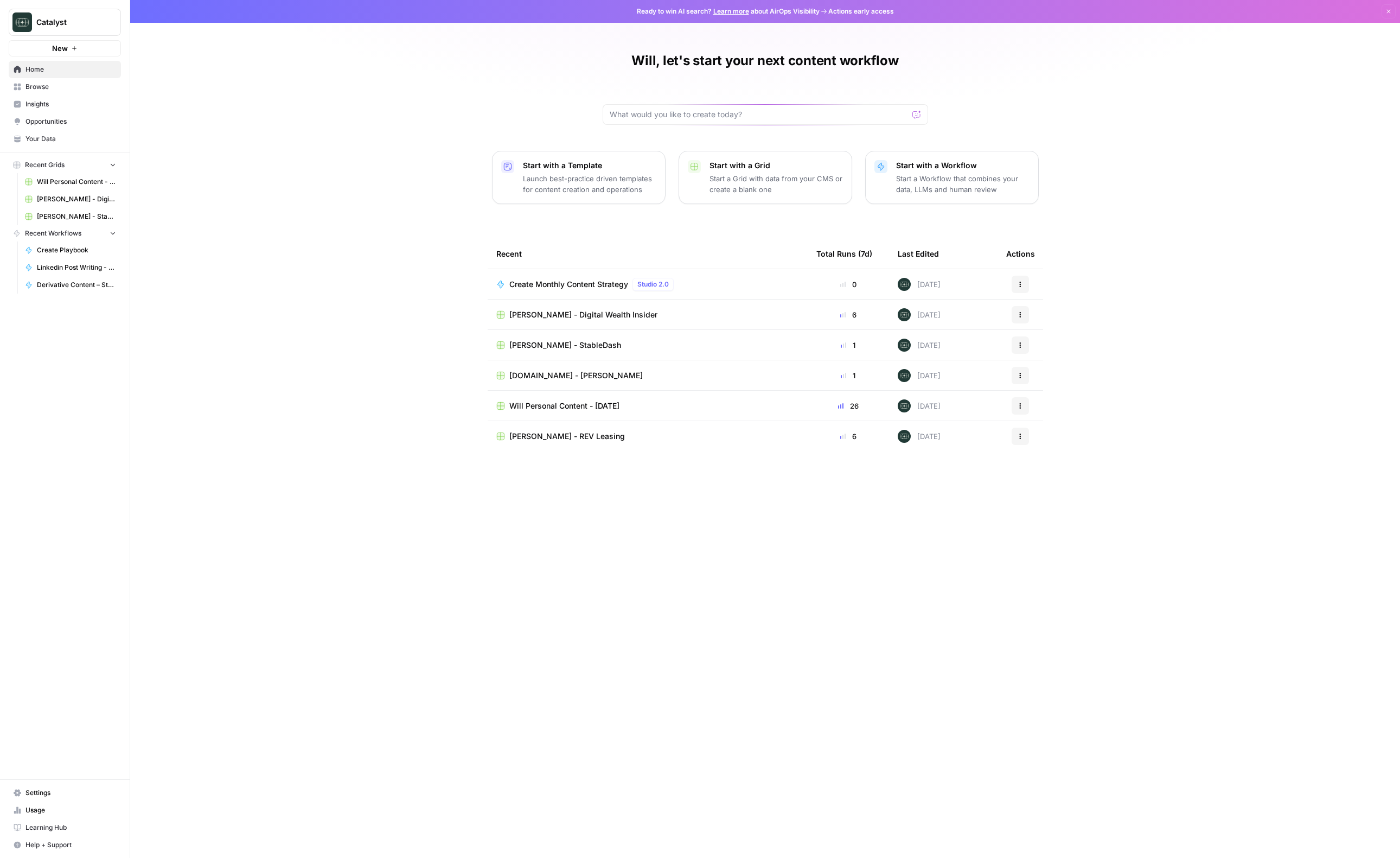
click at [55, 200] on span "[PERSON_NAME] - Digital Wealth Insider" at bounding box center [76, 199] width 79 height 10
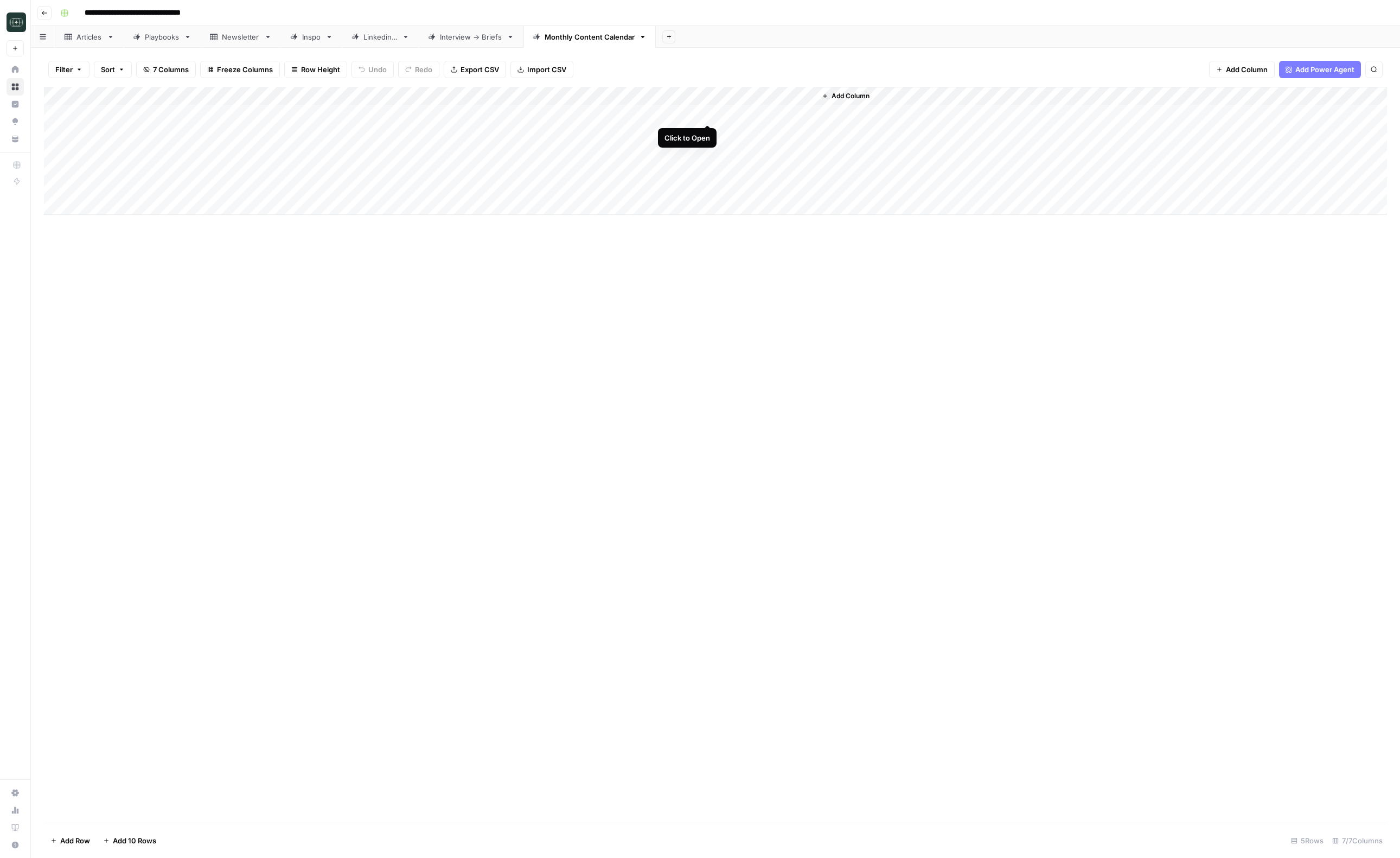
click at [709, 114] on div "Add Column" at bounding box center [715, 151] width 1343 height 128
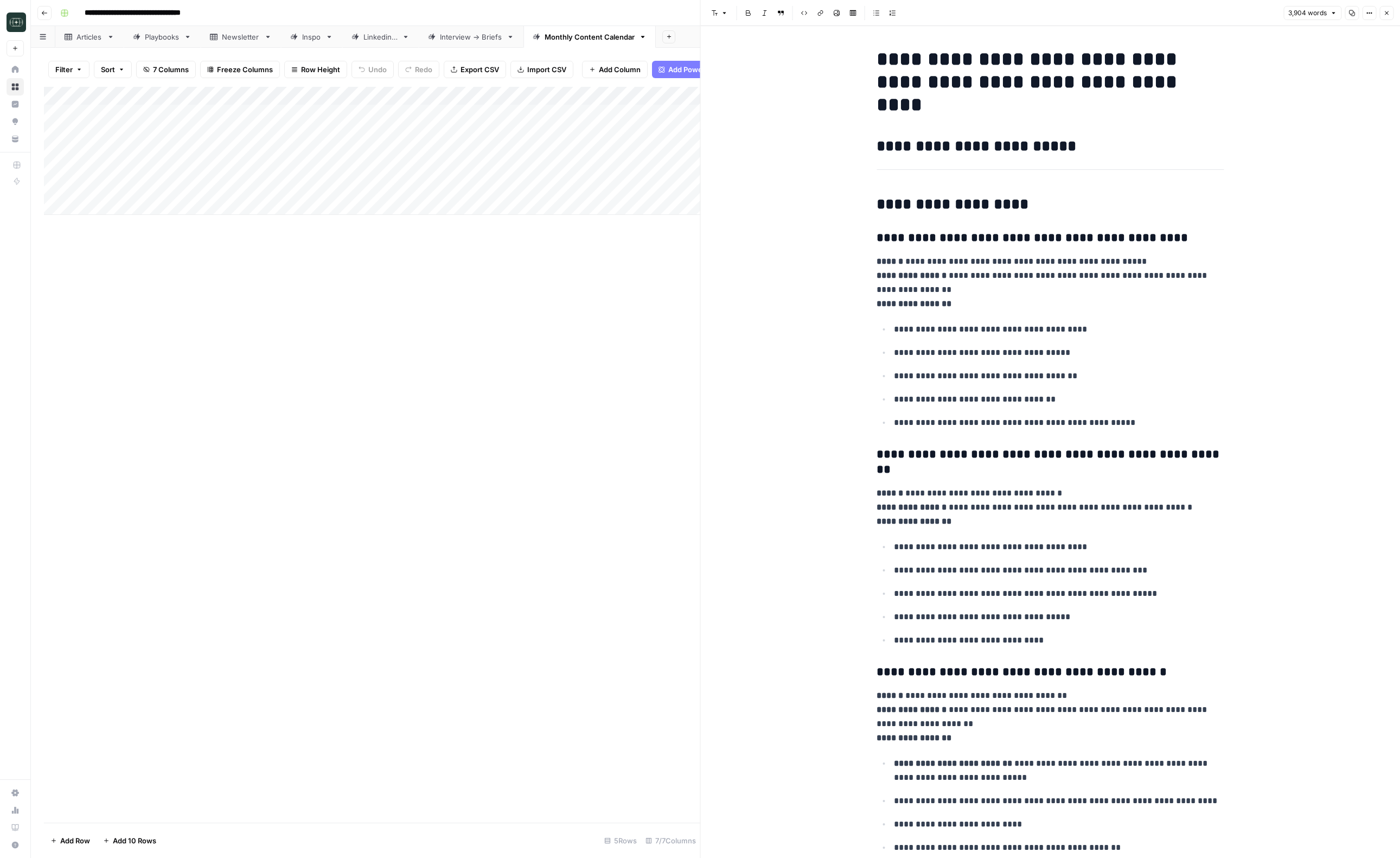
click at [948, 16] on button "Close" at bounding box center [1386, 13] width 14 height 14
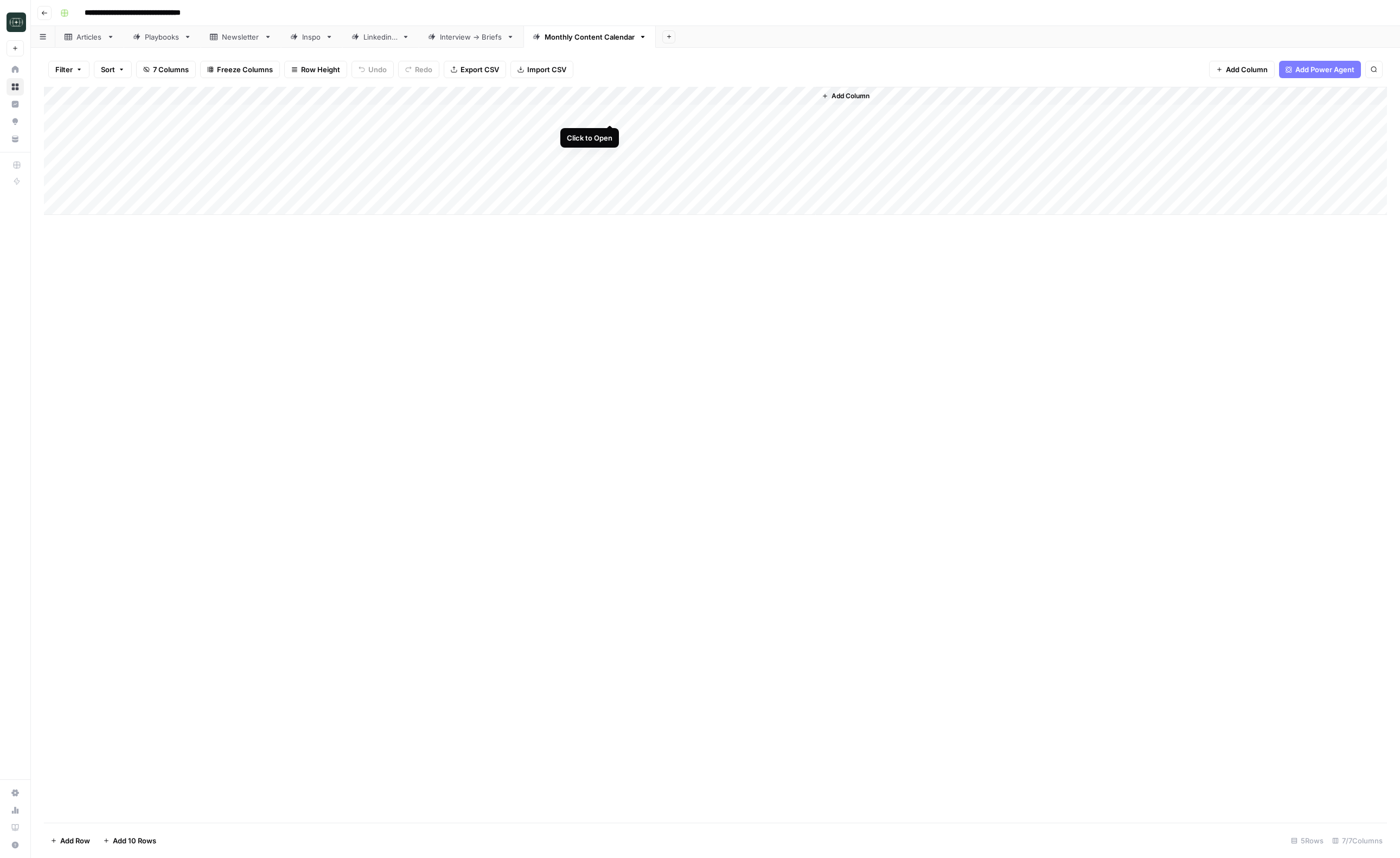
click at [607, 114] on div "Add Column" at bounding box center [715, 151] width 1343 height 128
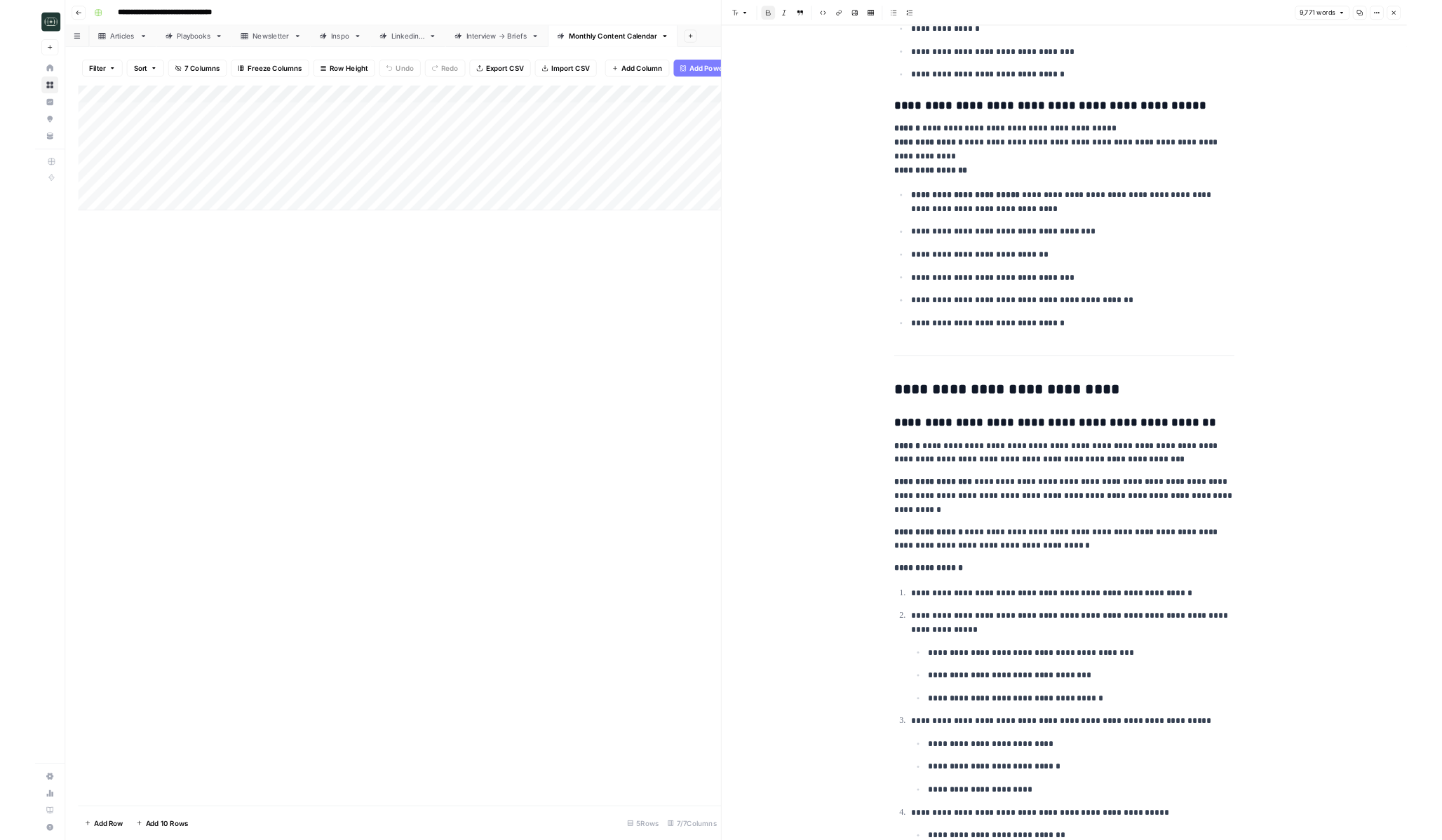
scroll to position [24771, 0]
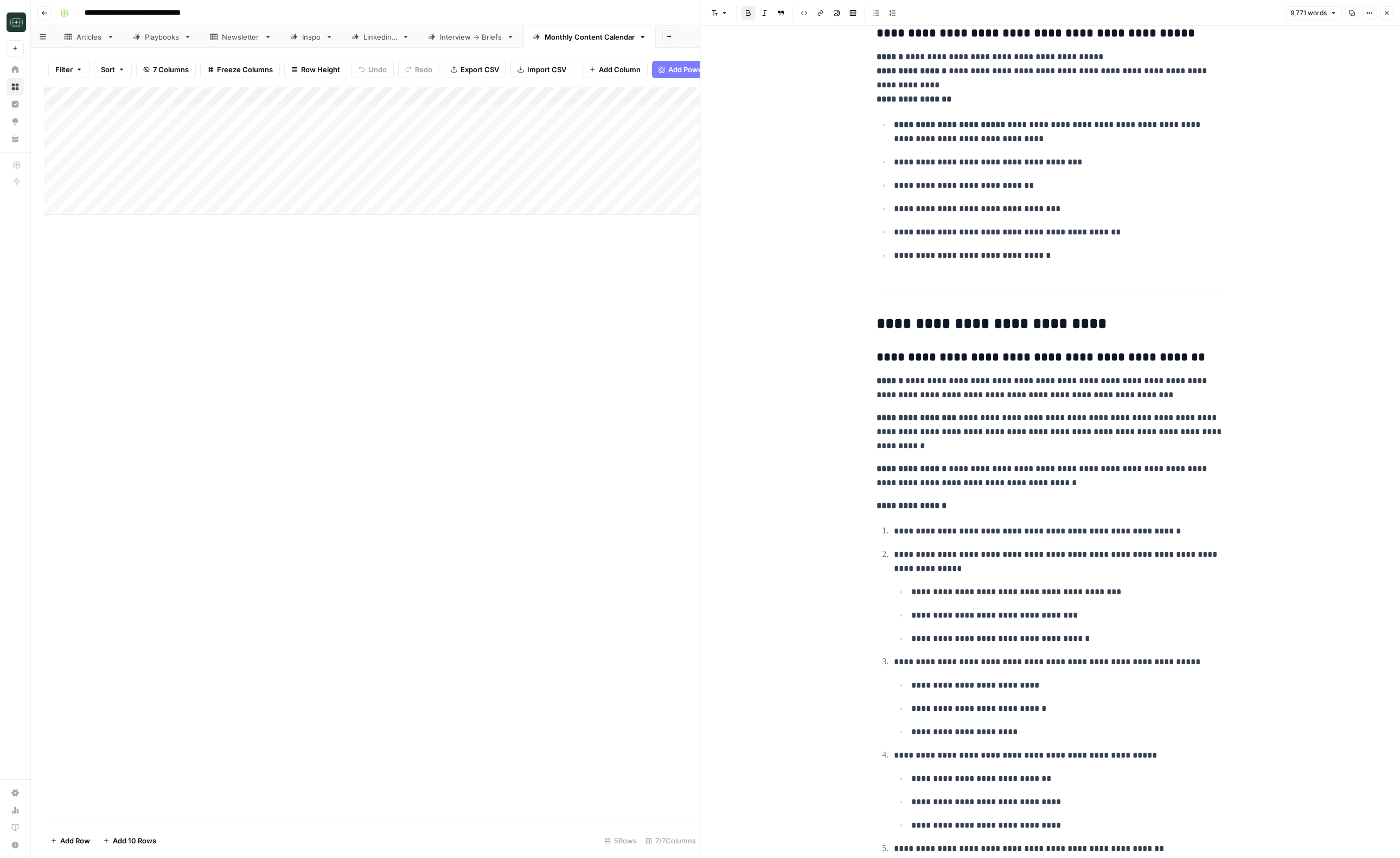
click at [948, 10] on icon "button" at bounding box center [1386, 13] width 6 height 6
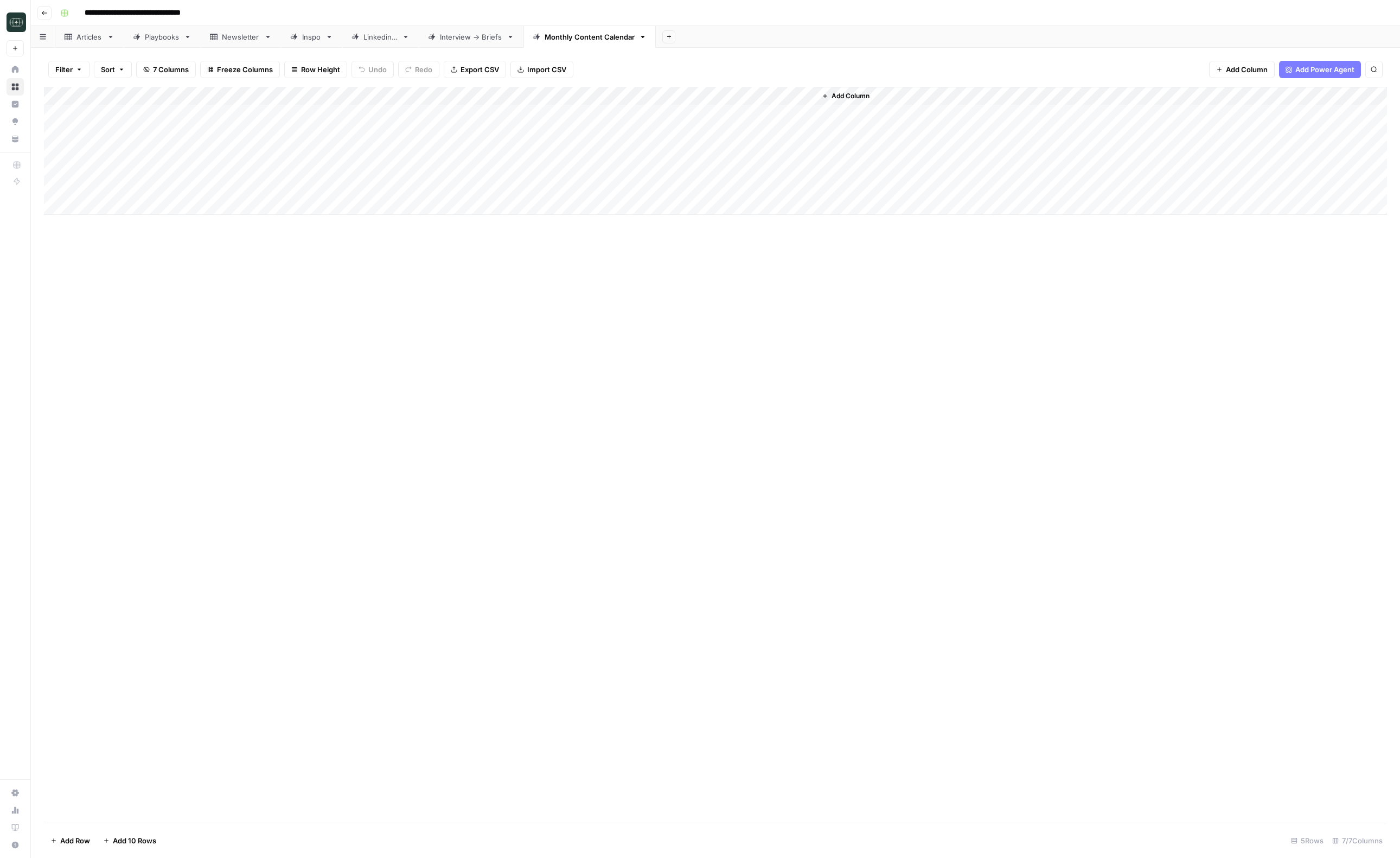
click at [45, 12] on icon "button" at bounding box center [44, 13] width 6 height 6
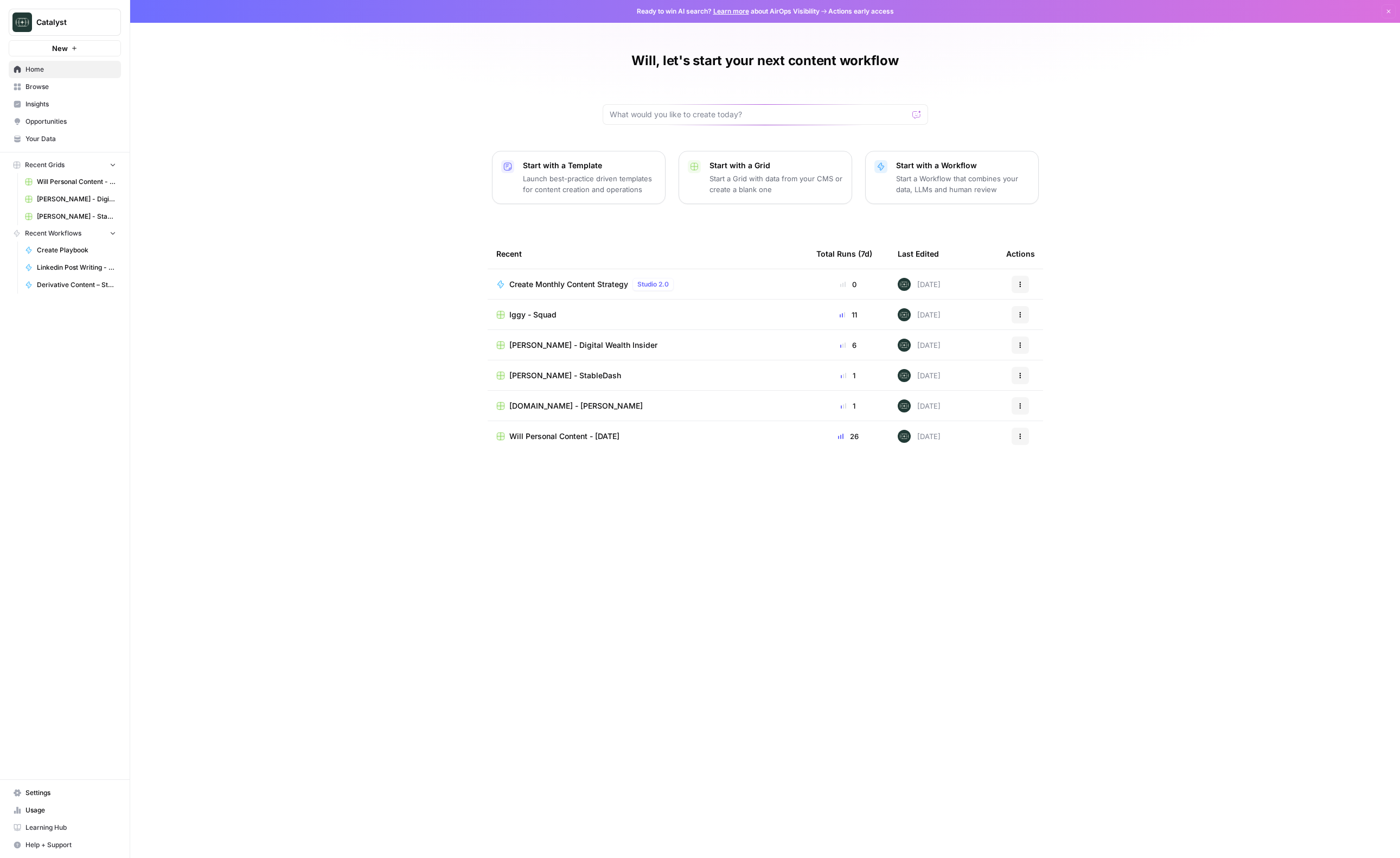
click at [580, 379] on span "[PERSON_NAME] - StableDash" at bounding box center [565, 375] width 112 height 11
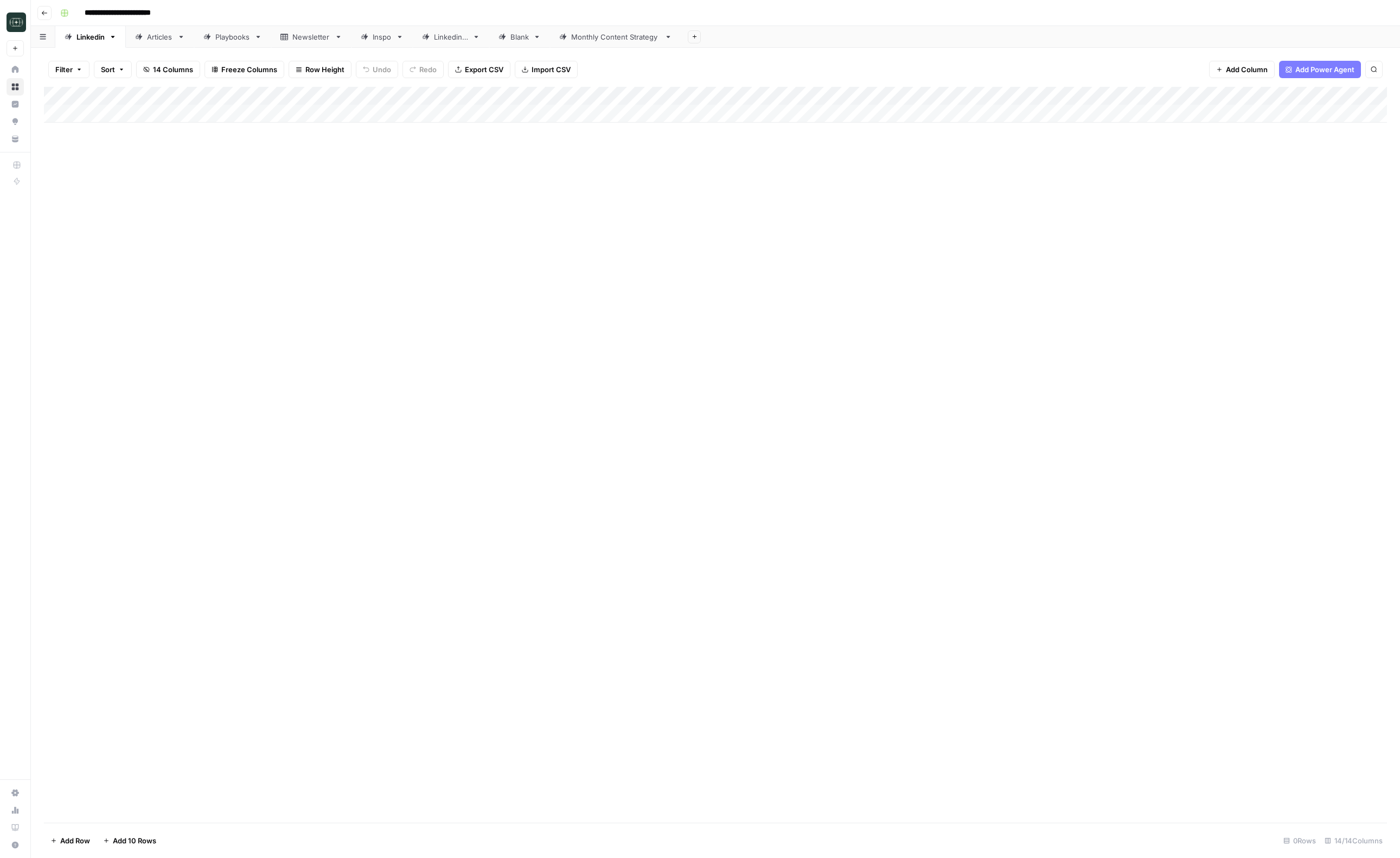
click at [629, 38] on div "Monthly Content Strategy" at bounding box center [616, 37] width 89 height 11
click at [517, 114] on div "Add Column" at bounding box center [715, 161] width 1343 height 147
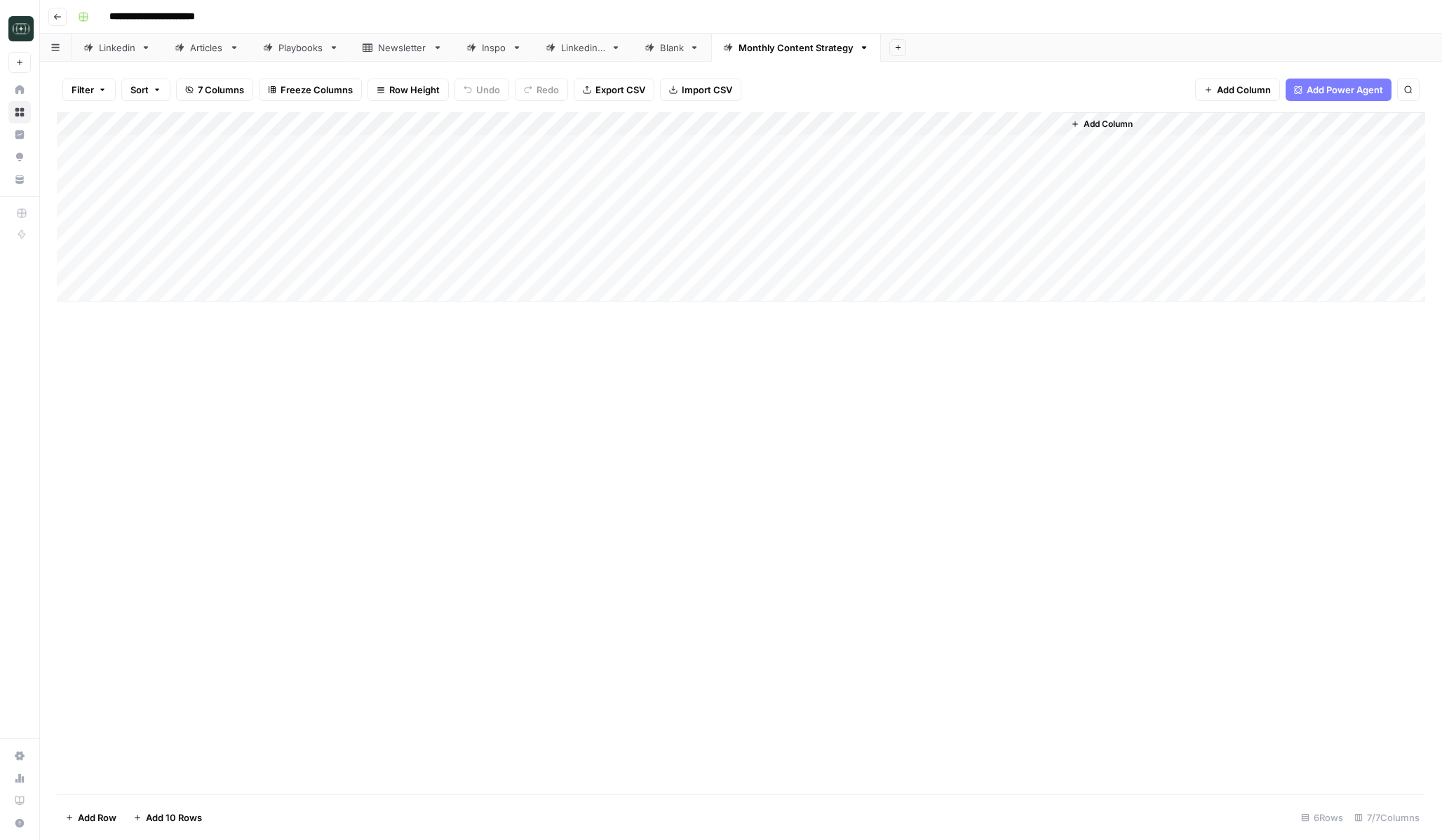
click at [61, 20] on button "Go back" at bounding box center [58, 17] width 19 height 19
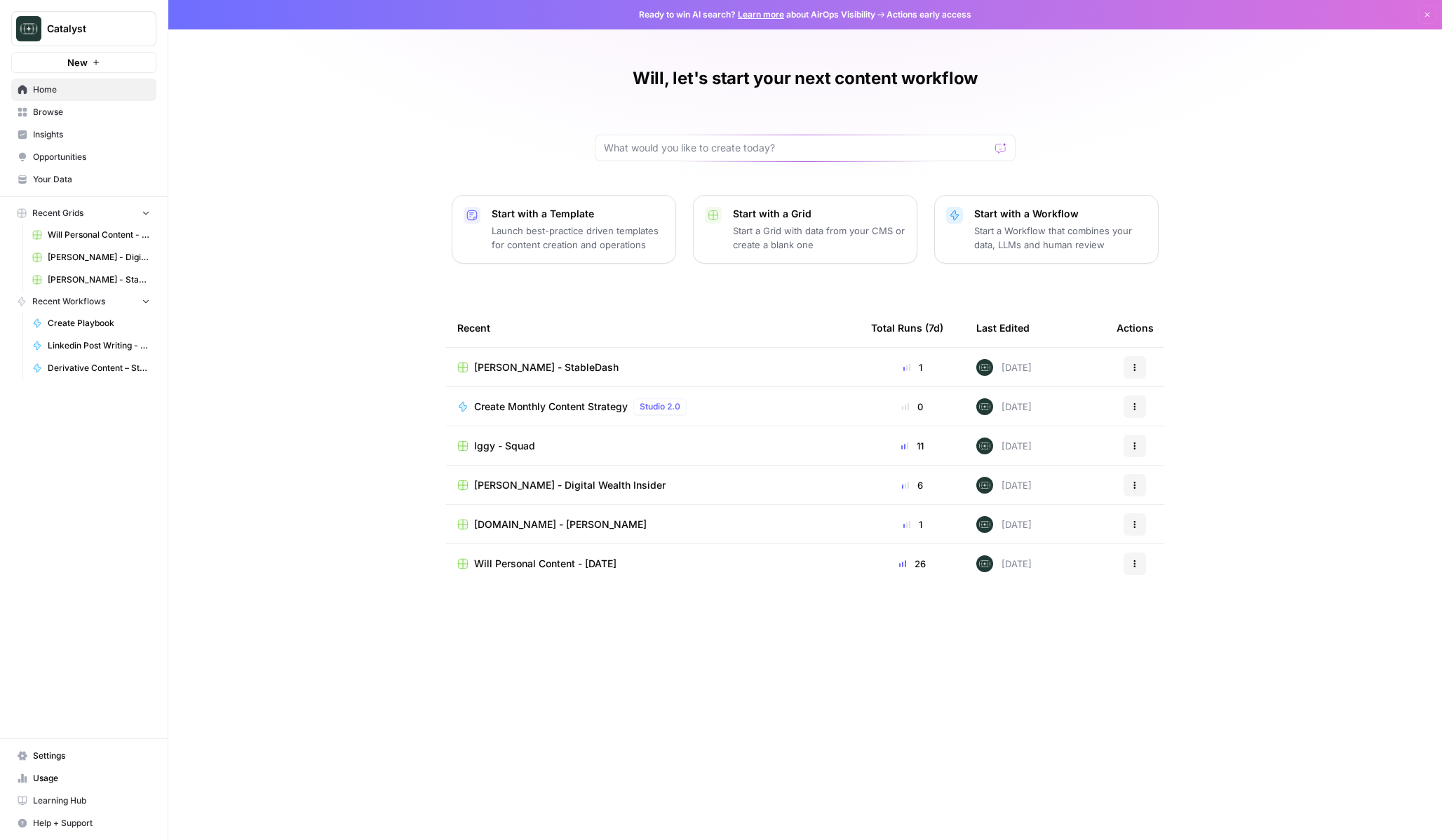
click at [526, 443] on span "Iggy - Squad" at bounding box center [505, 446] width 61 height 14
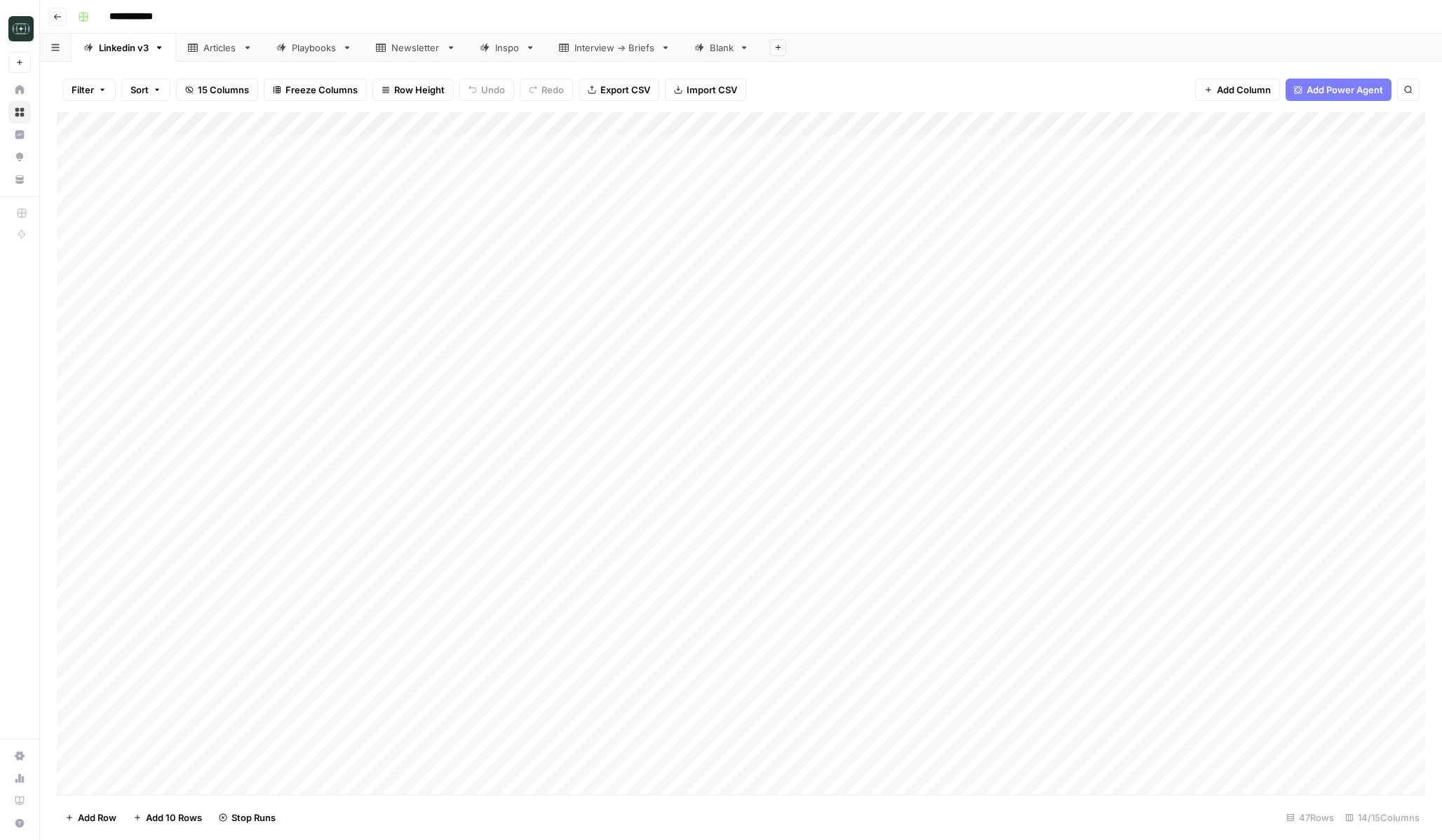
click at [727, 53] on div "Blank" at bounding box center [722, 47] width 24 height 14
click at [728, 50] on input "*****" at bounding box center [723, 47] width 26 height 19
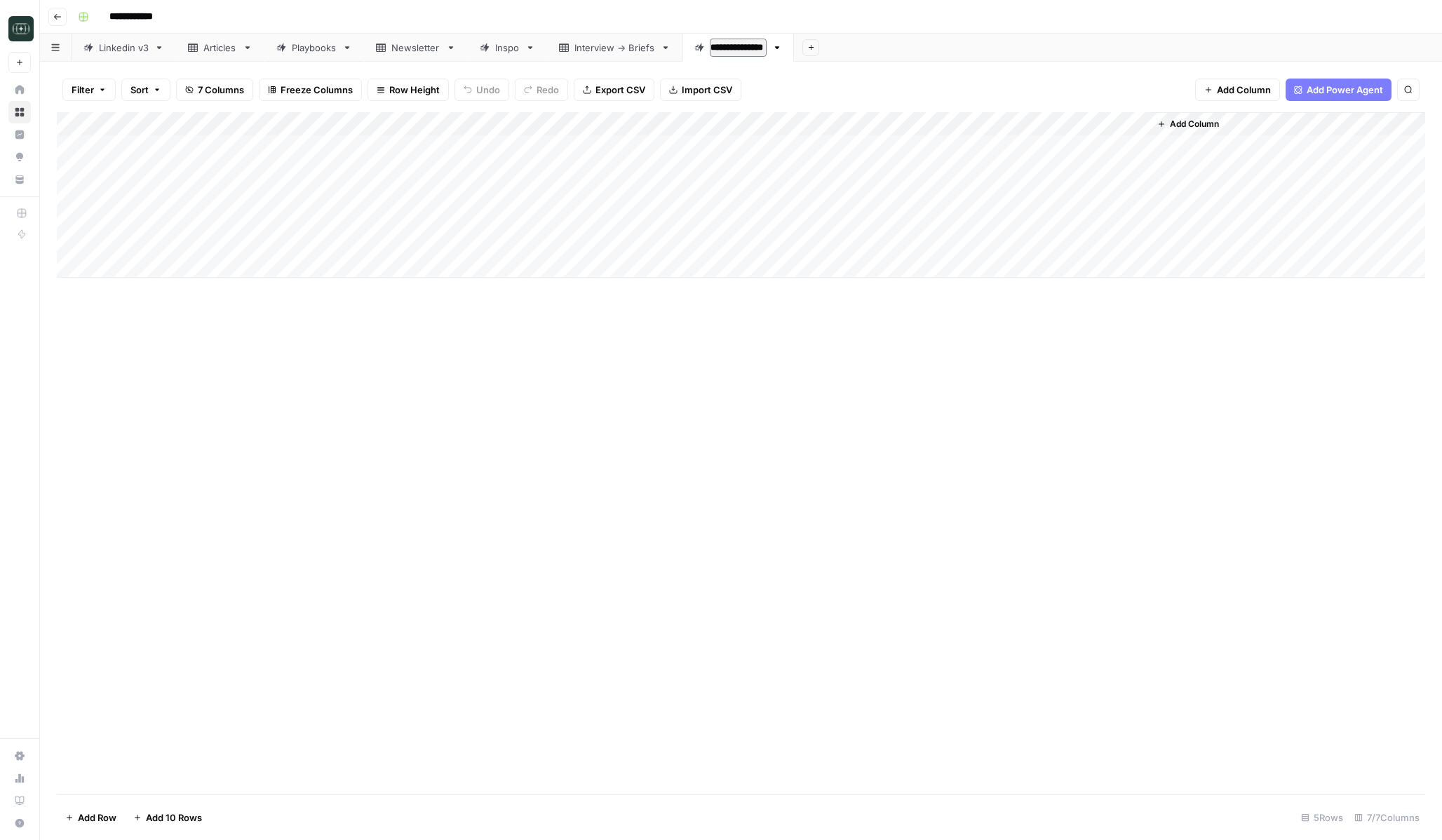
type input "**********"
drag, startPoint x: 433, startPoint y: 124, endPoint x: 405, endPoint y: 126, distance: 28.1
click at [405, 126] on div "Add Column" at bounding box center [741, 195] width 1369 height 166
click at [515, 393] on div "Add Column" at bounding box center [741, 454] width 1369 height 683
click at [1107, 147] on div "Add Column" at bounding box center [741, 195] width 1369 height 166
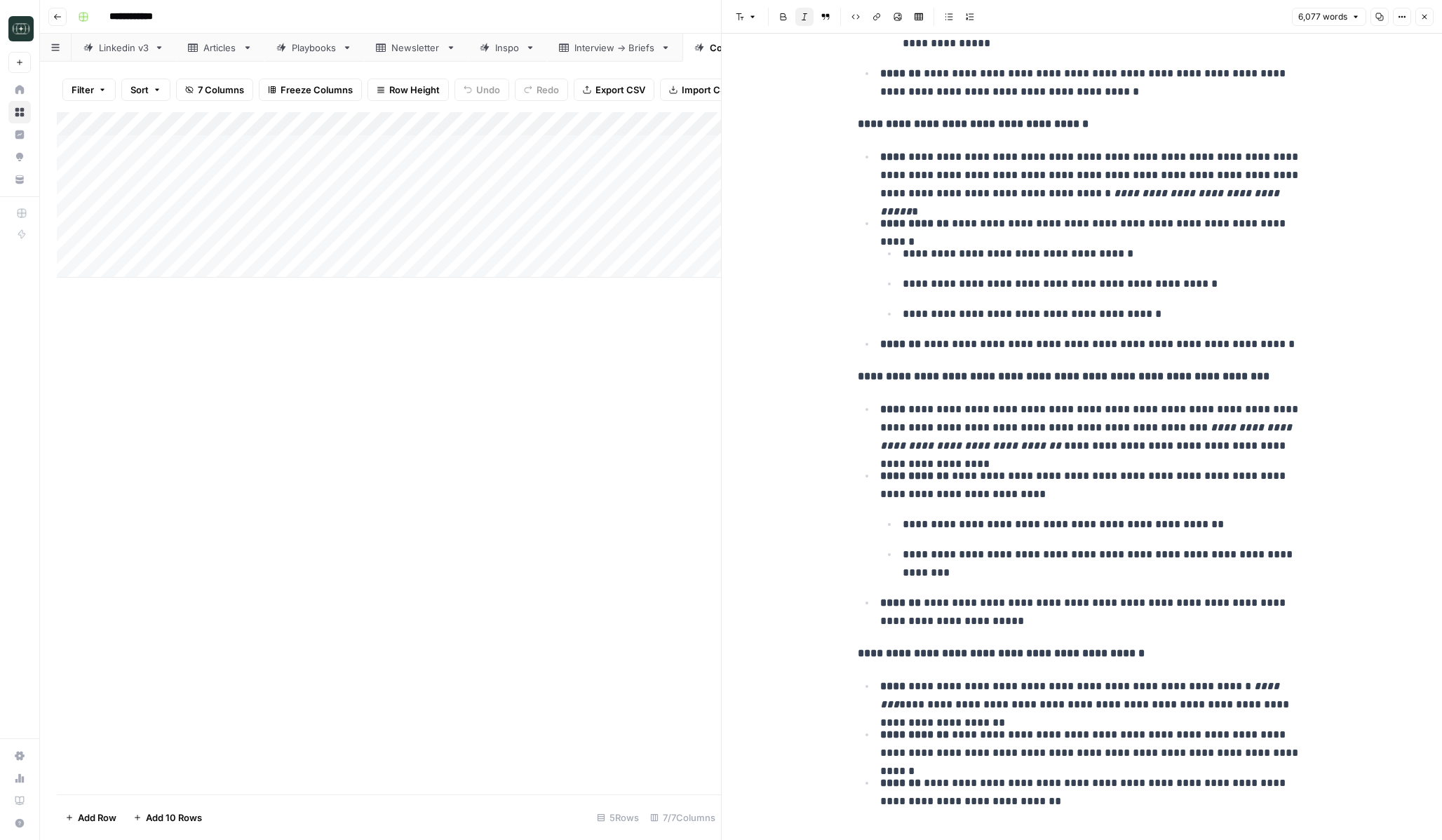
scroll to position [6690, 0]
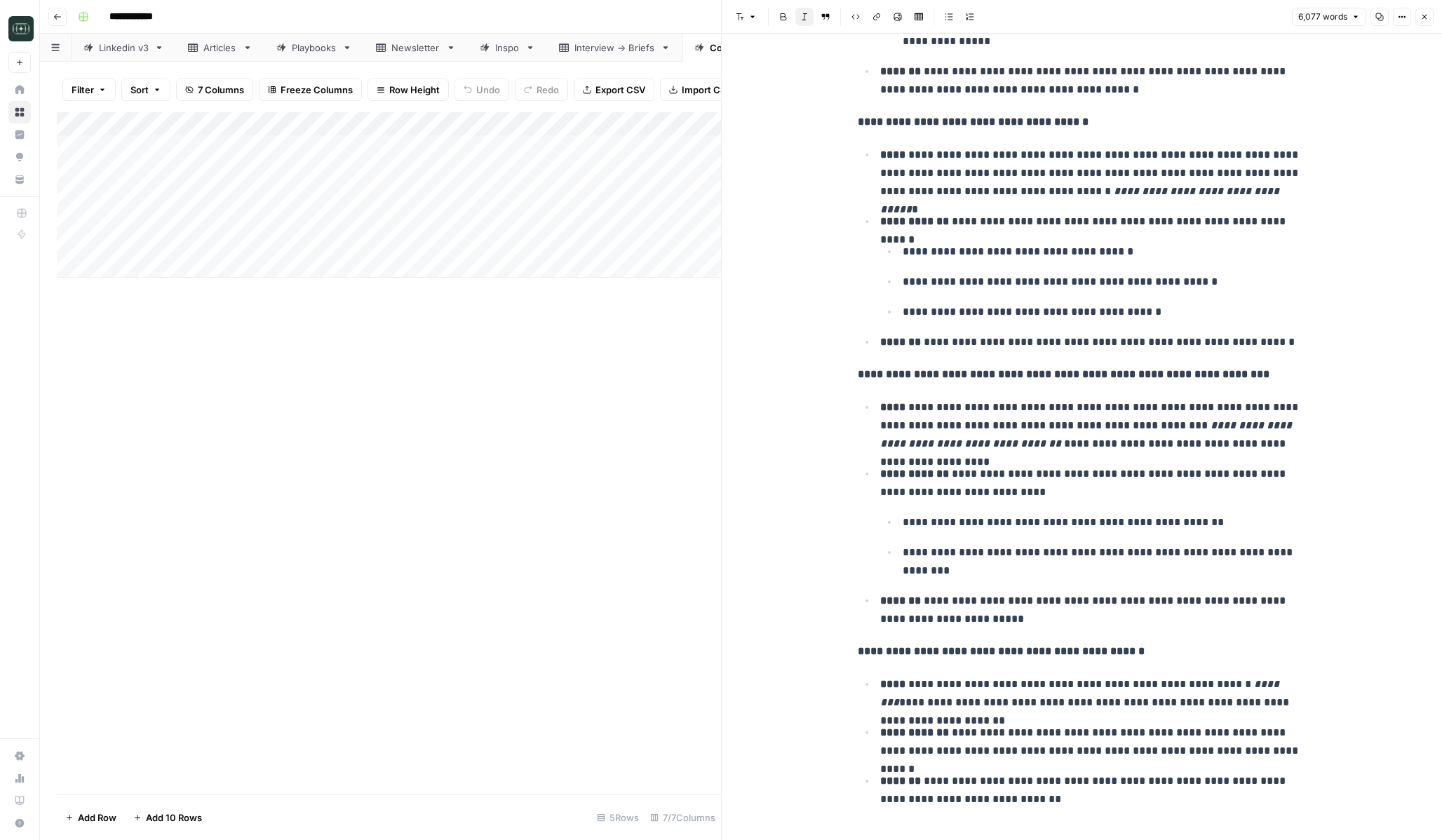
click at [1226, 10] on button "Close" at bounding box center [1425, 17] width 19 height 19
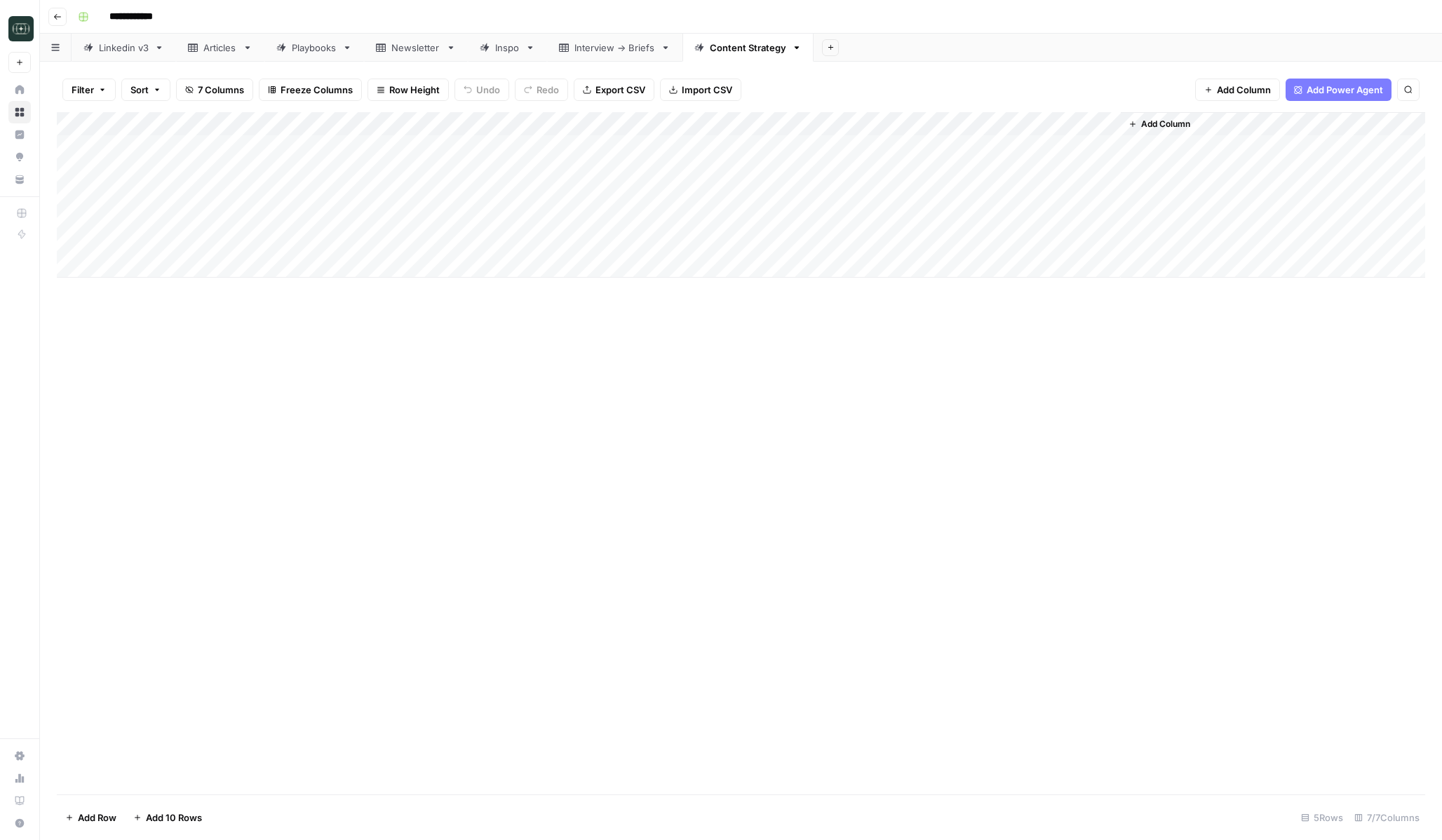
click at [504, 153] on div "Add Column" at bounding box center [741, 195] width 1369 height 166
click at [450, 215] on div "Add Column" at bounding box center [741, 195] width 1369 height 166
type input "**********"
click at [459, 426] on div "Add Column" at bounding box center [741, 454] width 1369 height 683
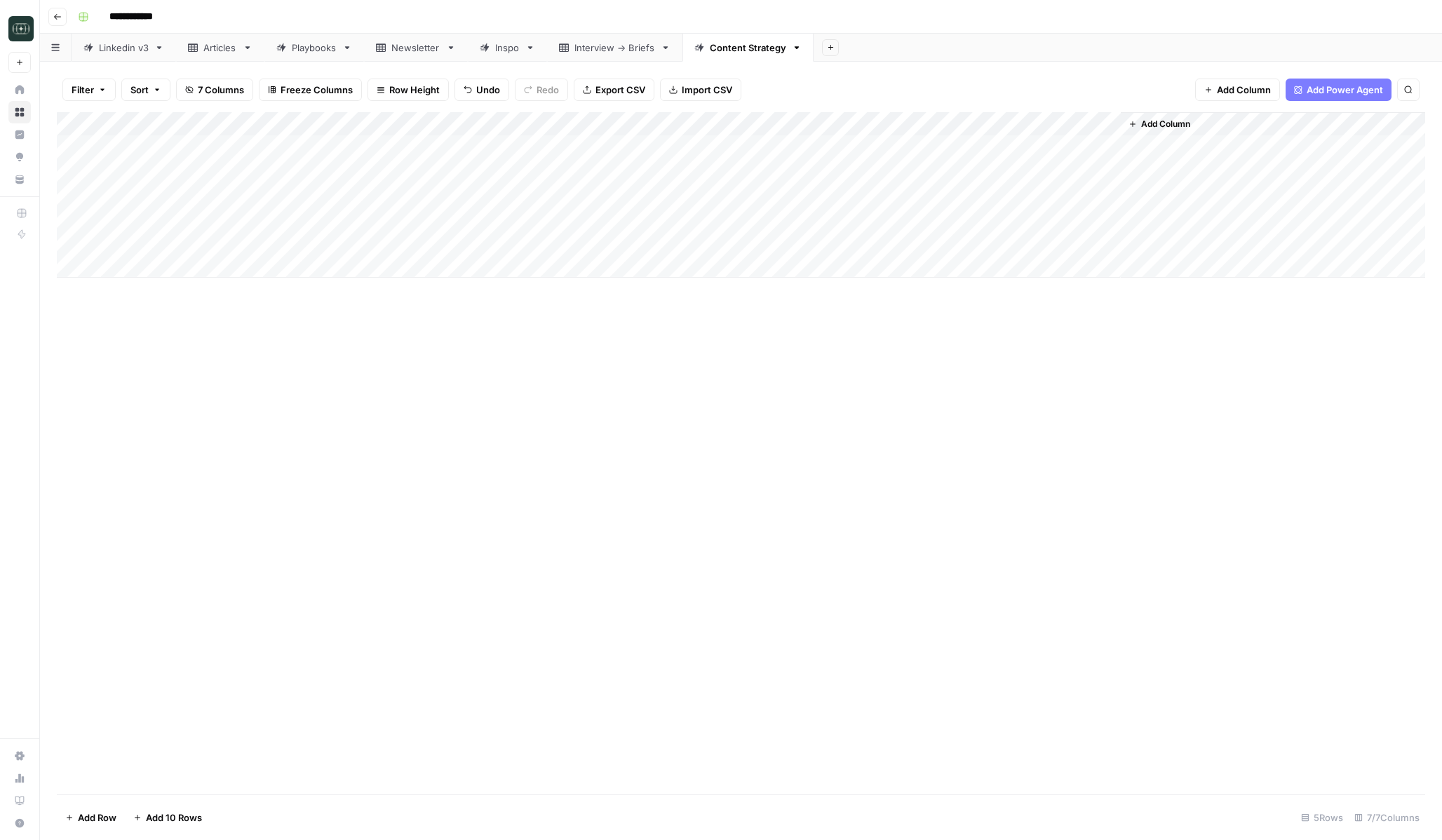
click at [175, 151] on div "Add Column" at bounding box center [741, 195] width 1369 height 166
click at [169, 202] on div "Add Column" at bounding box center [741, 195] width 1369 height 166
click at [169, 223] on div "Add Column" at bounding box center [741, 195] width 1369 height 166
click at [212, 241] on input "date" at bounding box center [167, 242] width 113 height 24
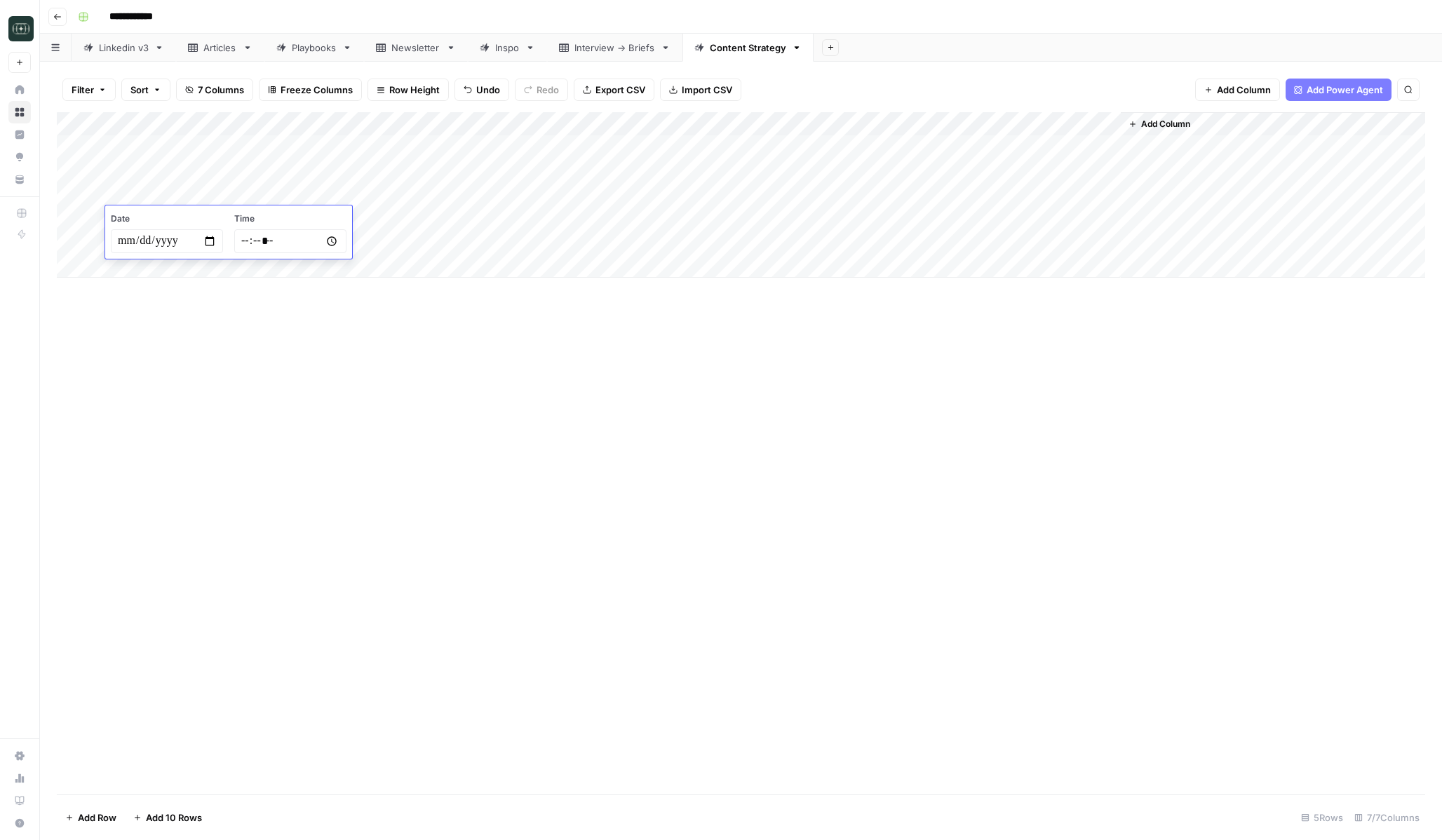
type input "**********"
click at [394, 438] on div "Add Column" at bounding box center [741, 454] width 1369 height 683
click at [328, 217] on div "Add Column" at bounding box center [741, 195] width 1369 height 166
type textarea "**********"
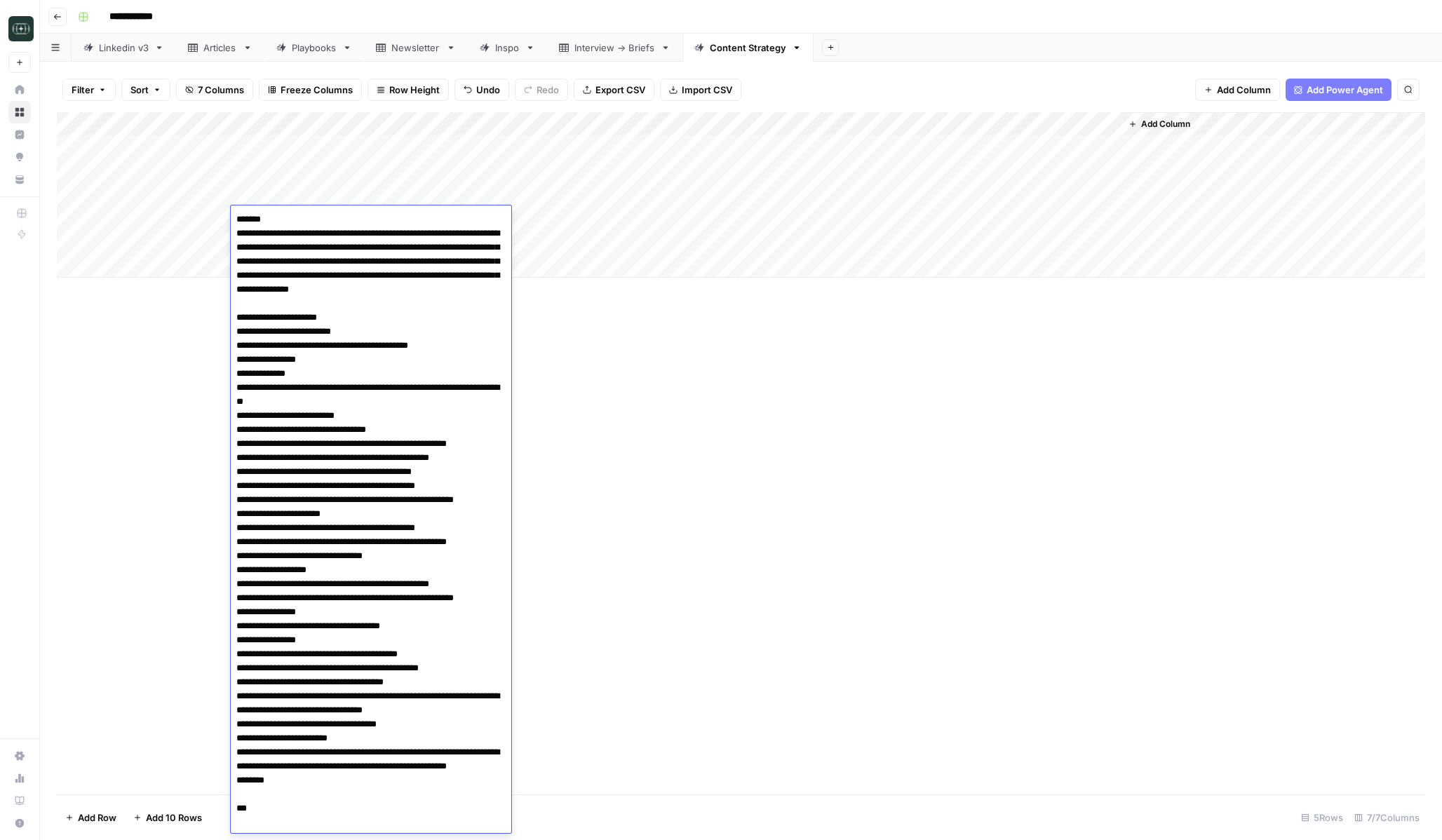
scroll to position [6012, 0]
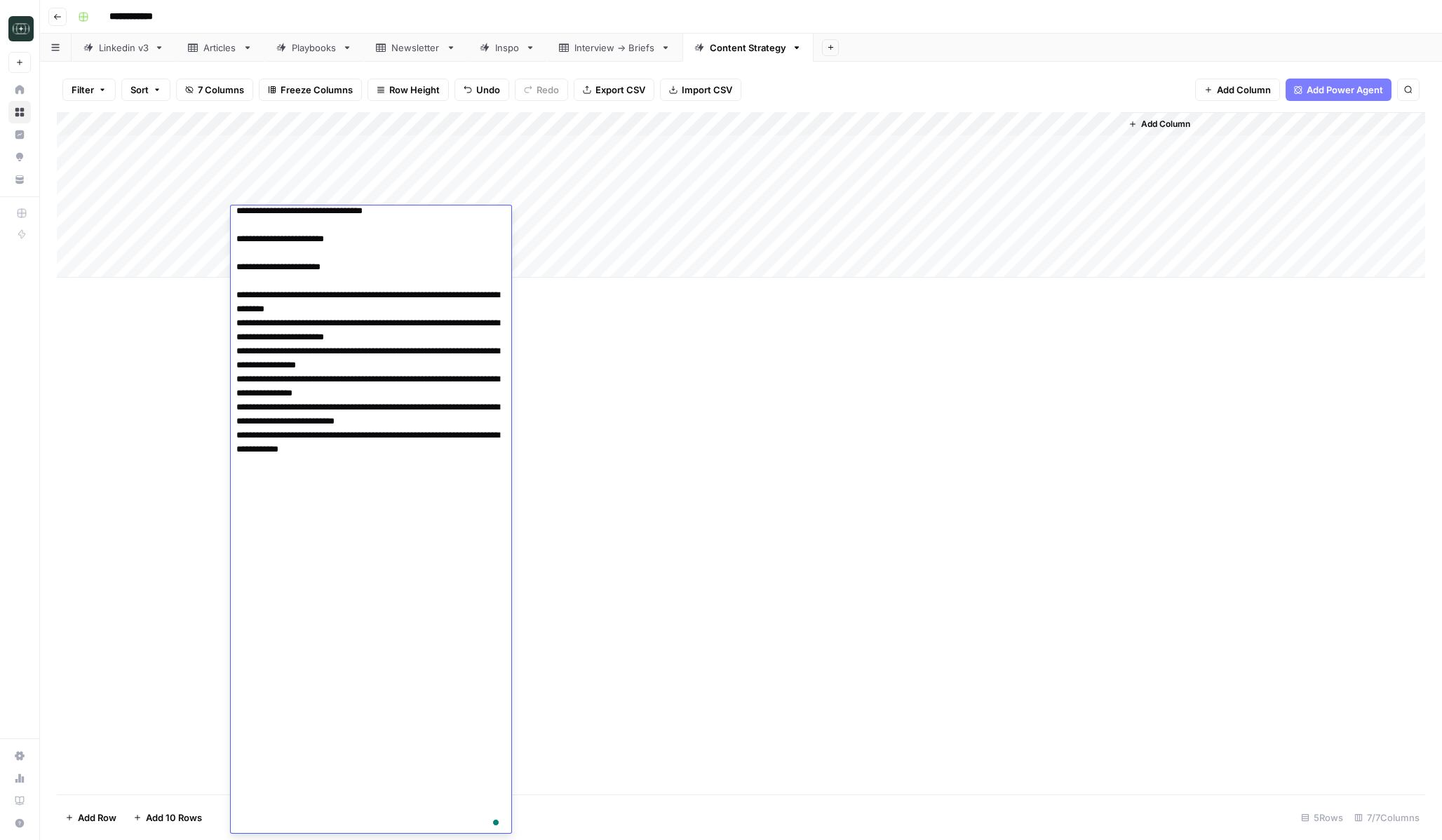
click at [614, 431] on div "Add Column" at bounding box center [741, 454] width 1369 height 683
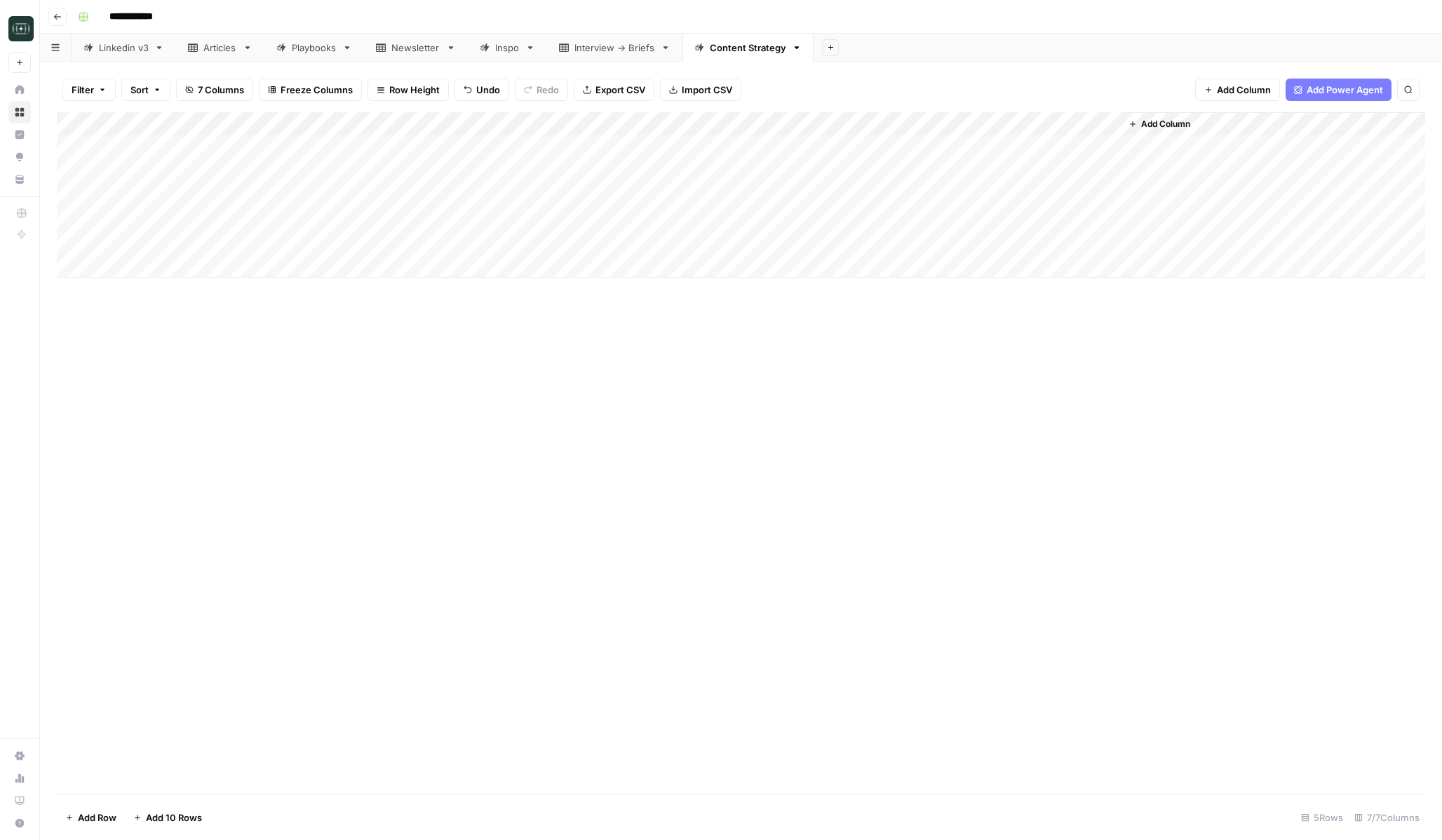
click at [619, 211] on div "Add Column" at bounding box center [741, 195] width 1369 height 166
click at [712, 219] on div "Add Column" at bounding box center [741, 195] width 1369 height 166
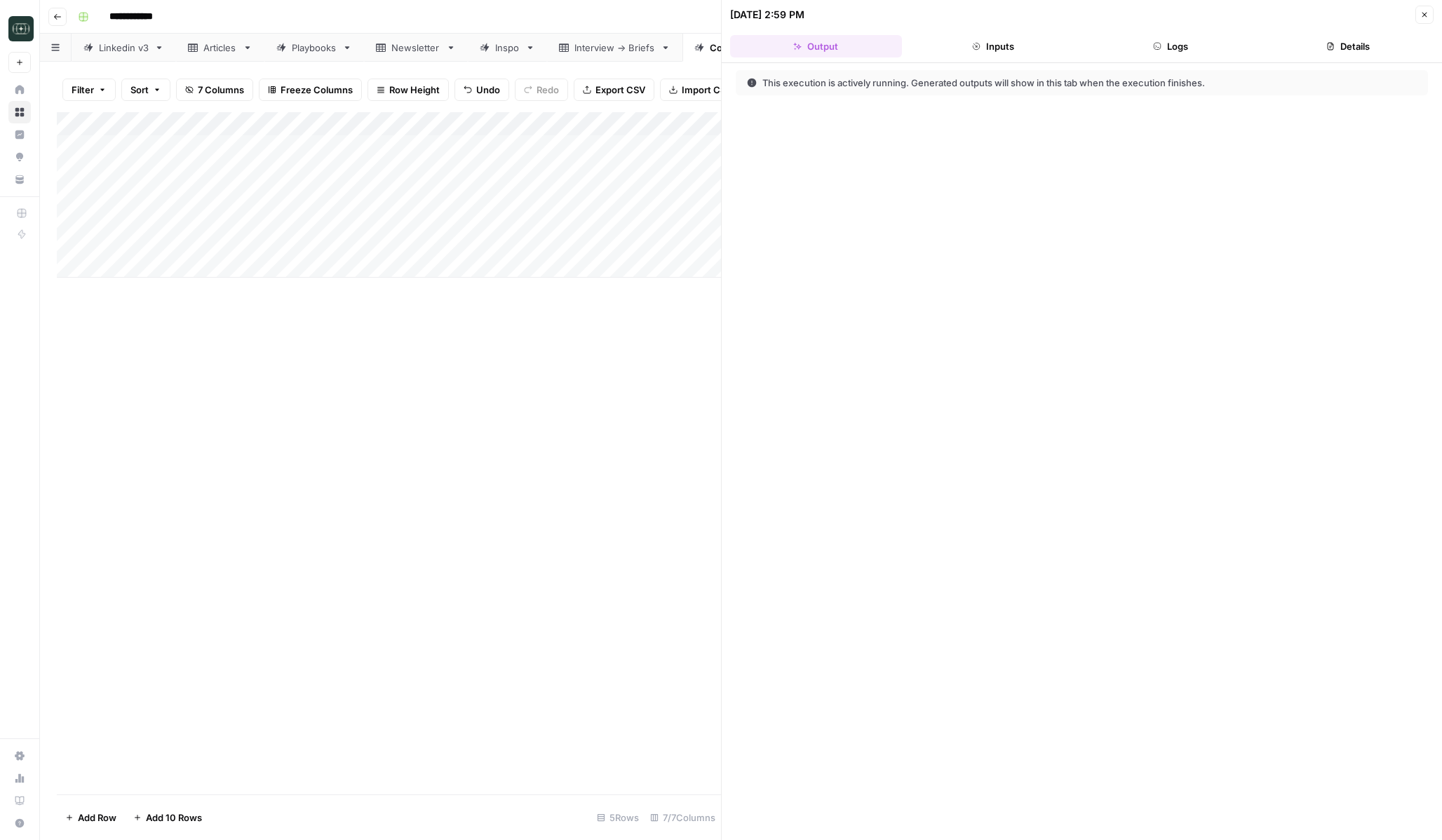
click at [1208, 47] on button "Logs" at bounding box center [1170, 47] width 172 height 22
click at [1051, 84] on span "Executing..." at bounding box center [1083, 84] width 689 height 22
click at [1226, 15] on icon "button" at bounding box center [1424, 14] width 8 height 8
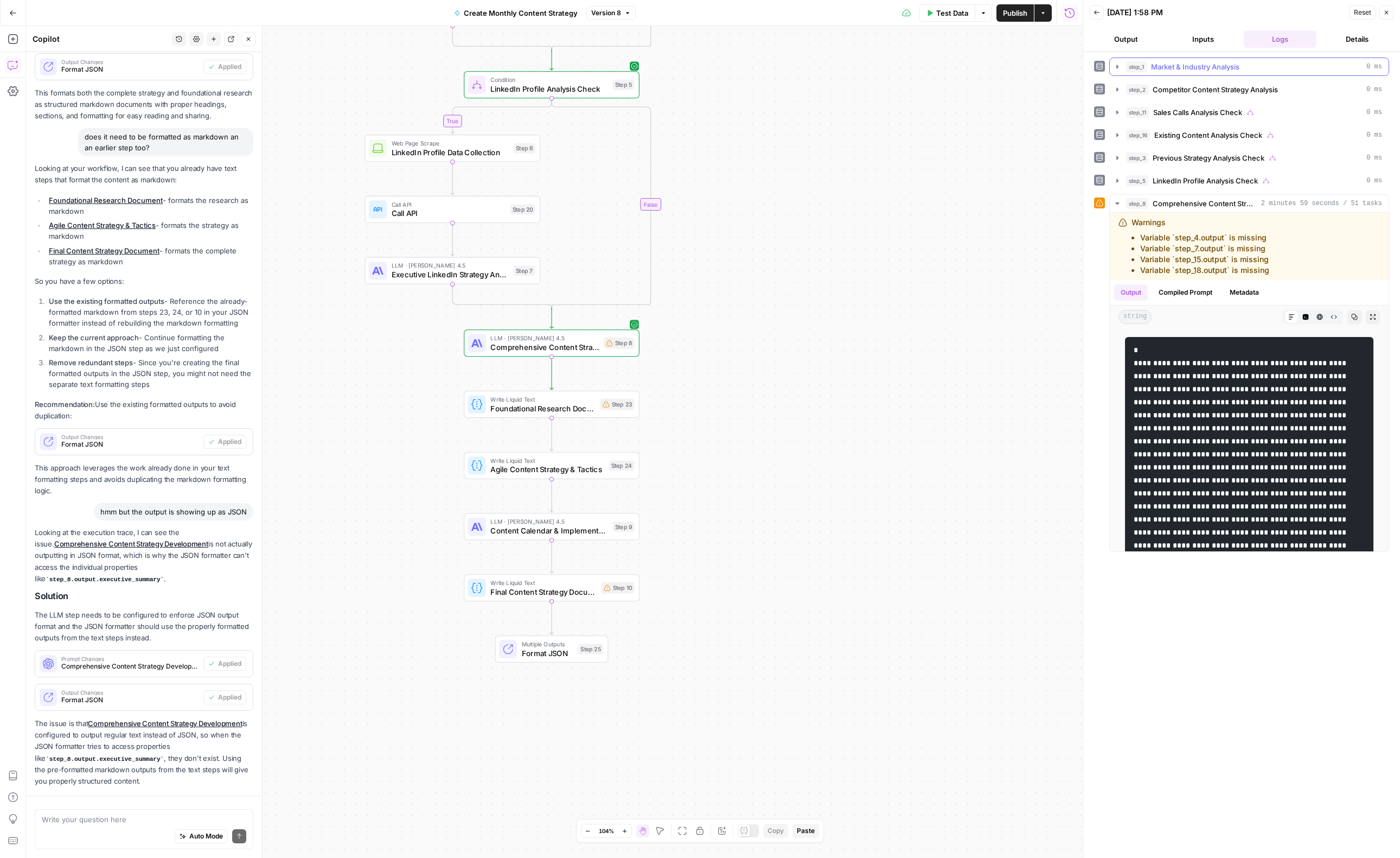
scroll to position [885, 0]
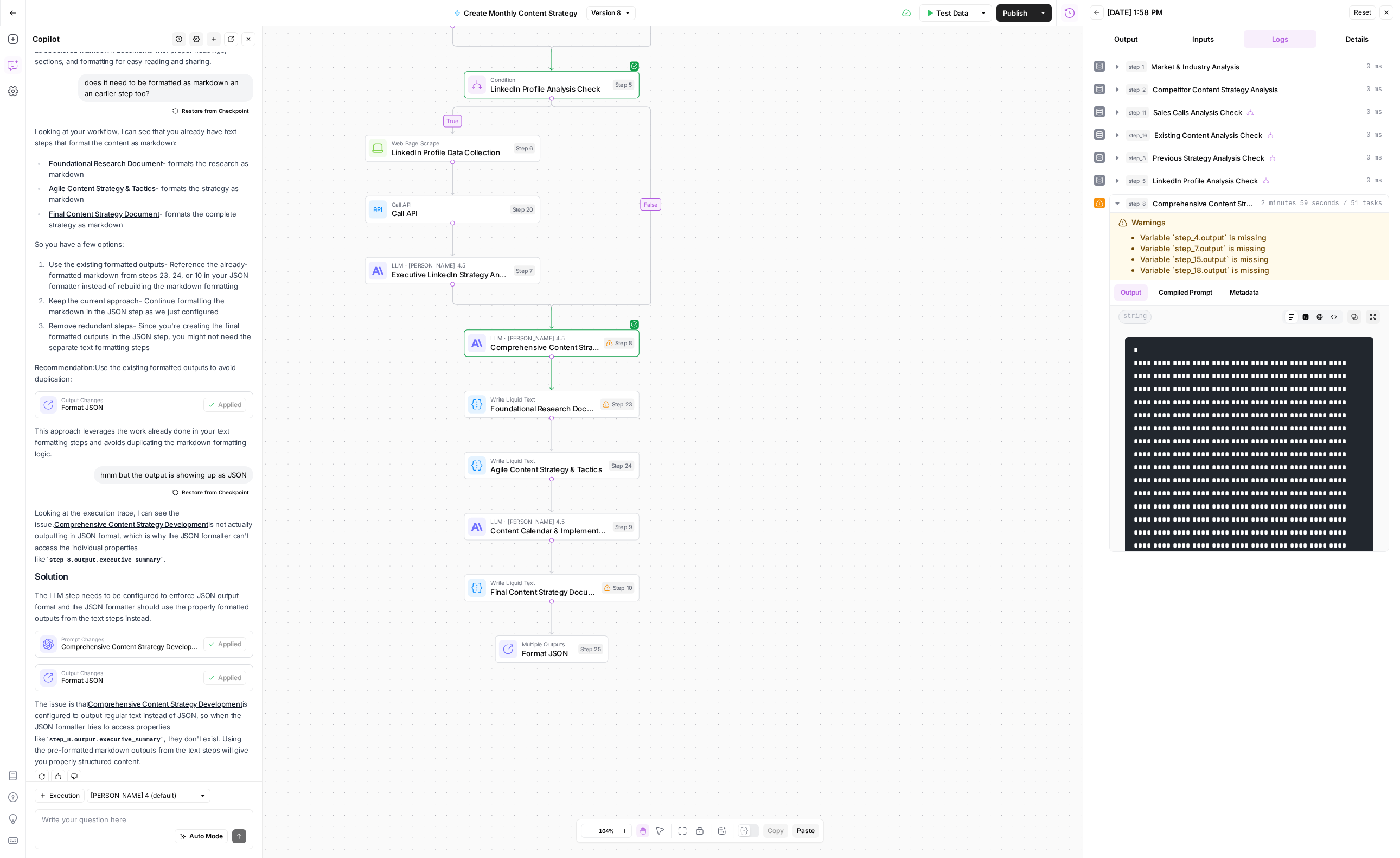
click at [1097, 17] on button "Back" at bounding box center [1097, 13] width 14 height 14
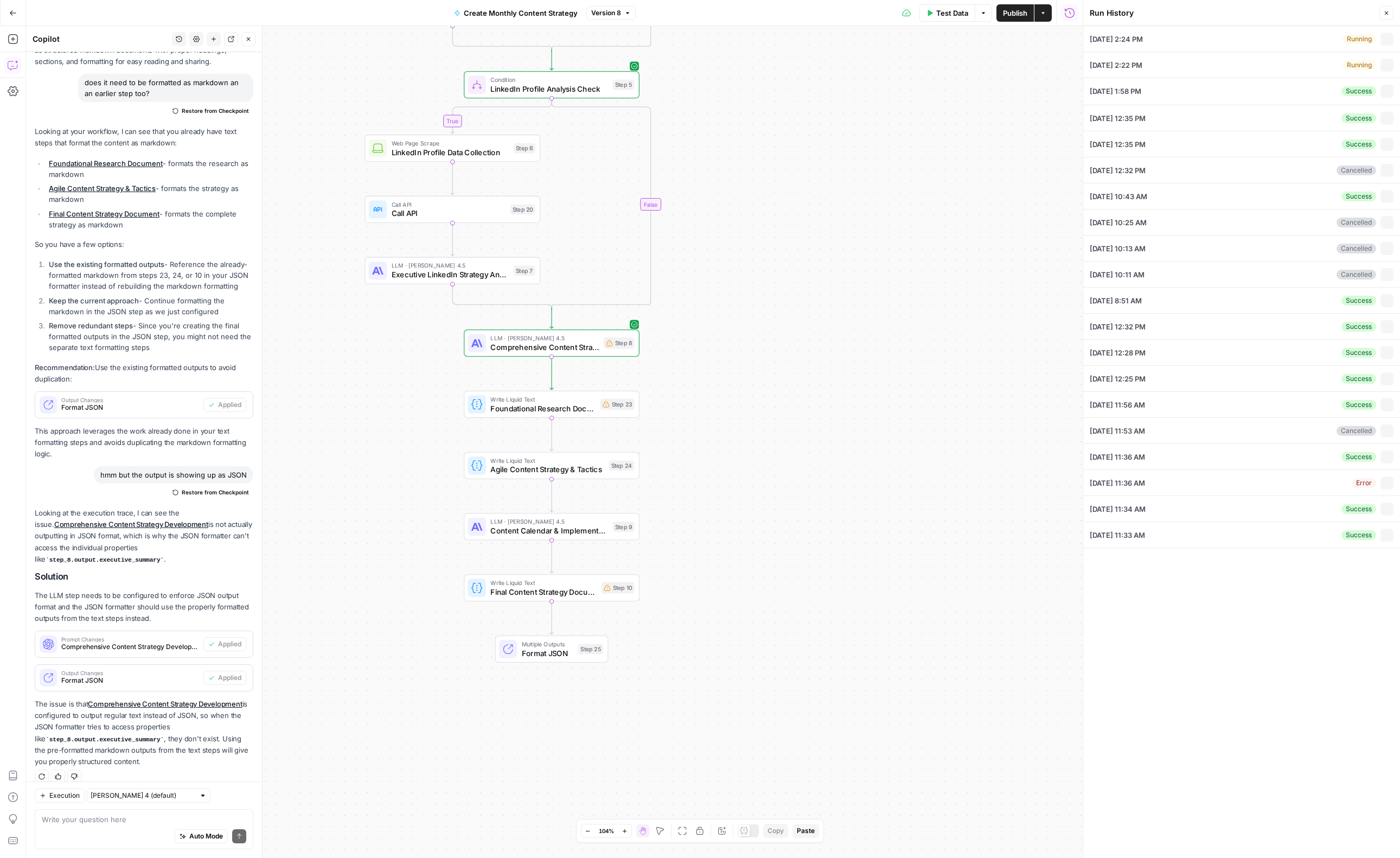
type input "[DATE]"
type input "[URL][DOMAIN_NAME]"
type input "[DOMAIN_NAME]"
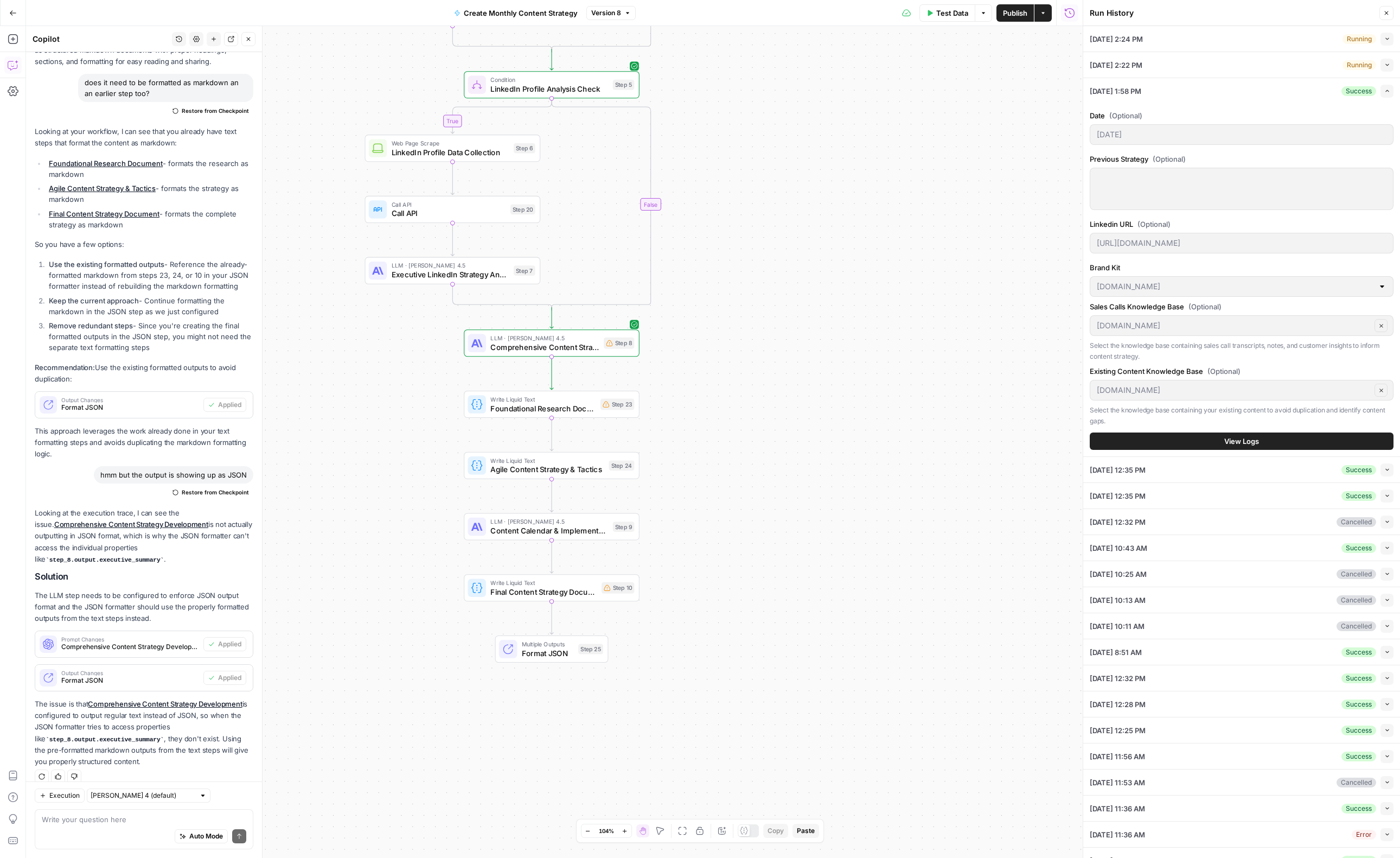
click at [1388, 41] on icon "button" at bounding box center [1387, 39] width 6 height 6
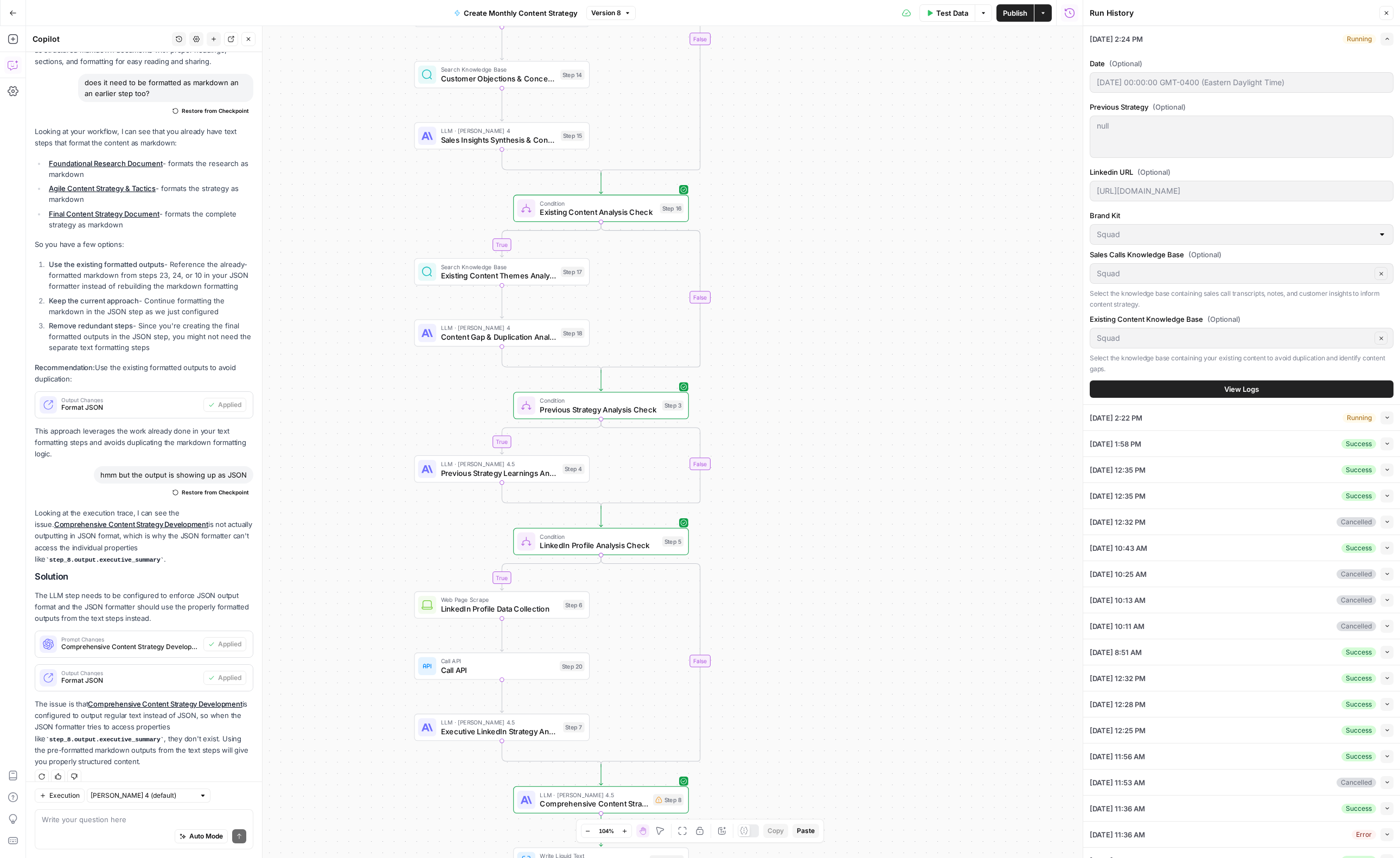
drag, startPoint x: 824, startPoint y: 551, endPoint x: 834, endPoint y: 690, distance: 139.4
click at [834, 690] on div "true true true true false false false false Workflow Input Settings Inputs Powe…" at bounding box center [554, 442] width 1057 height 832
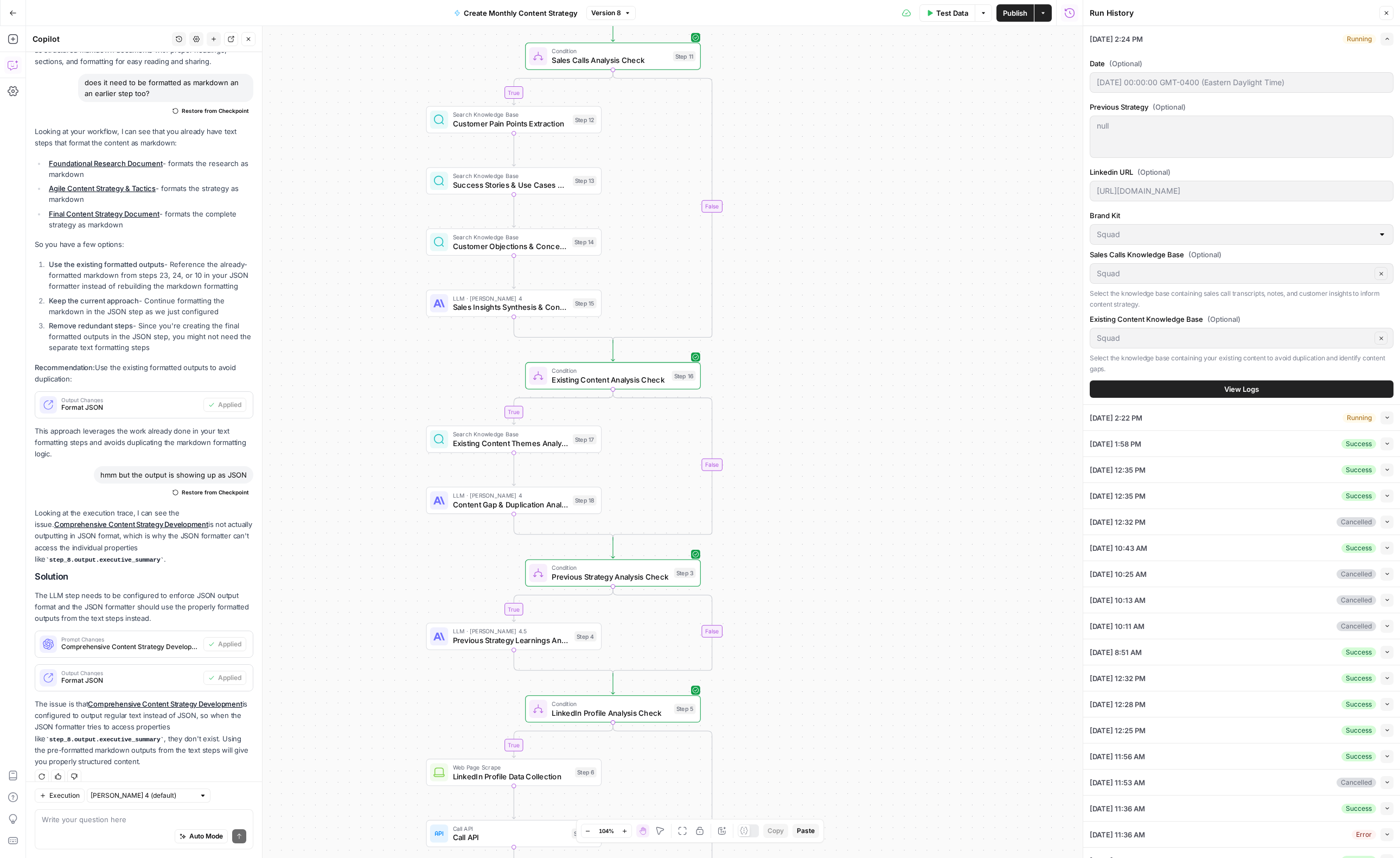
click at [872, 507] on div "true true true true false false false false Workflow Input Settings Inputs Powe…" at bounding box center [554, 442] width 1057 height 832
click at [482, 310] on span "Sales Insights Synthesis & Content Opportunities" at bounding box center [511, 307] width 116 height 12
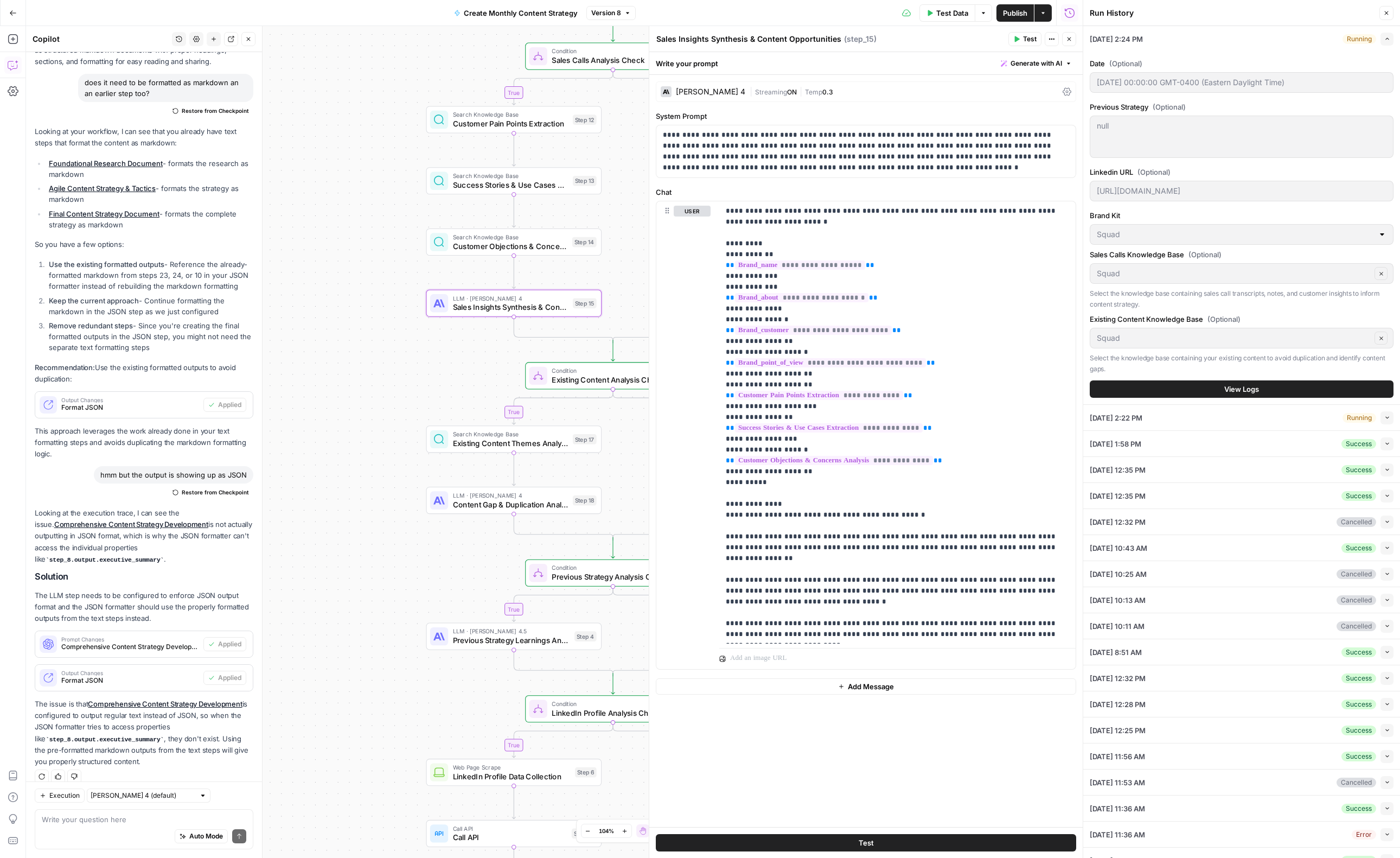
click at [674, 91] on div "[PERSON_NAME] 4" at bounding box center [703, 91] width 85 height 11
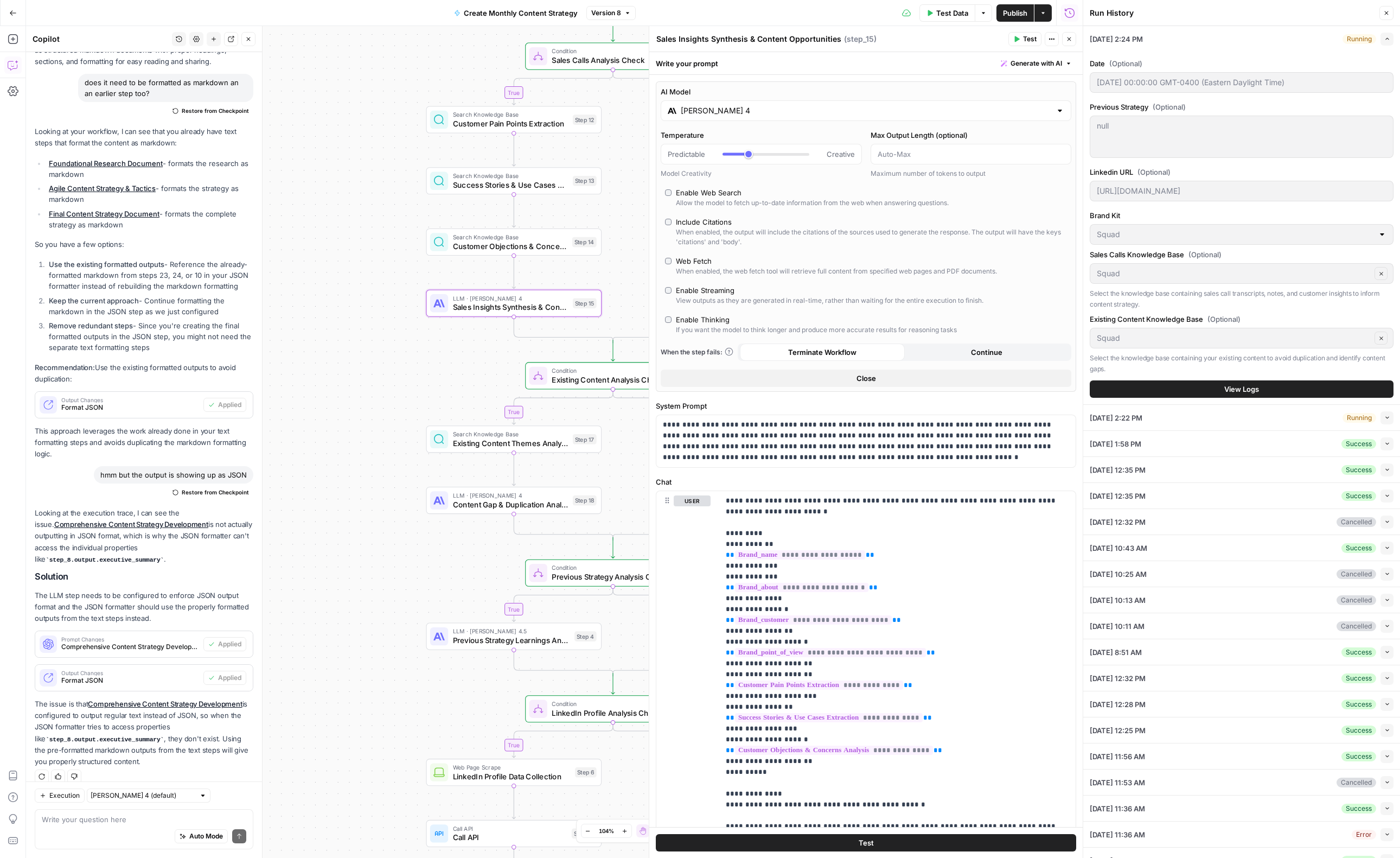
click at [717, 111] on input "[PERSON_NAME] 4" at bounding box center [865, 110] width 371 height 11
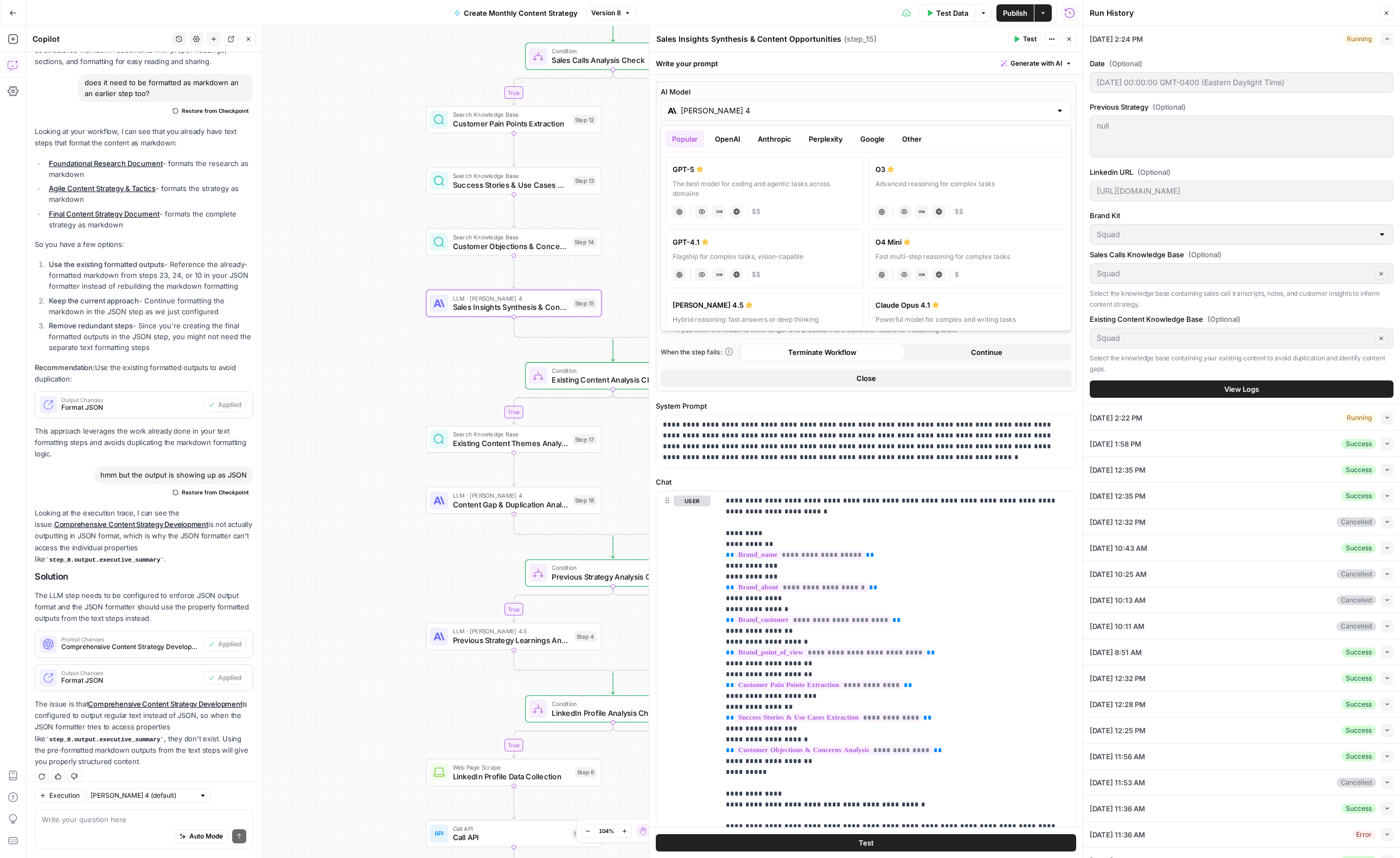
click at [868, 141] on button "Google" at bounding box center [873, 139] width 37 height 17
drag, startPoint x: 676, startPoint y: 137, endPoint x: 754, endPoint y: 142, distance: 78.2
click at [678, 137] on button "Popular" at bounding box center [685, 139] width 39 height 17
click at [771, 142] on button "Anthropic" at bounding box center [774, 139] width 47 height 17
click at [843, 175] on label "Claude Sonnet 4.5 Hybrid reasoning: fast answers or deep thinking anthropic Vis…" at bounding box center [765, 186] width 199 height 58
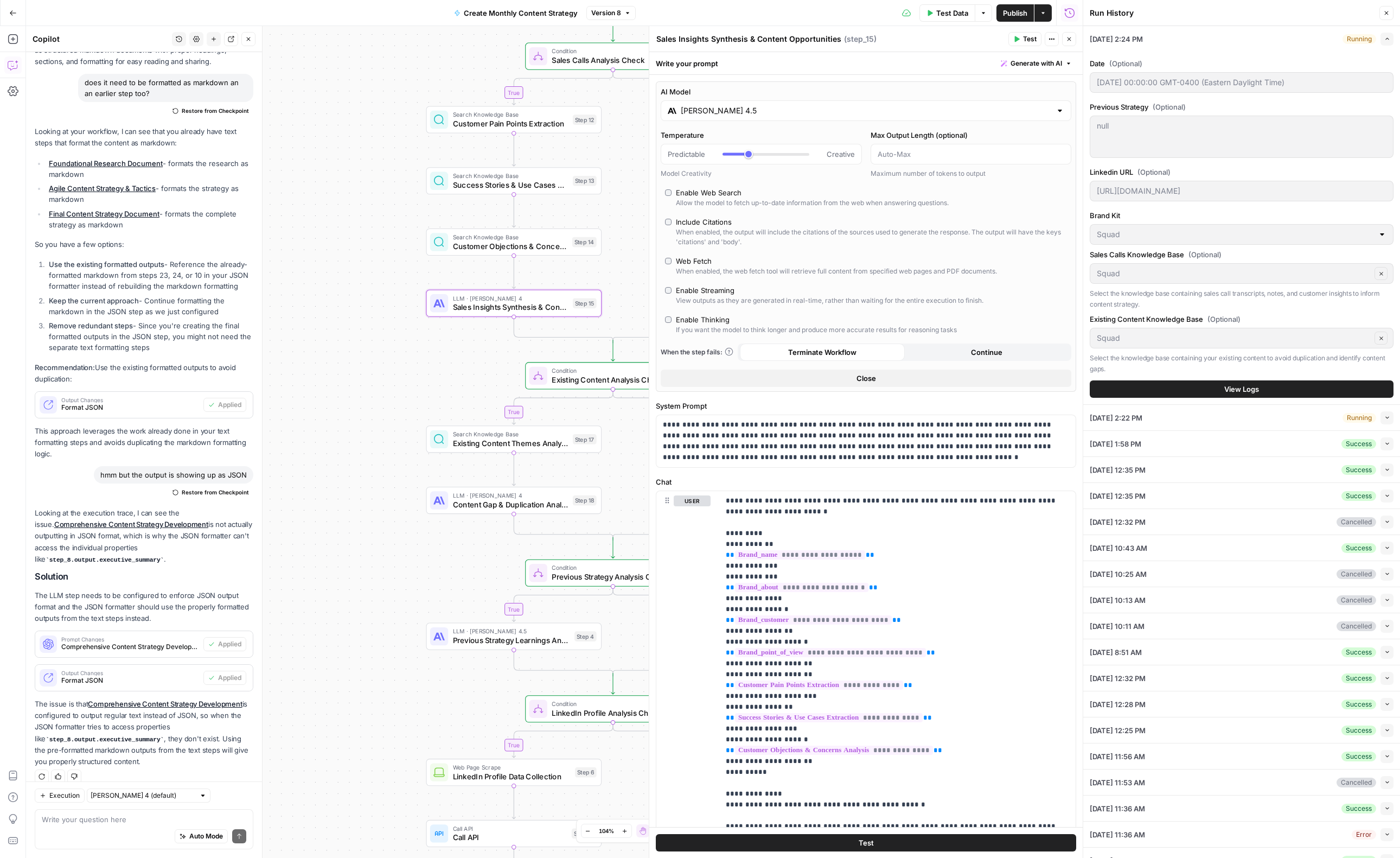
type input "Claude Sonnet 4.5"
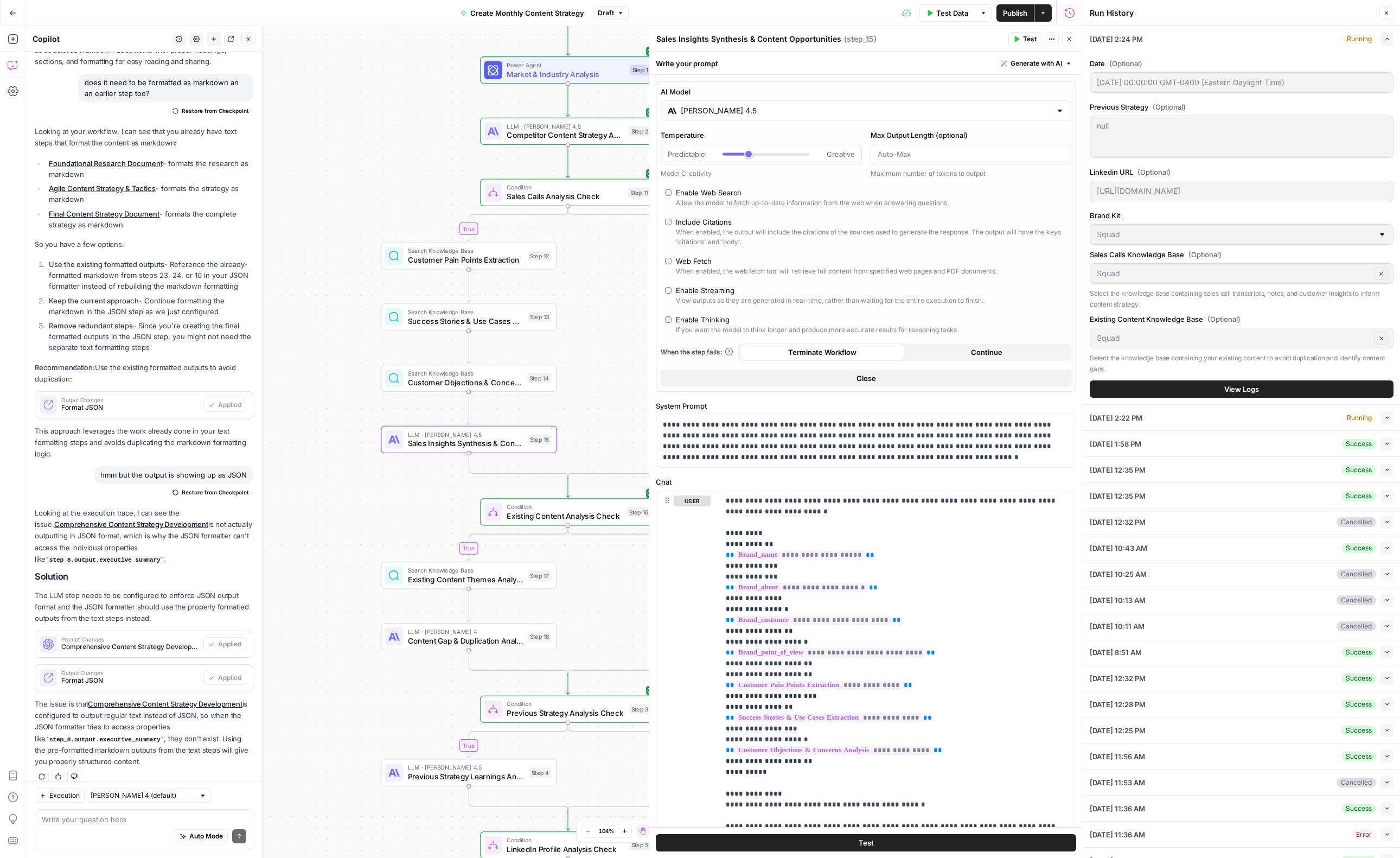
drag, startPoint x: 393, startPoint y: 121, endPoint x: 358, endPoint y: 246, distance: 129.8
click at [347, 257] on div "true true true true false false false false Workflow Input Settings Inputs Powe…" at bounding box center [554, 442] width 1057 height 832
click at [545, 133] on span "Competitor Content Strategy Analysis" at bounding box center [565, 135] width 118 height 12
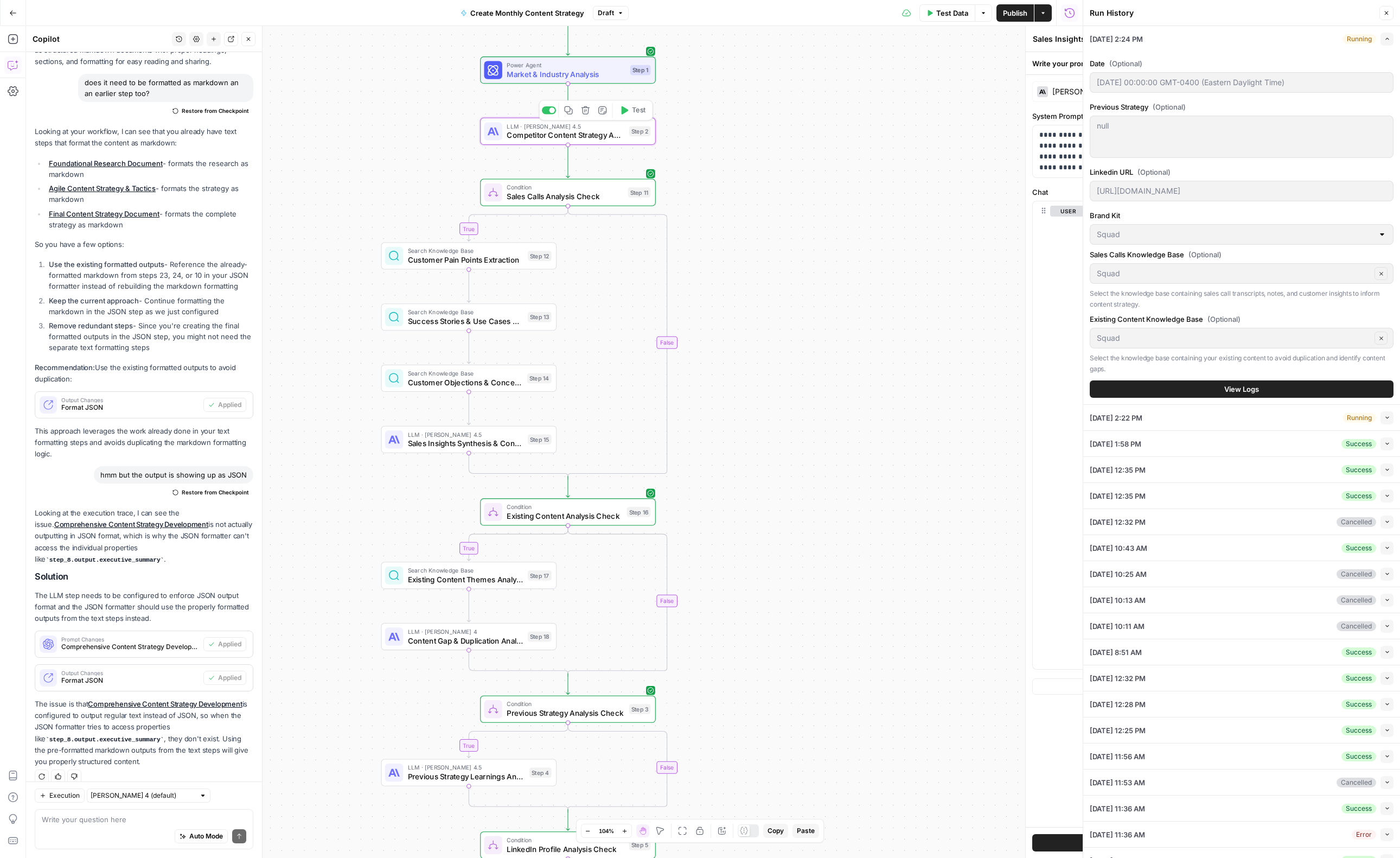
type textarea "Competitor Content Strategy Analysis"
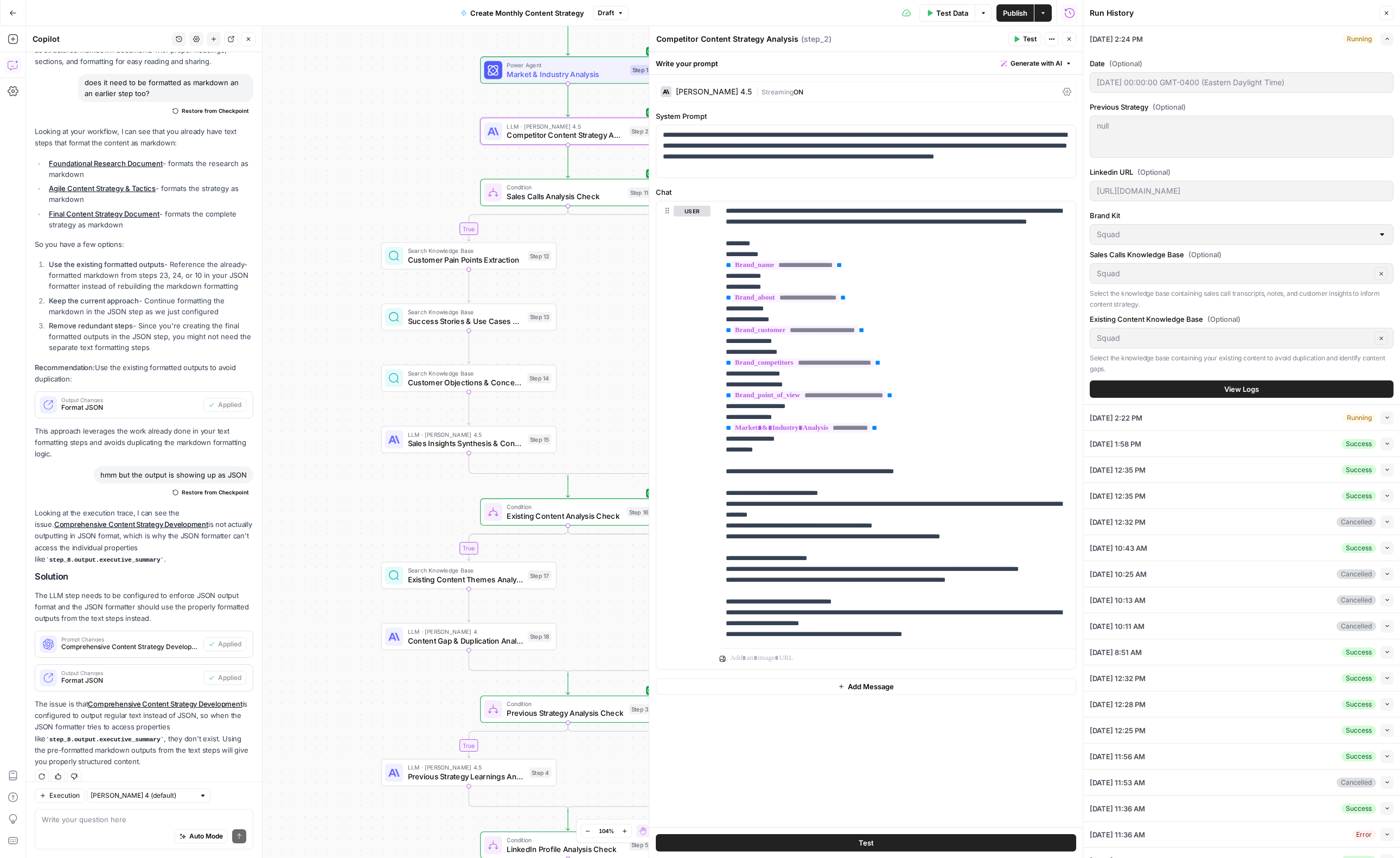
click at [1073, 45] on button "Close" at bounding box center [1069, 39] width 14 height 14
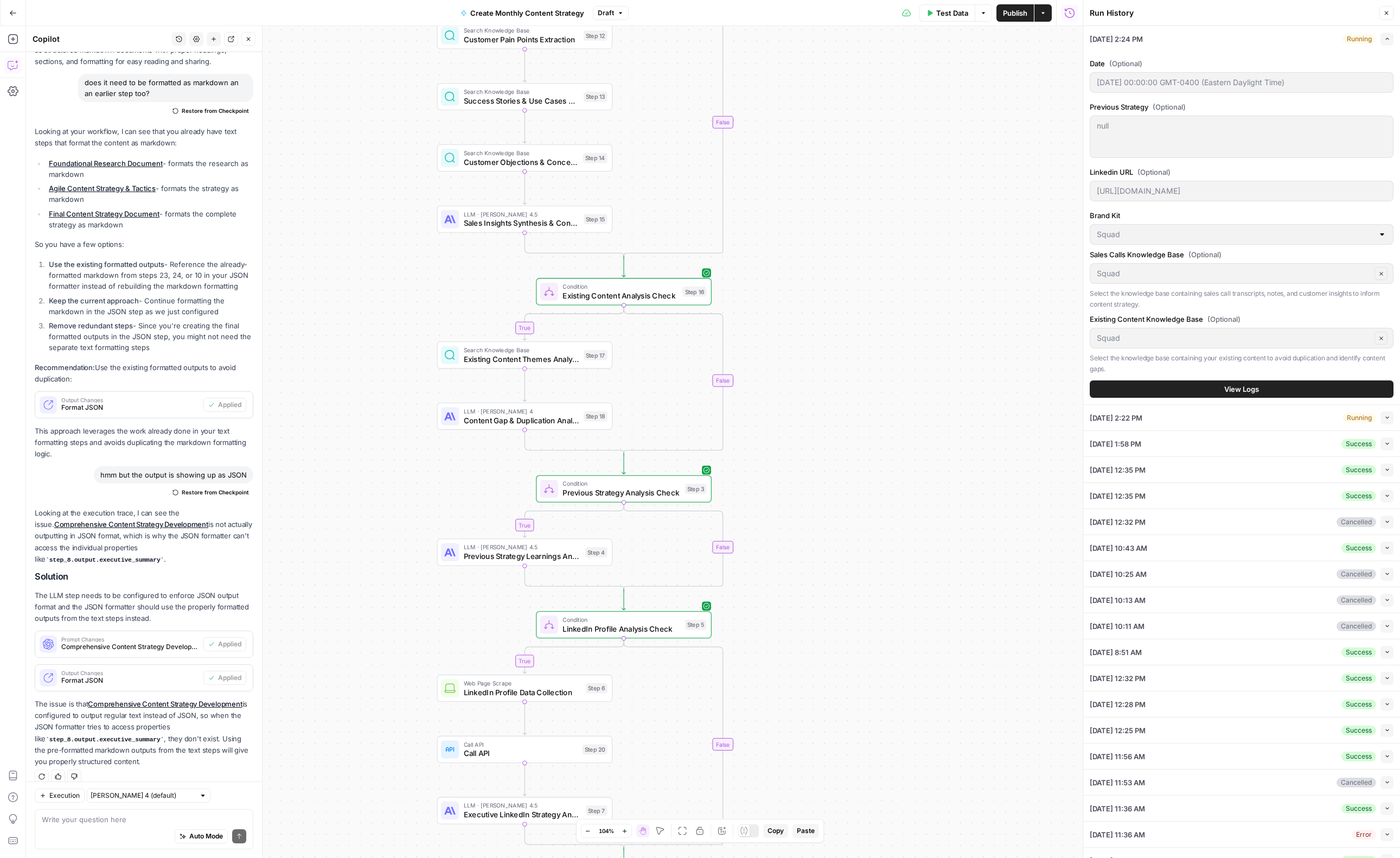
drag, startPoint x: 912, startPoint y: 389, endPoint x: 947, endPoint y: 218, distance: 174.5
click at [965, 187] on div "true true true true false false false false Workflow Input Settings Inputs Powe…" at bounding box center [554, 442] width 1057 height 832
click at [491, 418] on span "Content Gap & Duplication Analysis" at bounding box center [522, 420] width 116 height 12
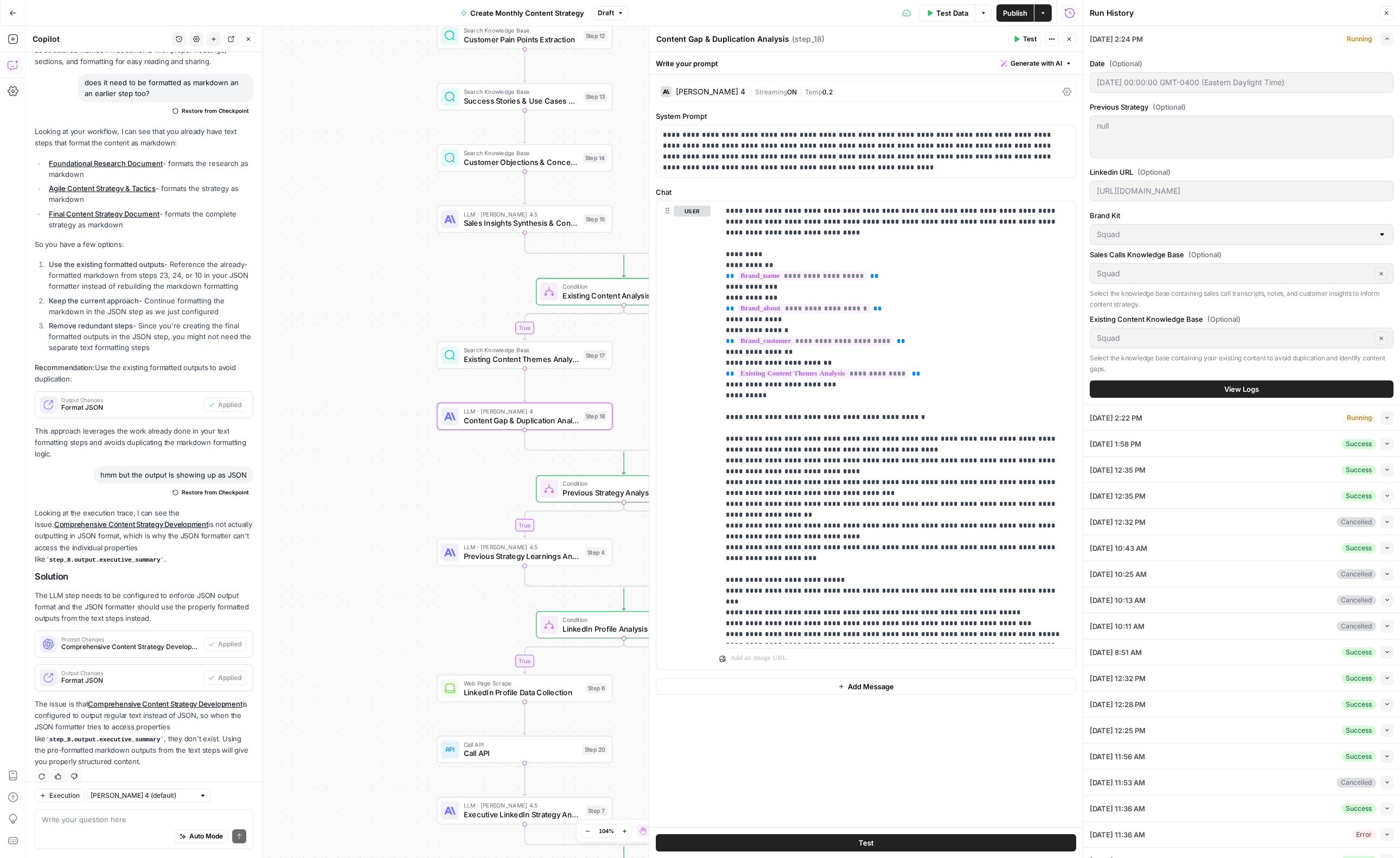
click at [704, 94] on div "Claude Sonnet 4" at bounding box center [710, 91] width 70 height 8
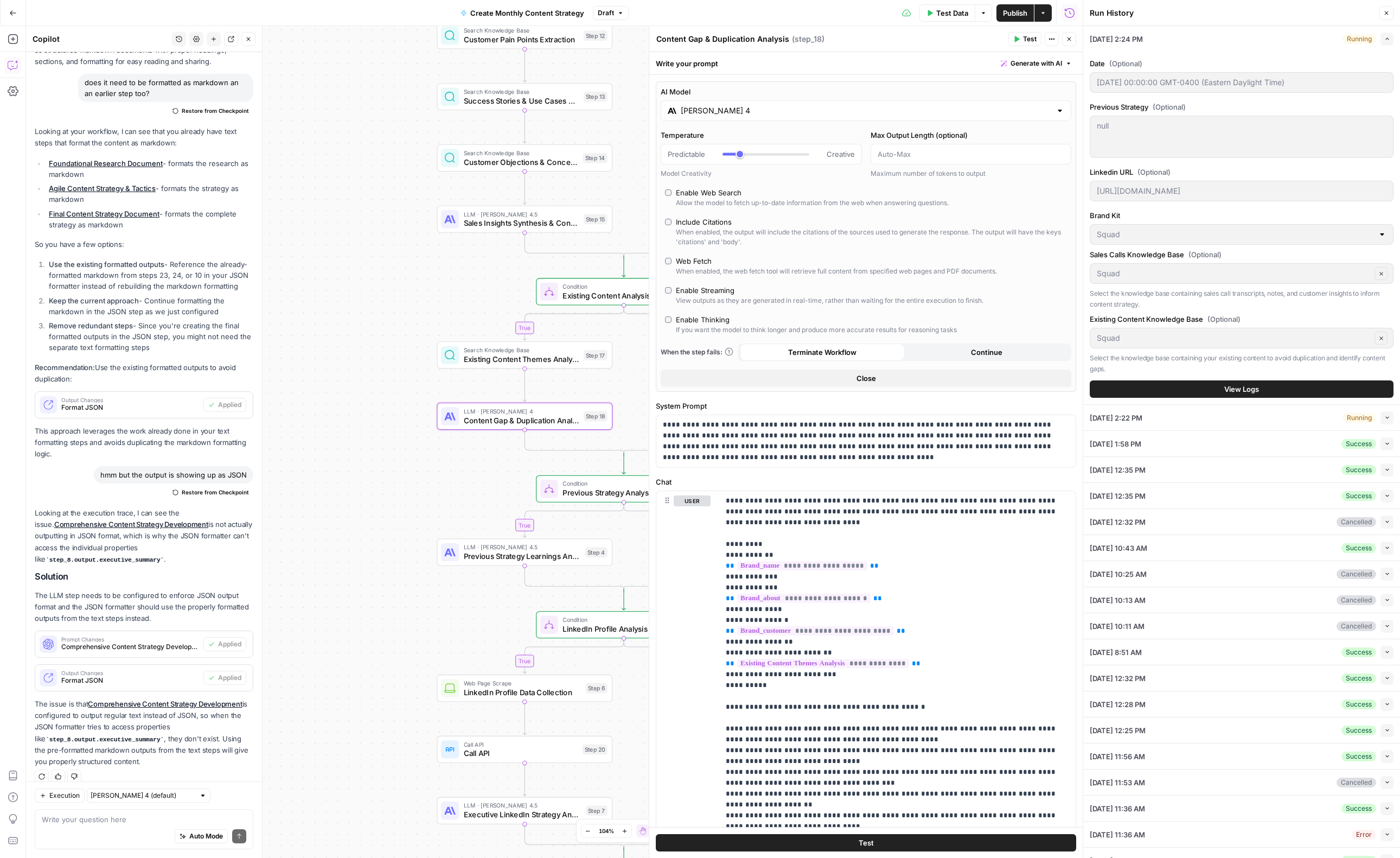
click at [724, 110] on input "Claude Sonnet 4" at bounding box center [865, 110] width 371 height 11
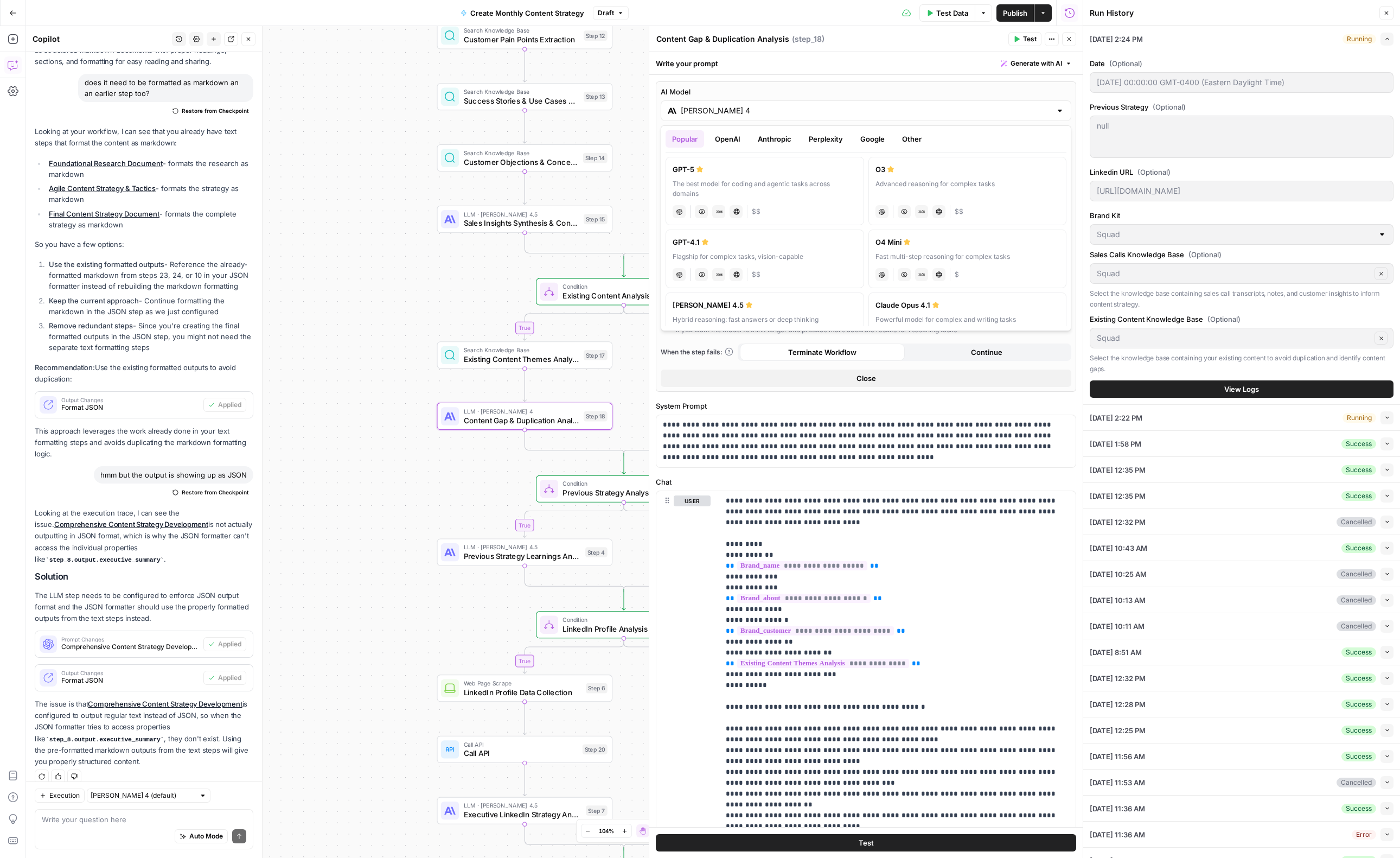
click at [810, 313] on label "Claude Sonnet 4.5 Hybrid reasoning: fast answers or deep thinking anthropic Vis…" at bounding box center [765, 321] width 199 height 58
type input "Claude Sonnet 4.5"
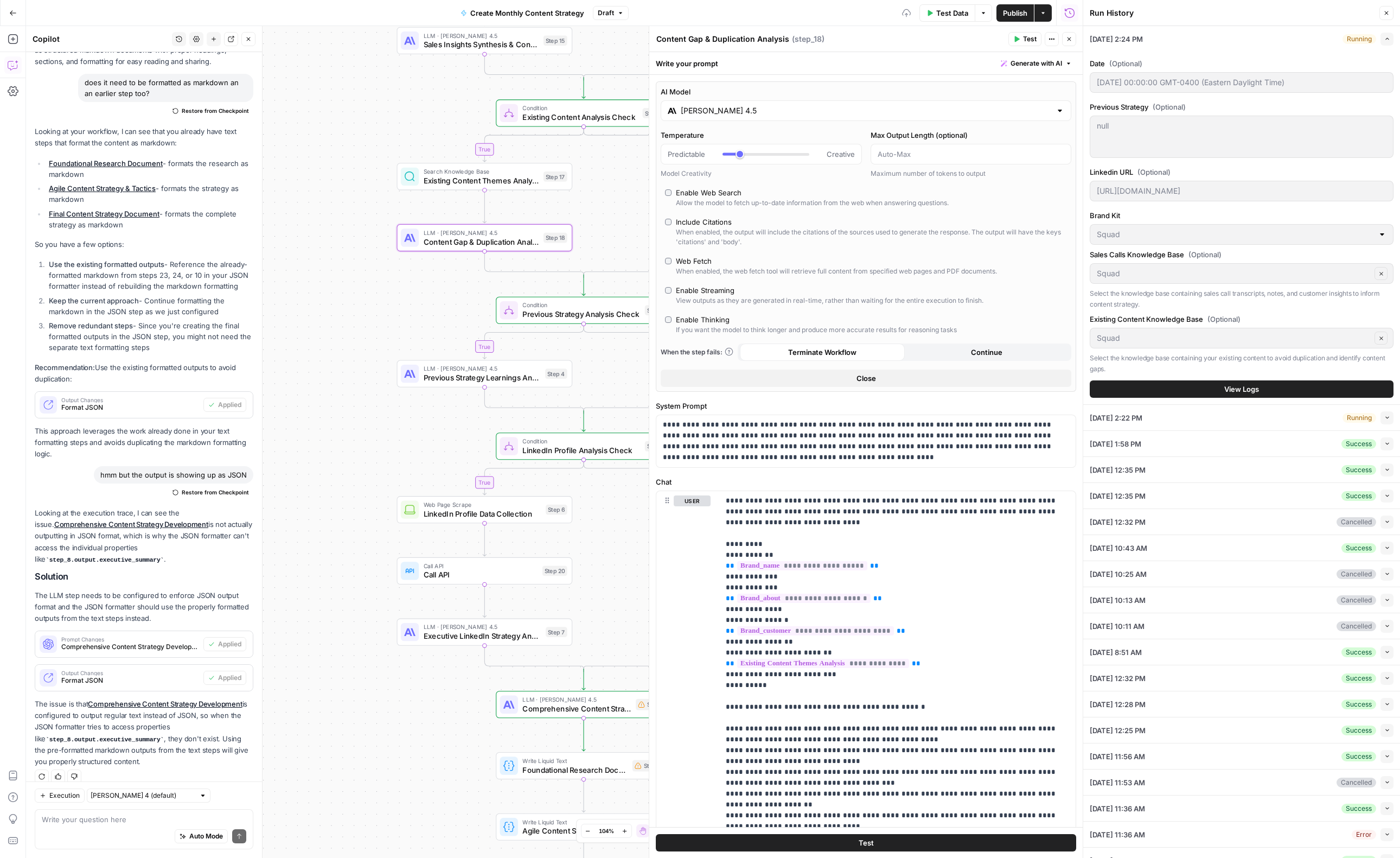
drag, startPoint x: 366, startPoint y: 340, endPoint x: 327, endPoint y: 166, distance: 178.3
click at [327, 166] on div "true true true true false false false false Workflow Input Settings Inputs Powe…" at bounding box center [554, 442] width 1057 height 832
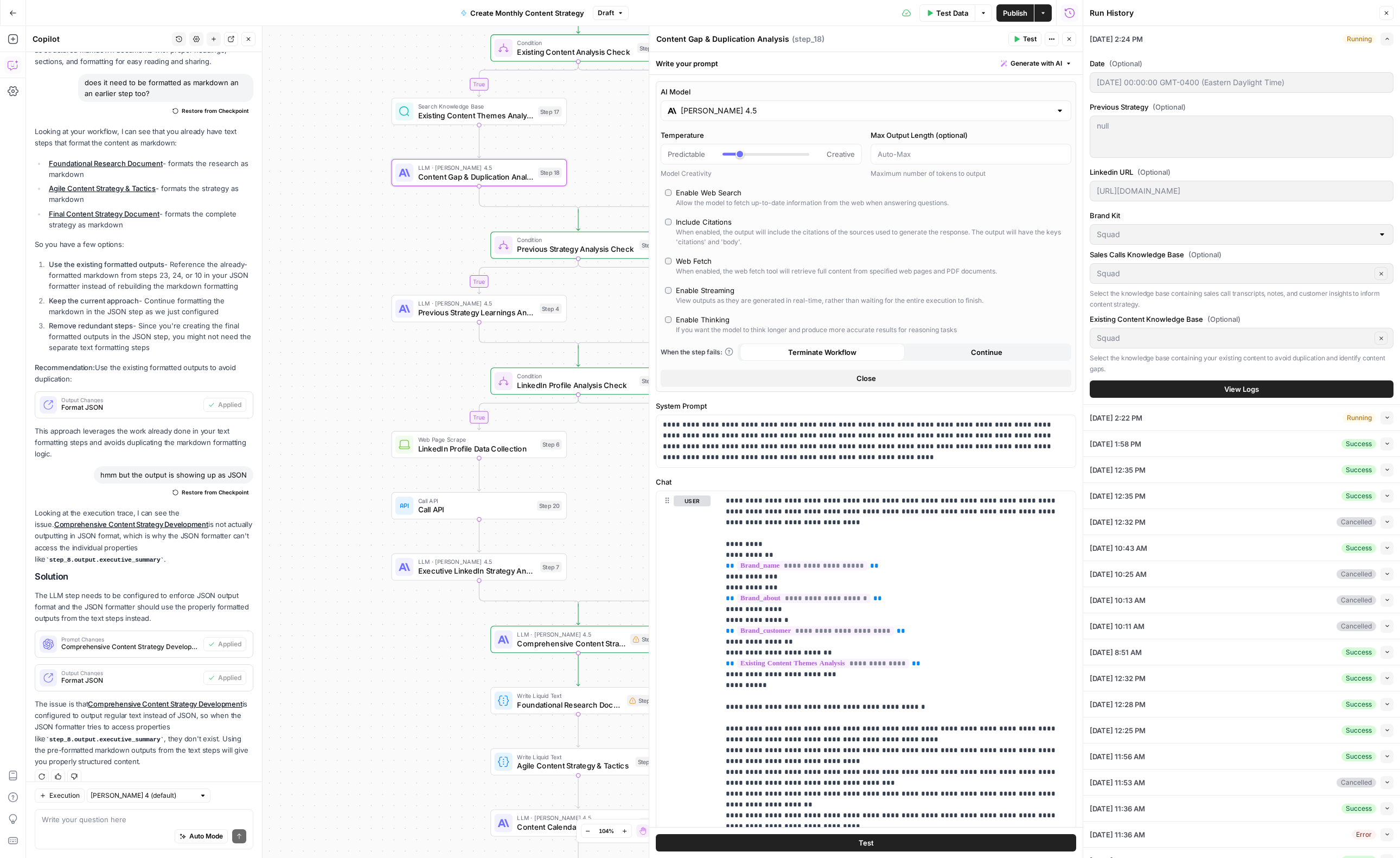
drag, startPoint x: 360, startPoint y: 387, endPoint x: 343, endPoint y: 288, distance: 100.4
click at [343, 288] on div "true true true true false false false false Workflow Input Settings Inputs Powe…" at bounding box center [554, 442] width 1057 height 832
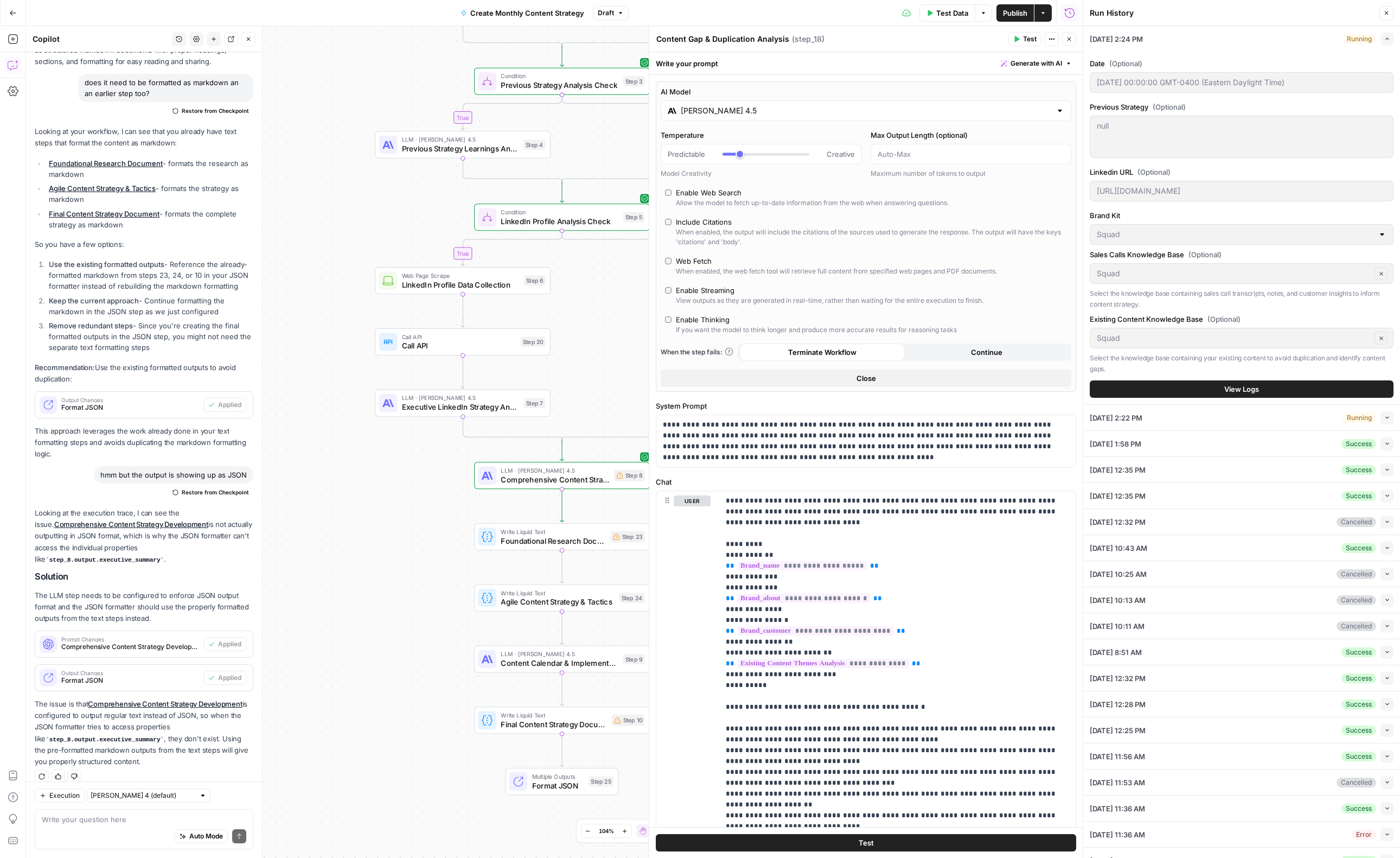
drag, startPoint x: 350, startPoint y: 266, endPoint x: 347, endPoint y: 235, distance: 31.1
click at [347, 235] on div "true true true true false false false false Workflow Input Settings Inputs Powe…" at bounding box center [554, 442] width 1057 height 832
click at [1071, 37] on icon "button" at bounding box center [1069, 39] width 4 height 4
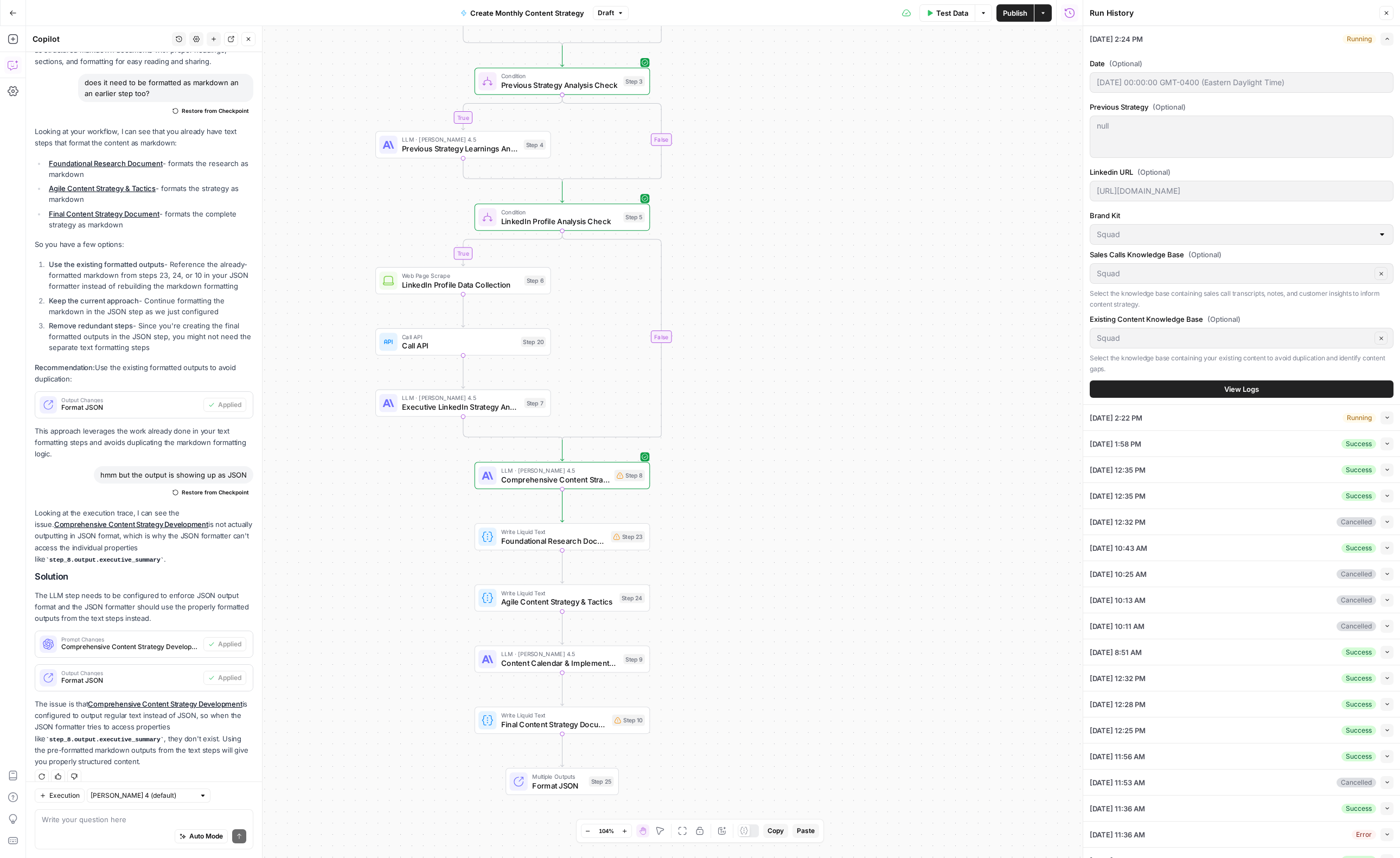
click at [1013, 14] on span "Publish" at bounding box center [1015, 13] width 24 height 11
click at [1377, 44] on div "Running Expand" at bounding box center [1368, 39] width 51 height 13
click at [1384, 40] on icon "button" at bounding box center [1387, 39] width 6 height 6
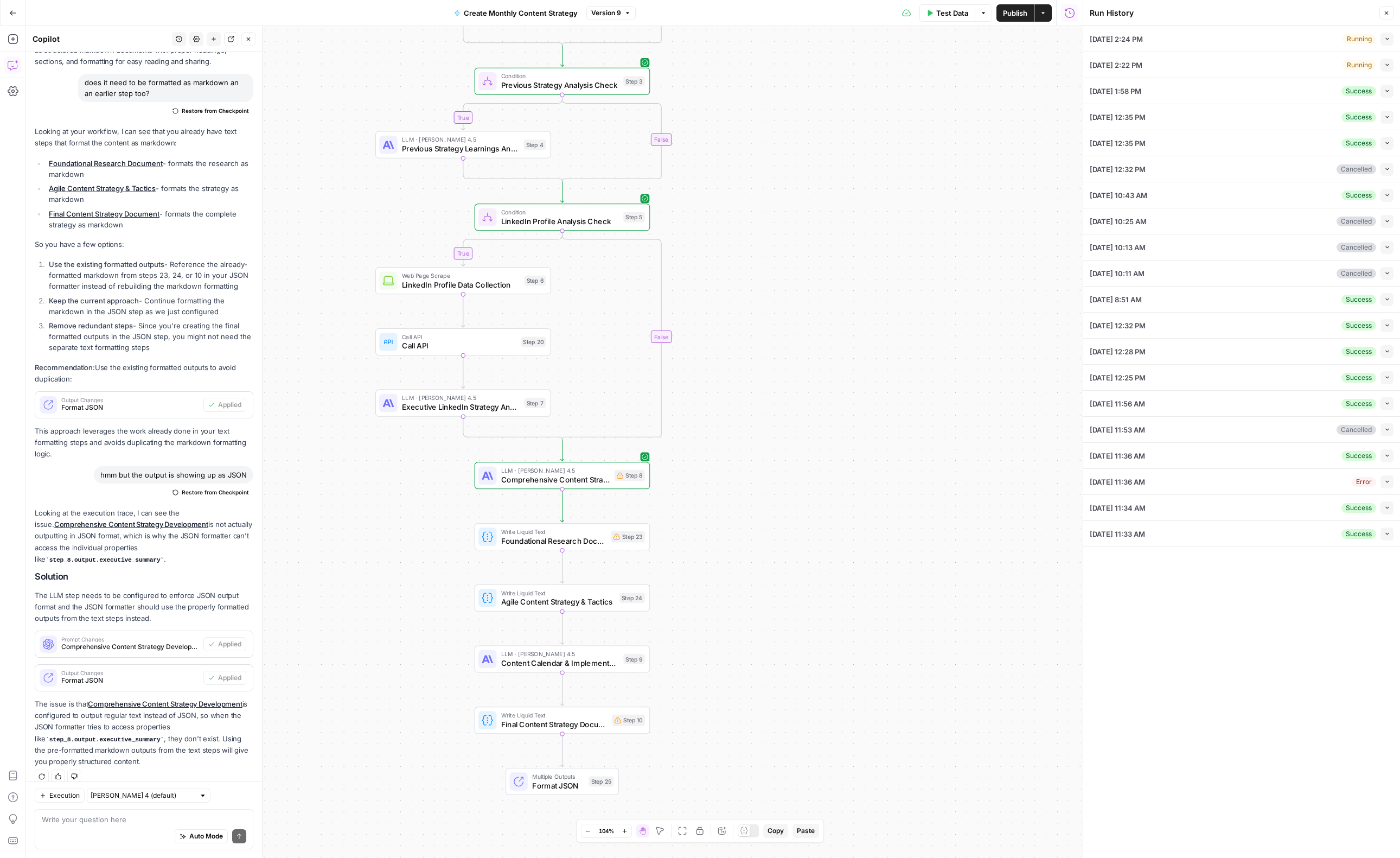
click at [1380, 14] on button "Close" at bounding box center [1386, 13] width 14 height 14
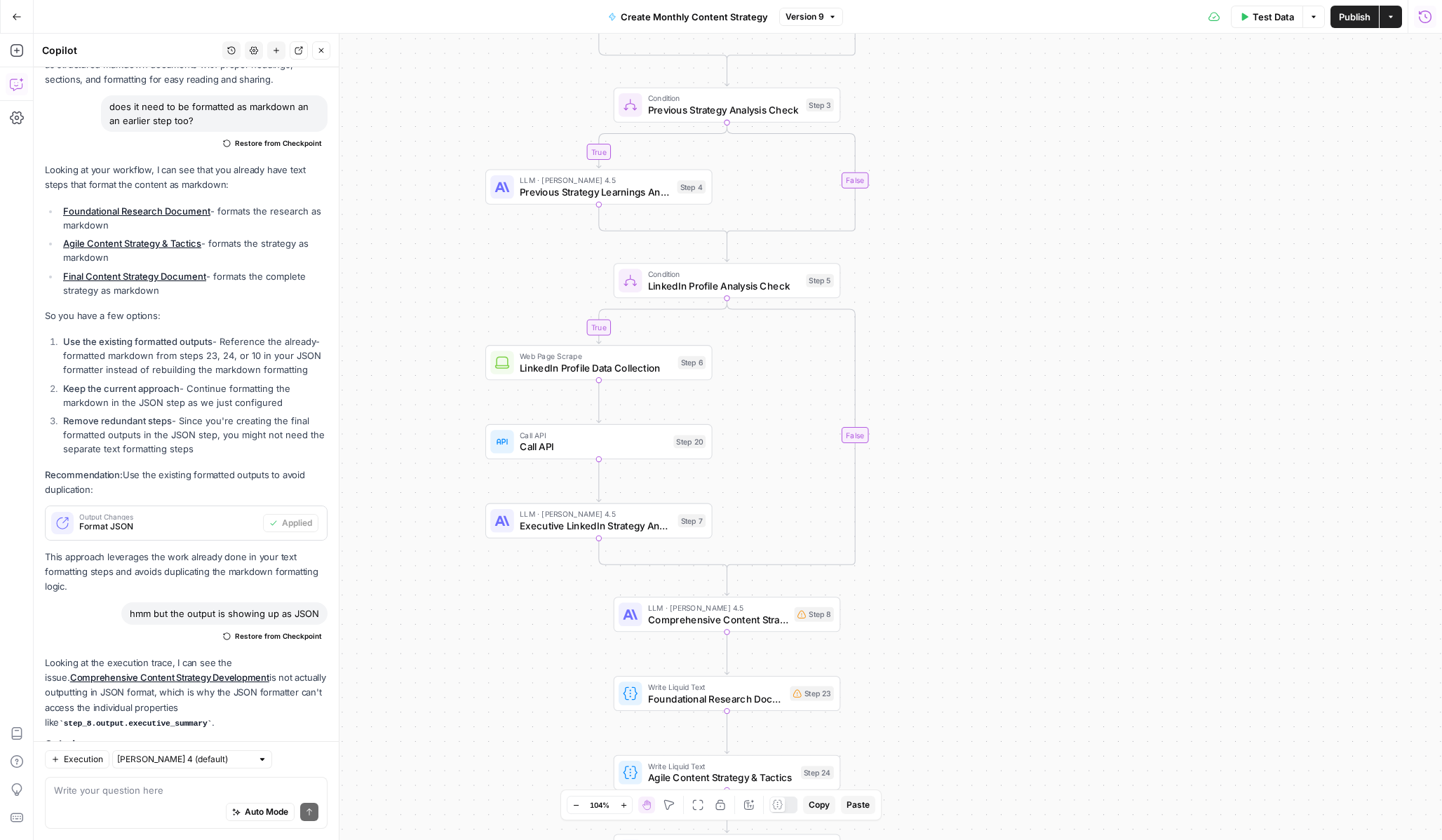
scroll to position [1413, 0]
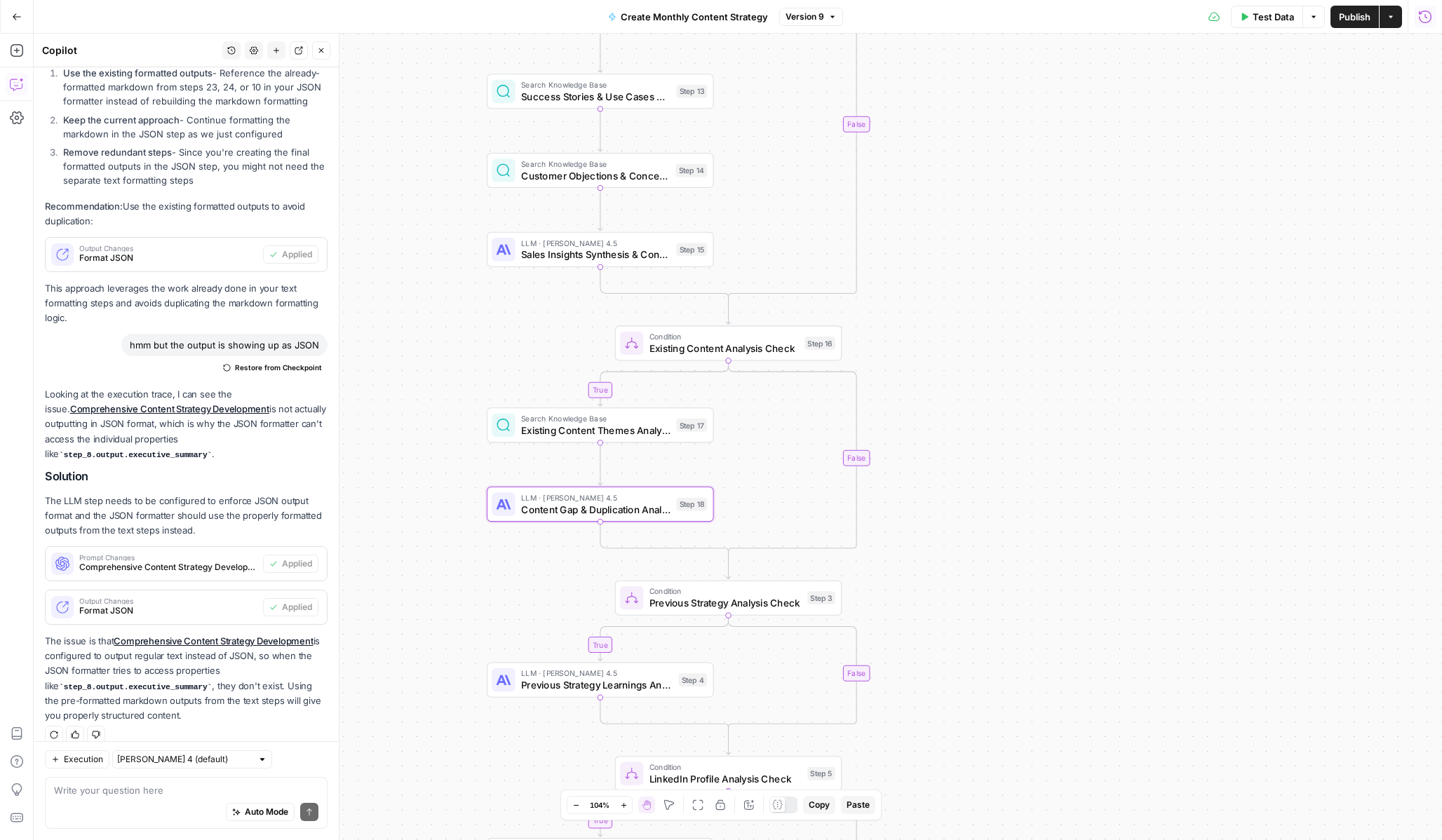
drag, startPoint x: 980, startPoint y: 137, endPoint x: 981, endPoint y: 630, distance: 493.0
click at [981, 630] on div "true true true true false false false false Workflow Input Settings Inputs Powe…" at bounding box center [738, 436] width 1409 height 807
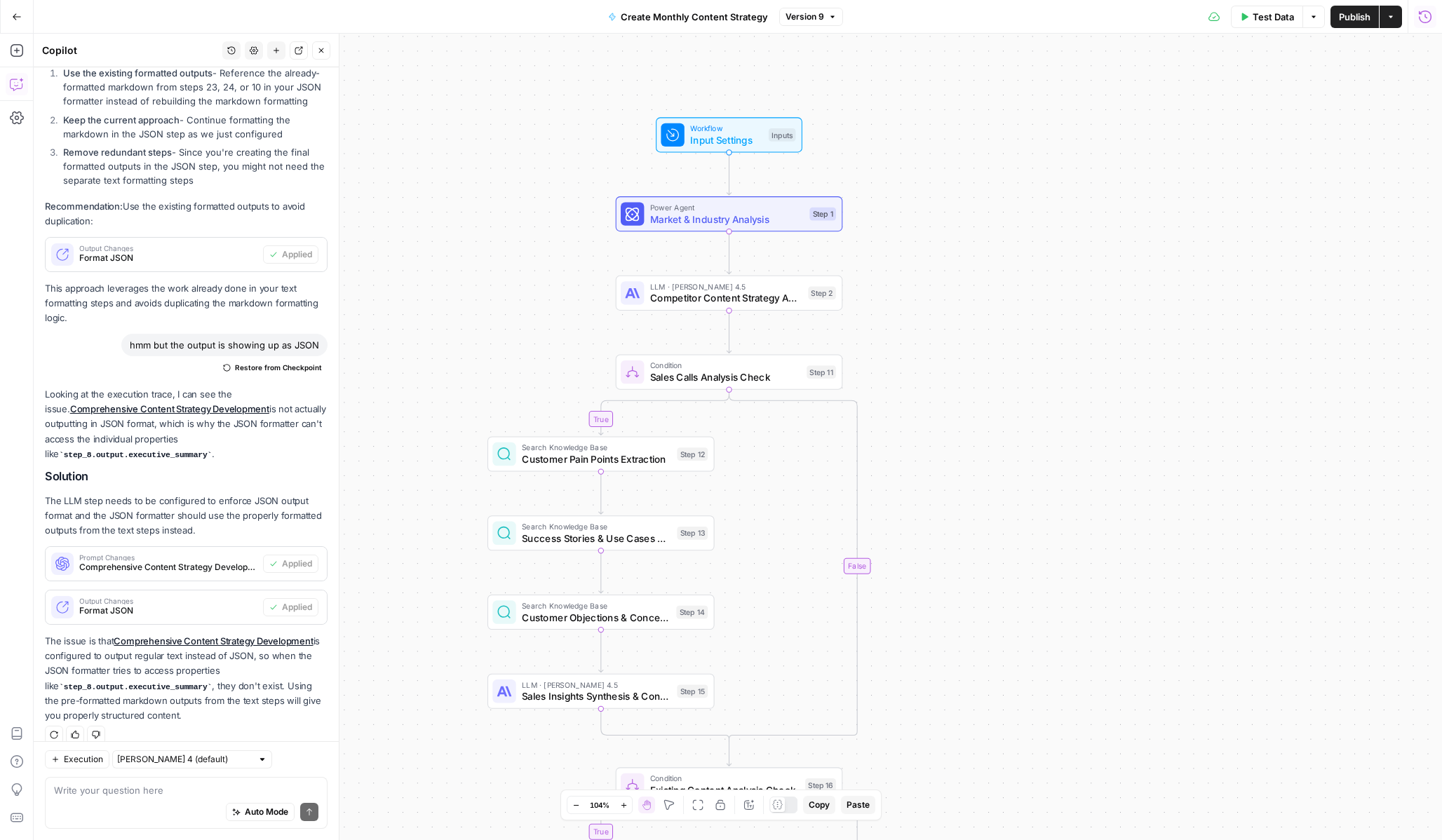
drag, startPoint x: 1004, startPoint y: 395, endPoint x: 1004, endPoint y: 835, distance: 440.0
click at [1005, 836] on div "true true true true false false false false Workflow Input Settings Inputs Powe…" at bounding box center [738, 436] width 1409 height 807
click at [741, 218] on span "Market & Industry Analysis" at bounding box center [727, 218] width 154 height 15
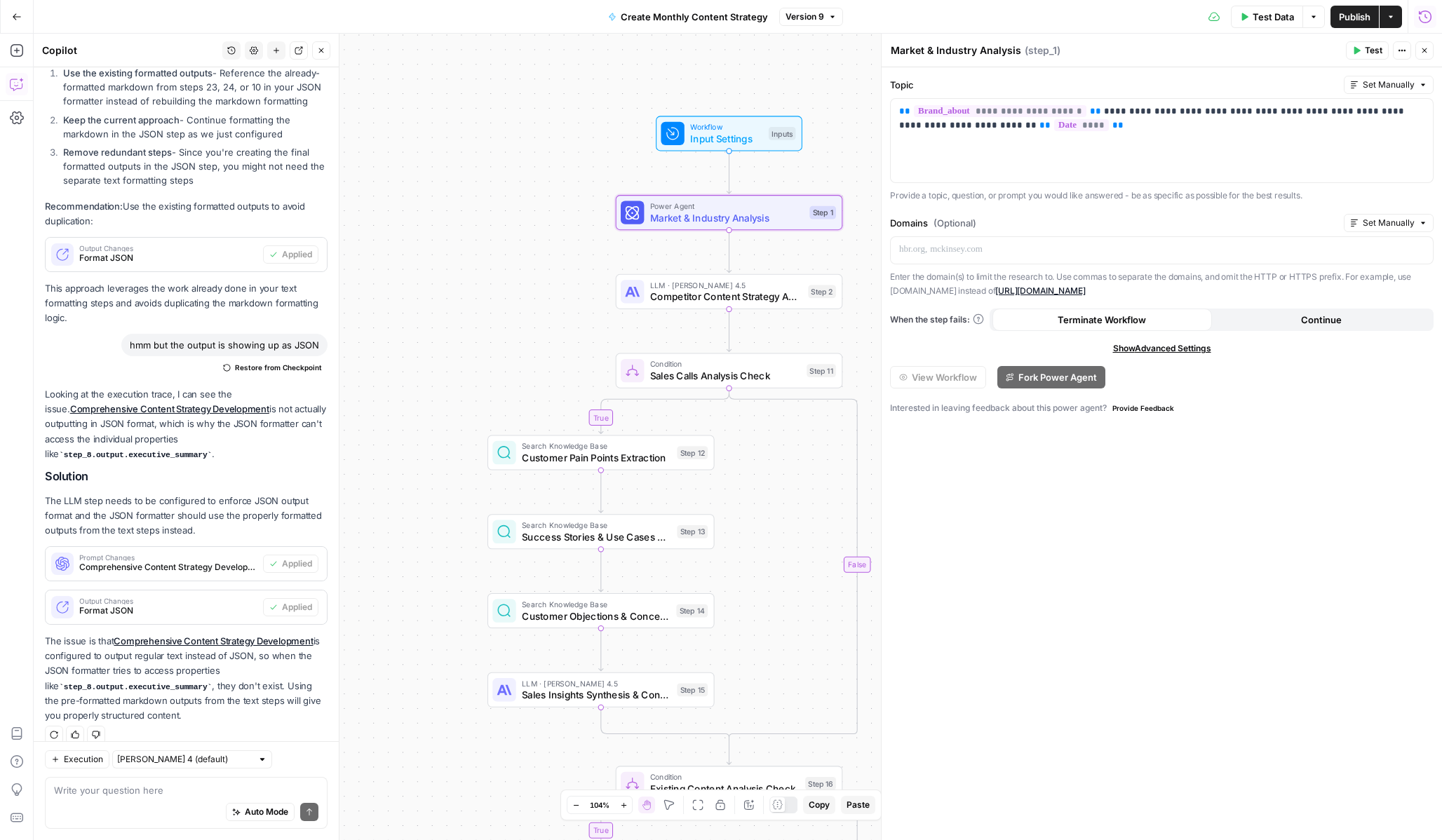
click at [1430, 51] on button "Close" at bounding box center [1425, 50] width 19 height 19
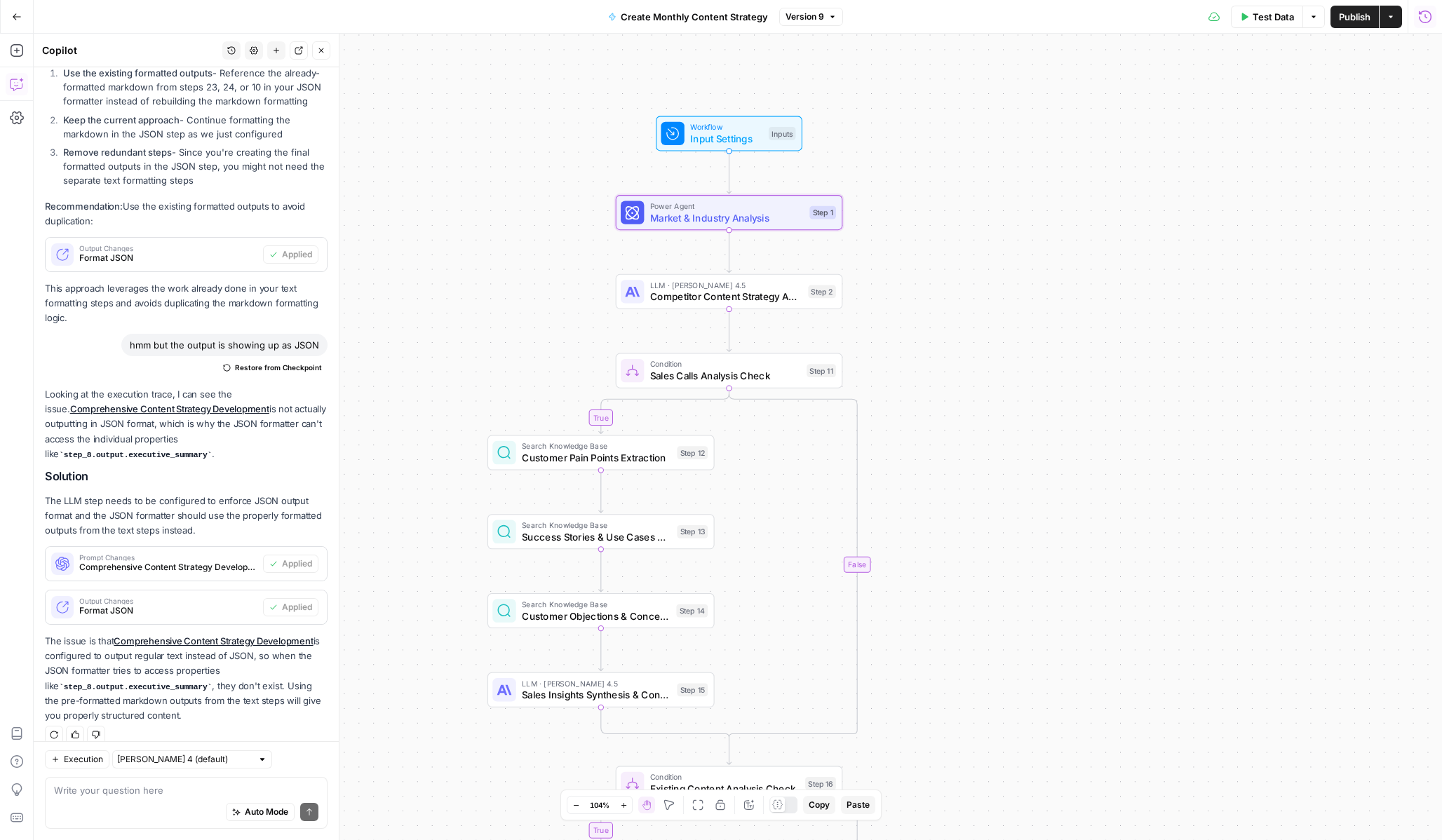
click at [1017, 295] on div "true true true true false false false false Workflow Input Settings Inputs Powe…" at bounding box center [738, 436] width 1409 height 807
click at [775, 215] on span "Market & Industry Analysis" at bounding box center [727, 218] width 154 height 15
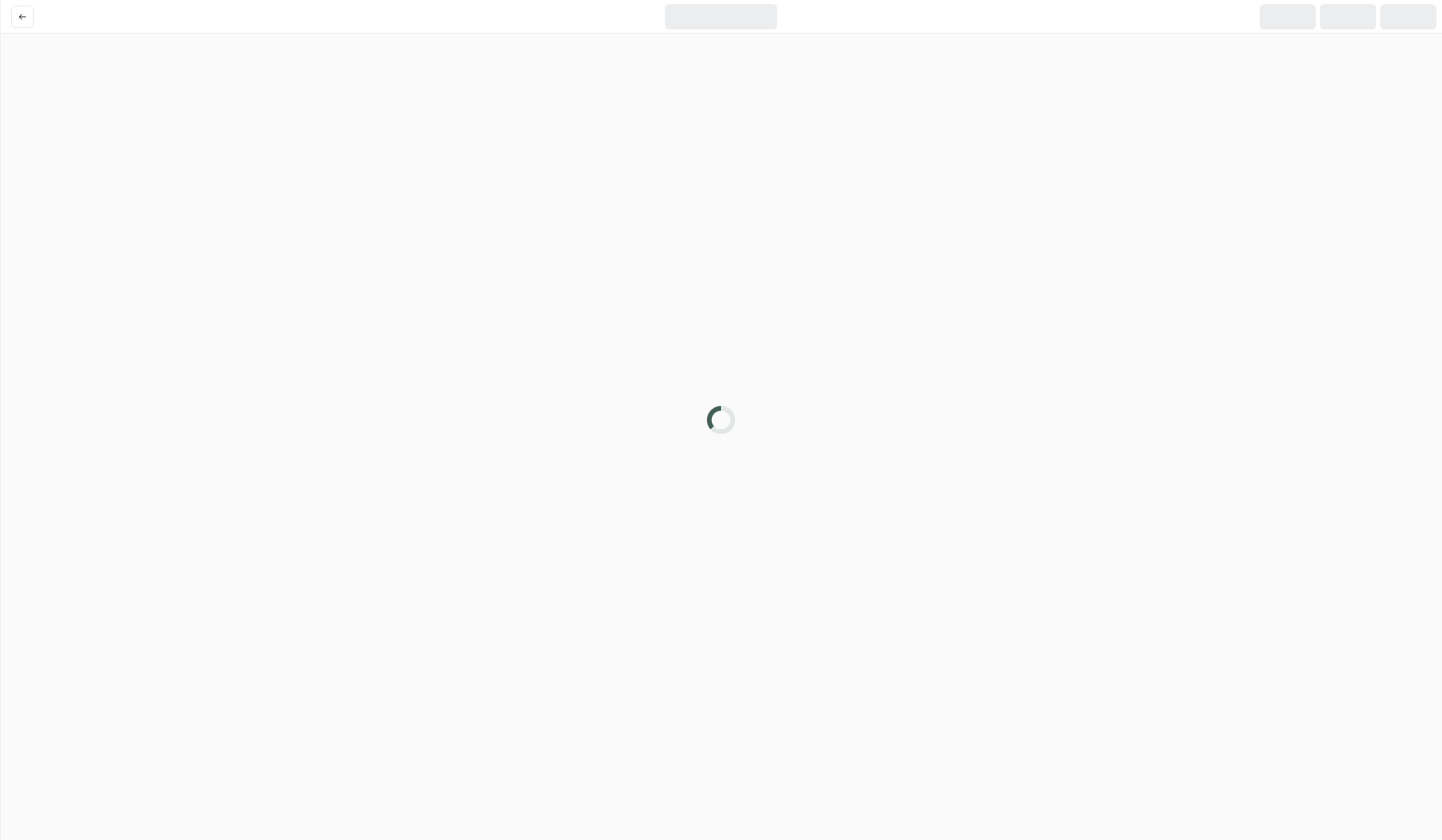
click at [775, 215] on div at bounding box center [721, 420] width 1442 height 840
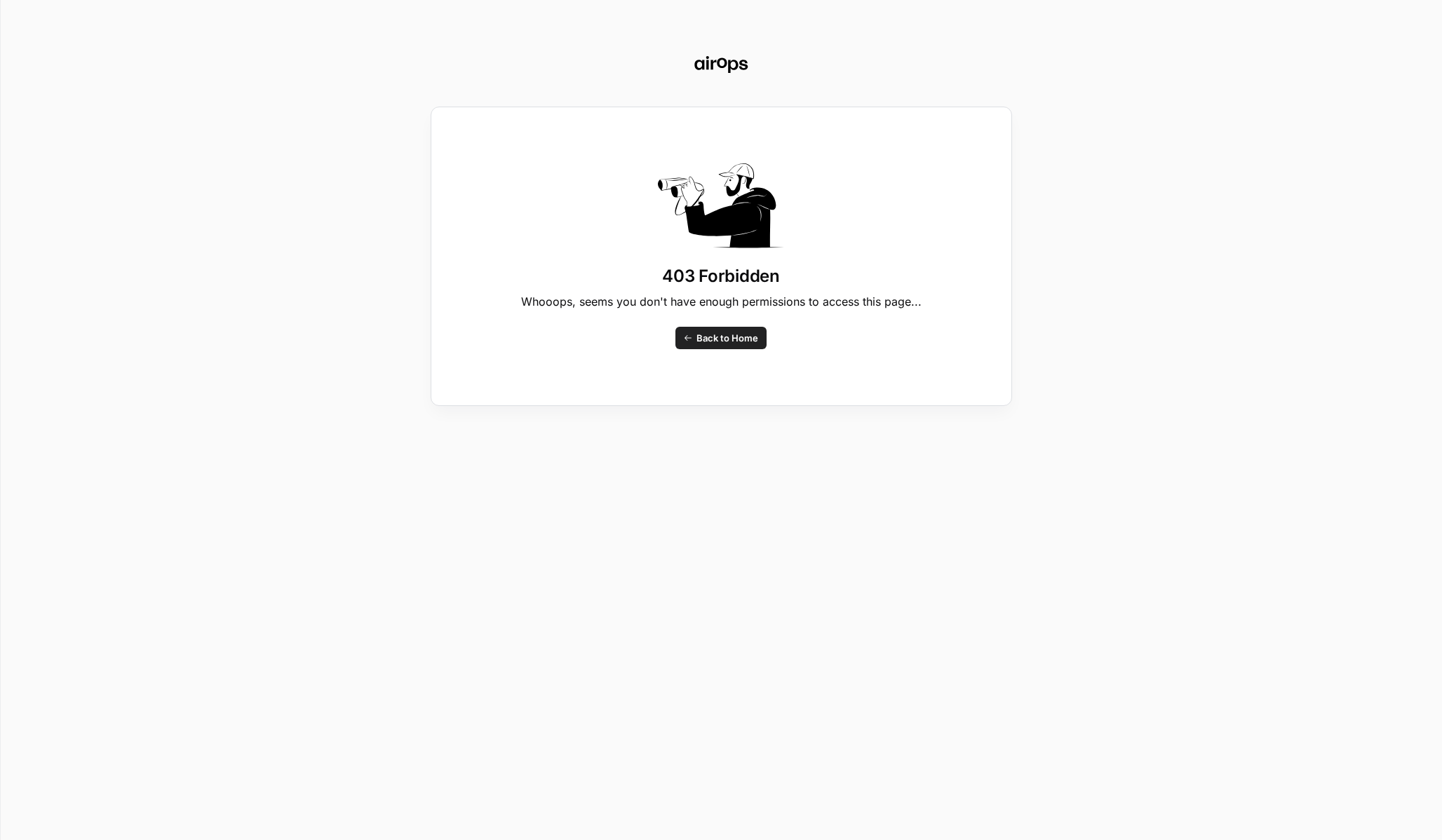
click at [729, 350] on div "403 Forbidden Whooops, seems you don't have enough permissions to access this p…" at bounding box center [721, 257] width 581 height 300
click at [729, 342] on span "Back to Home" at bounding box center [728, 338] width 61 height 14
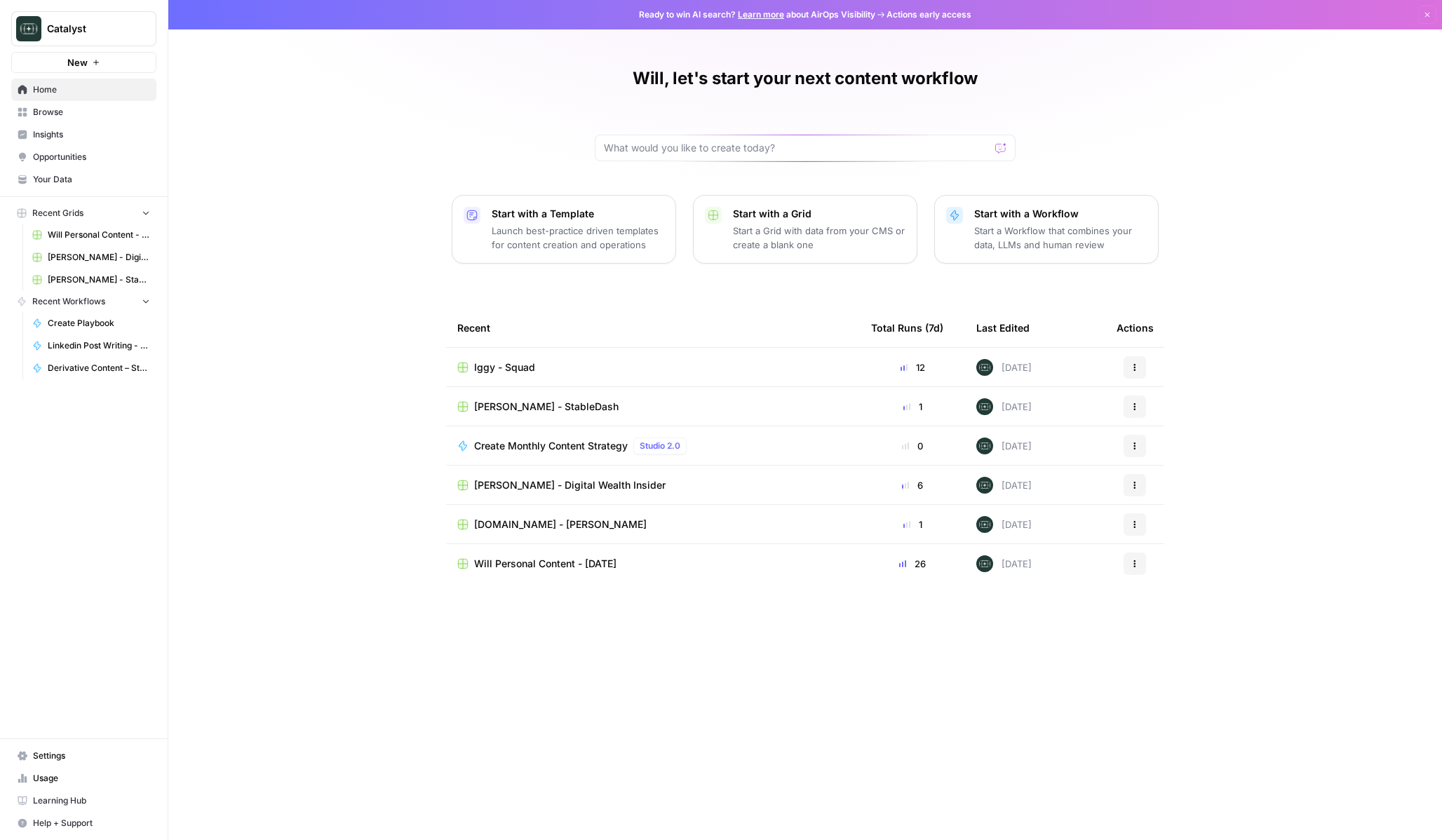
click at [67, 90] on span "Home" at bounding box center [91, 90] width 117 height 13
click at [73, 173] on span "Your Data" at bounding box center [91, 180] width 117 height 13
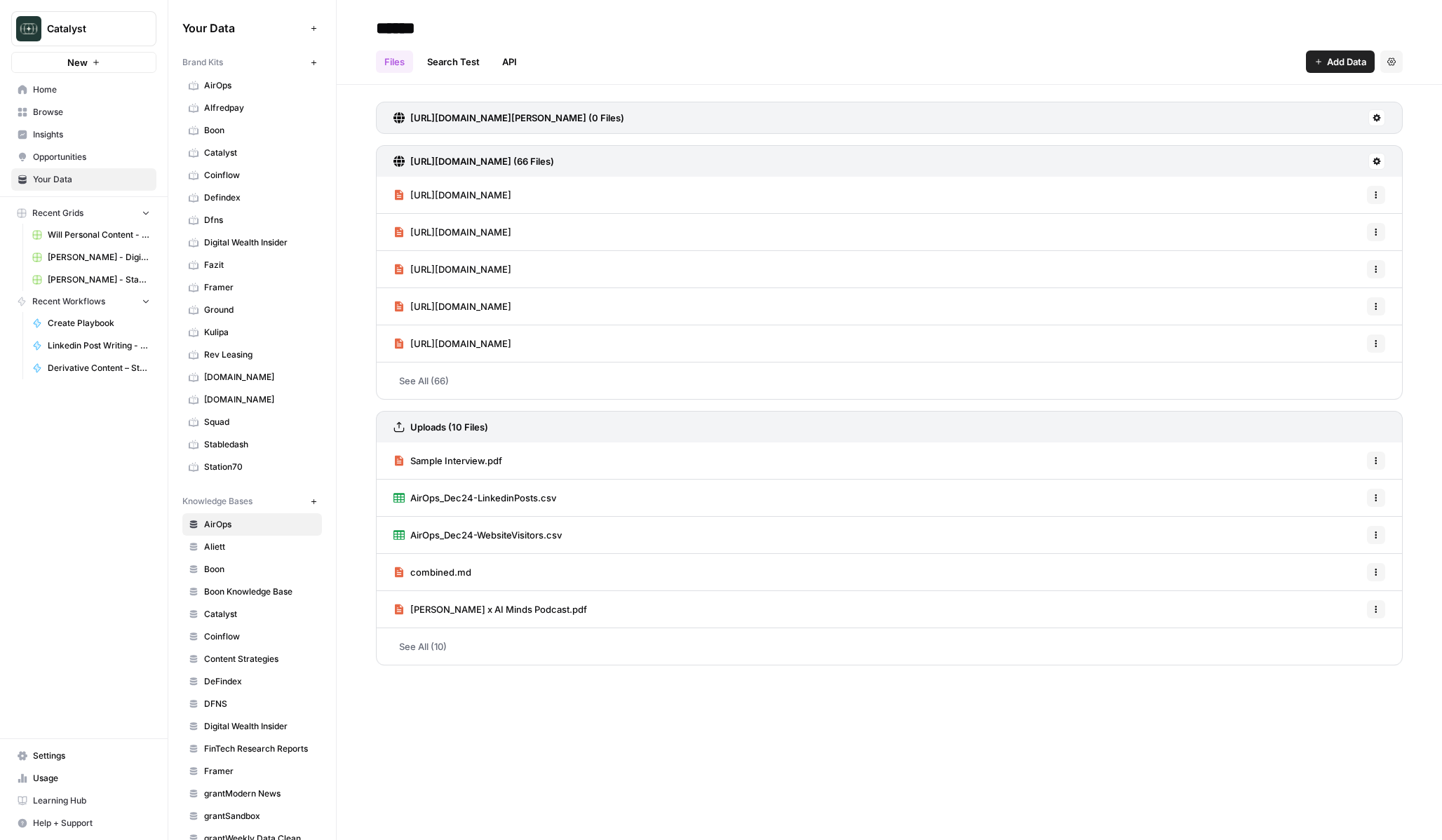
click at [76, 158] on span "Opportunities" at bounding box center [91, 157] width 117 height 13
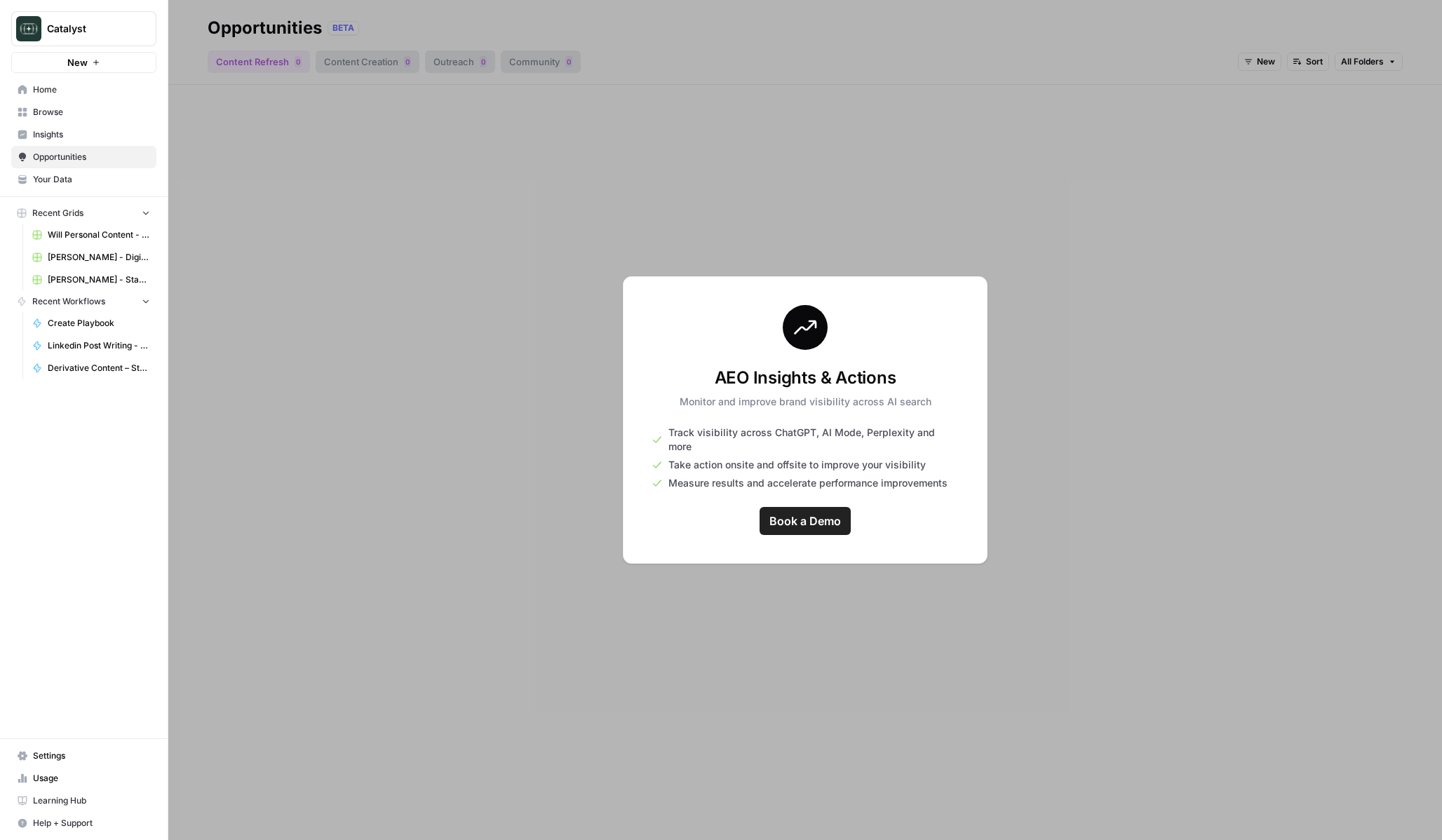
click at [76, 139] on span "Insights" at bounding box center [91, 135] width 117 height 13
click at [84, 108] on span "Browse" at bounding box center [91, 113] width 117 height 13
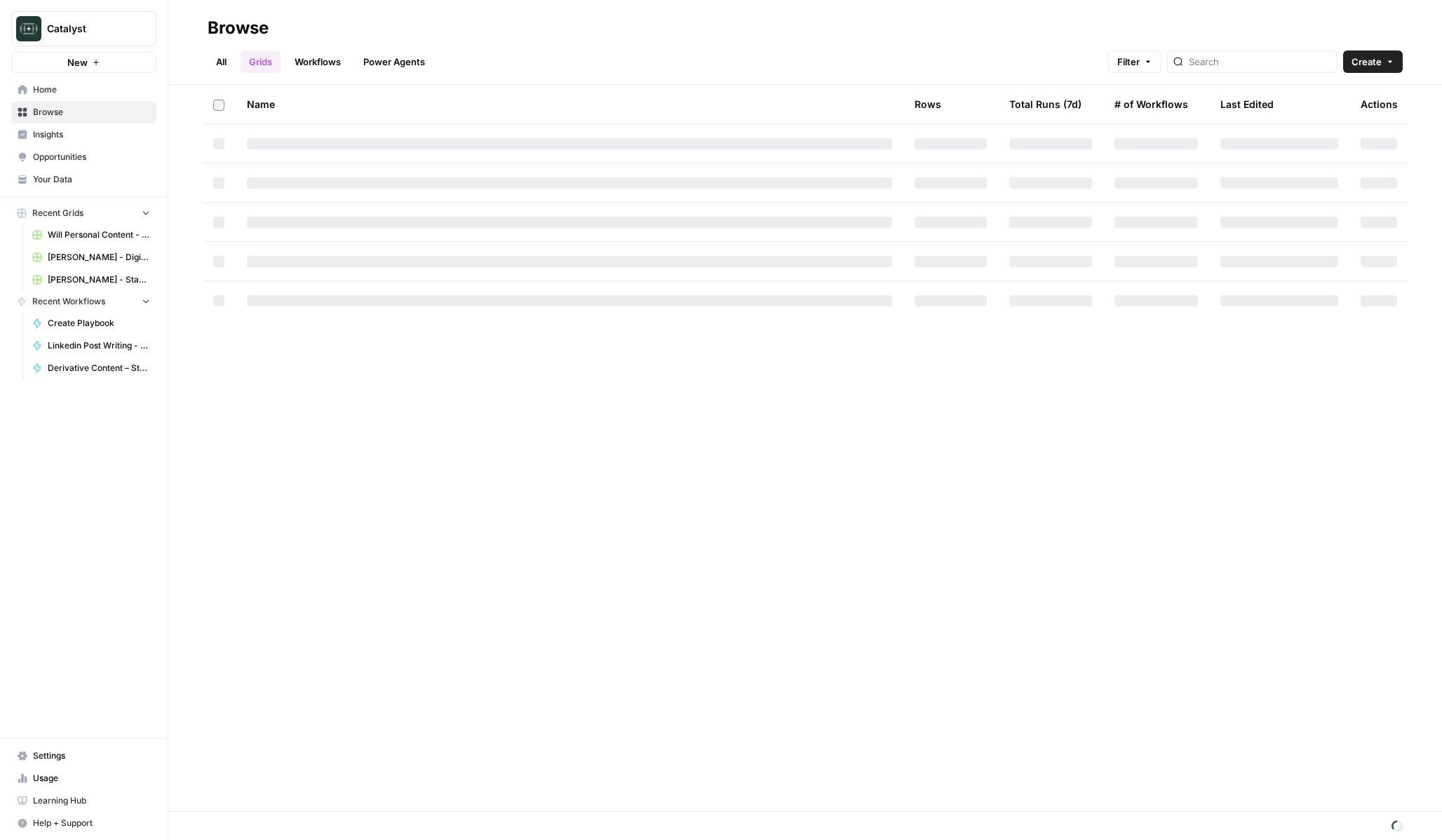
click at [406, 63] on link "Power Agents" at bounding box center [394, 61] width 78 height 22
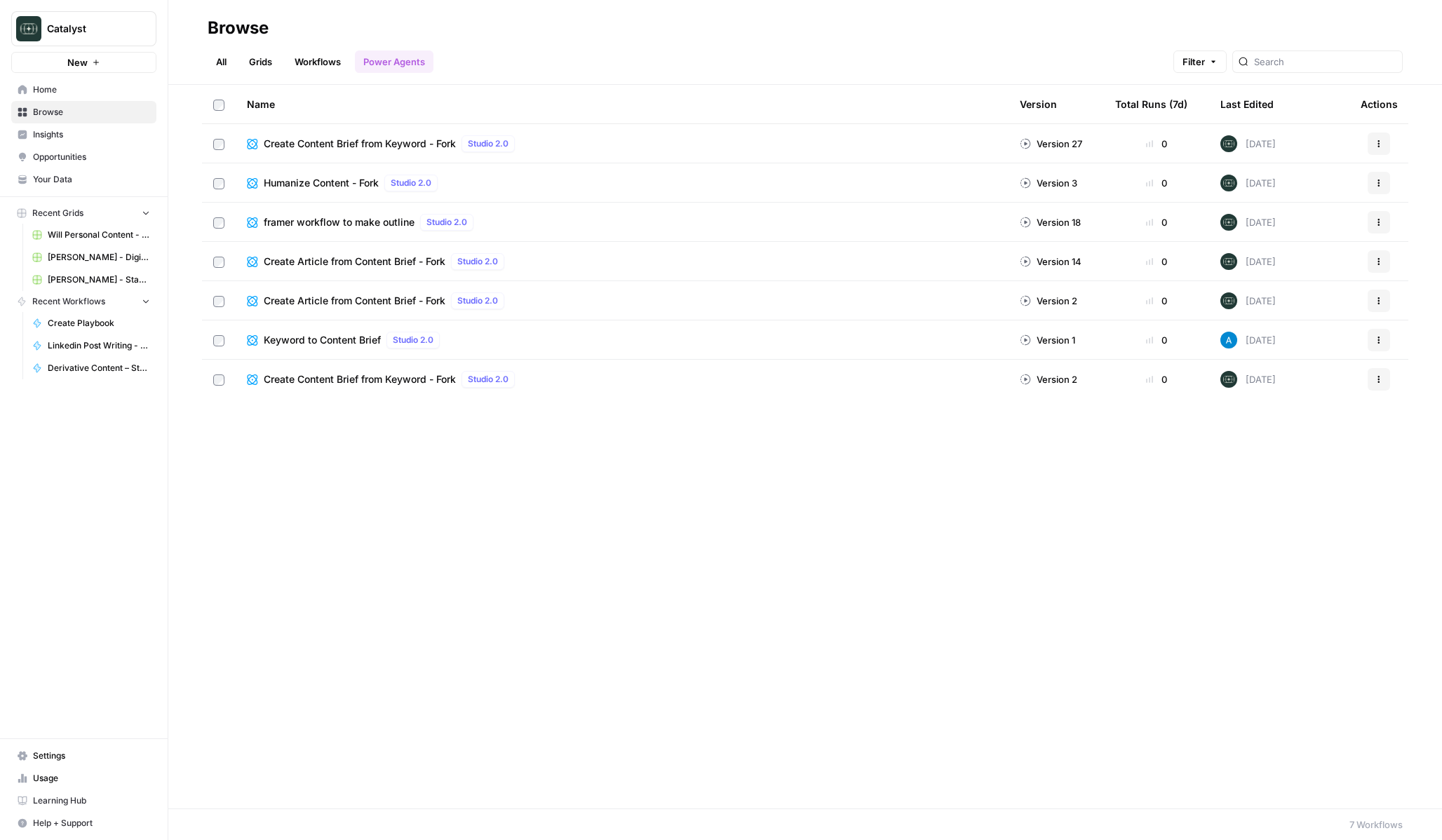
click at [78, 99] on link "Home" at bounding box center [84, 89] width 145 height 22
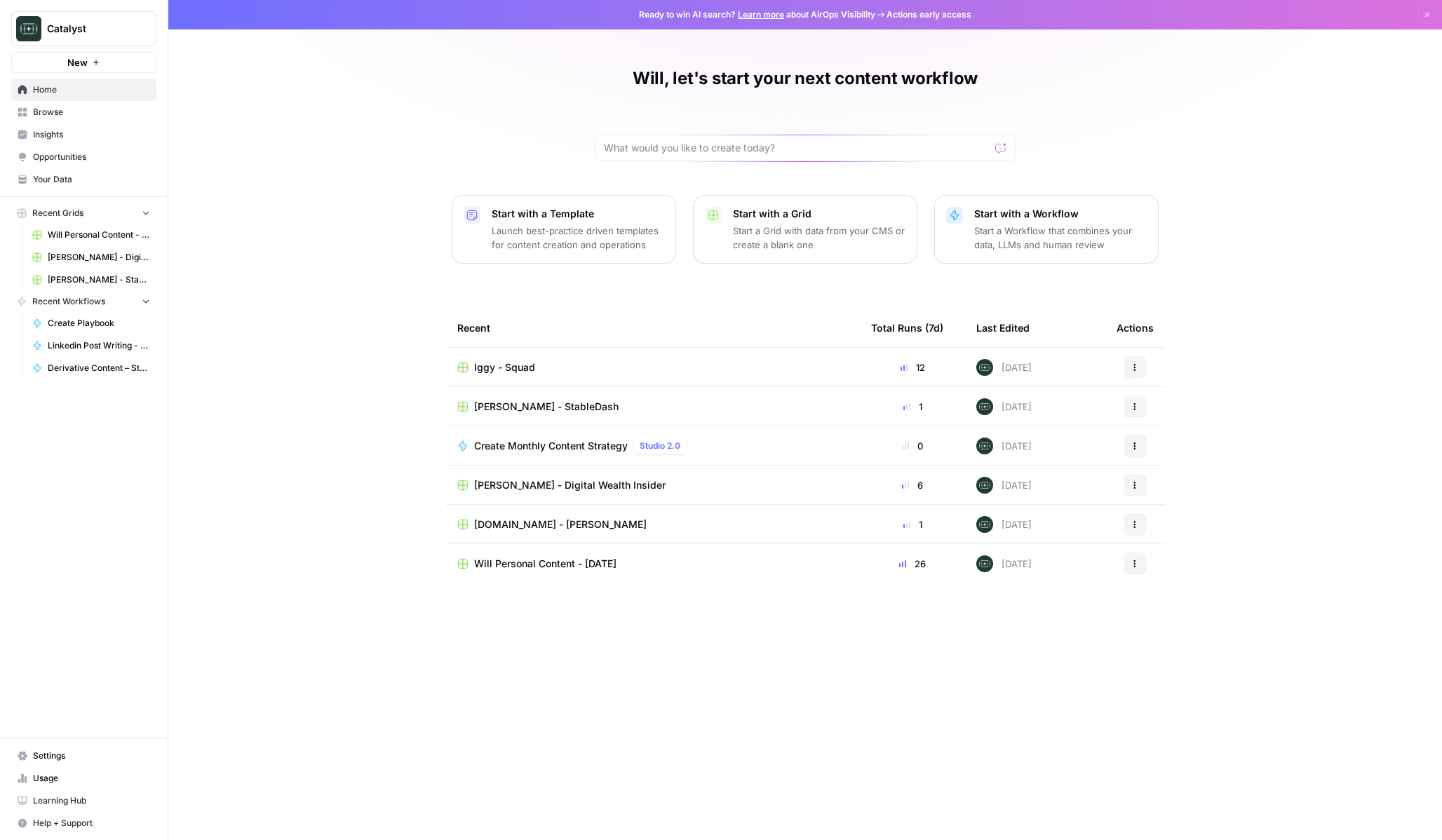
click at [474, 237] on button "Start with a Template Launch best-practice driven templates for content creatio…" at bounding box center [564, 230] width 224 height 69
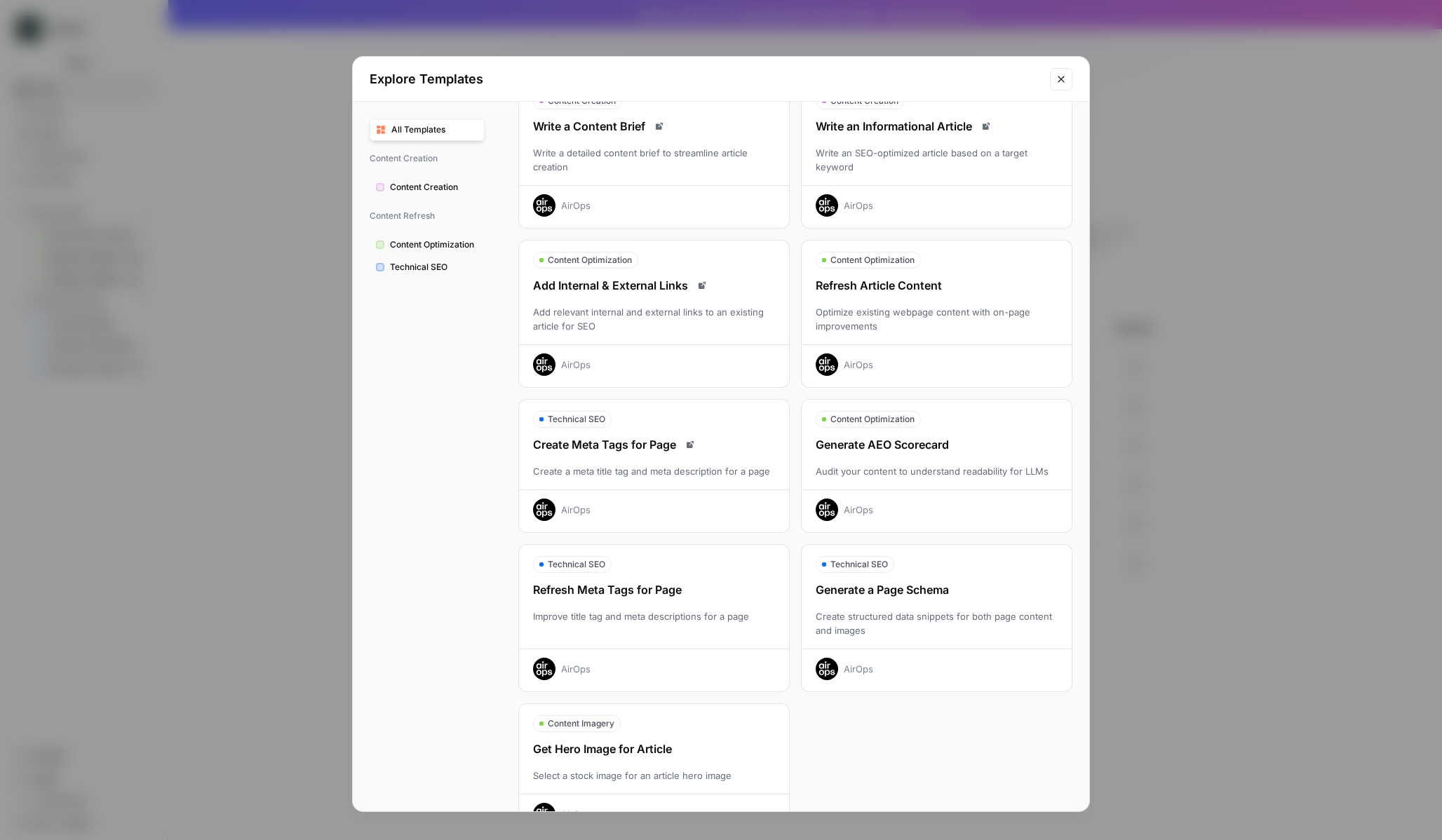
scroll to position [120, 0]
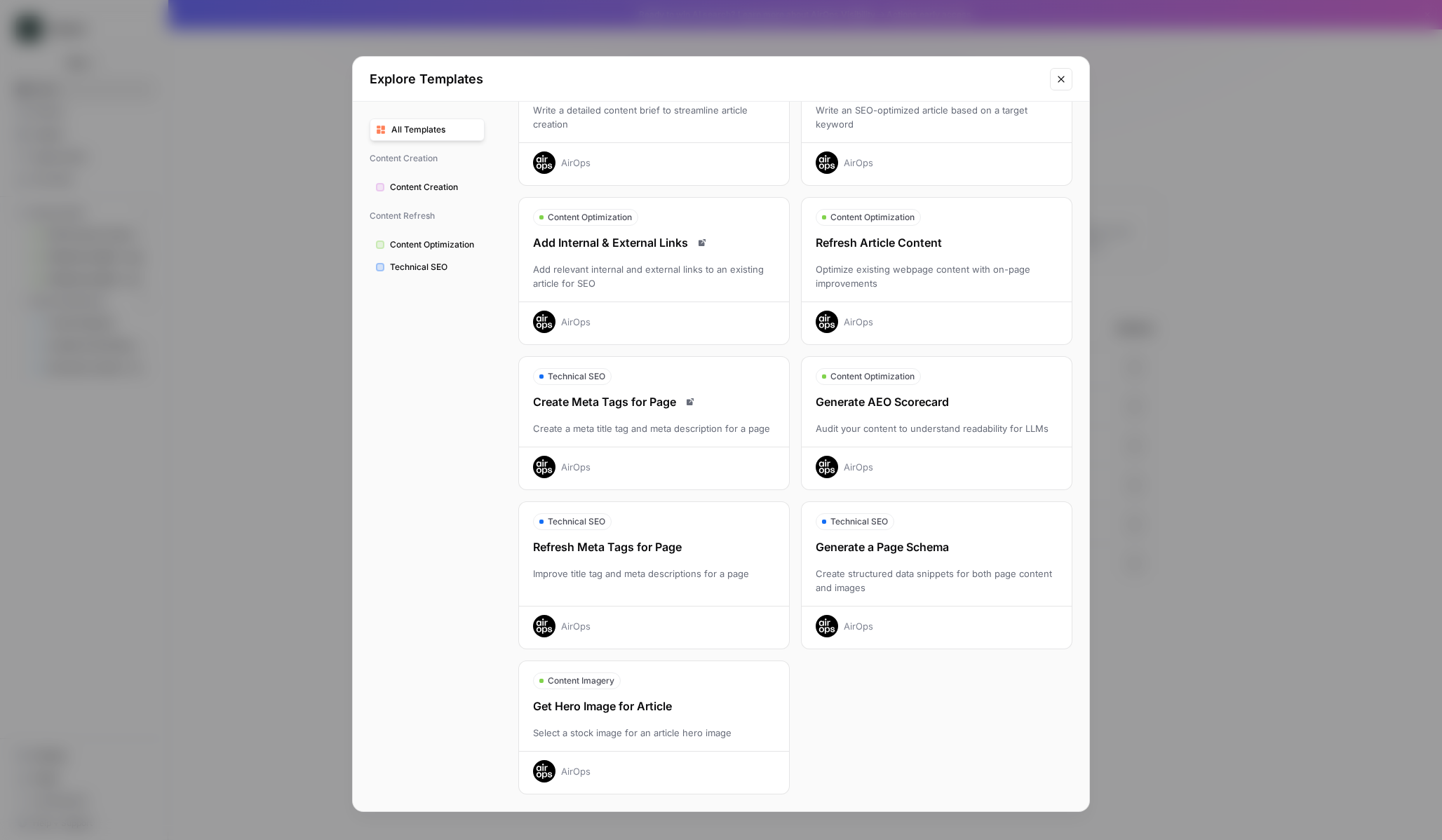
click at [404, 185] on span "Content Creation" at bounding box center [434, 188] width 88 height 13
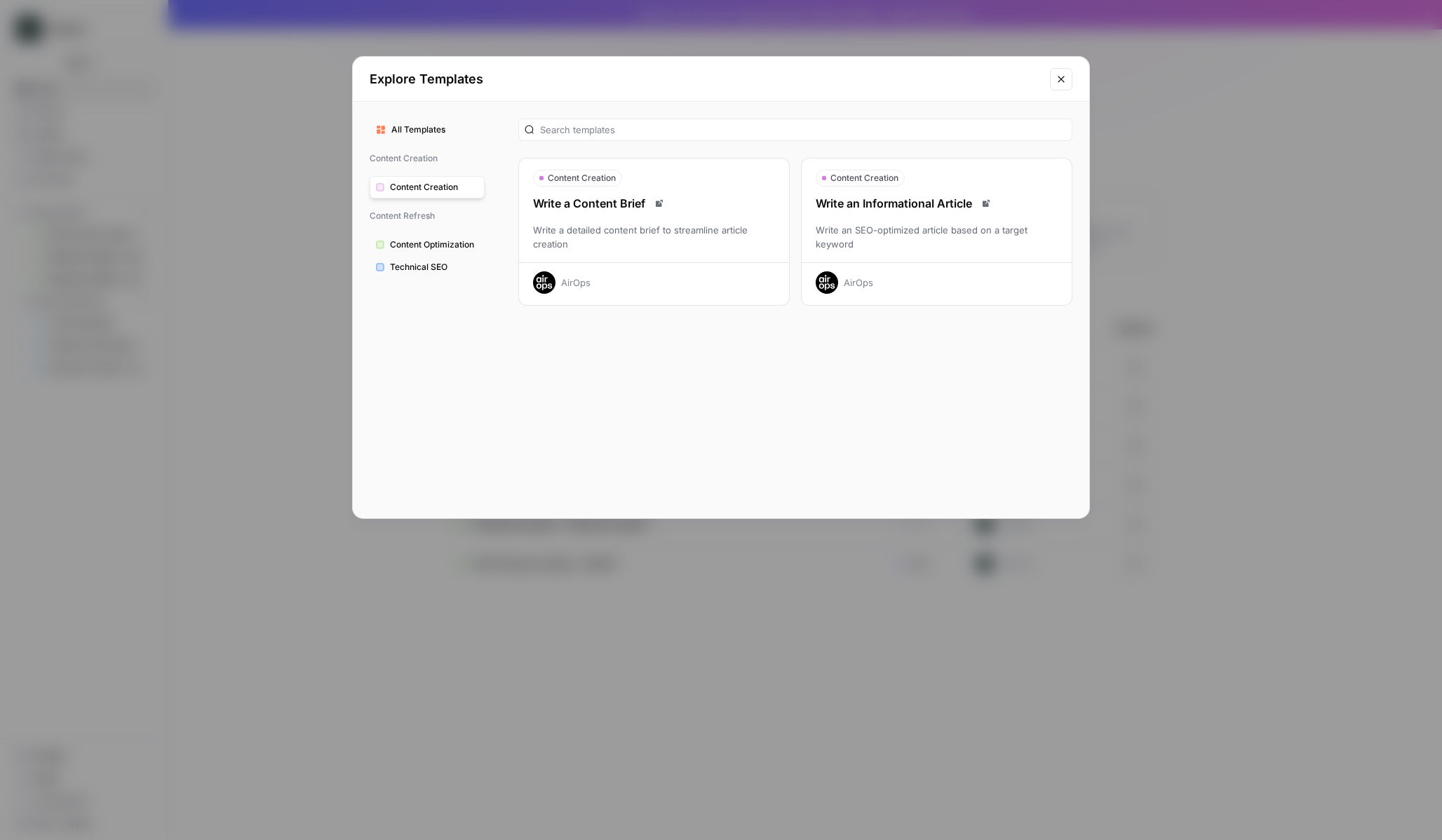
scroll to position [0, 0]
click at [405, 234] on button "Content Optimization" at bounding box center [427, 245] width 115 height 22
click at [405, 278] on div "All Templates Content Creation Content Creation Content Refresh Content Optimiz…" at bounding box center [427, 310] width 149 height 417
click at [407, 268] on span "Technical SEO" at bounding box center [434, 267] width 88 height 13
click at [415, 181] on span "Content Creation" at bounding box center [434, 188] width 88 height 13
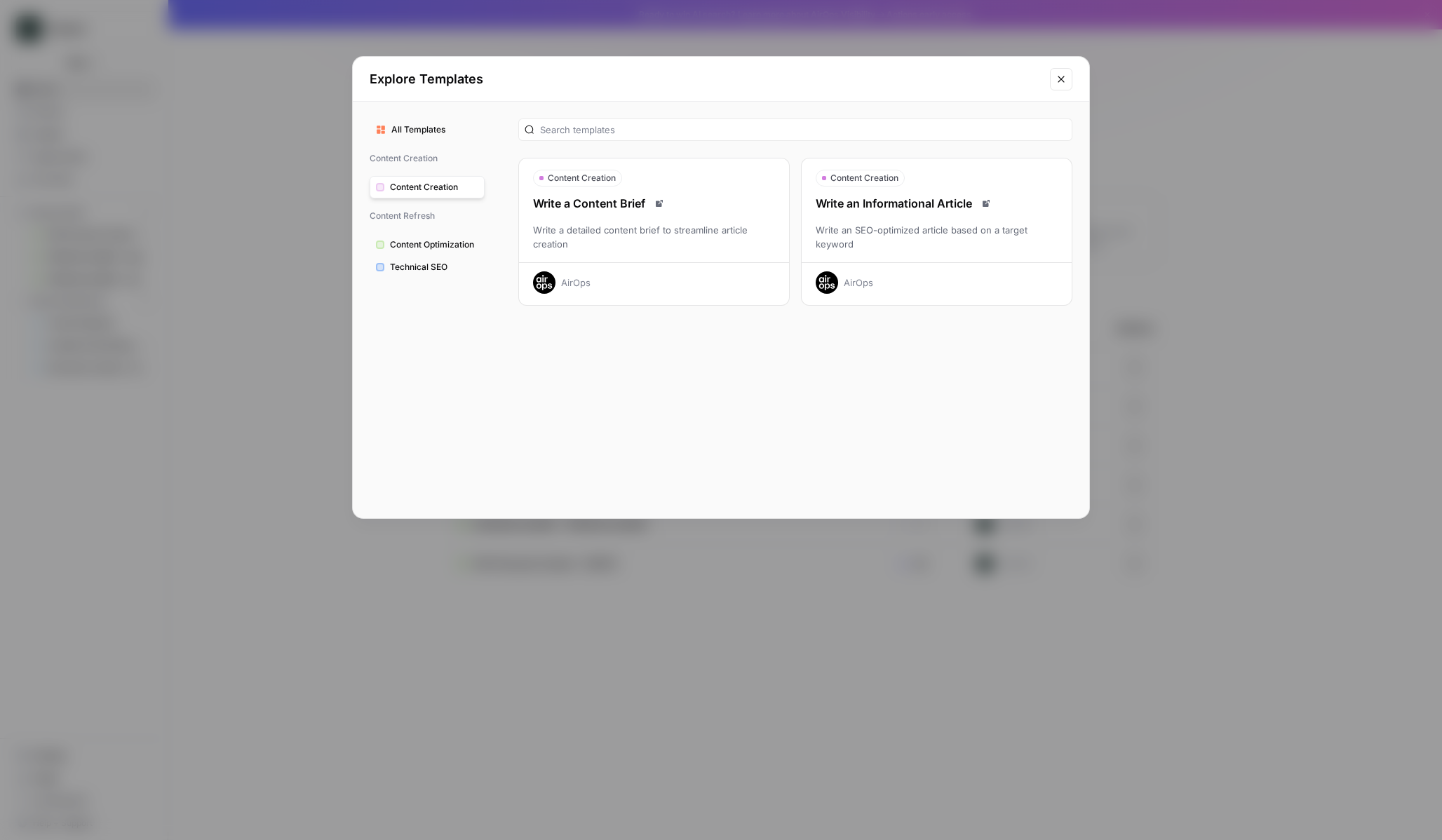
click at [418, 262] on span "Technical SEO" at bounding box center [434, 267] width 88 height 13
click at [605, 356] on div "Generate a Page Schema" at bounding box center [654, 349] width 270 height 17
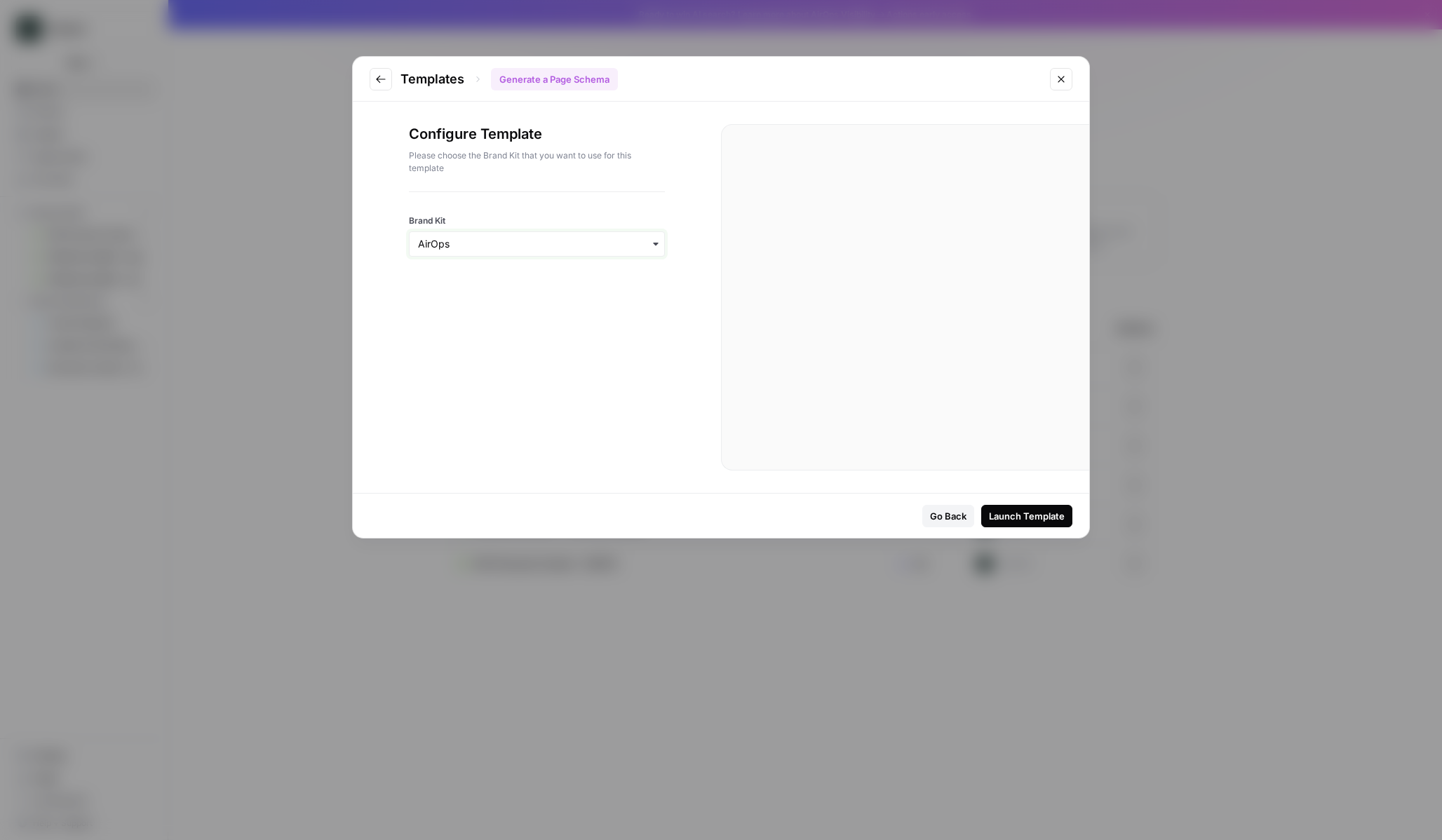
click at [635, 243] on input "Brand Kit" at bounding box center [537, 244] width 238 height 14
click at [549, 364] on div "Stabledash" at bounding box center [537, 366] width 255 height 27
click at [994, 510] on div "Launch Template" at bounding box center [1026, 515] width 75 height 14
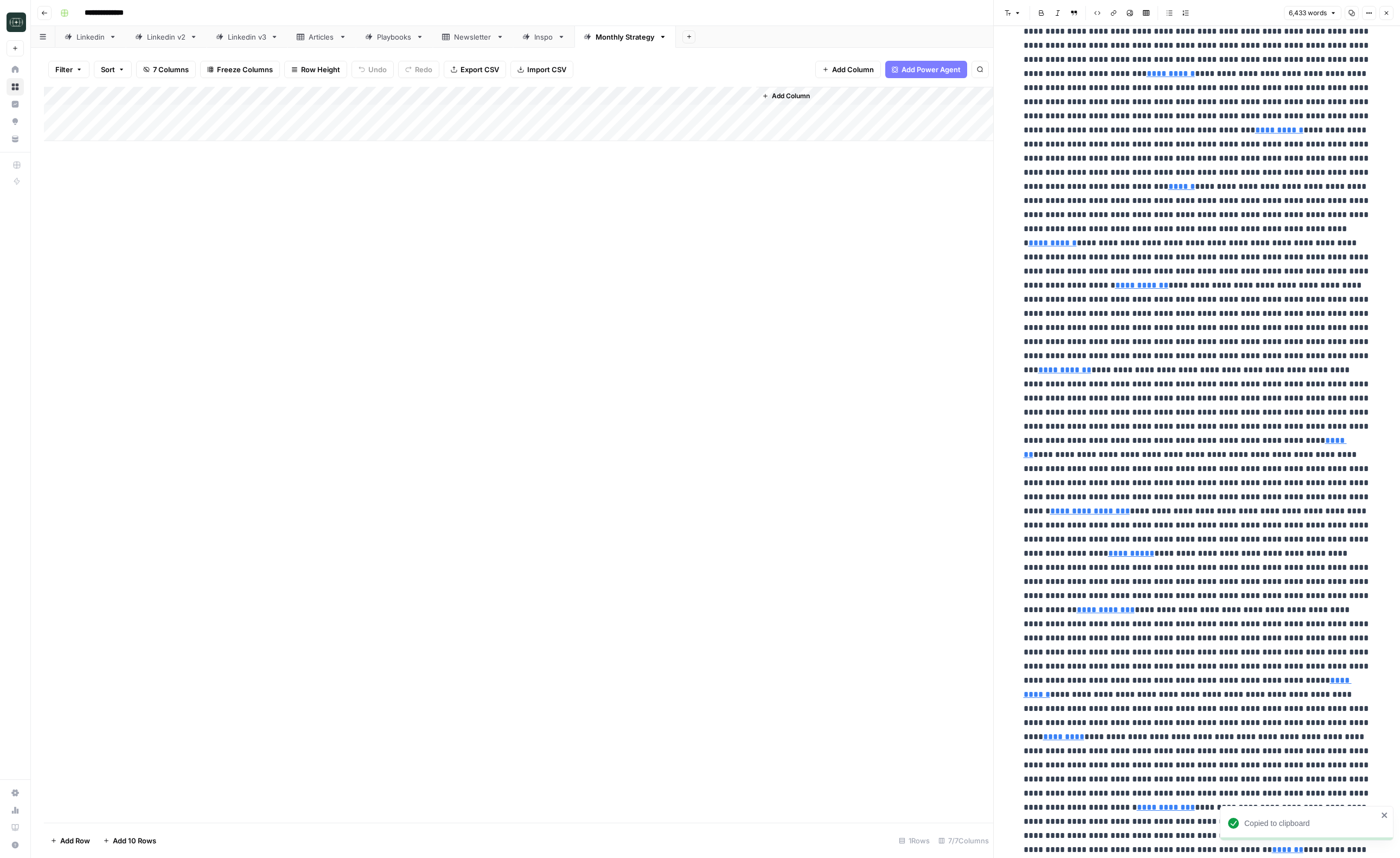
scroll to position [158, 0]
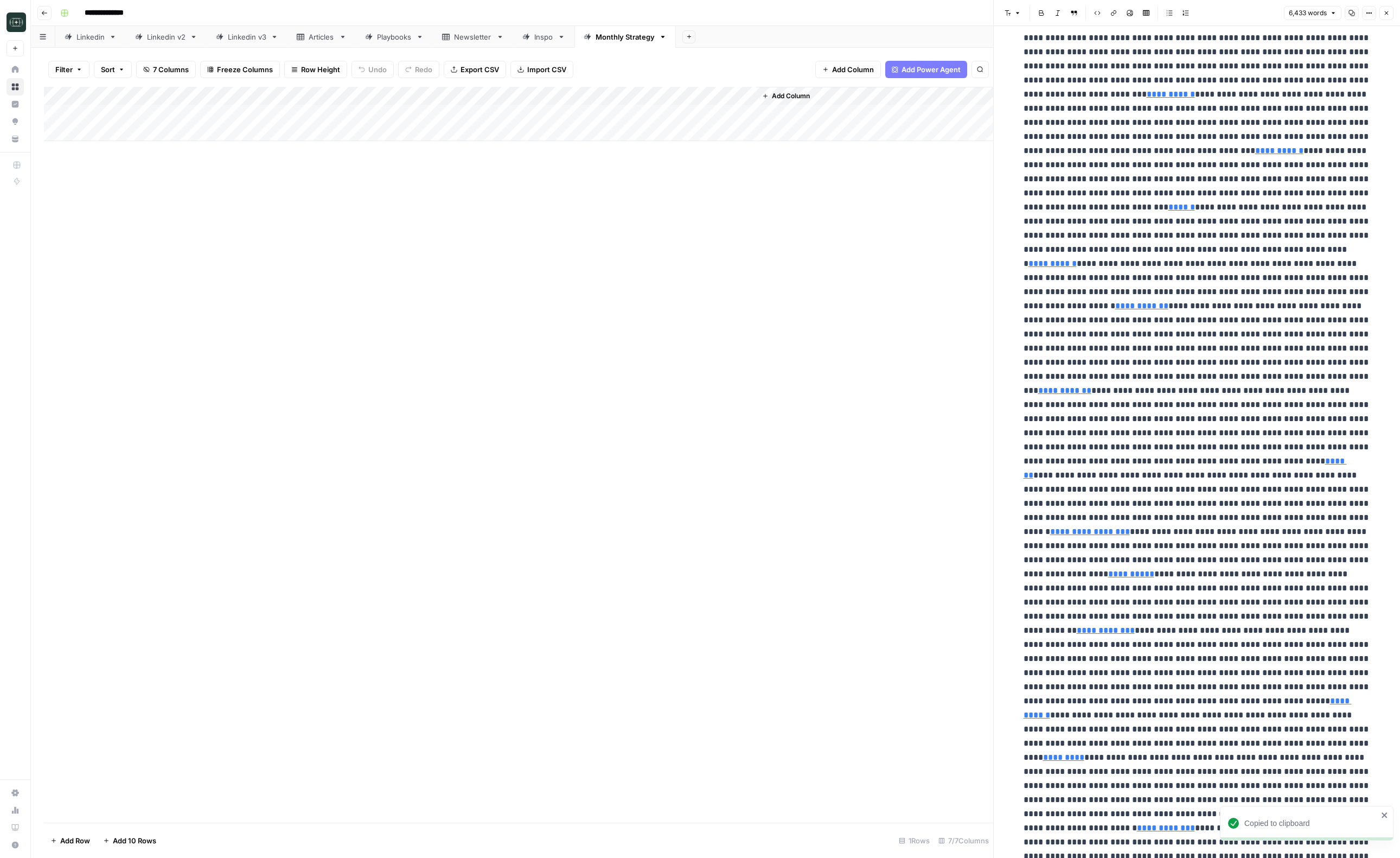
click at [1383, 14] on icon "button" at bounding box center [1386, 13] width 6 height 6
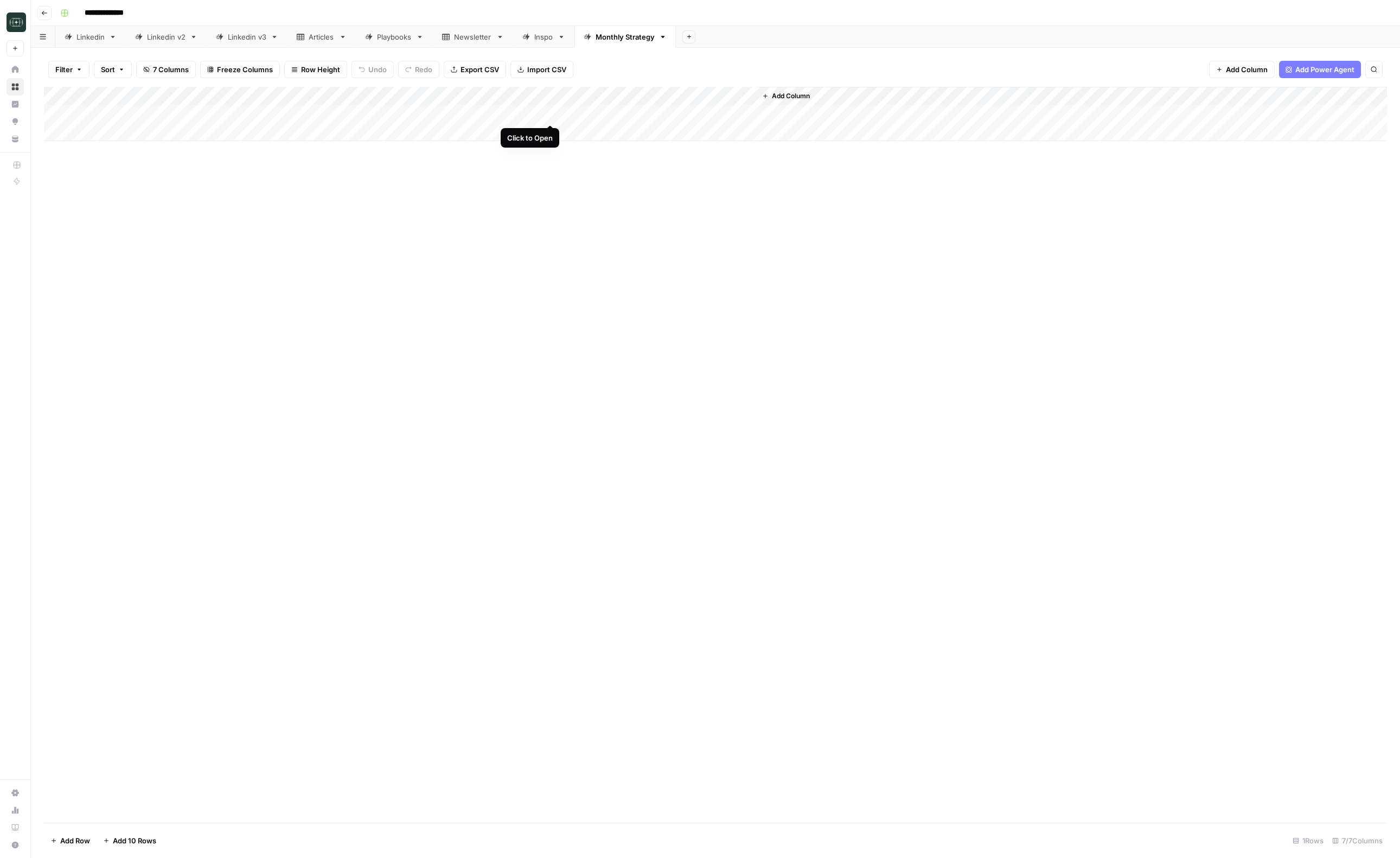
click at [550, 116] on div "Add Column" at bounding box center [715, 114] width 1343 height 54
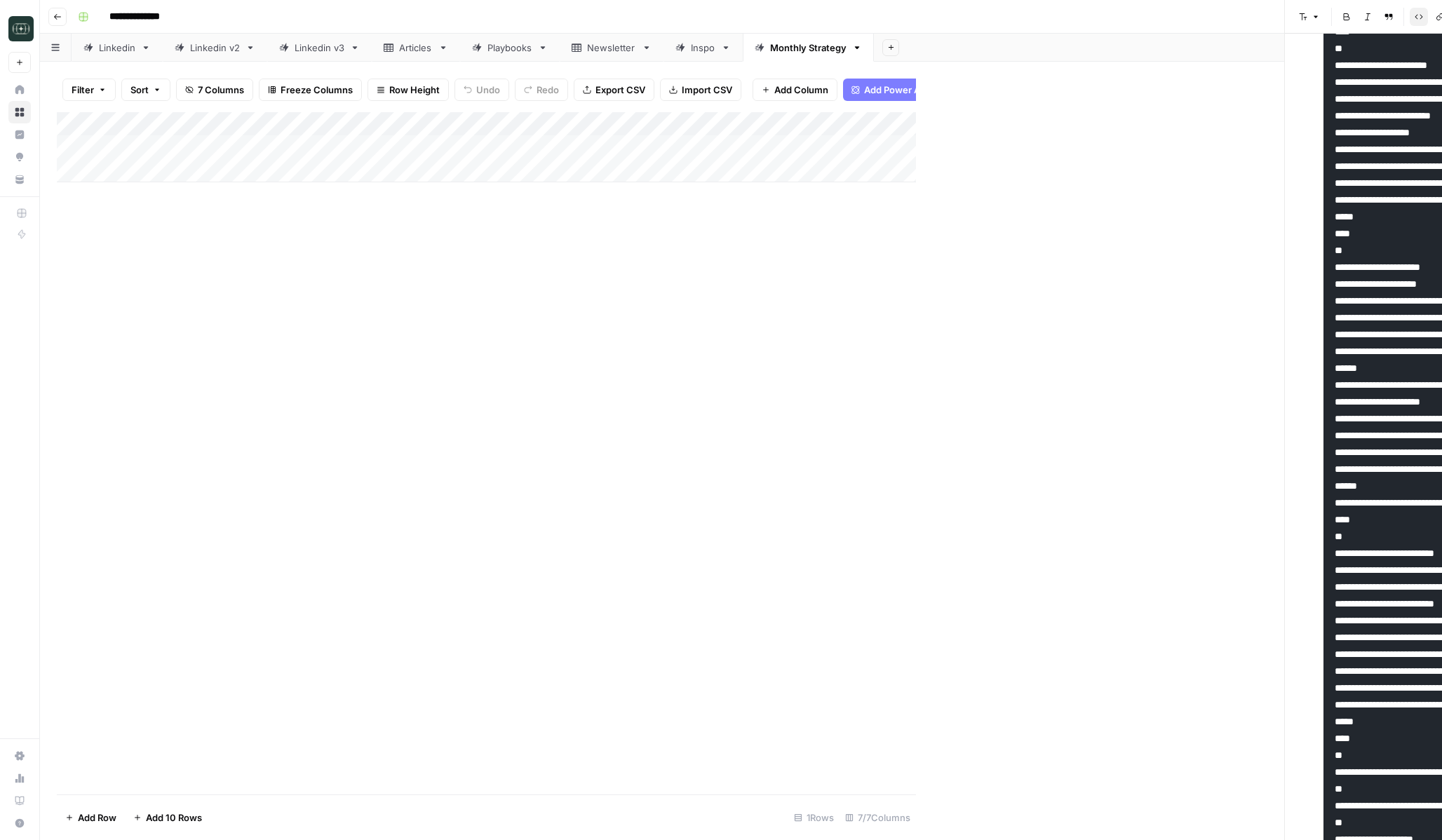
scroll to position [670, 0]
